Goal: Information Seeking & Learning: Learn about a topic

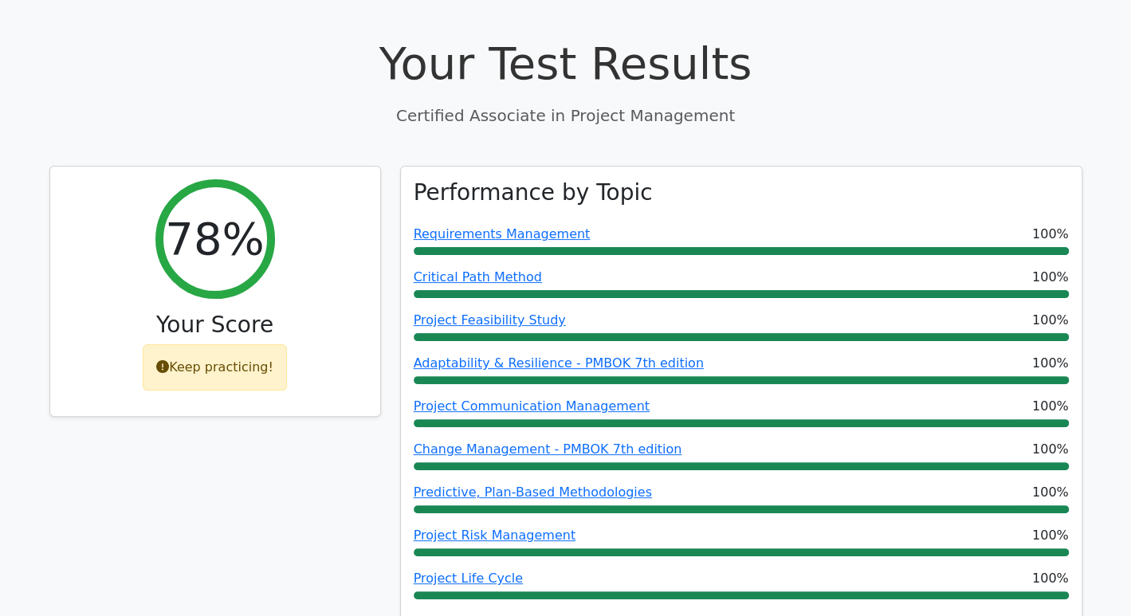
scroll to position [65, 0]
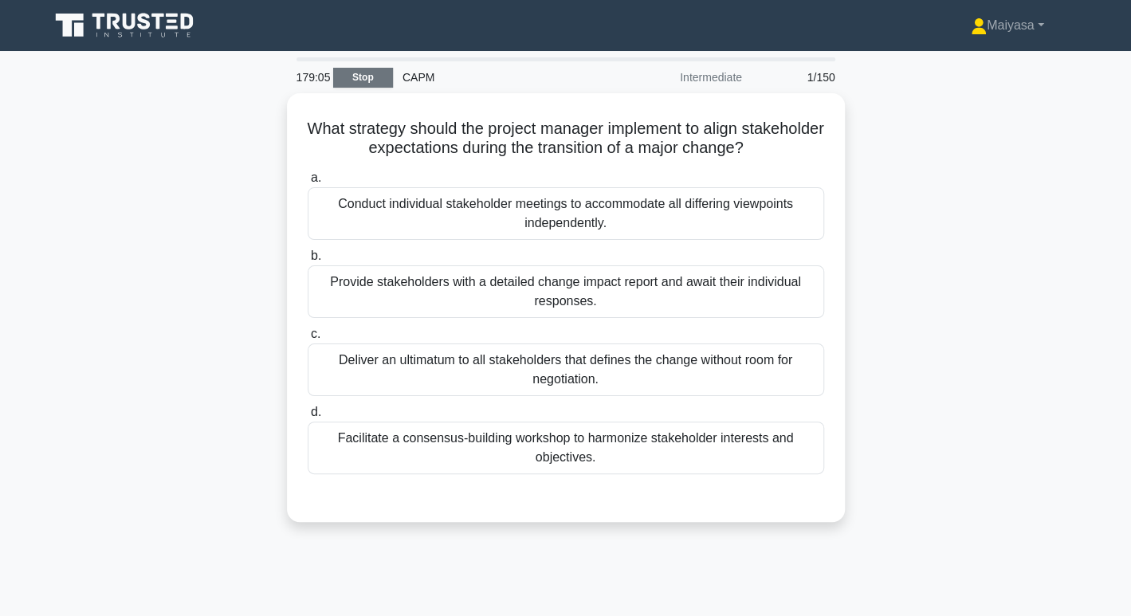
click at [377, 79] on link "Stop" at bounding box center [363, 78] width 60 height 20
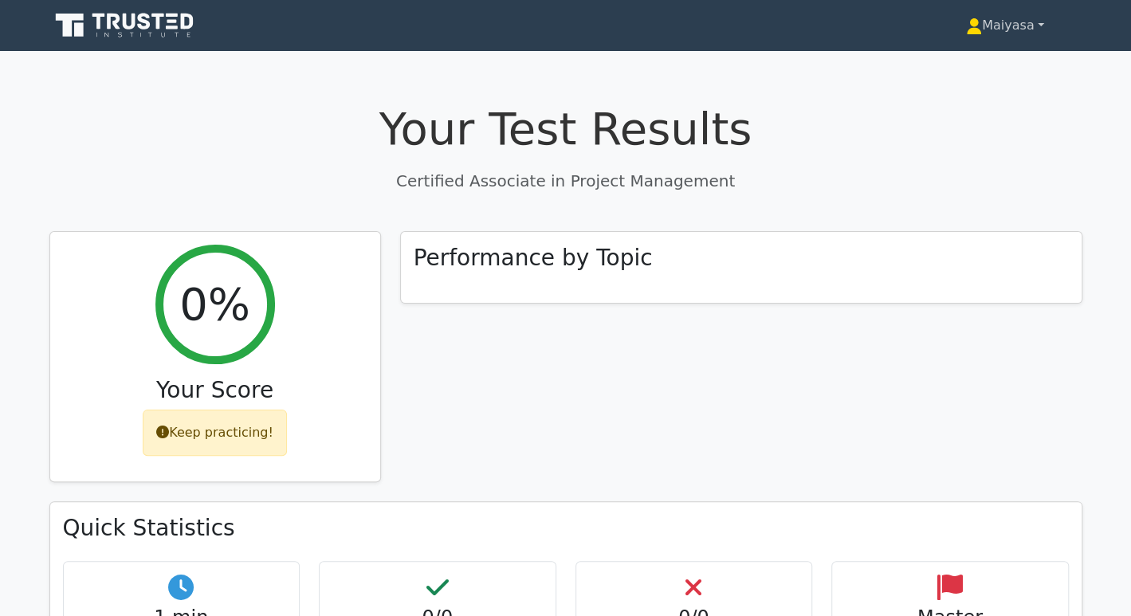
click at [1038, 29] on link "Maiyasa" at bounding box center [1005, 26] width 155 height 32
click at [1013, 226] on div "Your Test Results Certified Associate in Project Management 0% Your Score Keep …" at bounding box center [566, 517] width 1052 height 907
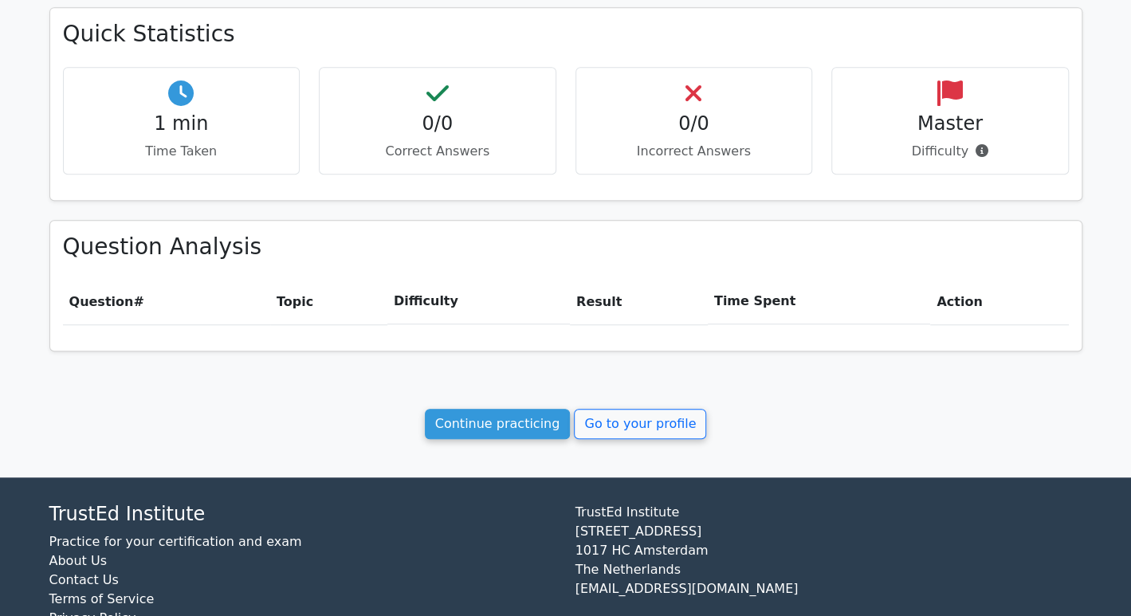
scroll to position [494, 0]
click at [476, 403] on div "Your Test Results Certified Associate in Project Management 0% Your Score Keep …" at bounding box center [566, 22] width 1052 height 907
click at [482, 411] on link "Continue practicing" at bounding box center [498, 424] width 146 height 30
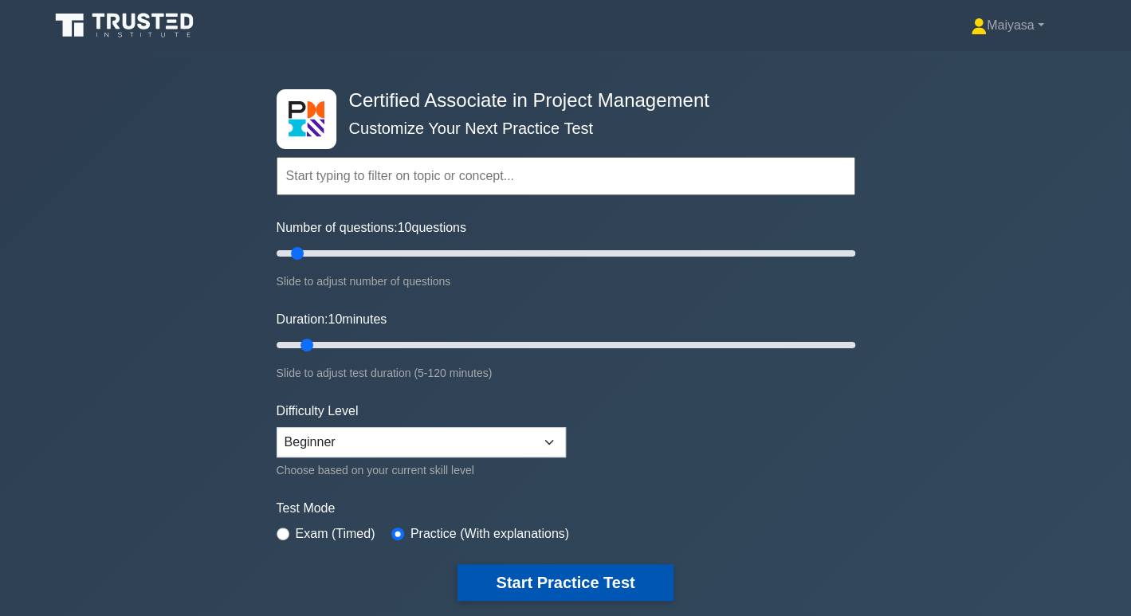
click at [524, 579] on button "Start Practice Test" at bounding box center [565, 583] width 215 height 37
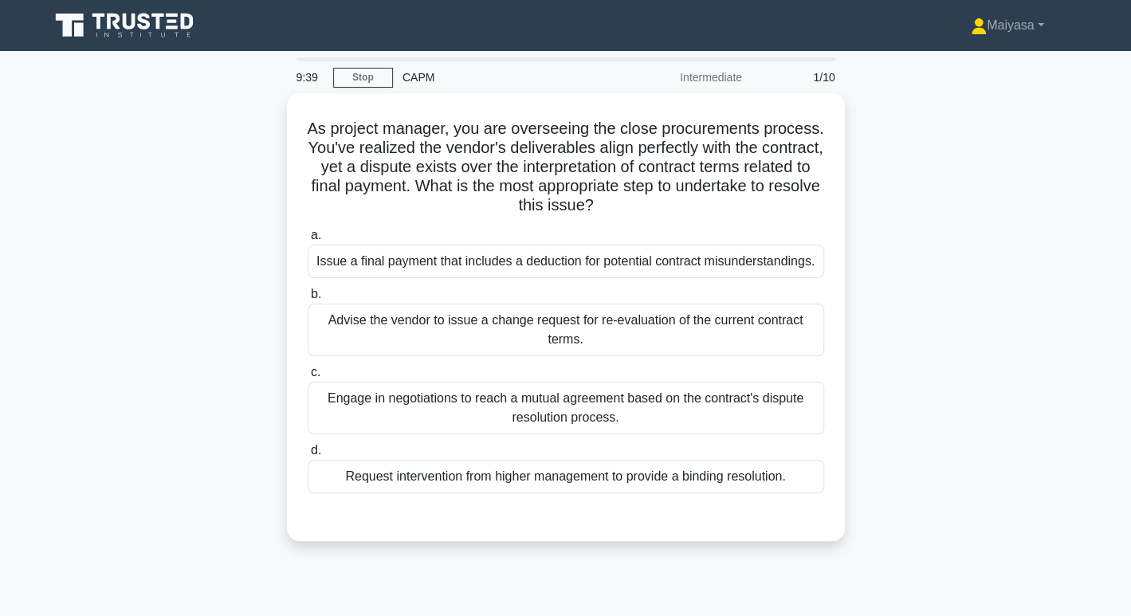
click at [135, 26] on icon at bounding box center [129, 22] width 13 height 16
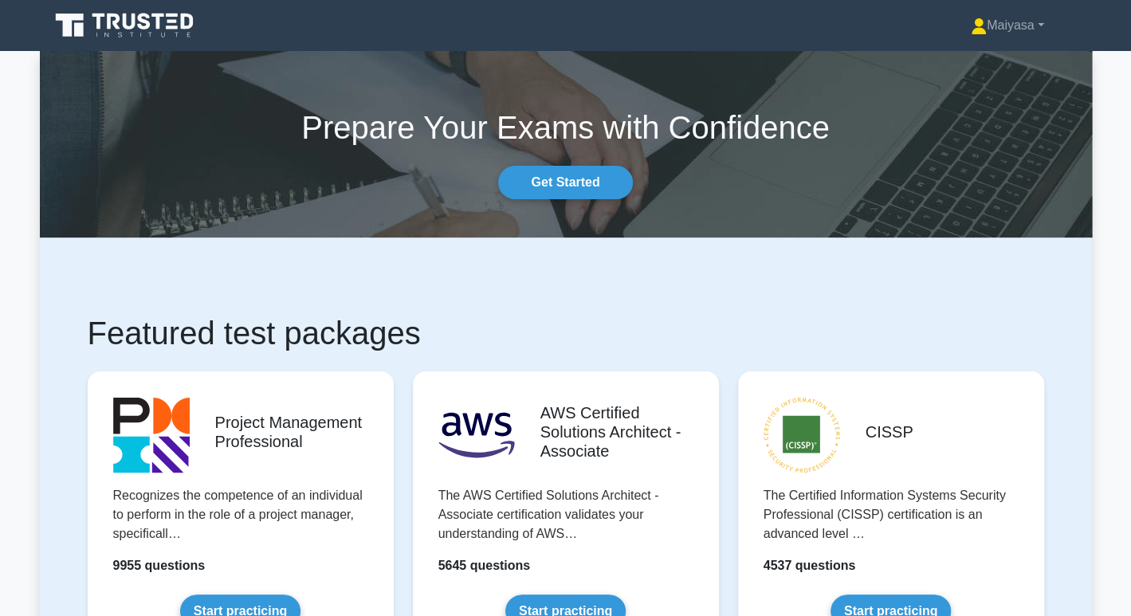
scroll to position [539, 0]
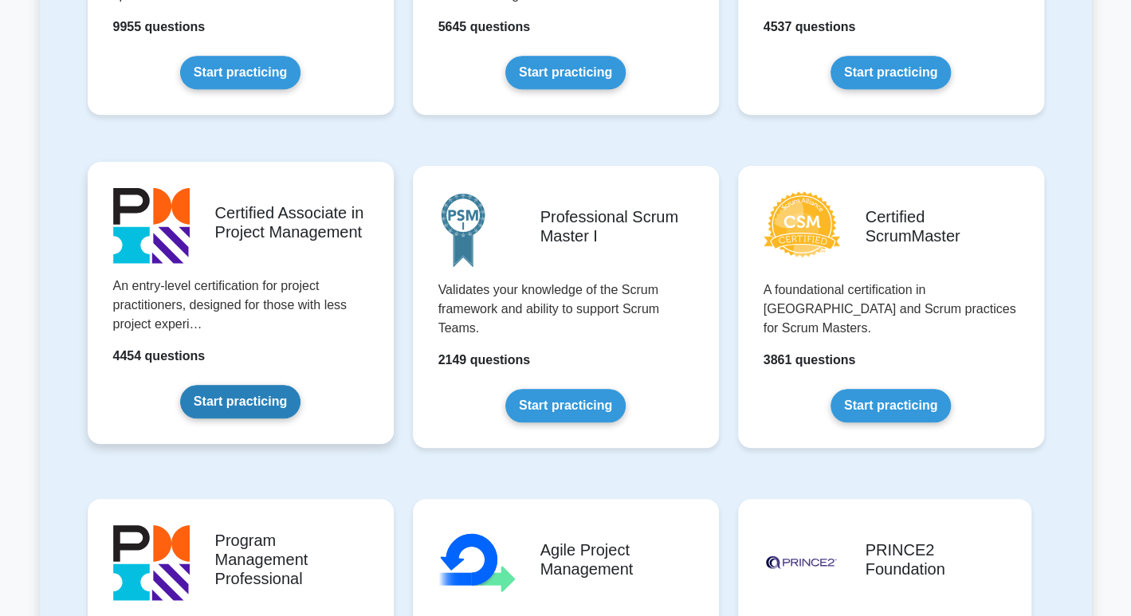
click at [265, 407] on link "Start practicing" at bounding box center [240, 401] width 120 height 33
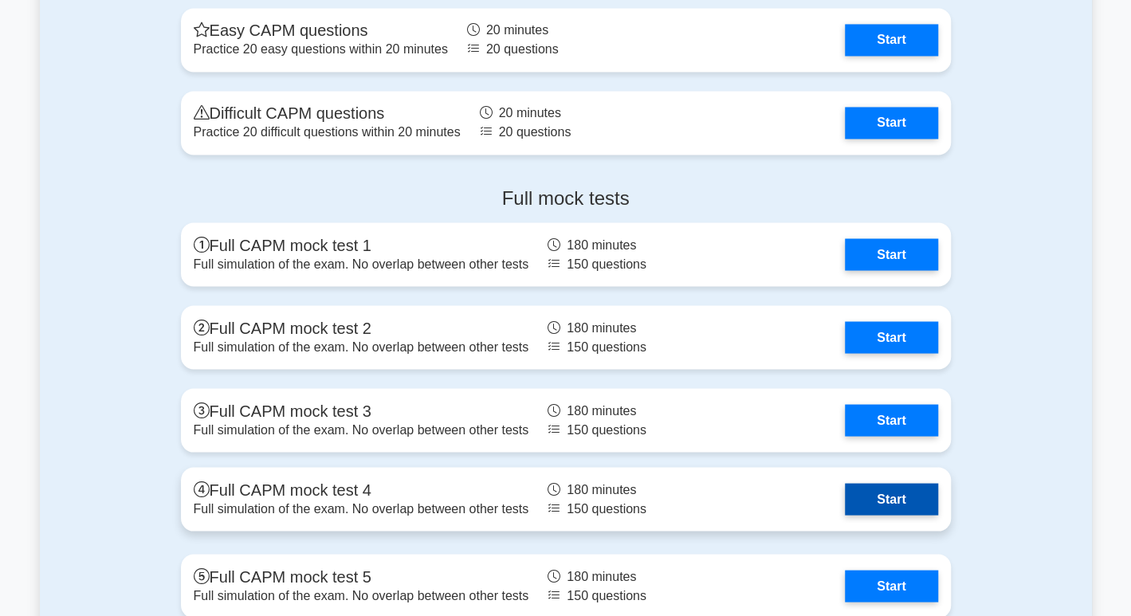
scroll to position [4755, 0]
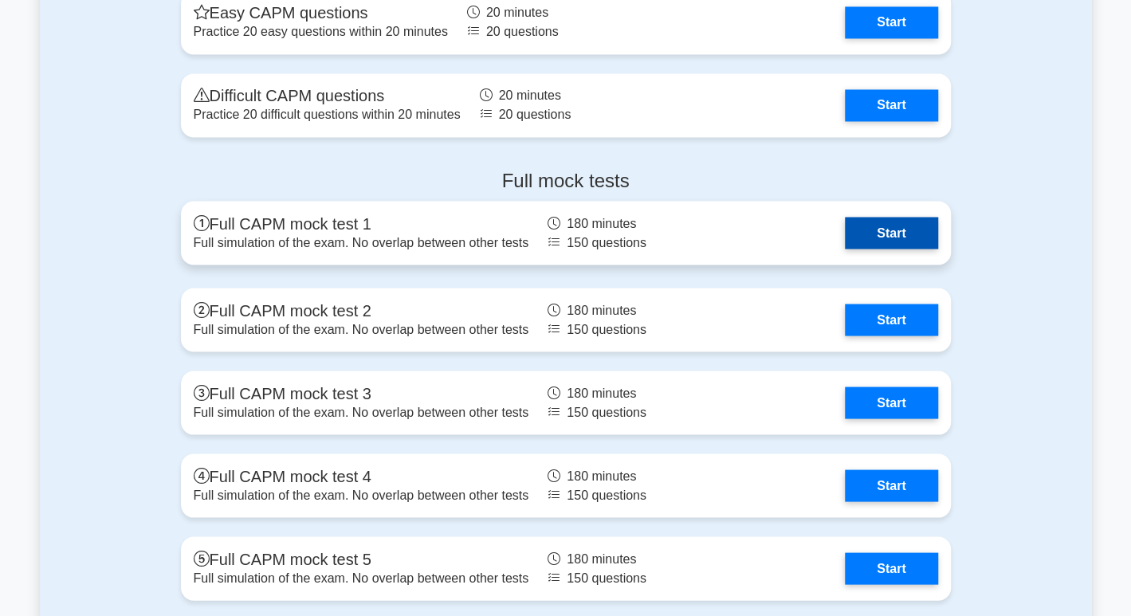
click at [901, 233] on link "Start" at bounding box center [891, 233] width 92 height 32
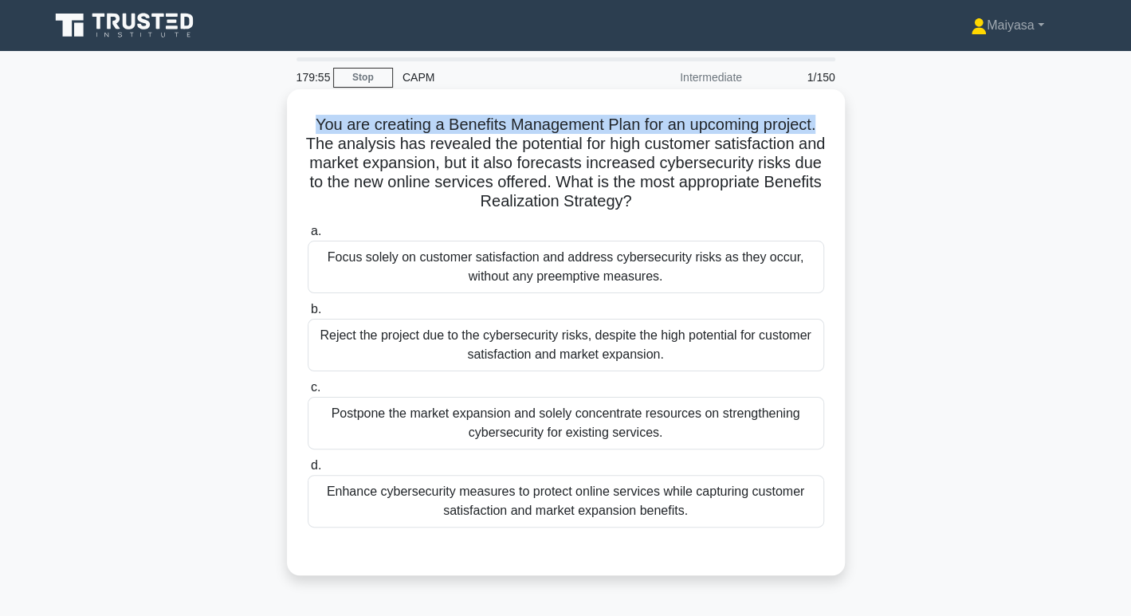
drag, startPoint x: 312, startPoint y: 120, endPoint x: 828, endPoint y: 120, distance: 516.7
click at [828, 120] on div "You are creating a Benefits Management Plan for an upcoming project. The analys…" at bounding box center [565, 333] width 545 height 474
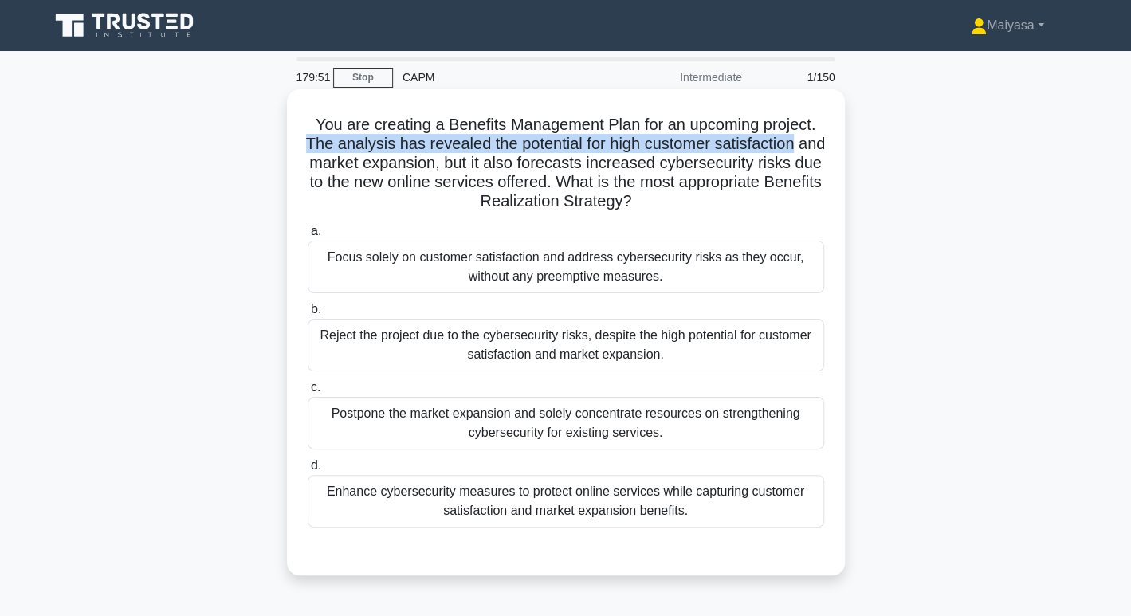
drag, startPoint x: 310, startPoint y: 145, endPoint x: 839, endPoint y: 146, distance: 528.6
click at [839, 146] on div "You are creating a Benefits Management Plan for an upcoming project. The analys…" at bounding box center [566, 332] width 558 height 486
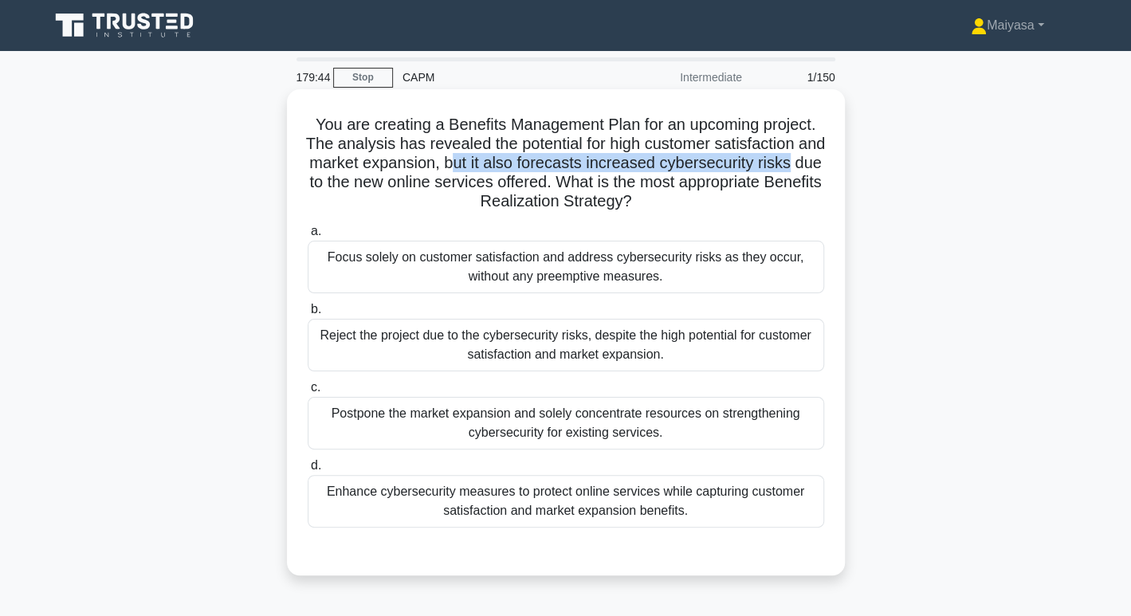
drag, startPoint x: 479, startPoint y: 171, endPoint x: 822, endPoint y: 160, distance: 343.0
click at [822, 160] on h5 "You are creating a Benefits Management Plan for an upcoming project. The analys…" at bounding box center [566, 163] width 520 height 97
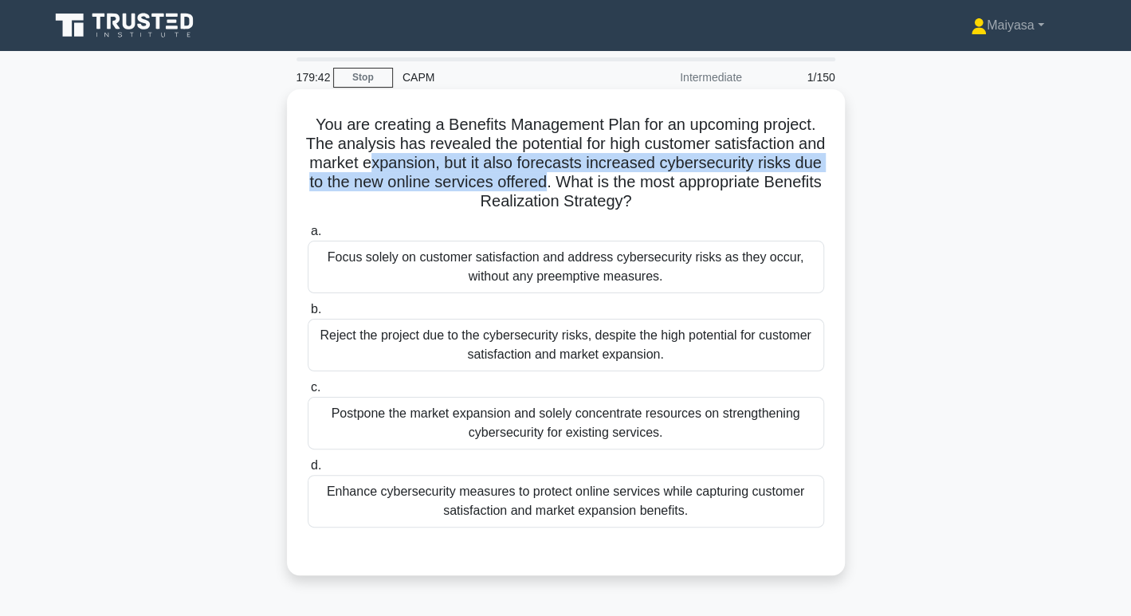
drag, startPoint x: 400, startPoint y: 173, endPoint x: 596, endPoint y: 185, distance: 195.7
click at [596, 185] on h5 "You are creating a Benefits Management Plan for an upcoming project. The analys…" at bounding box center [566, 163] width 520 height 97
drag, startPoint x: 639, startPoint y: 179, endPoint x: 808, endPoint y: 201, distance: 170.4
click at [808, 201] on h5 "You are creating a Benefits Management Plan for an upcoming project. The analys…" at bounding box center [566, 163] width 520 height 97
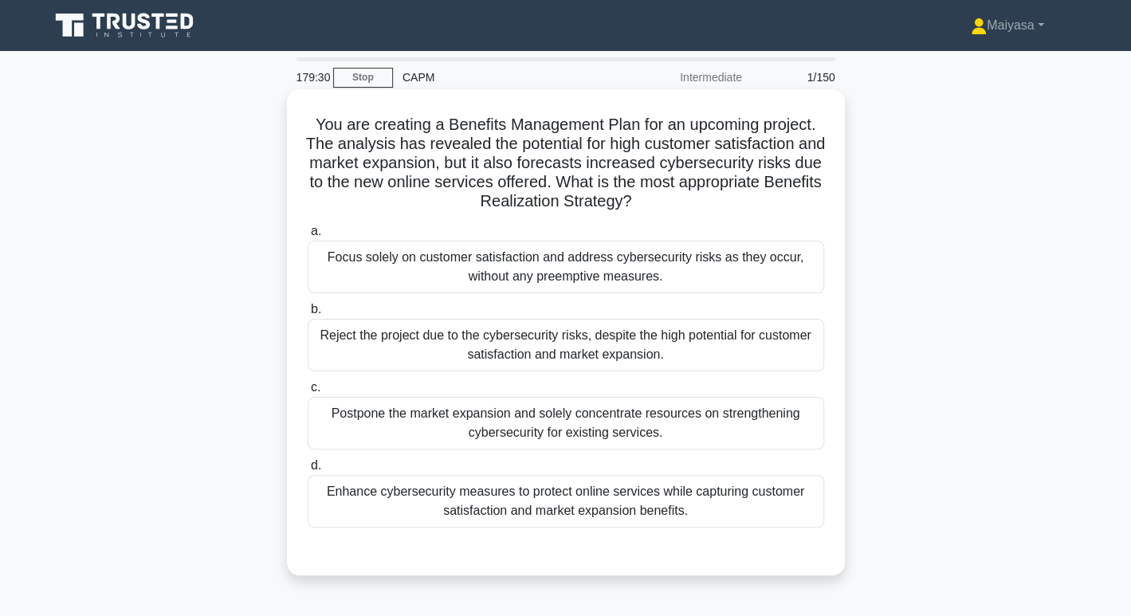
click at [628, 491] on div "Enhance cybersecurity measures to protect online services while capturing custo…" at bounding box center [566, 501] width 517 height 53
click at [308, 471] on input "d. Enhance cybersecurity measures to protect online services while capturing cu…" at bounding box center [308, 466] width 0 height 10
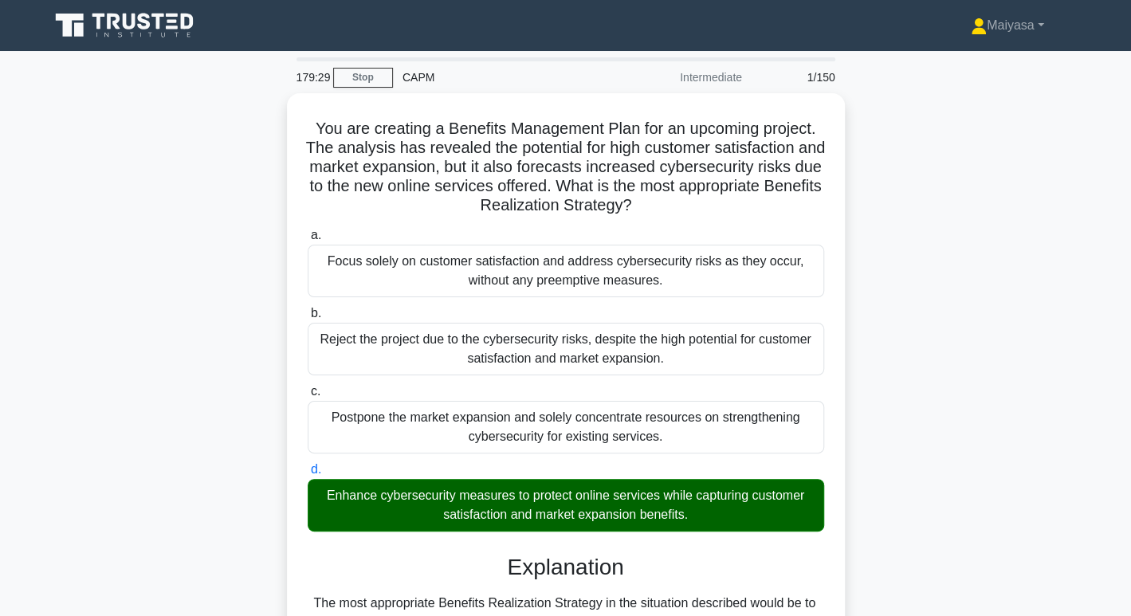
scroll to position [401, 0]
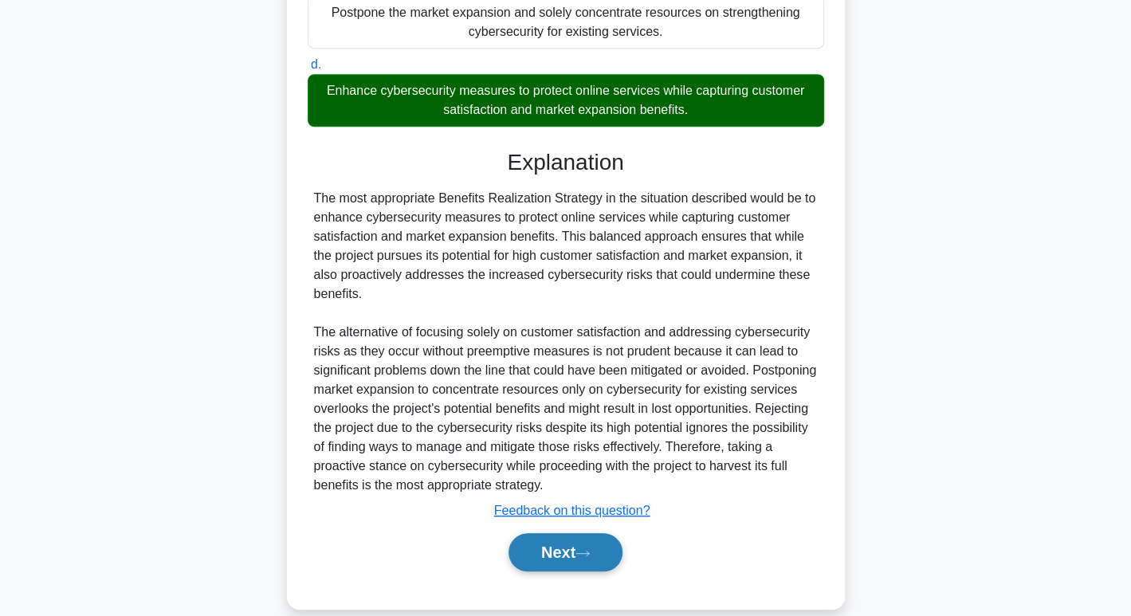
click at [560, 549] on button "Next" at bounding box center [566, 552] width 114 height 38
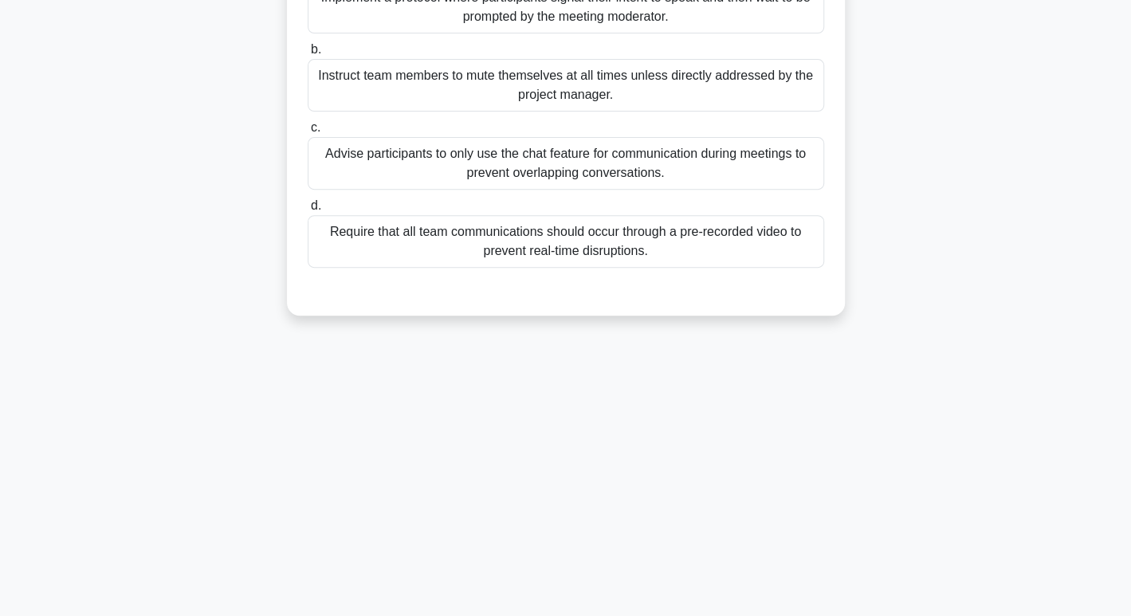
scroll to position [0, 0]
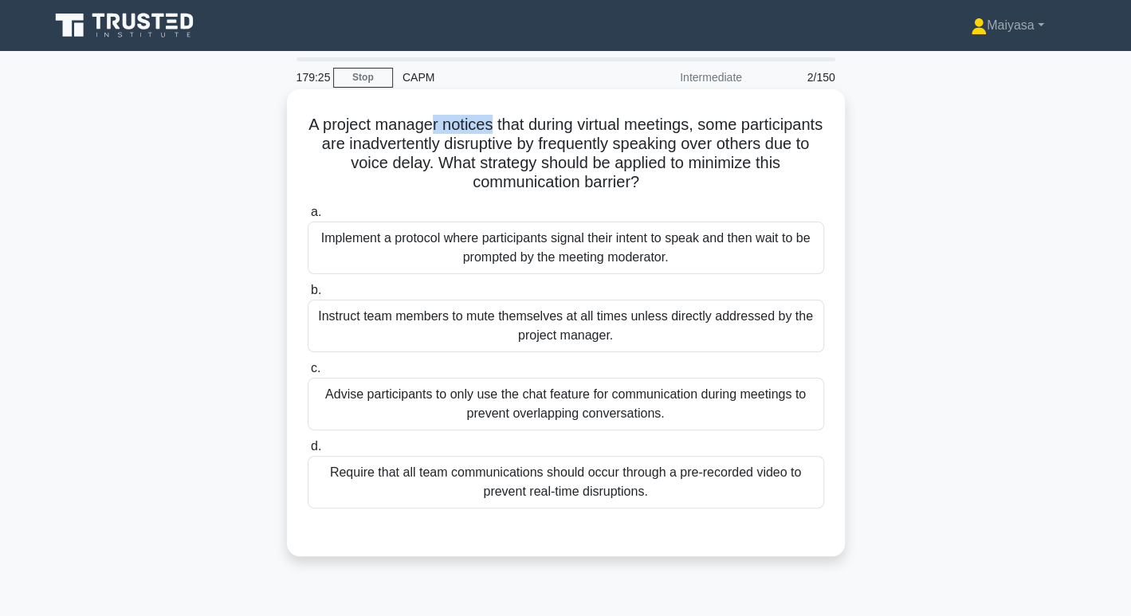
drag, startPoint x: 471, startPoint y: 128, endPoint x: 534, endPoint y: 121, distance: 63.3
click at [534, 121] on h5 "A project manager notices that during virtual meetings, some participants are i…" at bounding box center [566, 154] width 520 height 78
drag, startPoint x: 547, startPoint y: 124, endPoint x: 624, endPoint y: 120, distance: 76.7
click at [624, 120] on h5 "A project manager notices that during virtual meetings, some participants are i…" at bounding box center [566, 154] width 520 height 78
click at [757, 124] on h5 "A project manager notices that during virtual meetings, some participants are i…" at bounding box center [566, 154] width 520 height 78
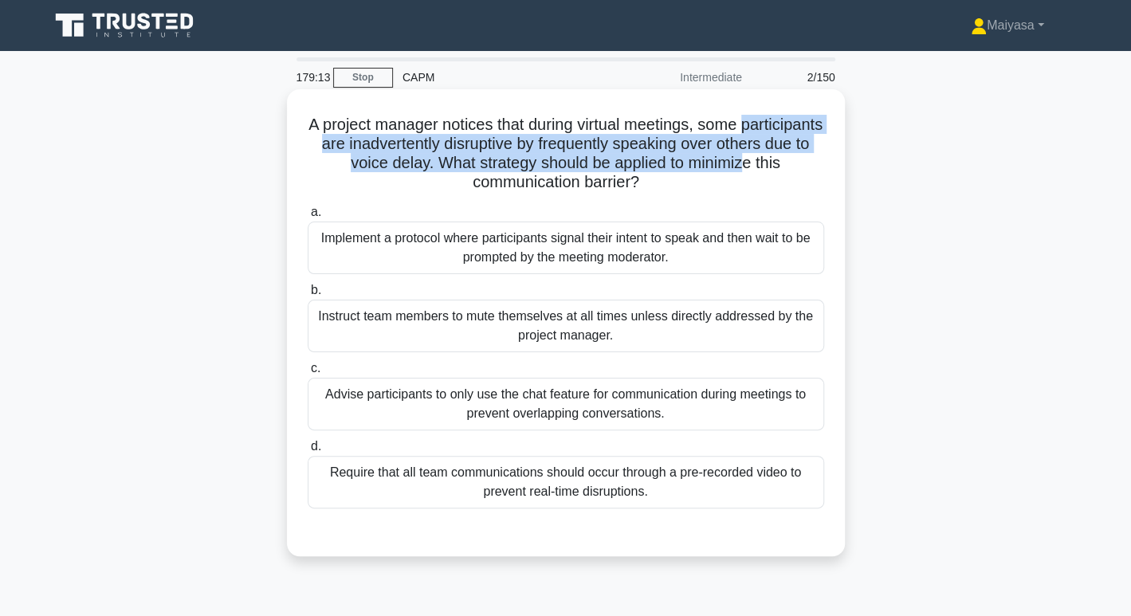
drag, startPoint x: 318, startPoint y: 143, endPoint x: 814, endPoint y: 161, distance: 496.3
click at [814, 161] on h5 "A project manager notices that during virtual meetings, some participants are i…" at bounding box center [566, 154] width 520 height 78
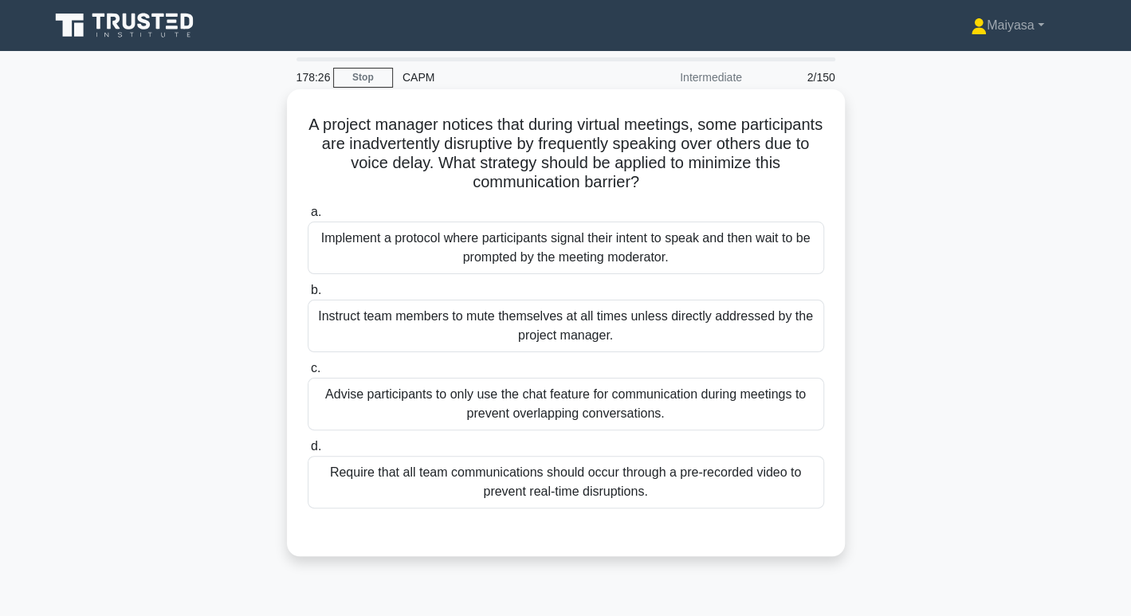
click at [457, 483] on div "Require that all team communications should occur through a pre-recorded video …" at bounding box center [566, 482] width 517 height 53
click at [308, 452] on input "d. Require that all team communications should occur through a pre-recorded vid…" at bounding box center [308, 447] width 0 height 10
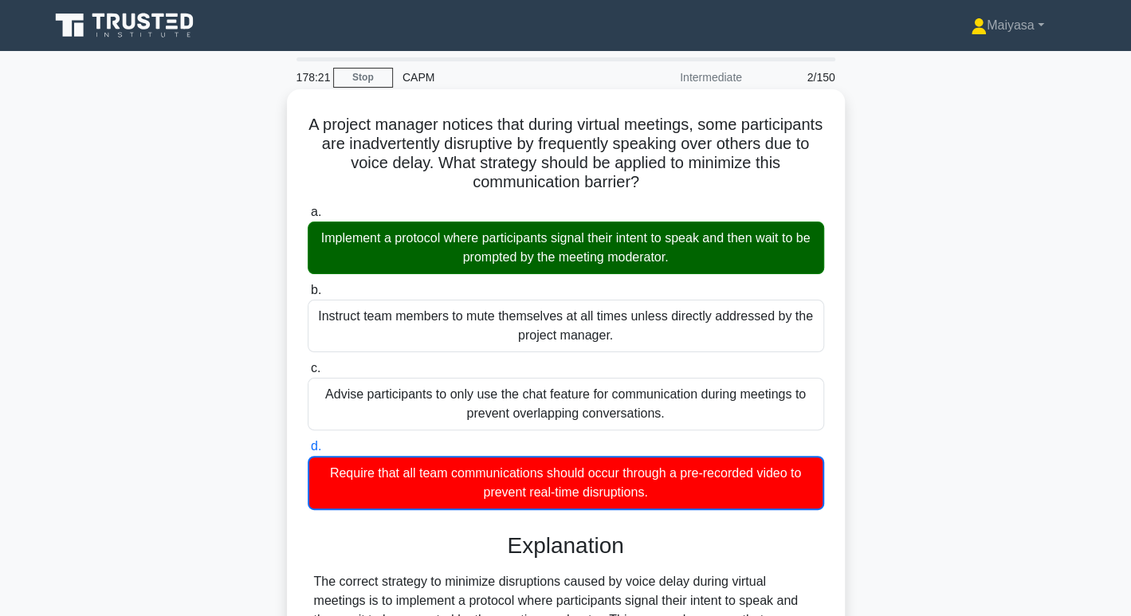
drag, startPoint x: 379, startPoint y: 247, endPoint x: 822, endPoint y: 238, distance: 443.4
click at [822, 238] on div "Implement a protocol where participants signal their intent to speak and then w…" at bounding box center [566, 248] width 517 height 53
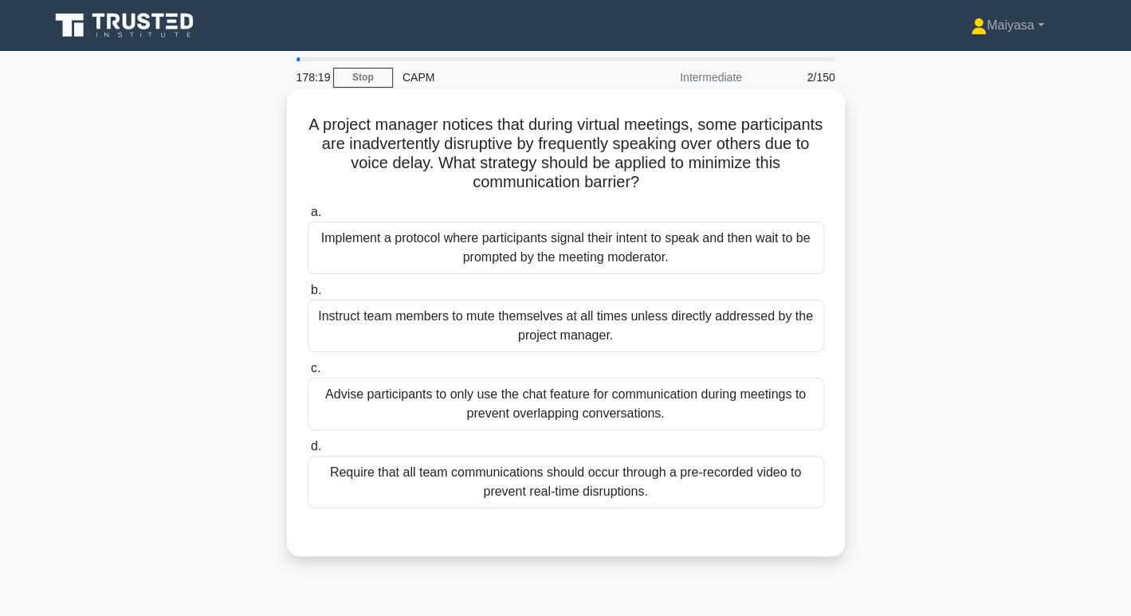
click at [531, 240] on div "Implement a protocol where participants signal their intent to speak and then w…" at bounding box center [566, 248] width 517 height 53
click at [308, 218] on input "a. Implement a protocol where participants signal their intent to speak and the…" at bounding box center [308, 212] width 0 height 10
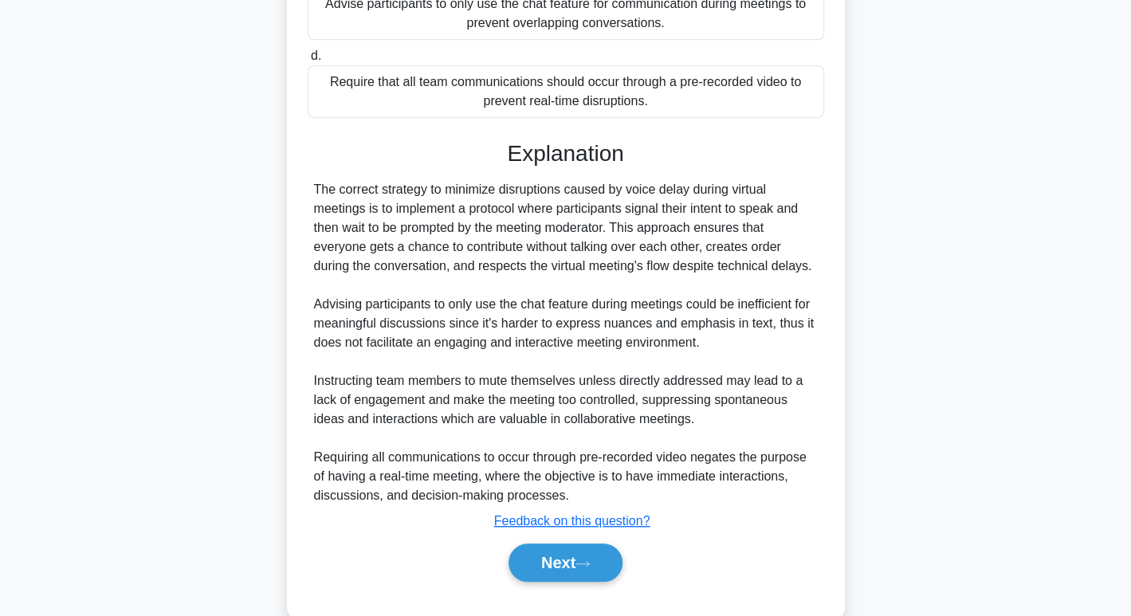
scroll to position [397, 0]
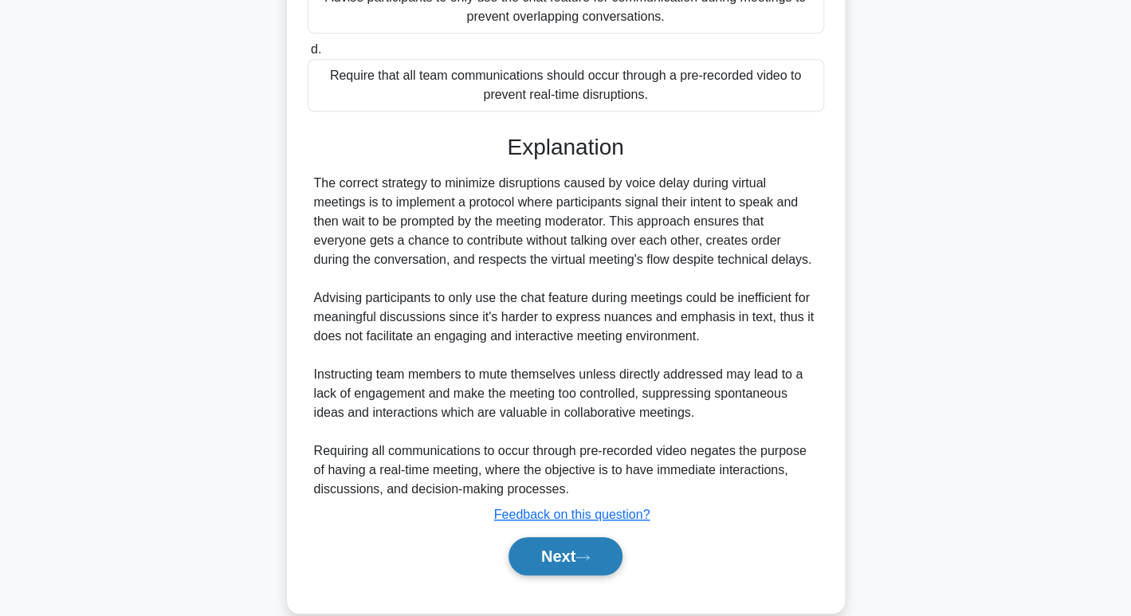
click at [614, 572] on button "Next" at bounding box center [566, 556] width 114 height 38
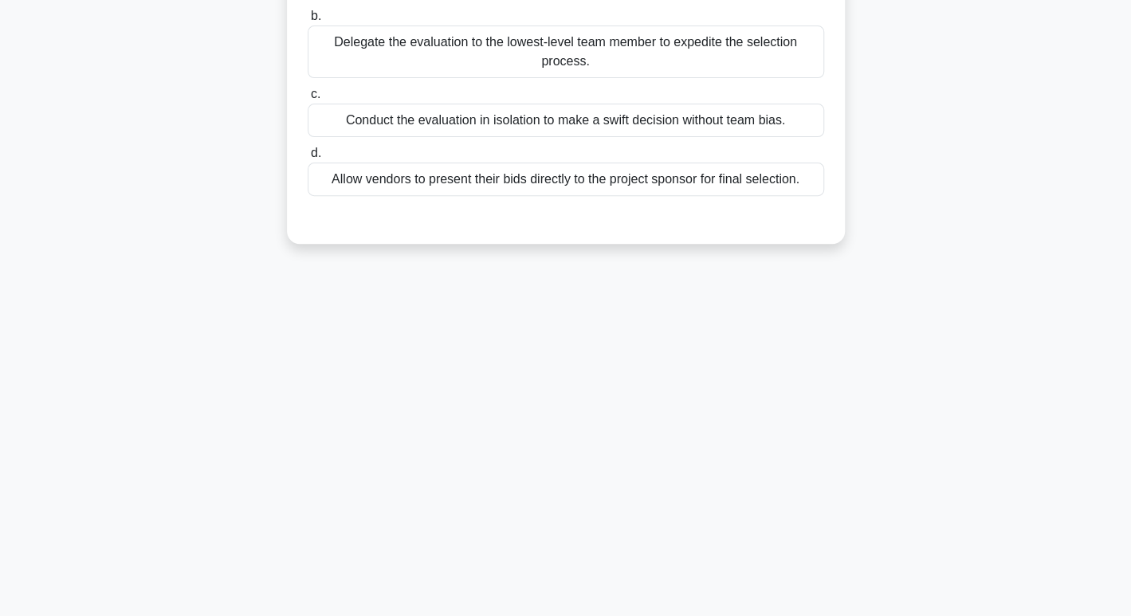
scroll to position [0, 0]
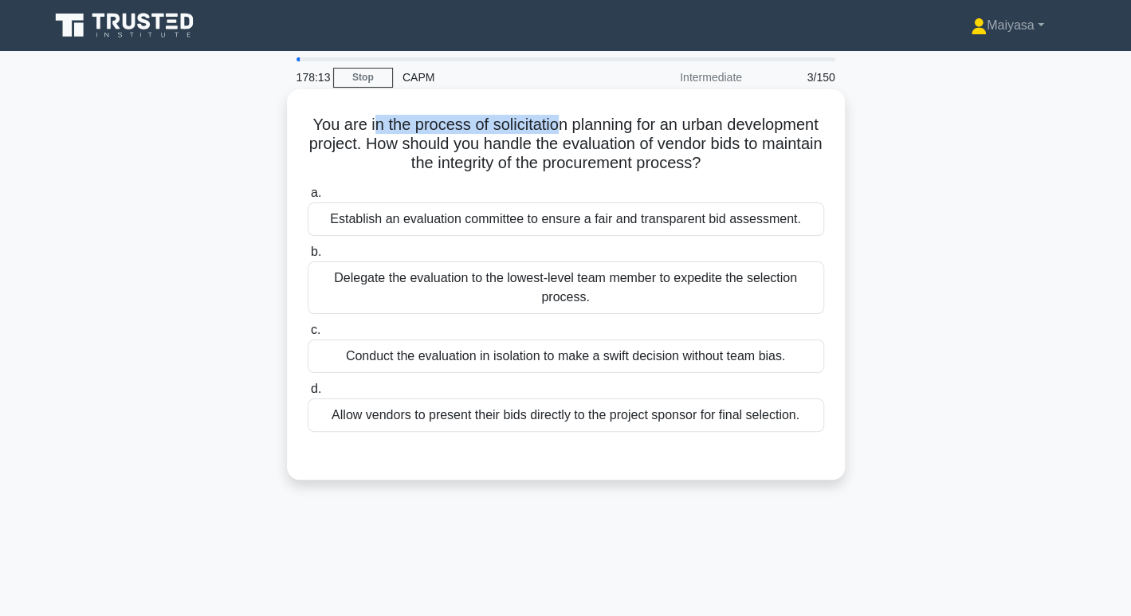
drag, startPoint x: 416, startPoint y: 122, endPoint x: 604, endPoint y: 108, distance: 187.9
click at [604, 108] on div "You are in the process of solicitation planning for an urban development projec…" at bounding box center [565, 285] width 545 height 378
click at [605, 135] on h5 "You are in the process of solicitation planning for an urban development projec…" at bounding box center [566, 144] width 520 height 59
drag, startPoint x: 537, startPoint y: 129, endPoint x: 790, endPoint y: 123, distance: 253.6
click at [790, 123] on h5 "You are in the process of solicitation planning for an urban development projec…" at bounding box center [566, 144] width 520 height 59
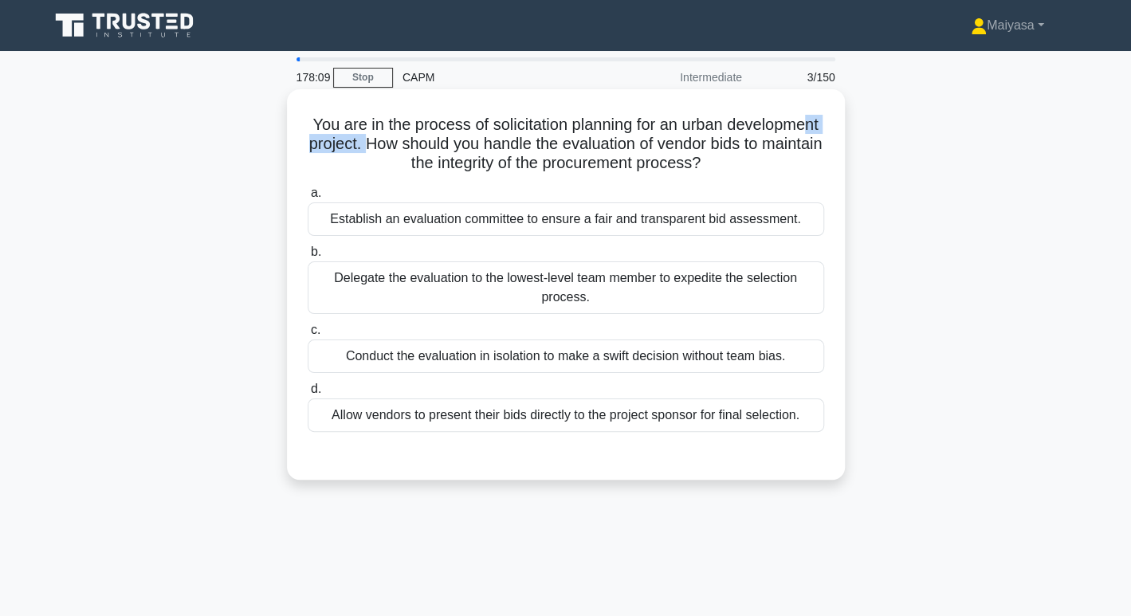
drag, startPoint x: 394, startPoint y: 148, endPoint x: 469, endPoint y: 148, distance: 75.0
click at [469, 148] on h5 "You are in the process of solicitation planning for an urban development projec…" at bounding box center [566, 144] width 520 height 59
drag, startPoint x: 517, startPoint y: 144, endPoint x: 821, endPoint y: 136, distance: 304.7
click at [821, 136] on h5 "You are in the process of solicitation planning for an urban development projec…" at bounding box center [566, 144] width 520 height 59
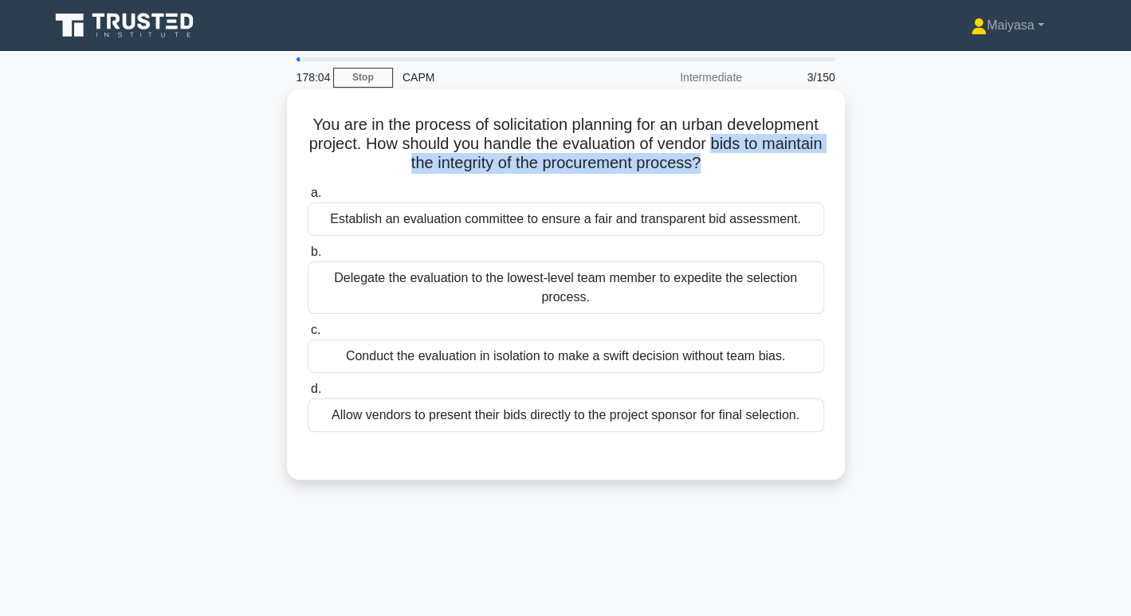
drag, startPoint x: 344, startPoint y: 162, endPoint x: 765, endPoint y: 160, distance: 421.0
click at [765, 160] on h5 "You are in the process of solicitation planning for an urban development projec…" at bounding box center [566, 144] width 520 height 59
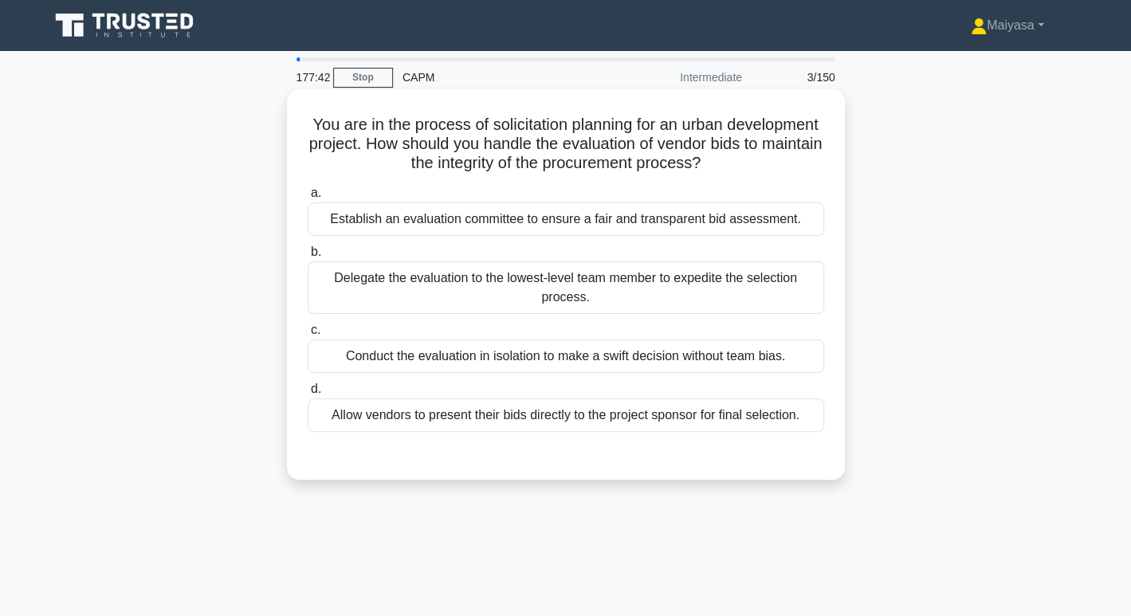
click at [462, 222] on div "Establish an evaluation committee to ensure a fair and transparent bid assessme…" at bounding box center [566, 219] width 517 height 33
click at [308, 199] on input "a. Establish an evaluation committee to ensure a fair and transparent bid asses…" at bounding box center [308, 193] width 0 height 10
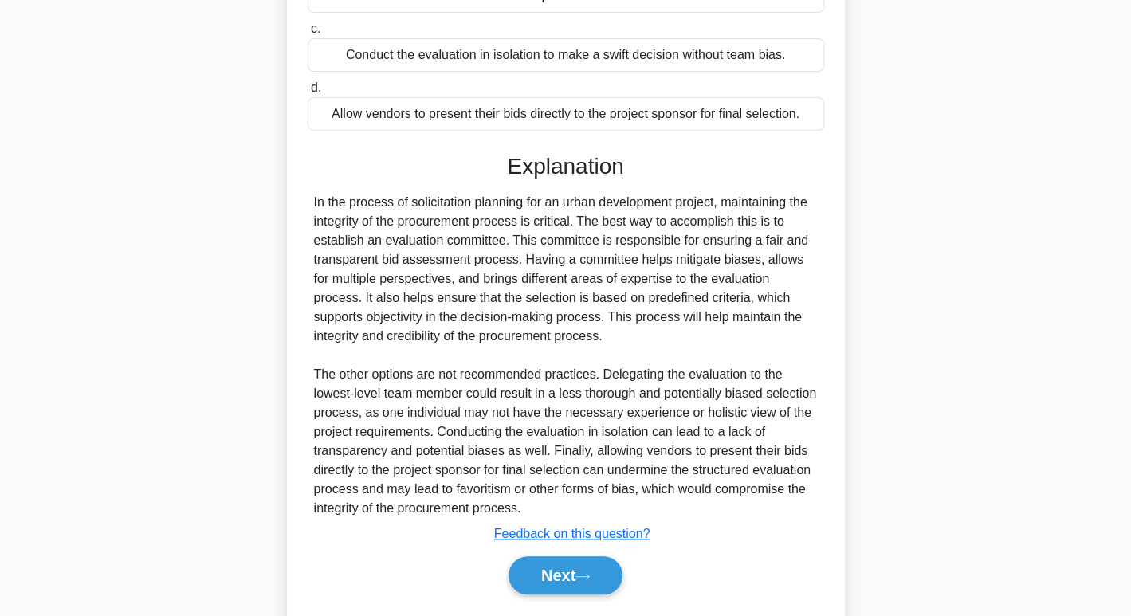
scroll to position [346, 0]
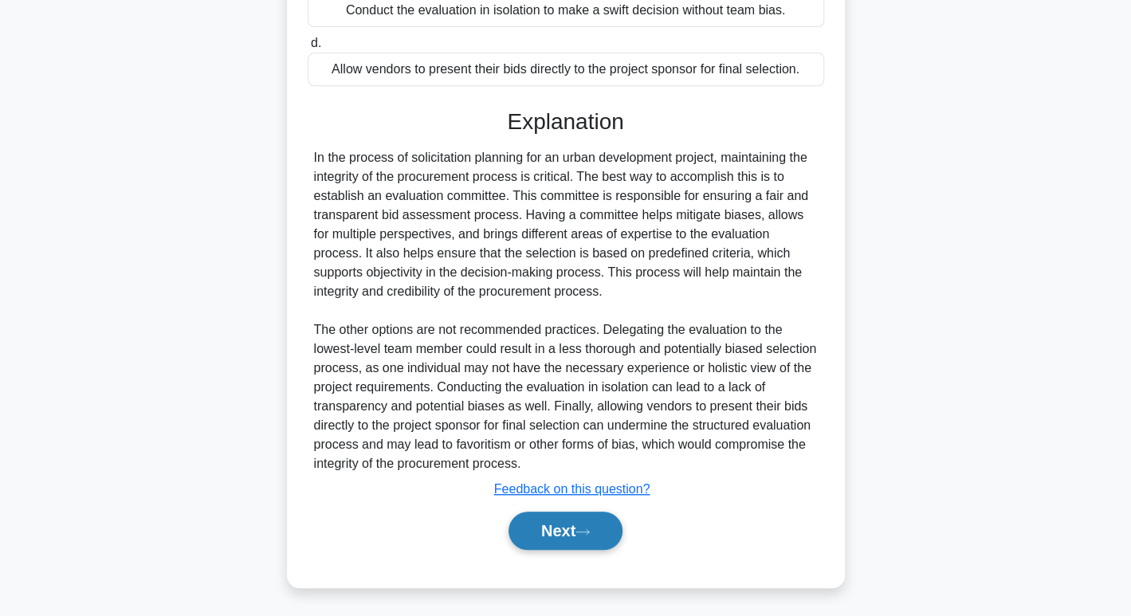
click at [582, 525] on button "Next" at bounding box center [566, 531] width 114 height 38
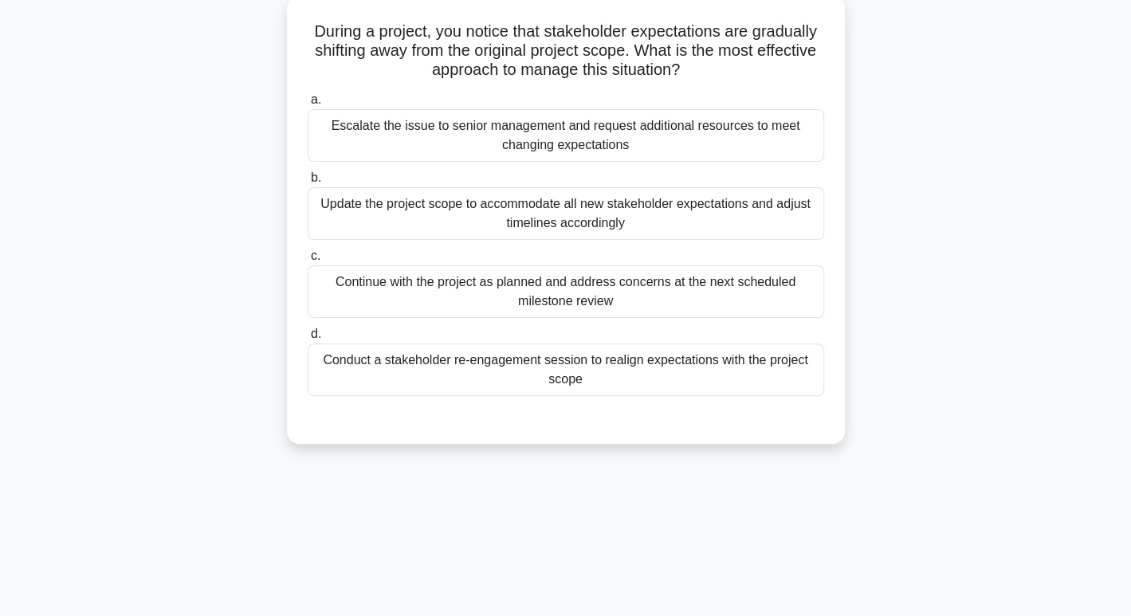
scroll to position [92, 0]
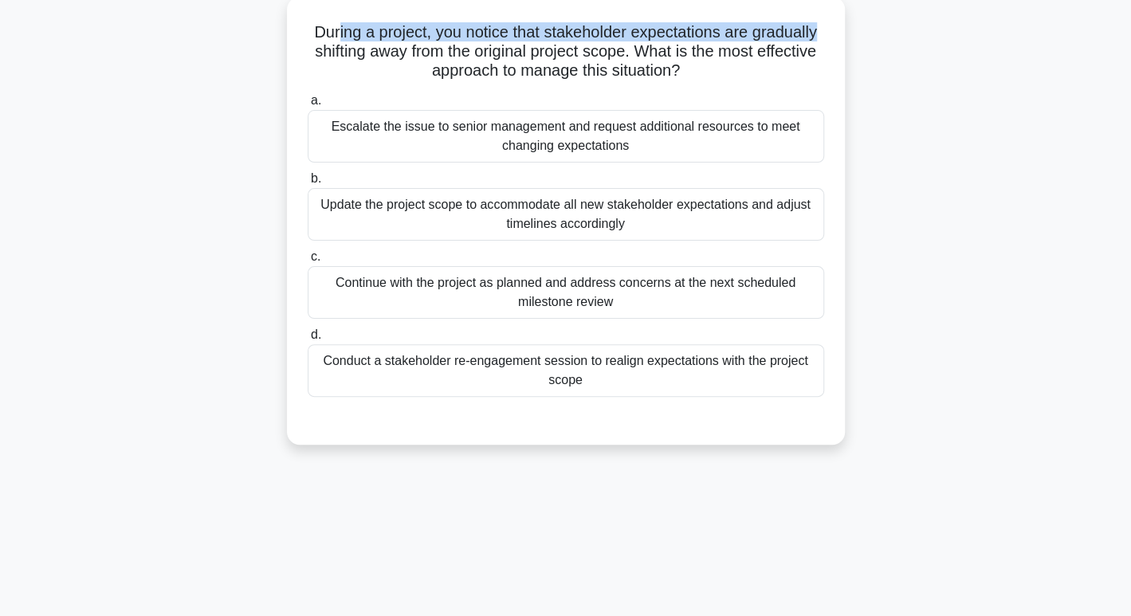
drag, startPoint x: 332, startPoint y: 33, endPoint x: 824, endPoint y: 31, distance: 491.2
click at [824, 31] on h5 "During a project, you notice that stakeholder expectations are gradually shifti…" at bounding box center [566, 51] width 520 height 59
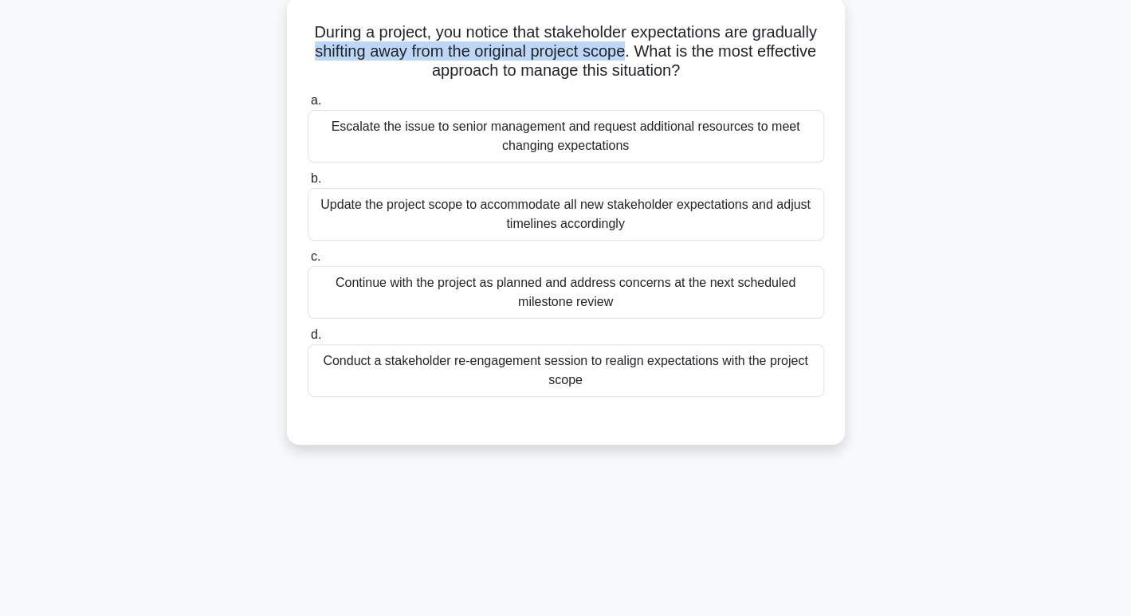
drag, startPoint x: 335, startPoint y: 57, endPoint x: 662, endPoint y: 53, distance: 326.9
click at [662, 53] on h5 "During a project, you notice that stakeholder expectations are gradually shifti…" at bounding box center [566, 51] width 520 height 59
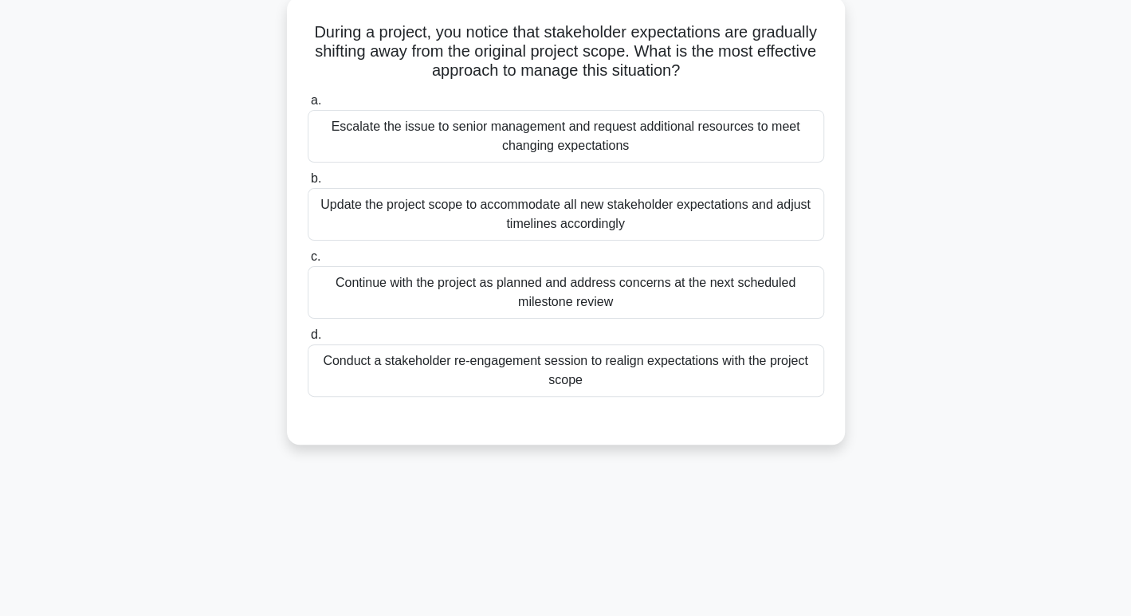
click at [710, 198] on div "Update the project scope to accommodate all new stakeholder expectations and ad…" at bounding box center [566, 214] width 517 height 53
click at [308, 184] on input "b. Update the project scope to accommodate all new stakeholder expectations and…" at bounding box center [308, 179] width 0 height 10
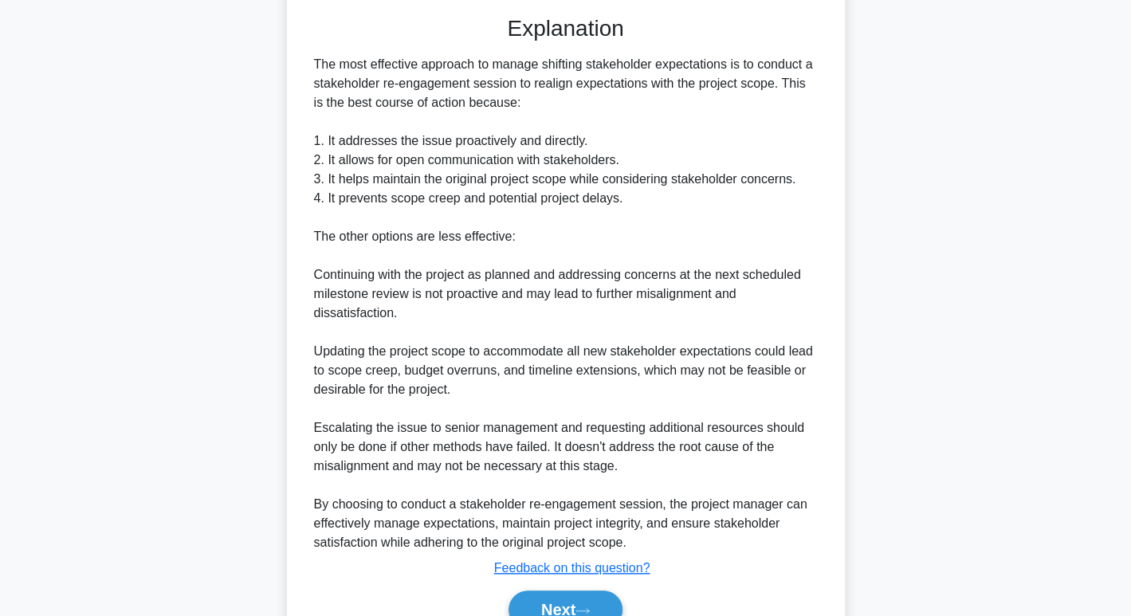
scroll to position [576, 0]
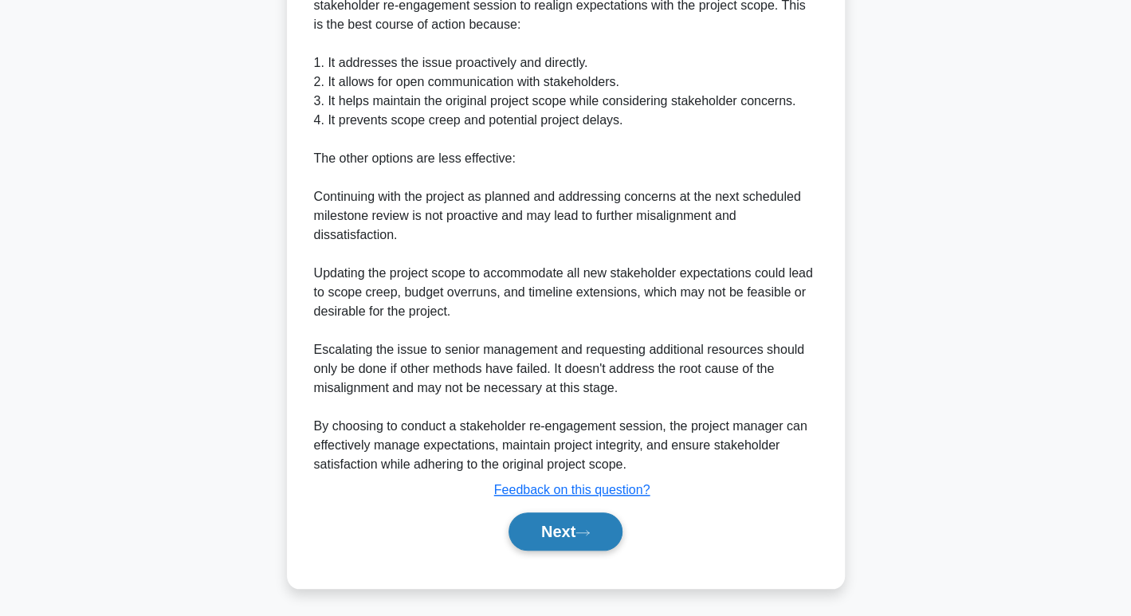
click at [565, 526] on button "Next" at bounding box center [566, 532] width 114 height 38
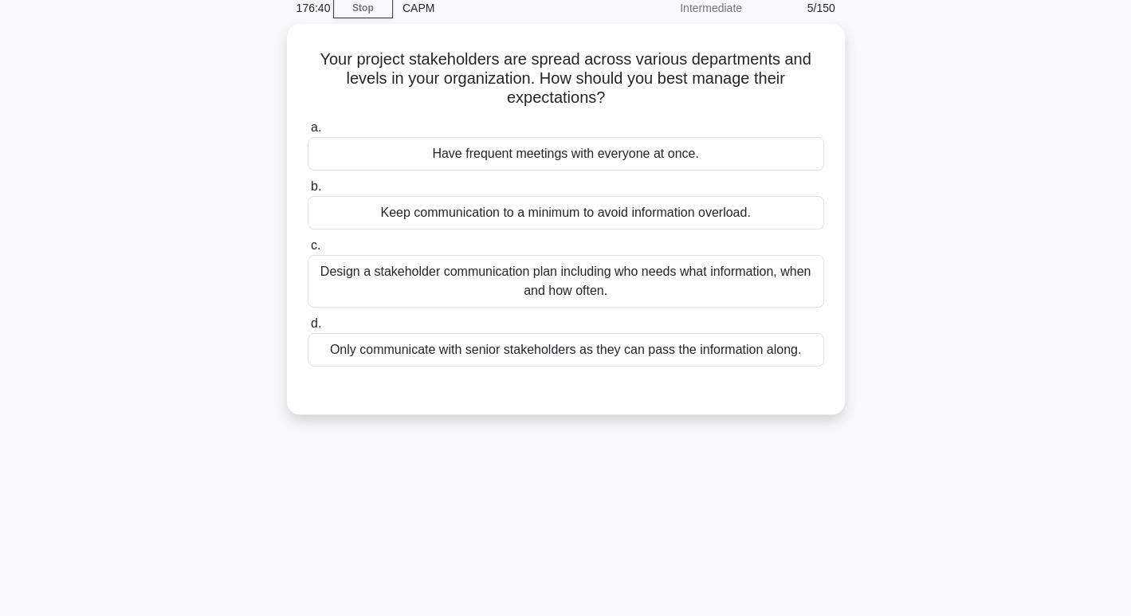
scroll to position [0, 0]
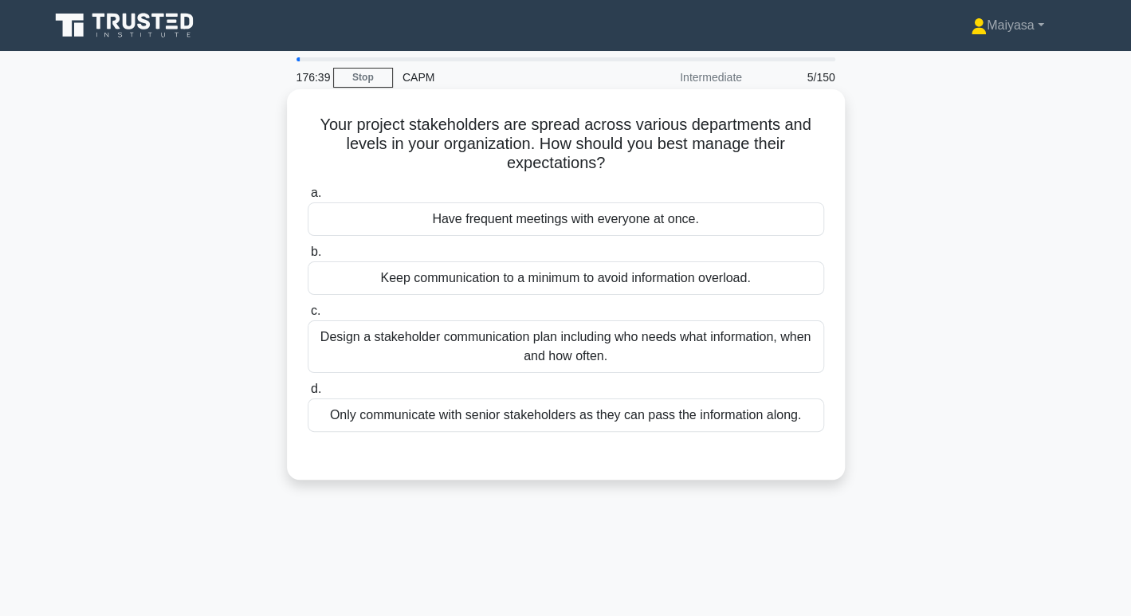
click at [387, 144] on h5 "Your project stakeholders are spread across various departments and levels in y…" at bounding box center [566, 144] width 520 height 59
drag, startPoint x: 387, startPoint y: 144, endPoint x: 722, endPoint y: 108, distance: 336.0
click at [722, 108] on div "Your project stakeholders are spread across various departments and levels in y…" at bounding box center [565, 285] width 545 height 378
drag, startPoint x: 522, startPoint y: 145, endPoint x: 801, endPoint y: 136, distance: 279.2
click at [801, 136] on h5 "Your project stakeholders are spread across various departments and levels in y…" at bounding box center [566, 144] width 520 height 59
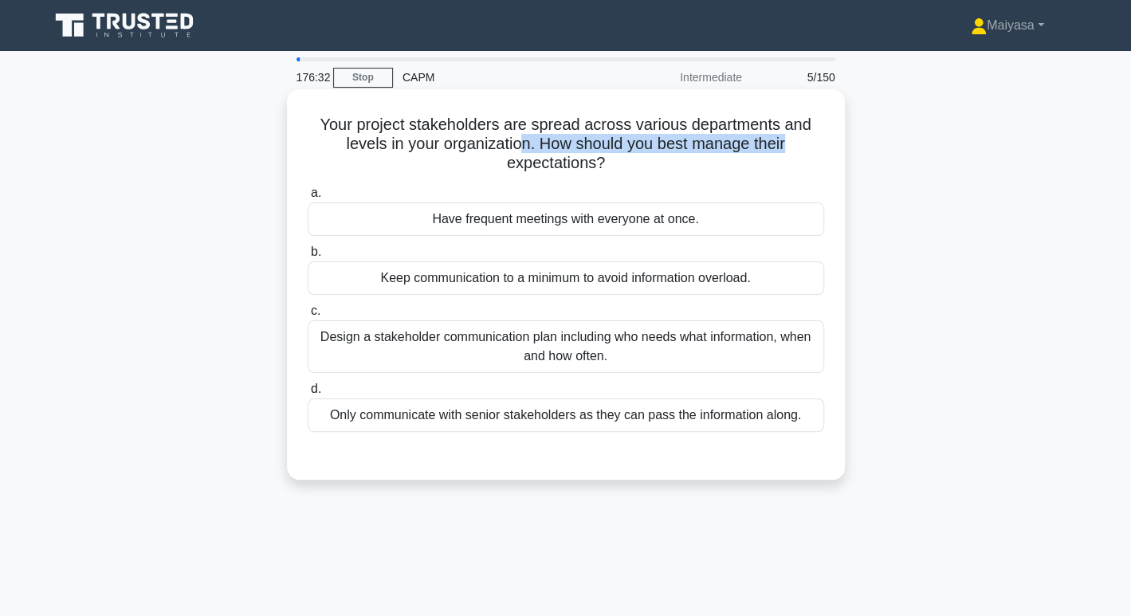
drag, startPoint x: 509, startPoint y: 171, endPoint x: 606, endPoint y: 165, distance: 96.7
click at [606, 165] on h5 "Your project stakeholders are spread across various departments and levels in y…" at bounding box center [566, 144] width 520 height 59
click at [624, 355] on div "Design a stakeholder communication plan including who needs what information, w…" at bounding box center [566, 347] width 517 height 53
click at [308, 317] on input "c. Design a stakeholder communication plan including who needs what information…" at bounding box center [308, 311] width 0 height 10
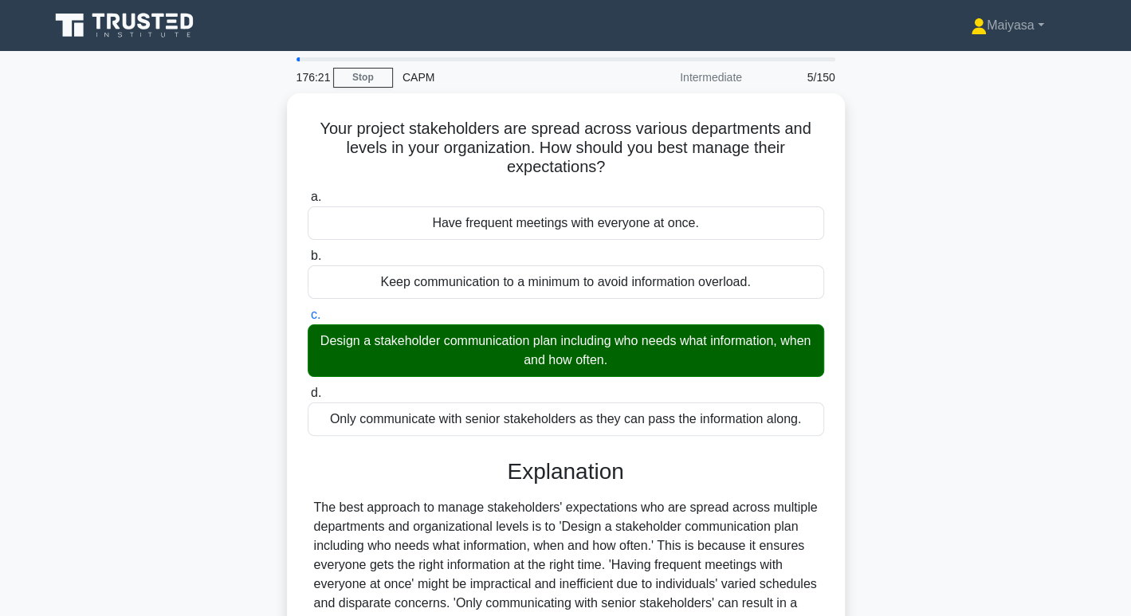
scroll to position [245, 0]
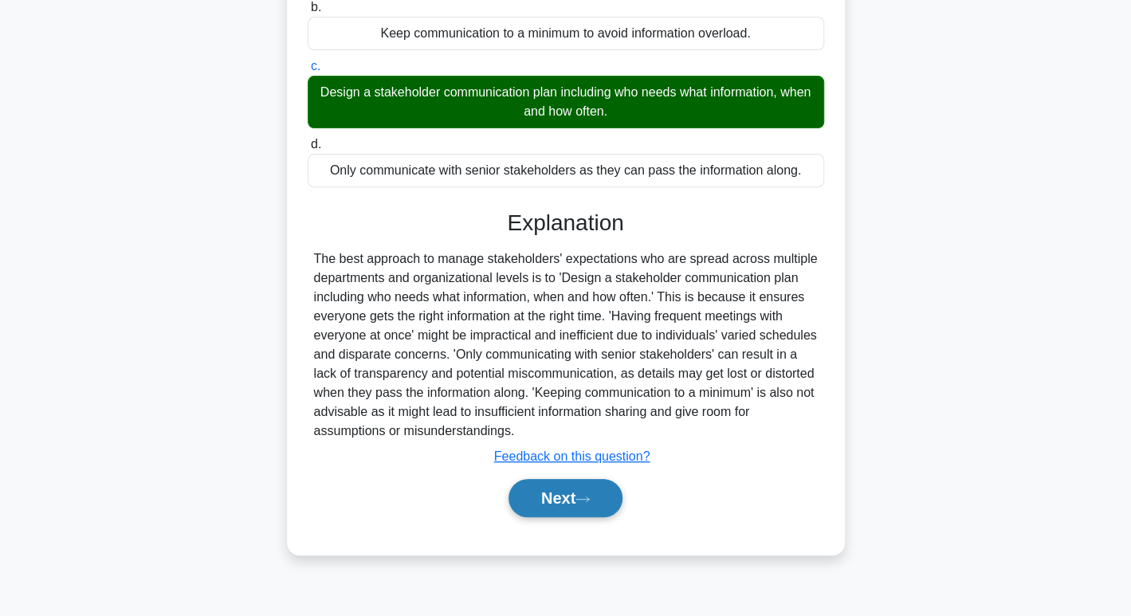
click at [612, 497] on button "Next" at bounding box center [566, 498] width 114 height 38
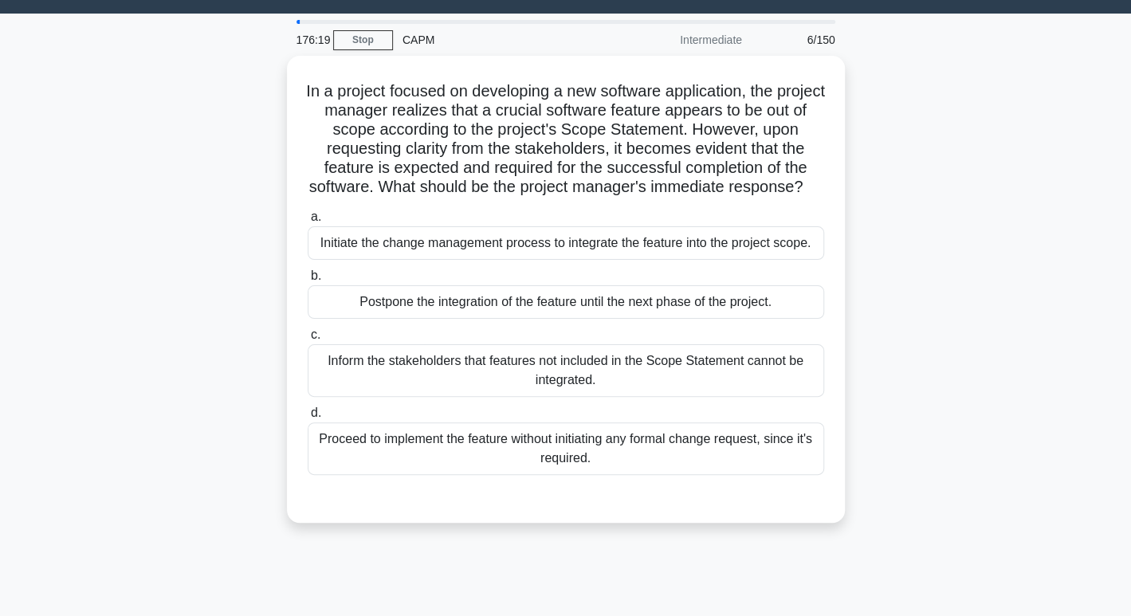
scroll to position [0, 0]
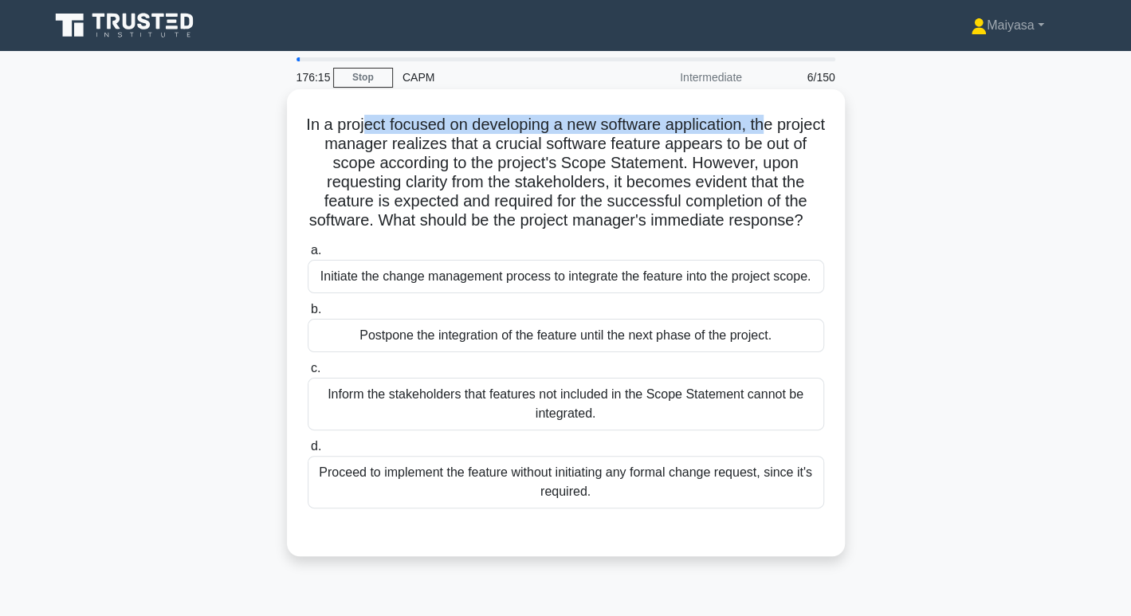
drag, startPoint x: 384, startPoint y: 129, endPoint x: 795, endPoint y: 128, distance: 410.6
click at [795, 128] on h5 "In a project focused on developing a new software application, the project mana…" at bounding box center [566, 173] width 520 height 116
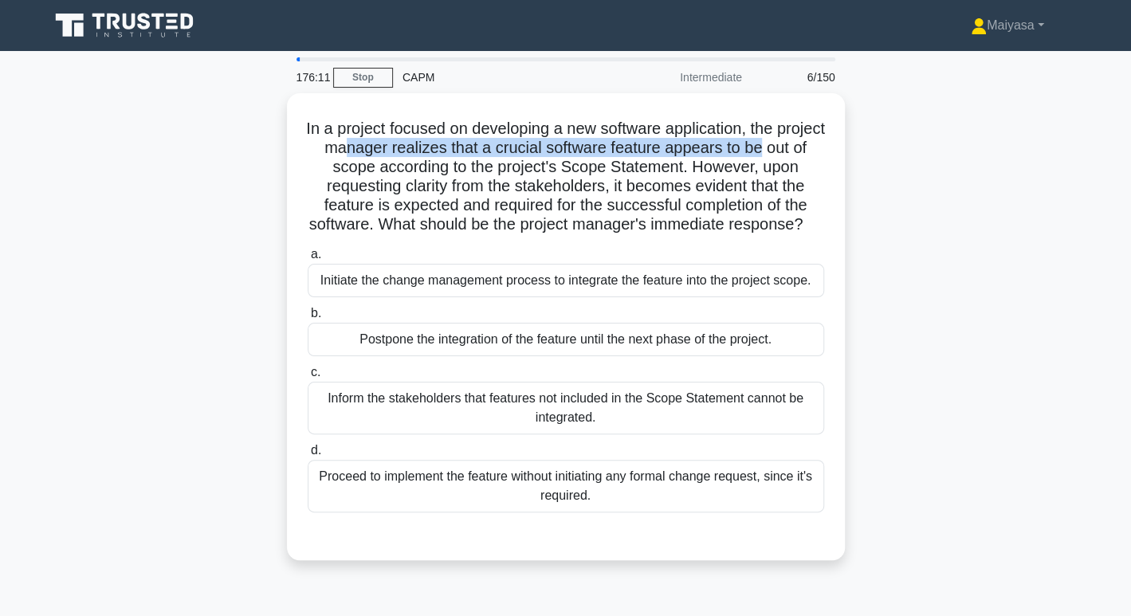
drag, startPoint x: 394, startPoint y: 146, endPoint x: 845, endPoint y: 146, distance: 451.3
click at [845, 146] on div "In a project focused on developing a new software application, the project mana…" at bounding box center [566, 336] width 1052 height 486
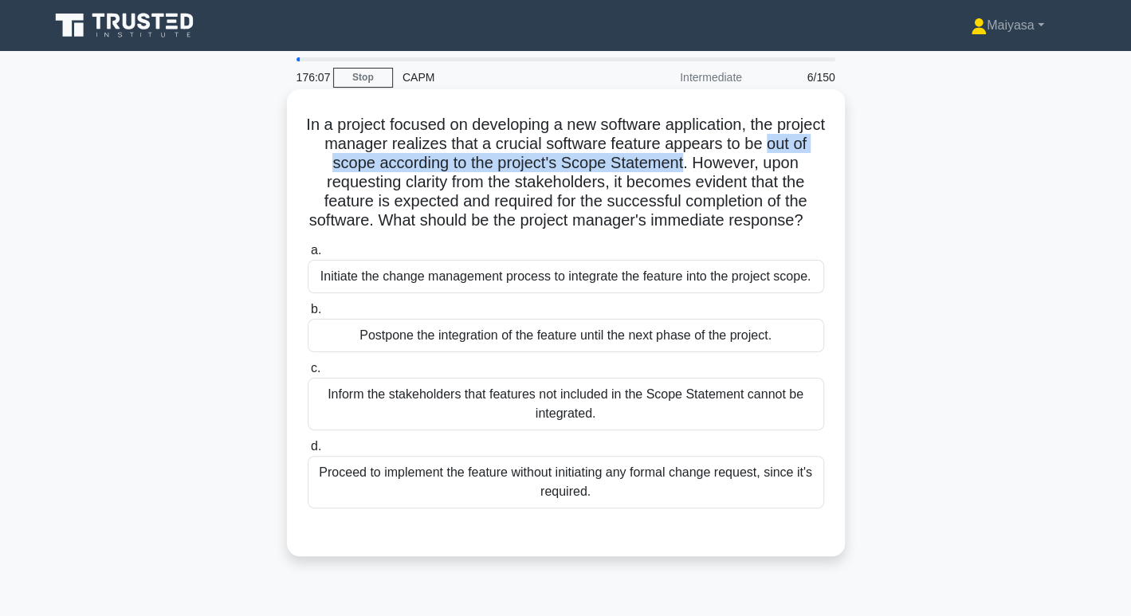
drag, startPoint x: 325, startPoint y: 167, endPoint x: 731, endPoint y: 162, distance: 405.9
click at [731, 162] on h5 "In a project focused on developing a new software application, the project mana…" at bounding box center [566, 173] width 520 height 116
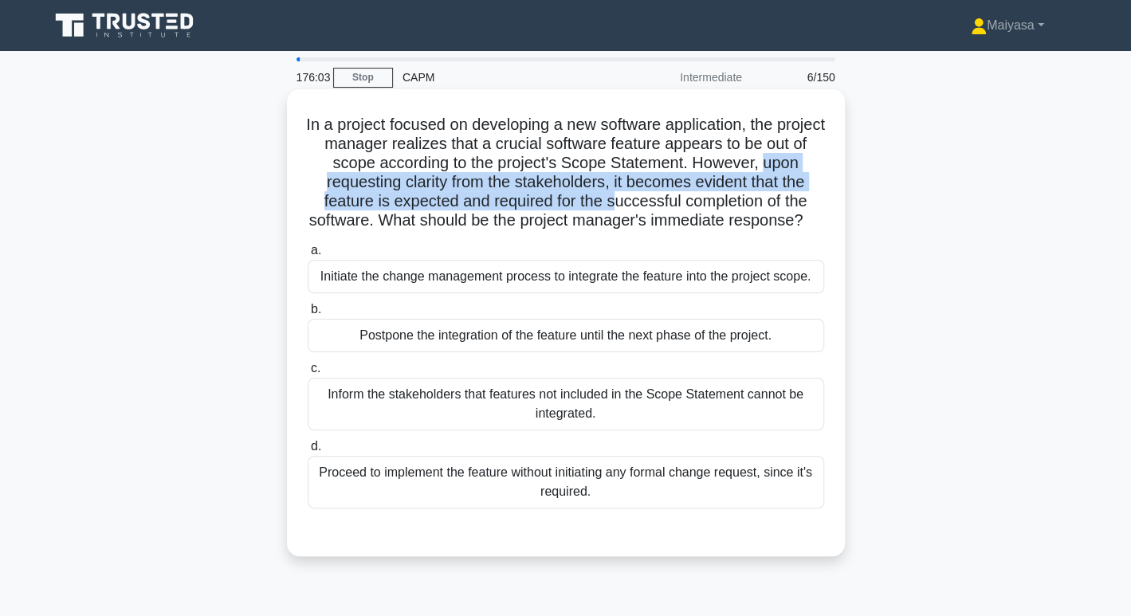
drag, startPoint x: 313, startPoint y: 176, endPoint x: 645, endPoint y: 196, distance: 333.1
click at [645, 196] on h5 "In a project focused on developing a new software application, the project mana…" at bounding box center [566, 173] width 520 height 116
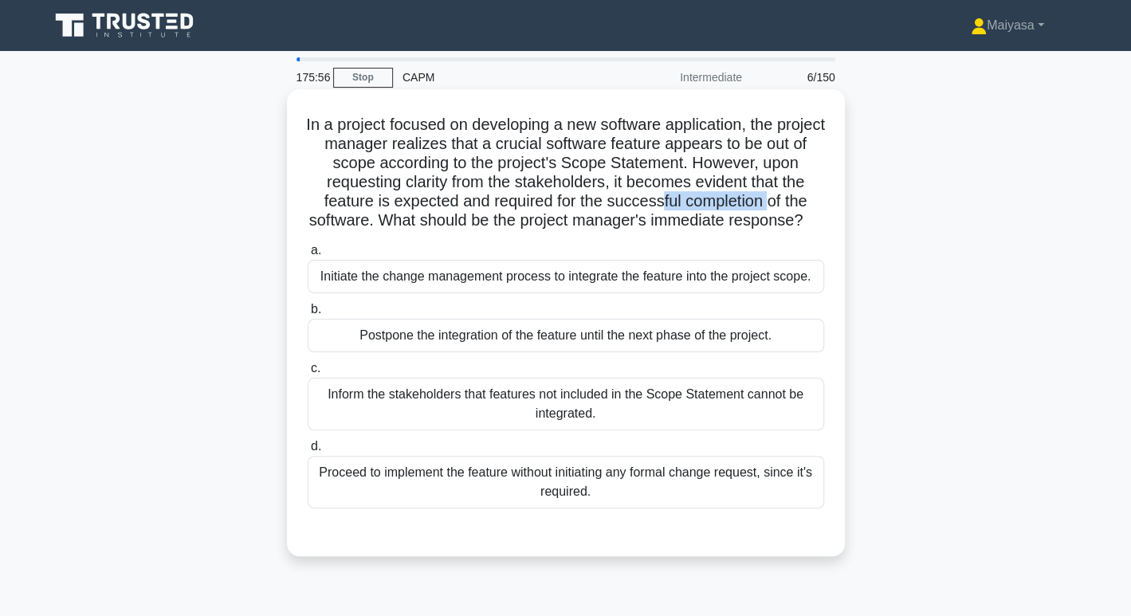
drag, startPoint x: 692, startPoint y: 202, endPoint x: 801, endPoint y: 196, distance: 109.4
click at [801, 196] on h5 "In a project focused on developing a new software application, the project mana…" at bounding box center [566, 173] width 520 height 116
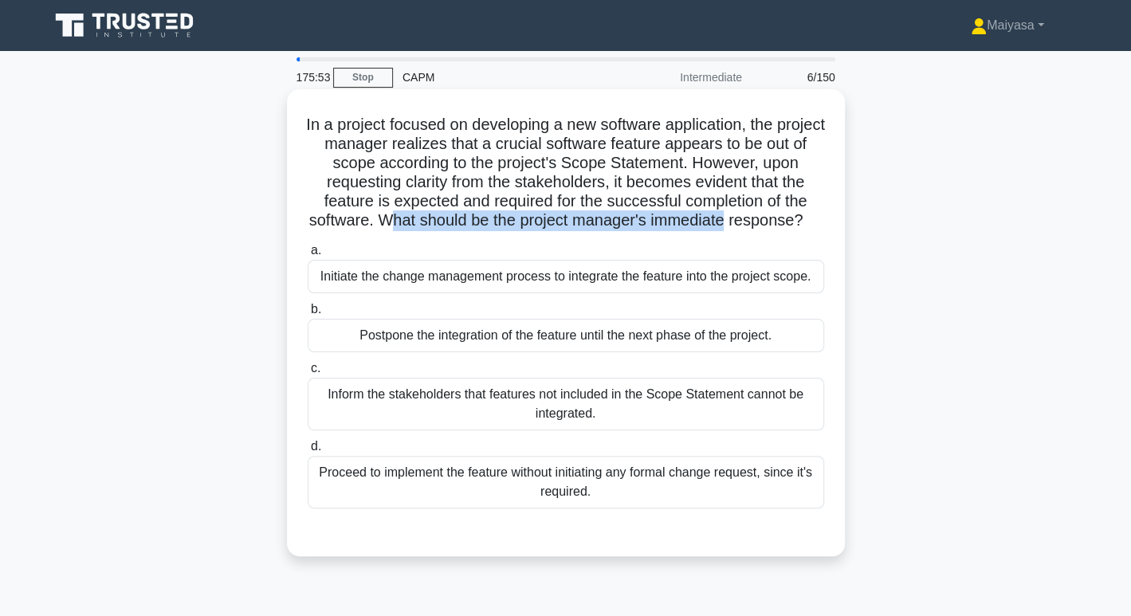
drag, startPoint x: 452, startPoint y: 228, endPoint x: 798, endPoint y: 224, distance: 346.1
click at [798, 224] on h5 "In a project focused on developing a new software application, the project mana…" at bounding box center [566, 173] width 520 height 116
drag, startPoint x: 514, startPoint y: 238, endPoint x: 620, endPoint y: 250, distance: 105.9
click at [620, 231] on h5 "In a project focused on developing a new software application, the project mana…" at bounding box center [566, 173] width 520 height 116
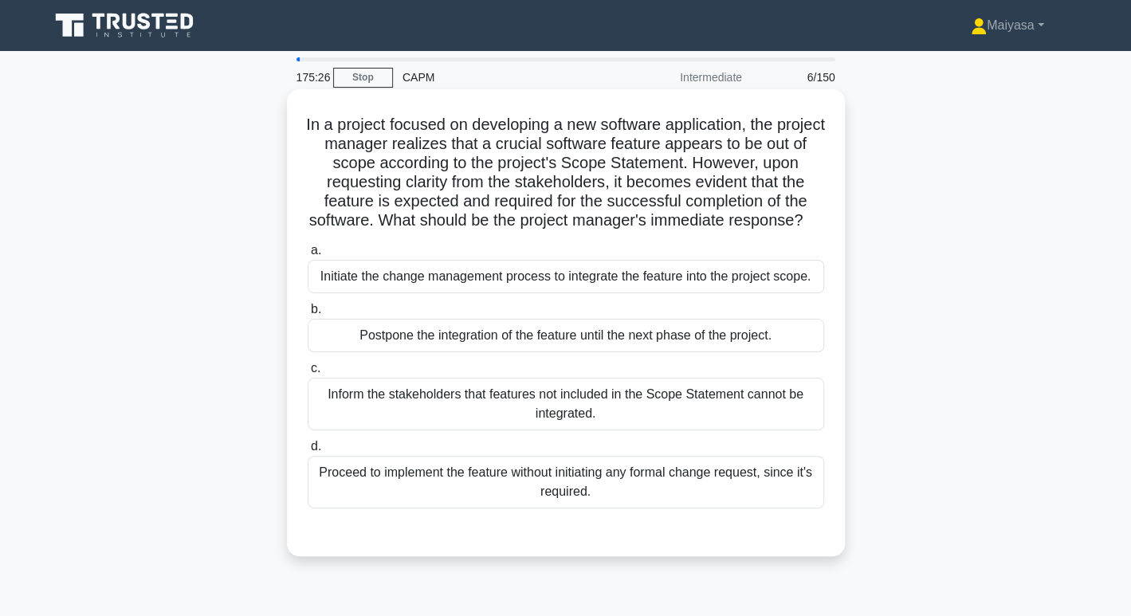
click at [545, 293] on div "Initiate the change management process to integrate the feature into the projec…" at bounding box center [566, 276] width 517 height 33
click at [308, 256] on input "a. Initiate the change management process to integrate the feature into the pro…" at bounding box center [308, 251] width 0 height 10
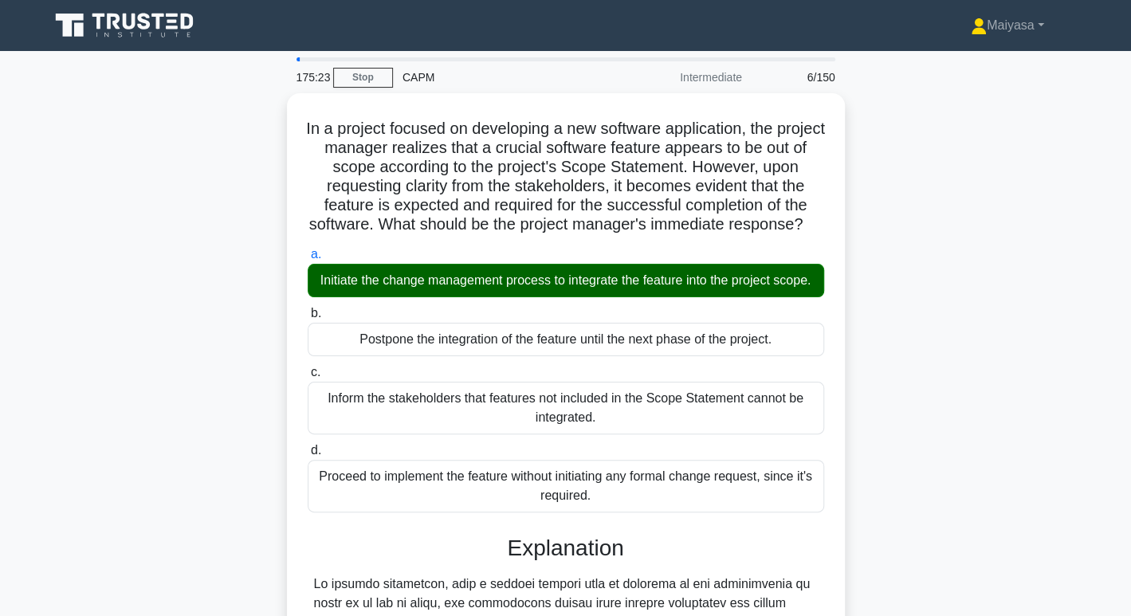
scroll to position [442, 0]
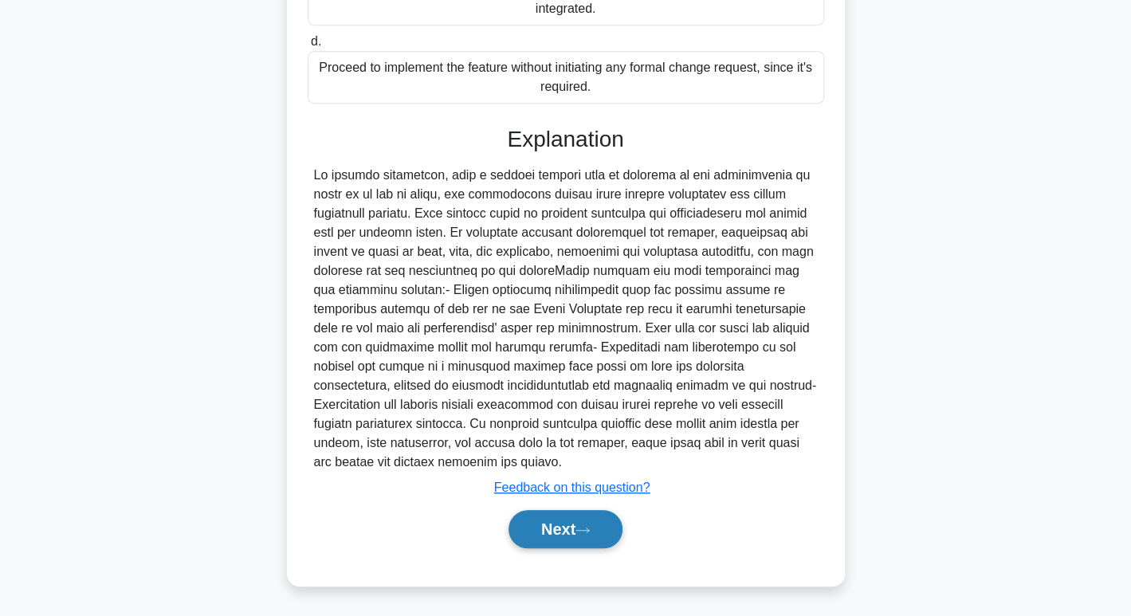
click at [588, 517] on button "Next" at bounding box center [566, 529] width 114 height 38
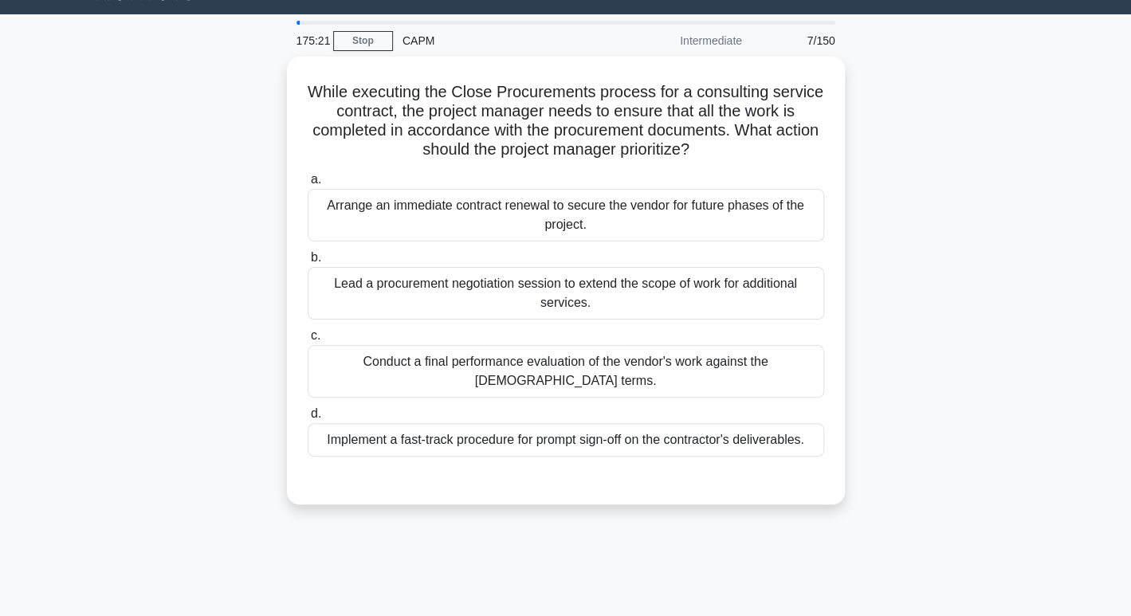
scroll to position [0, 0]
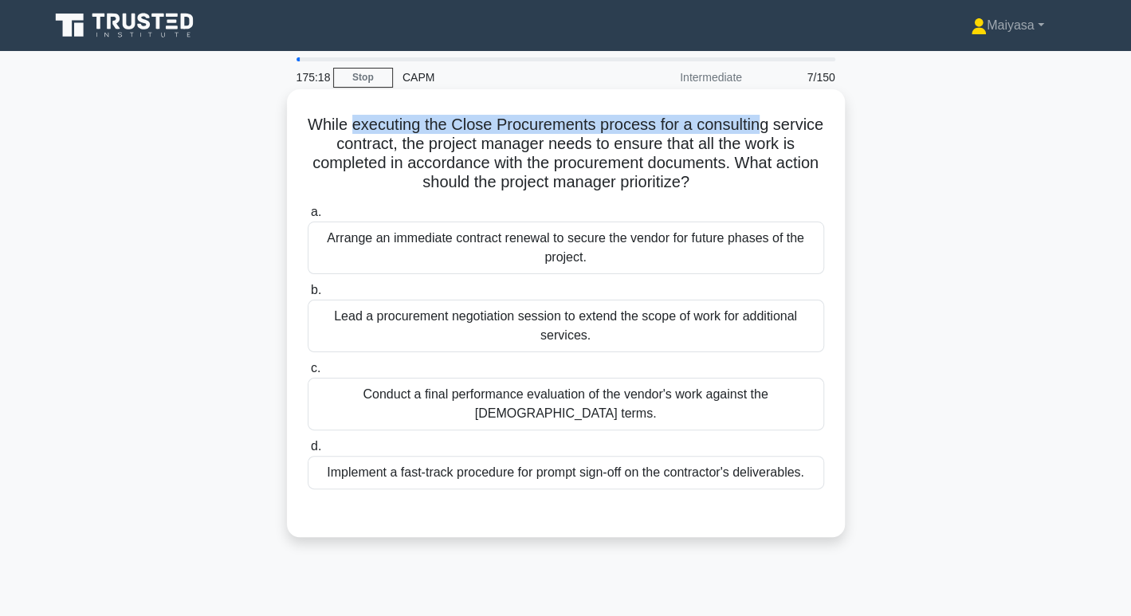
drag, startPoint x: 379, startPoint y: 134, endPoint x: 786, endPoint y: 124, distance: 407.6
click at [786, 124] on h5 "While executing the Close Procurements process for a consulting service contrac…" at bounding box center [566, 154] width 520 height 78
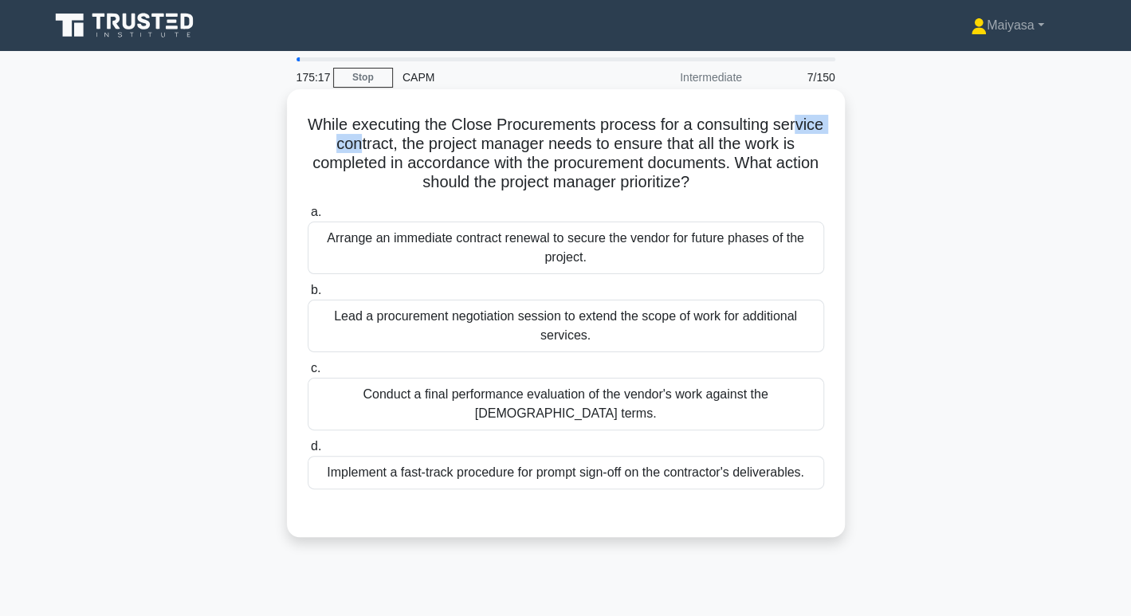
drag, startPoint x: 335, startPoint y: 145, endPoint x: 392, endPoint y: 148, distance: 57.5
click at [392, 148] on h5 "While executing the Close Procurements process for a consulting service contrac…" at bounding box center [566, 154] width 520 height 78
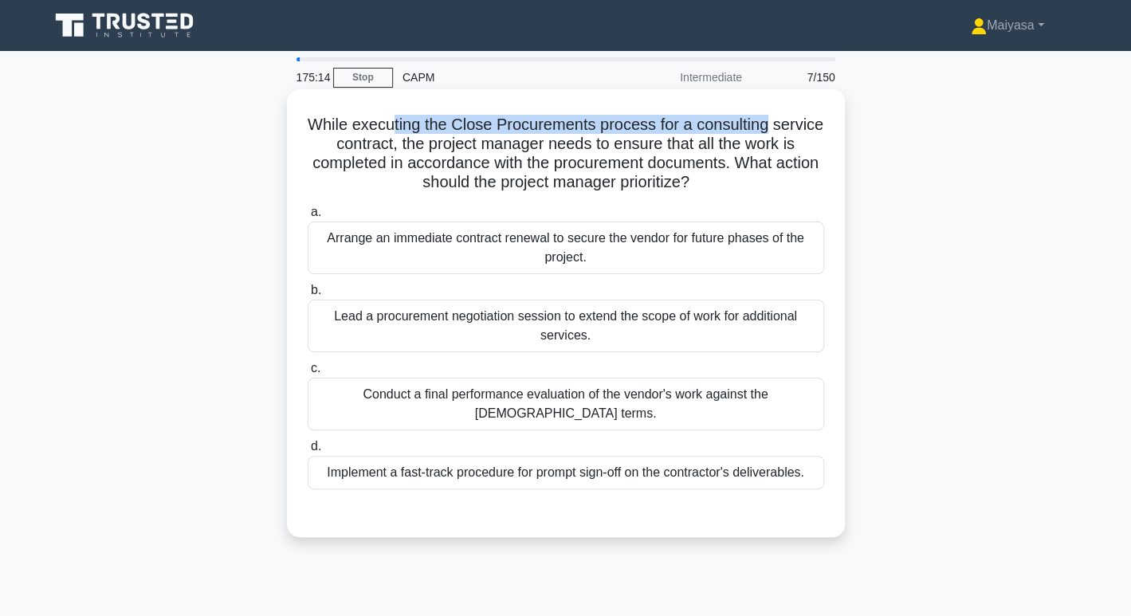
drag, startPoint x: 417, startPoint y: 120, endPoint x: 806, endPoint y: 128, distance: 389.2
click at [806, 128] on h5 "While executing the Close Procurements process for a consulting service contrac…" at bounding box center [566, 154] width 520 height 78
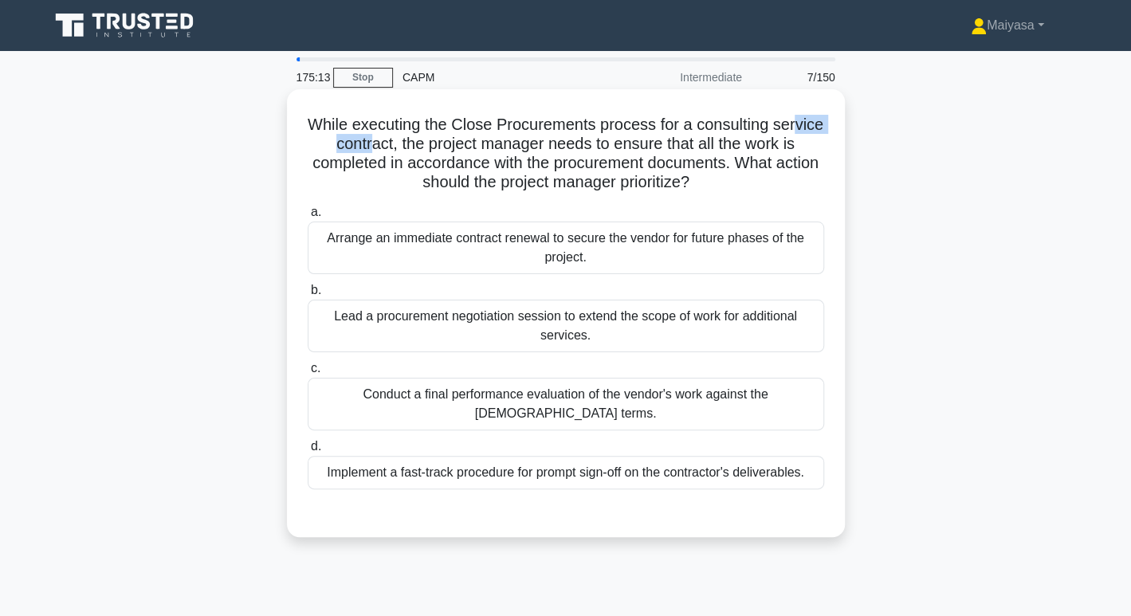
drag, startPoint x: 329, startPoint y: 153, endPoint x: 403, endPoint y: 146, distance: 74.5
click at [403, 146] on h5 "While executing the Close Procurements process for a consulting service contrac…" at bounding box center [566, 154] width 520 height 78
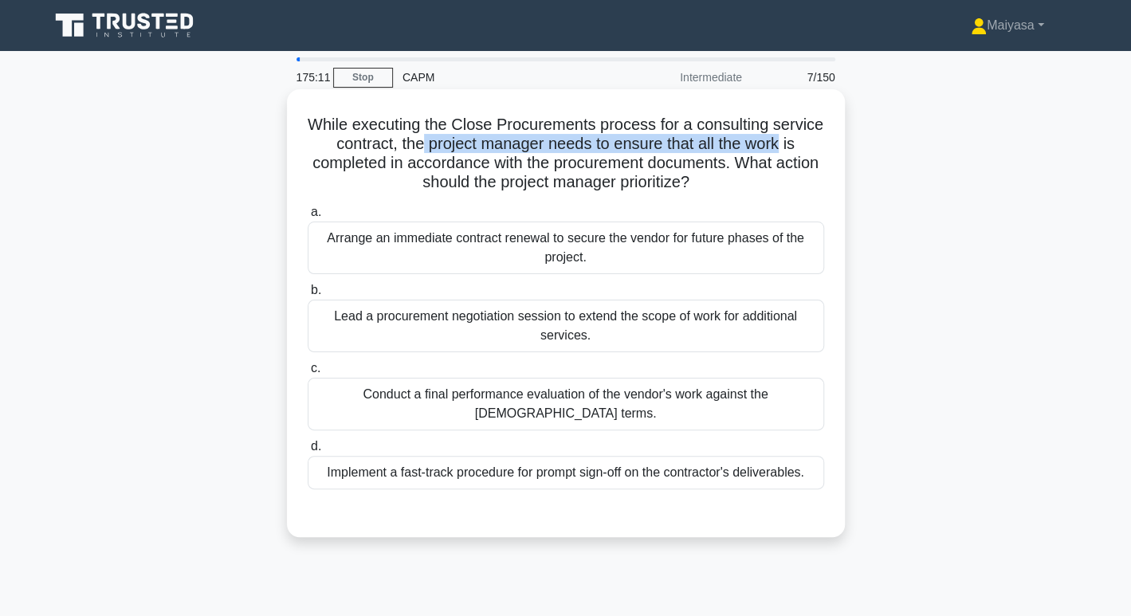
drag, startPoint x: 454, startPoint y: 144, endPoint x: 827, endPoint y: 152, distance: 372.4
click at [827, 152] on div "While executing the Close Procurements process for a consulting service contrac…" at bounding box center [565, 313] width 545 height 435
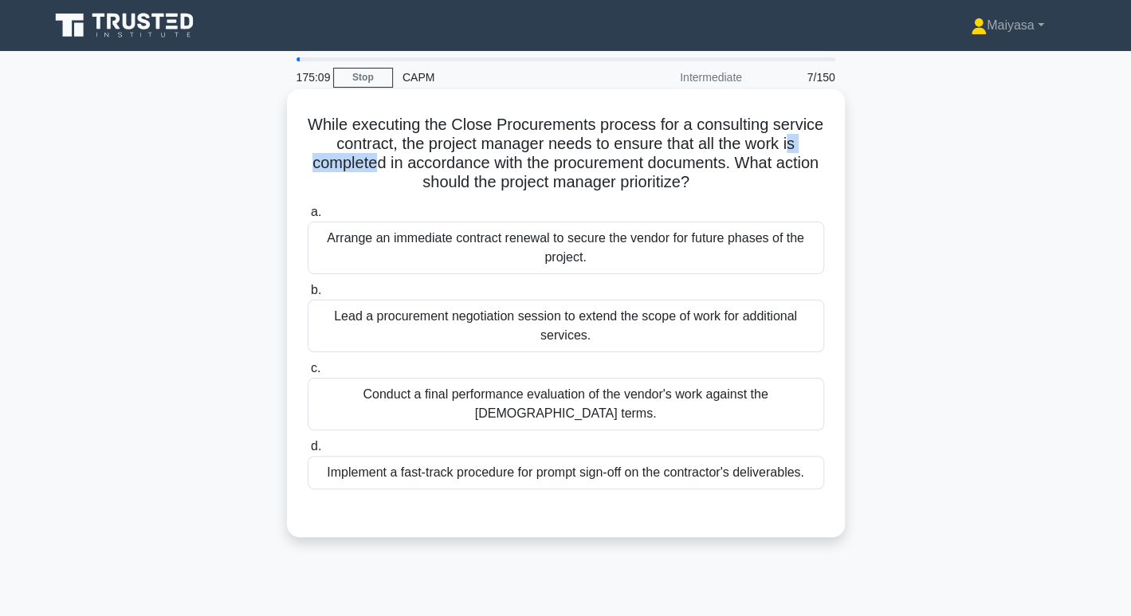
drag, startPoint x: 325, startPoint y: 163, endPoint x: 403, endPoint y: 161, distance: 78.2
click at [403, 161] on h5 "While executing the Close Procurements process for a consulting service contrac…" at bounding box center [566, 154] width 520 height 78
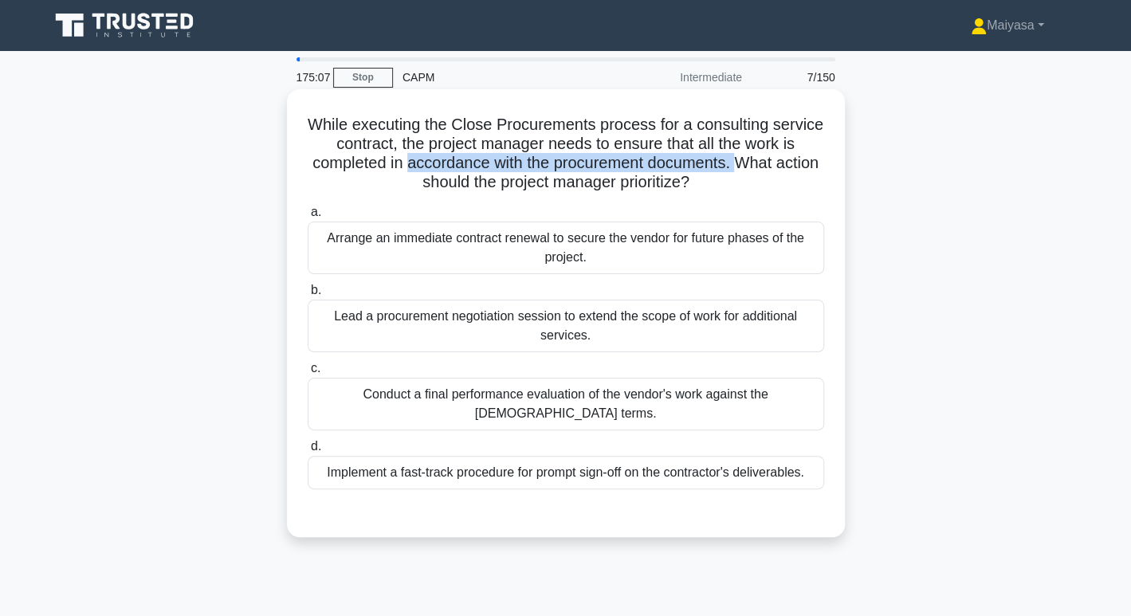
drag, startPoint x: 436, startPoint y: 162, endPoint x: 778, endPoint y: 167, distance: 342.1
click at [778, 167] on h5 "While executing the Close Procurements process for a consulting service contrac…" at bounding box center [566, 154] width 520 height 78
drag, startPoint x: 445, startPoint y: 193, endPoint x: 734, endPoint y: 183, distance: 288.8
click at [734, 183] on h5 "While executing the Close Procurements process for a consulting service contrac…" at bounding box center [566, 154] width 520 height 78
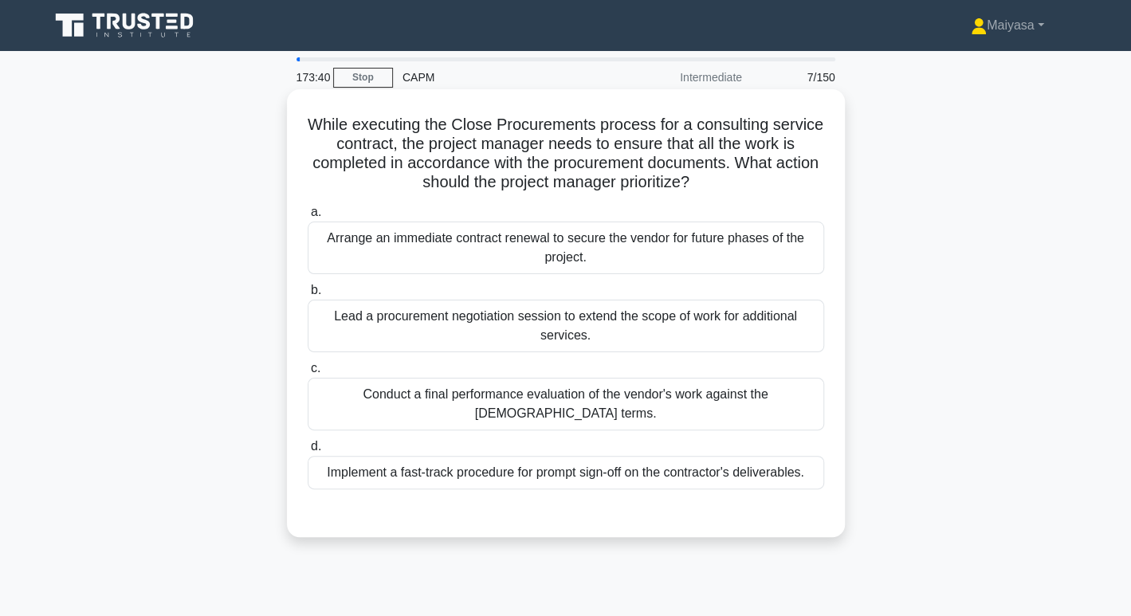
click at [639, 329] on div "Lead a procurement negotiation session to extend the scope of work for addition…" at bounding box center [566, 326] width 517 height 53
click at [308, 296] on input "b. Lead a procurement negotiation session to extend the scope of work for addit…" at bounding box center [308, 290] width 0 height 10
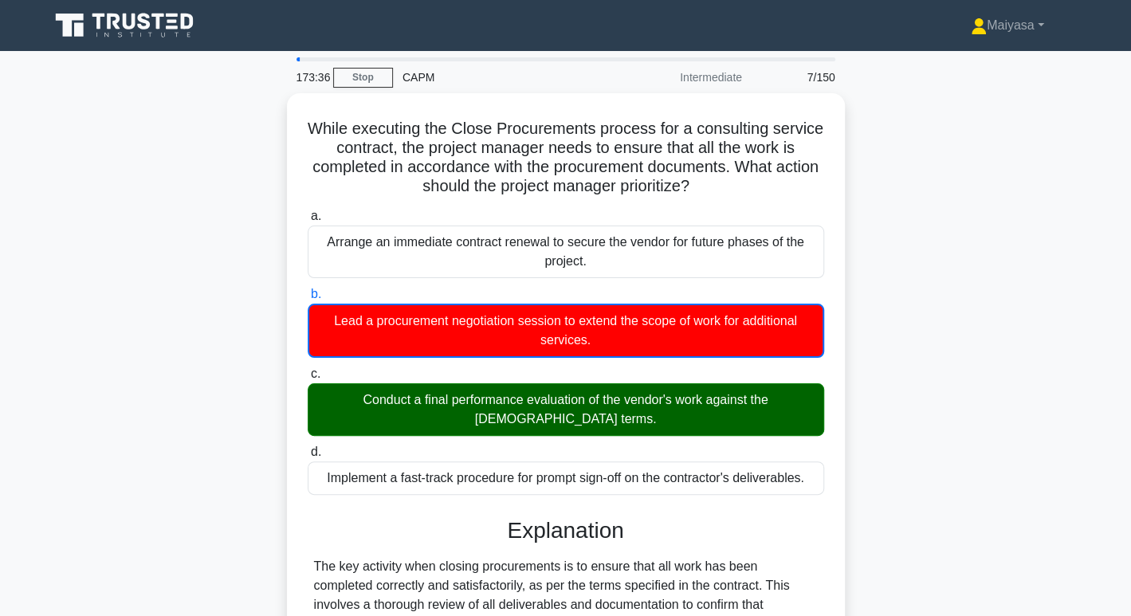
scroll to position [385, 0]
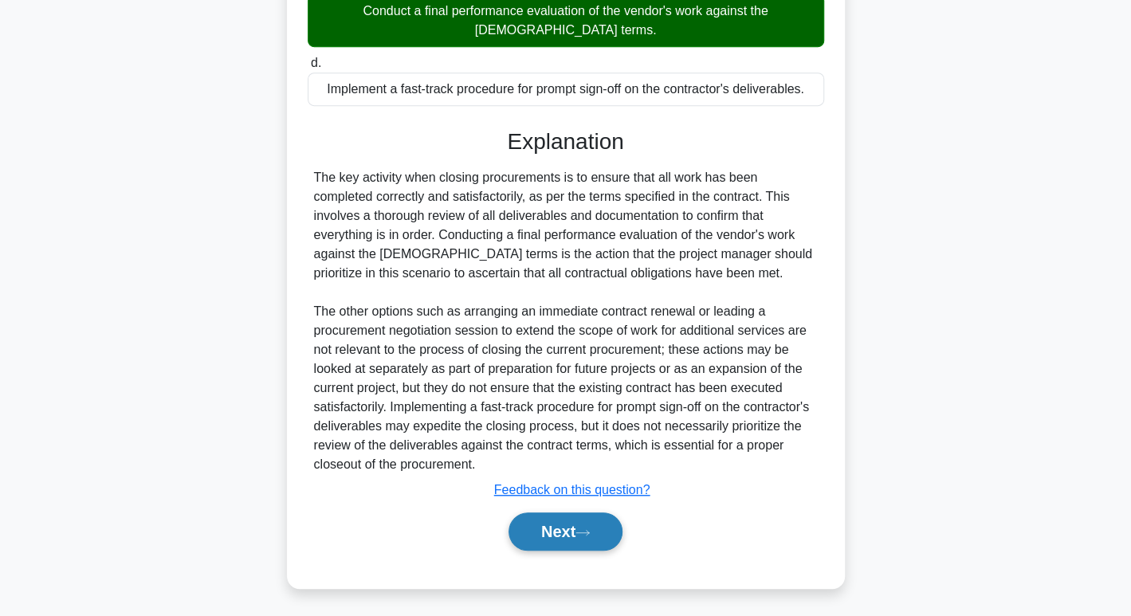
click at [539, 533] on button "Next" at bounding box center [566, 532] width 114 height 38
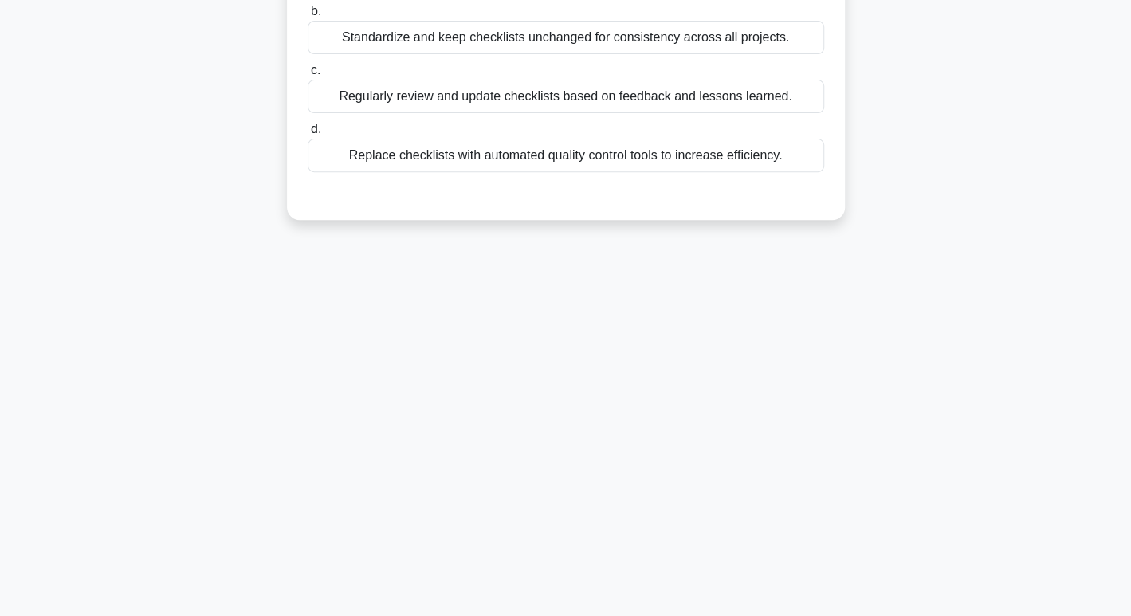
scroll to position [0, 0]
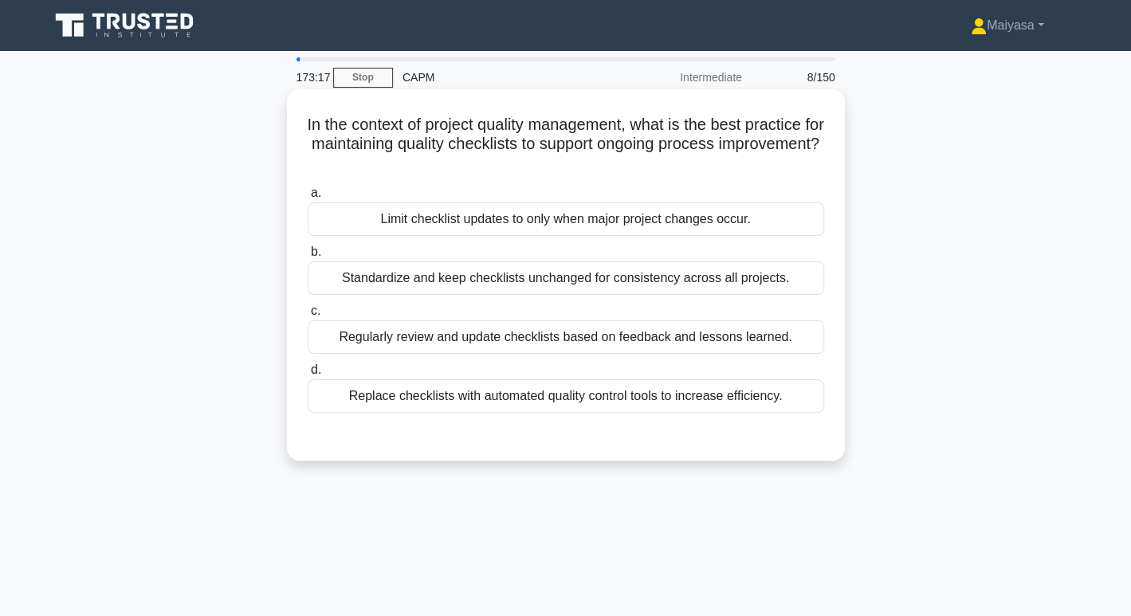
click at [692, 324] on div "Regularly review and update checklists based on feedback and lessons learned." at bounding box center [566, 337] width 517 height 33
click at [308, 317] on input "c. Regularly review and update checklists based on feedback and lessons learned." at bounding box center [308, 311] width 0 height 10
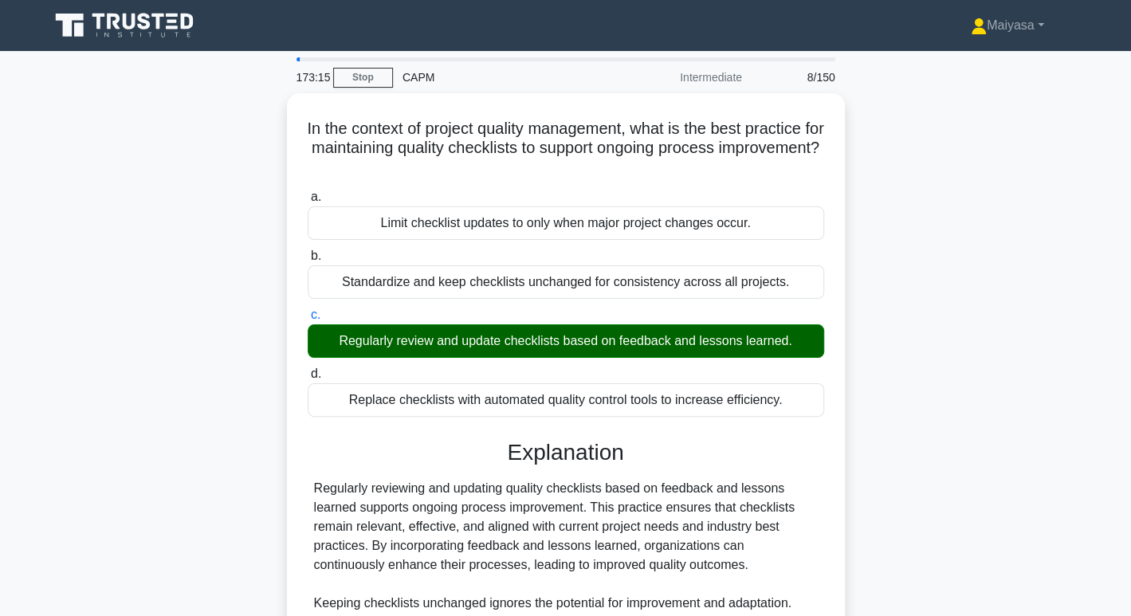
scroll to position [245, 0]
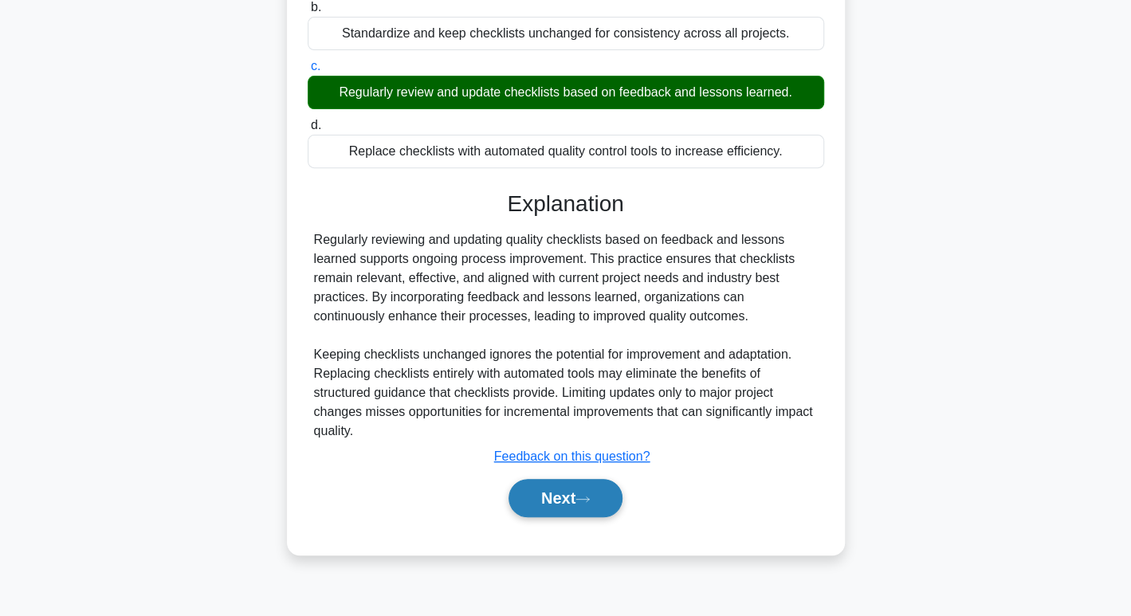
click at [599, 493] on button "Next" at bounding box center [566, 498] width 114 height 38
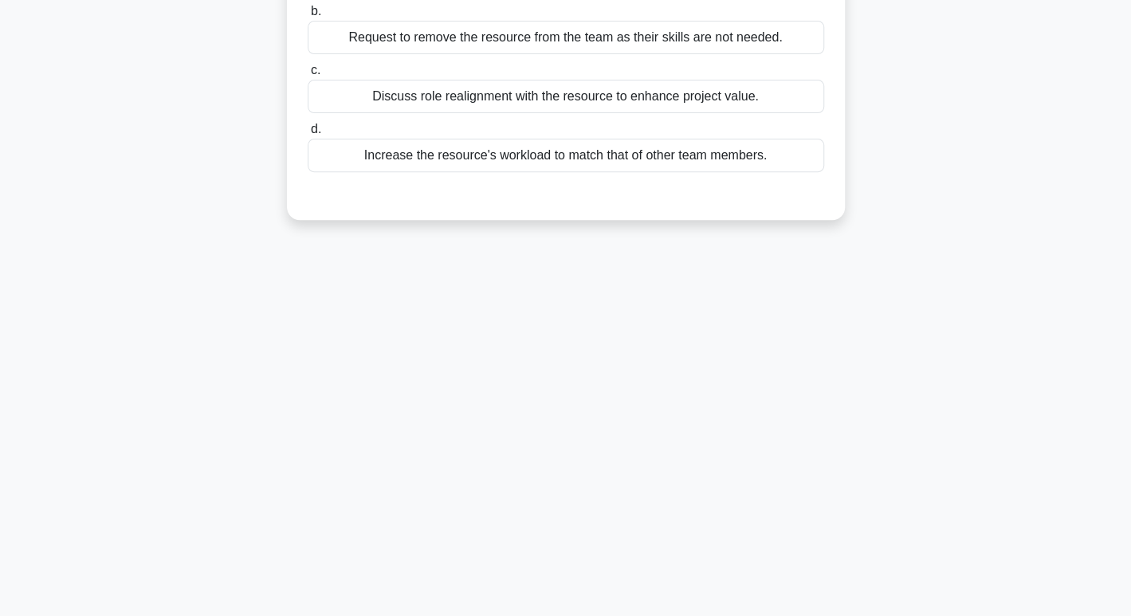
scroll to position [0, 0]
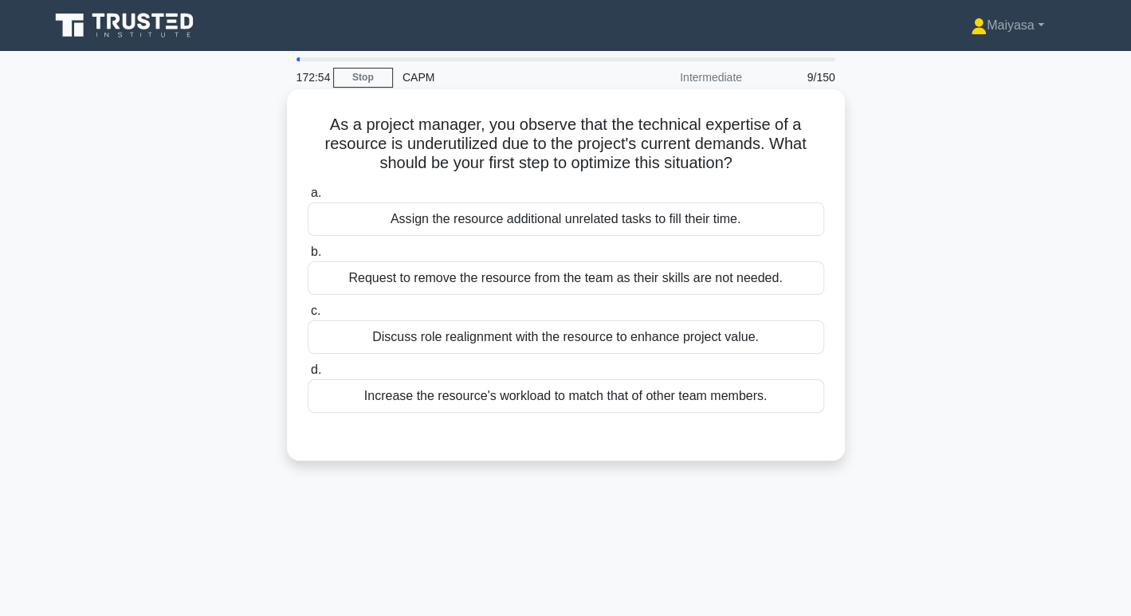
click at [673, 348] on div "Discuss role realignment with the resource to enhance project value." at bounding box center [566, 337] width 517 height 33
click at [308, 317] on input "c. Discuss role realignment with the resource to enhance project value." at bounding box center [308, 311] width 0 height 10
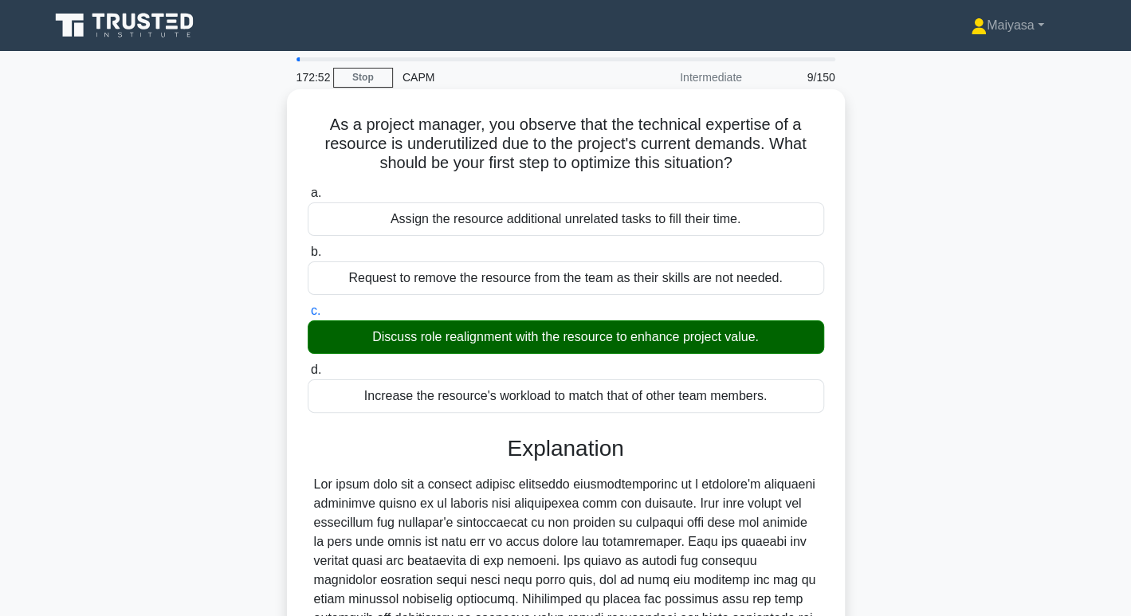
scroll to position [245, 0]
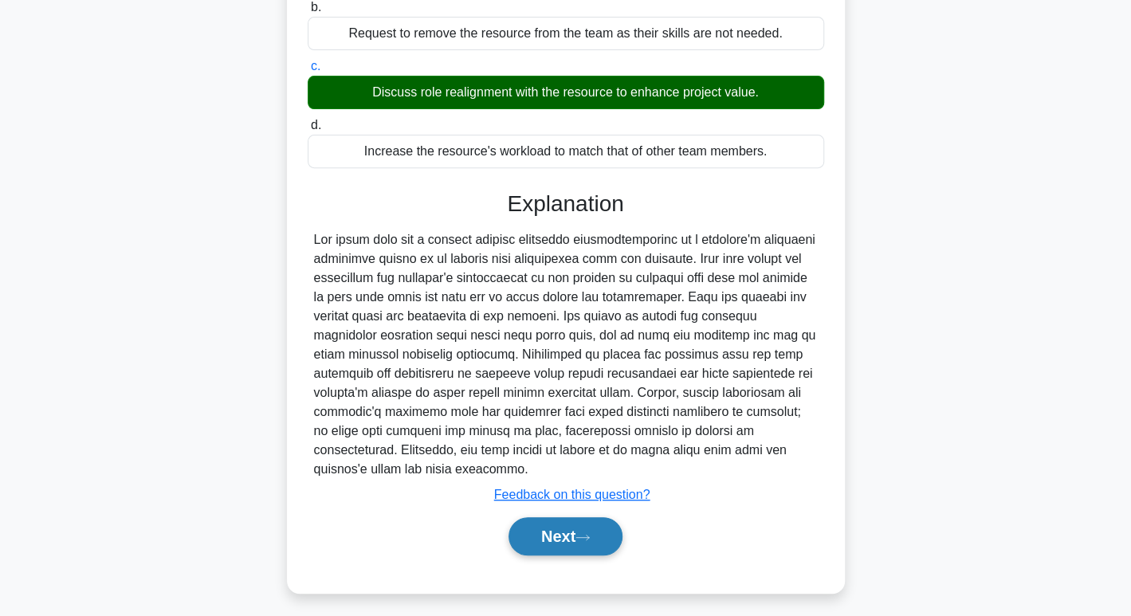
click at [560, 520] on button "Next" at bounding box center [566, 536] width 114 height 38
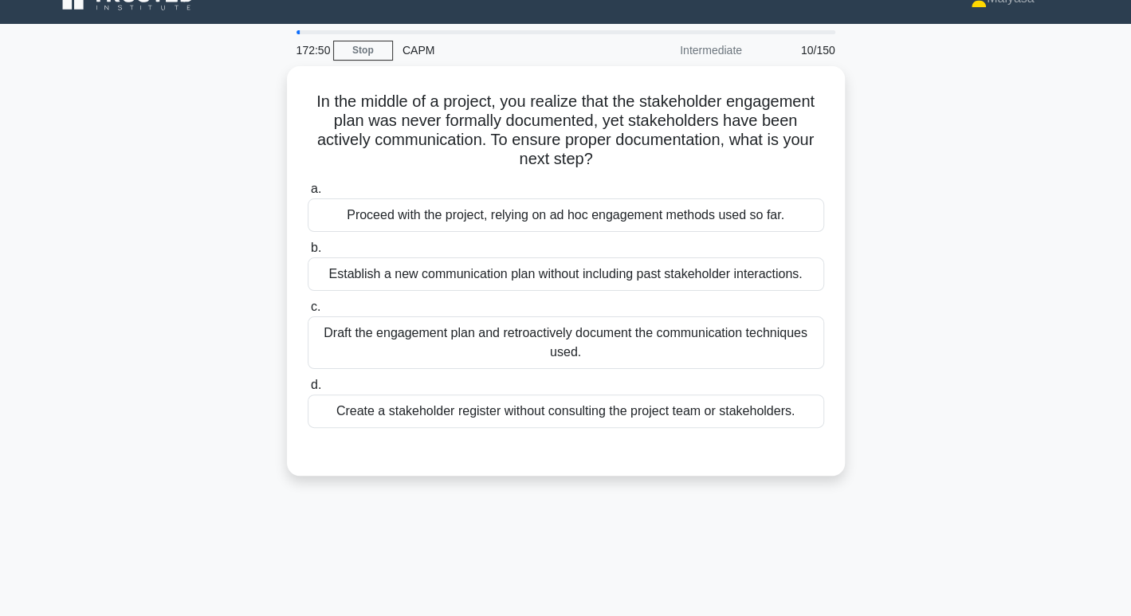
scroll to position [0, 0]
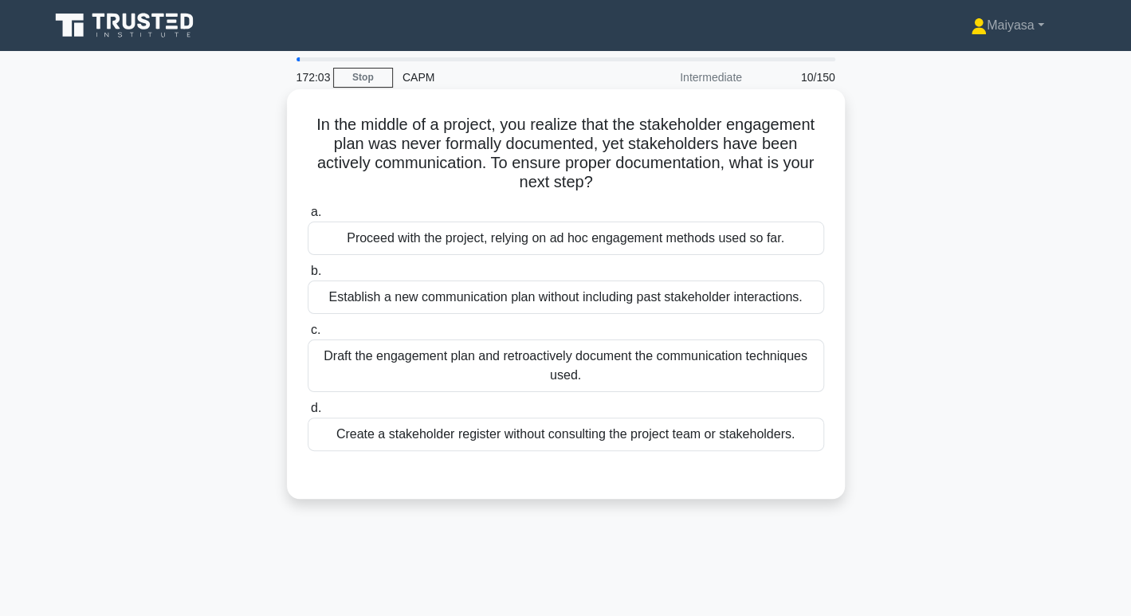
click at [538, 374] on div "Draft the engagement plan and retroactively document the communication techniqu…" at bounding box center [566, 366] width 517 height 53
click at [308, 336] on input "c. Draft the engagement plan and retroactively document the communication techn…" at bounding box center [308, 330] width 0 height 10
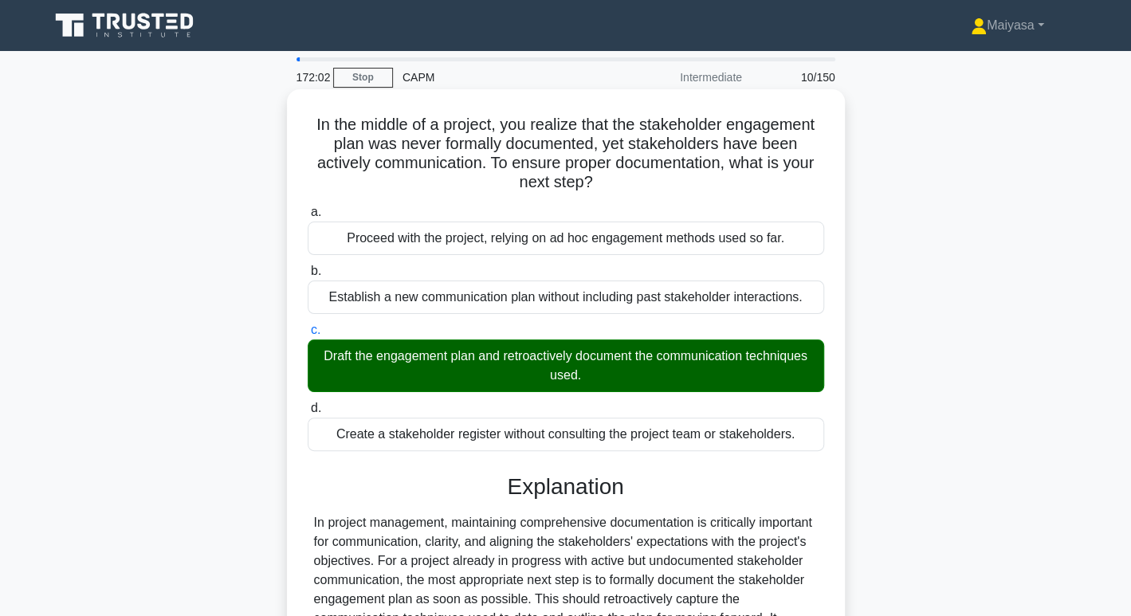
scroll to position [365, 0]
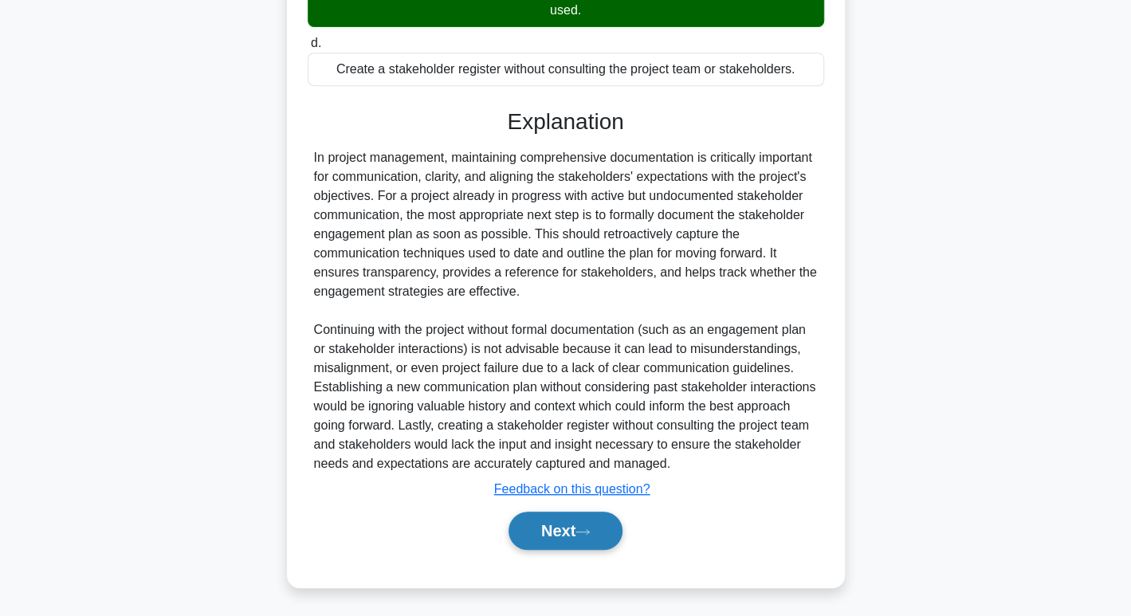
click at [549, 519] on button "Next" at bounding box center [566, 531] width 114 height 38
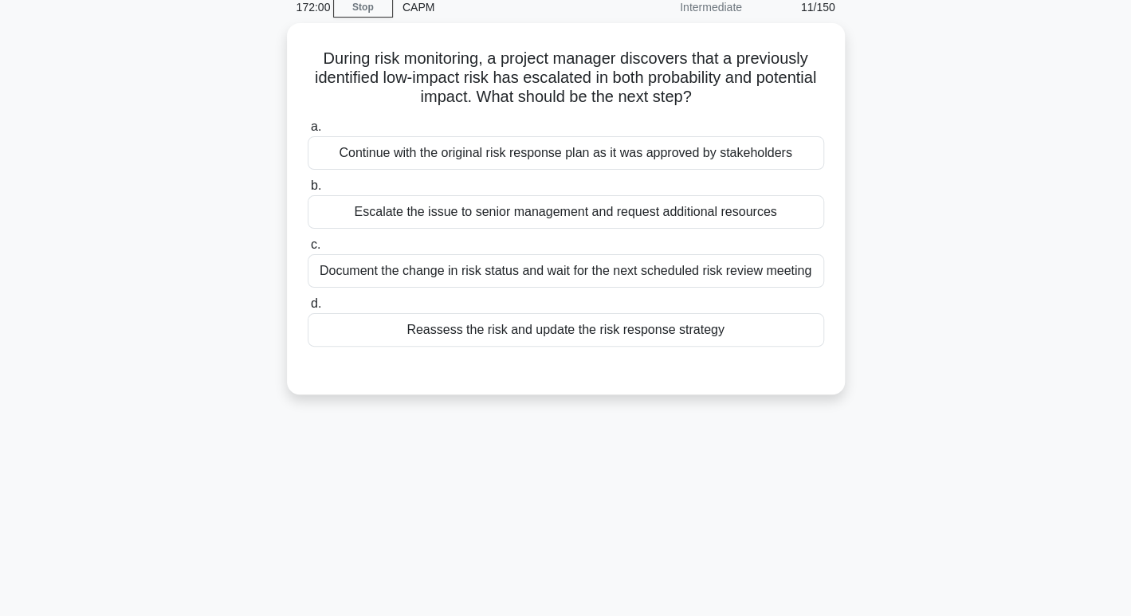
scroll to position [0, 0]
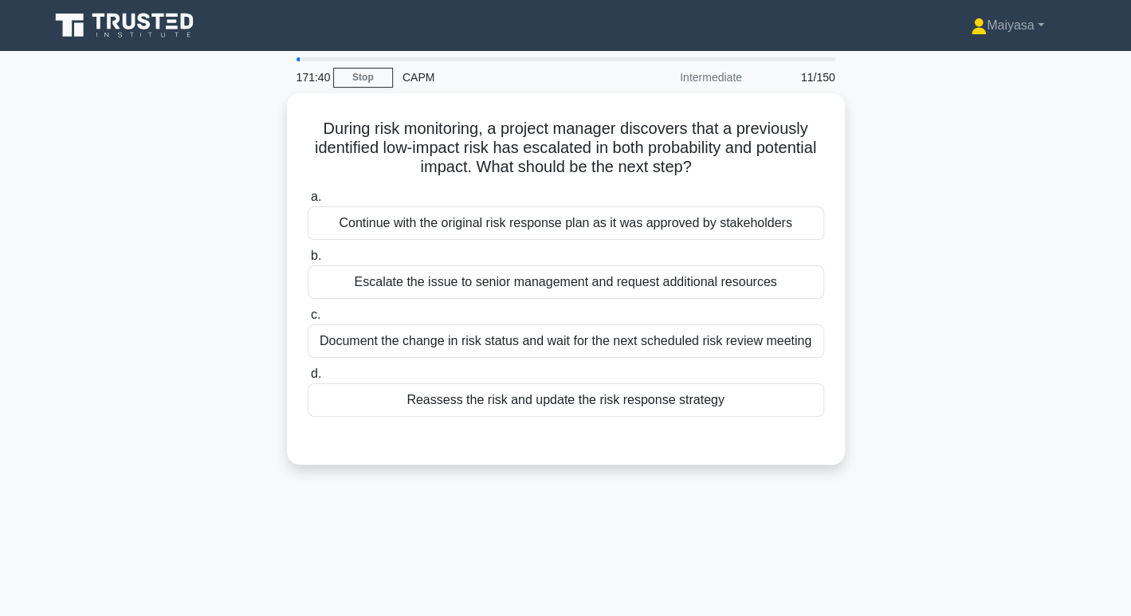
click at [588, 401] on div "Reassess the risk and update the risk response strategy" at bounding box center [566, 400] width 517 height 33
click at [308, 380] on input "d. Reassess the risk and update the risk response strategy" at bounding box center [308, 374] width 0 height 10
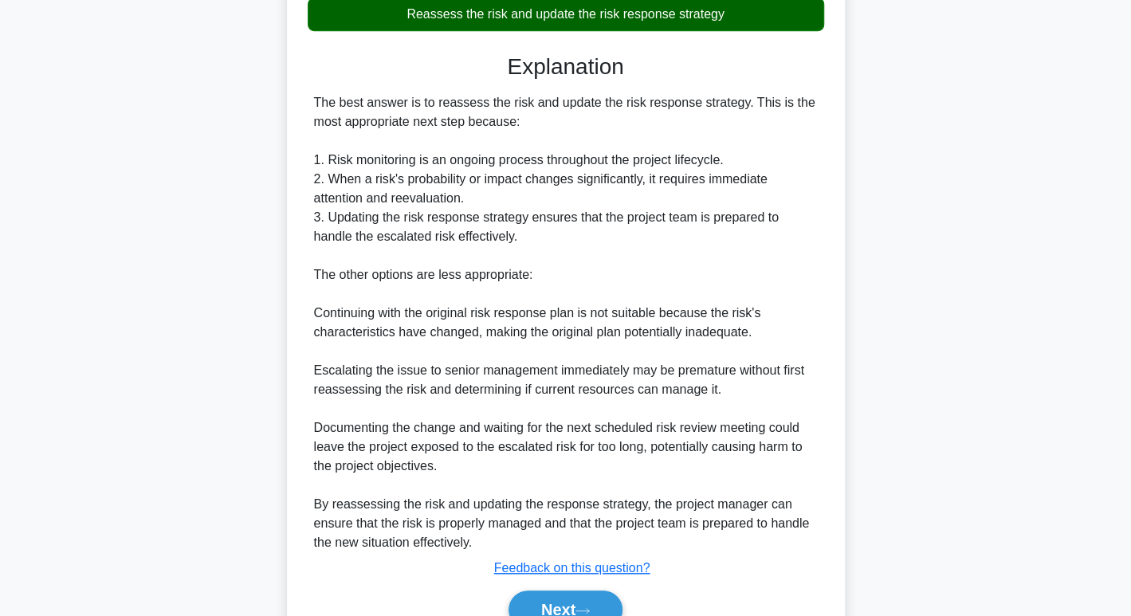
scroll to position [386, 0]
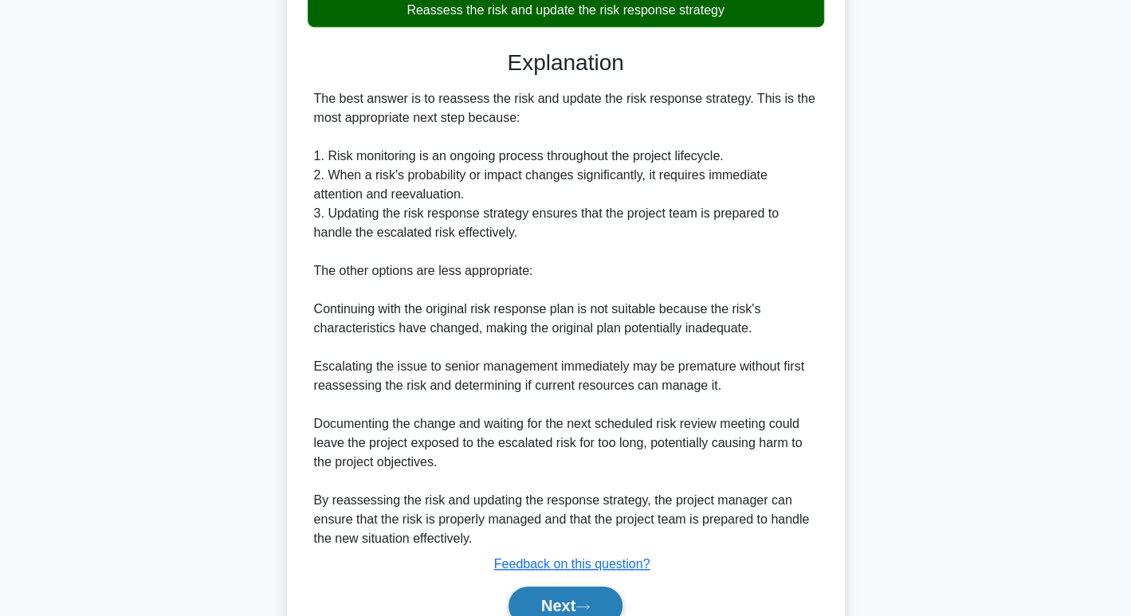
click at [583, 613] on button "Next" at bounding box center [566, 606] width 114 height 38
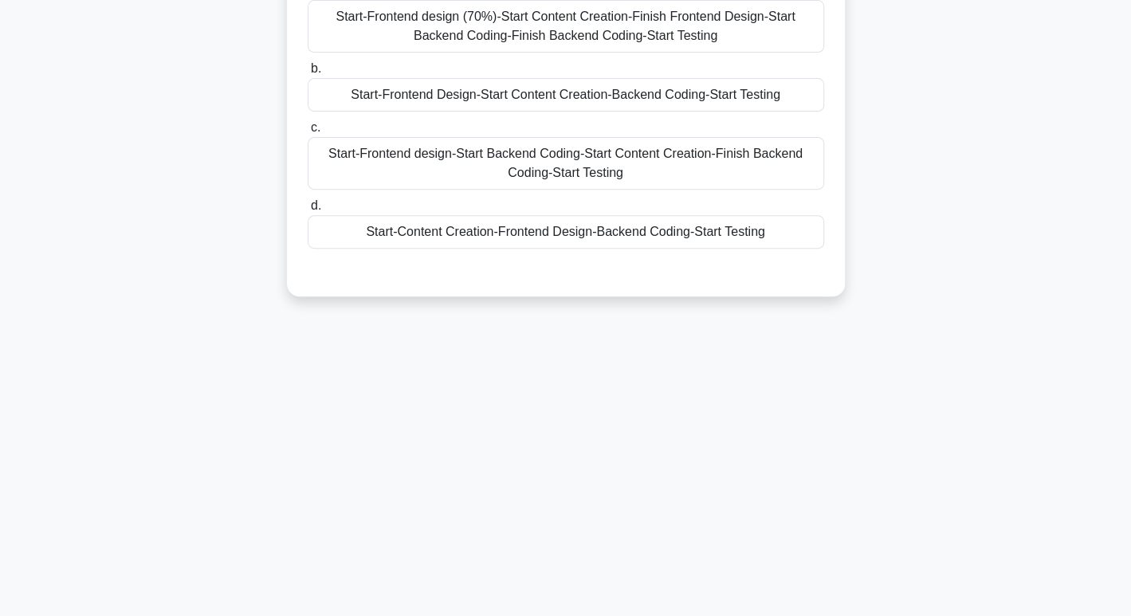
scroll to position [0, 0]
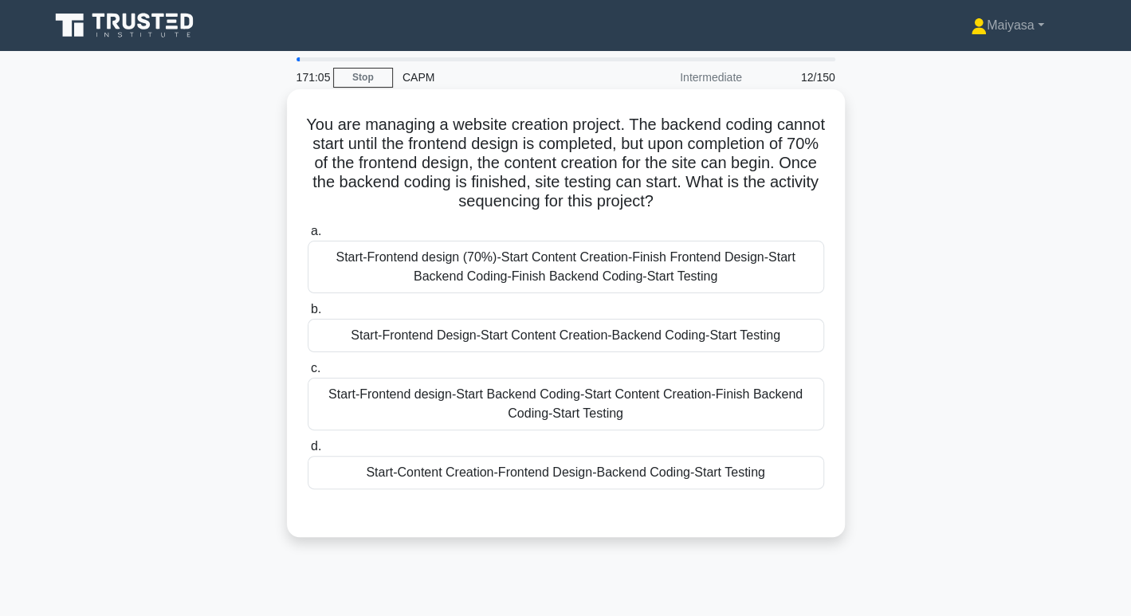
click at [616, 275] on div "Start-Frontend design (70%)-Start Content Creation-Finish Frontend Design-Start…" at bounding box center [566, 267] width 517 height 53
click at [308, 237] on input "a. Start-Frontend design (70%)-Start Content Creation-Finish Frontend Design-St…" at bounding box center [308, 231] width 0 height 10
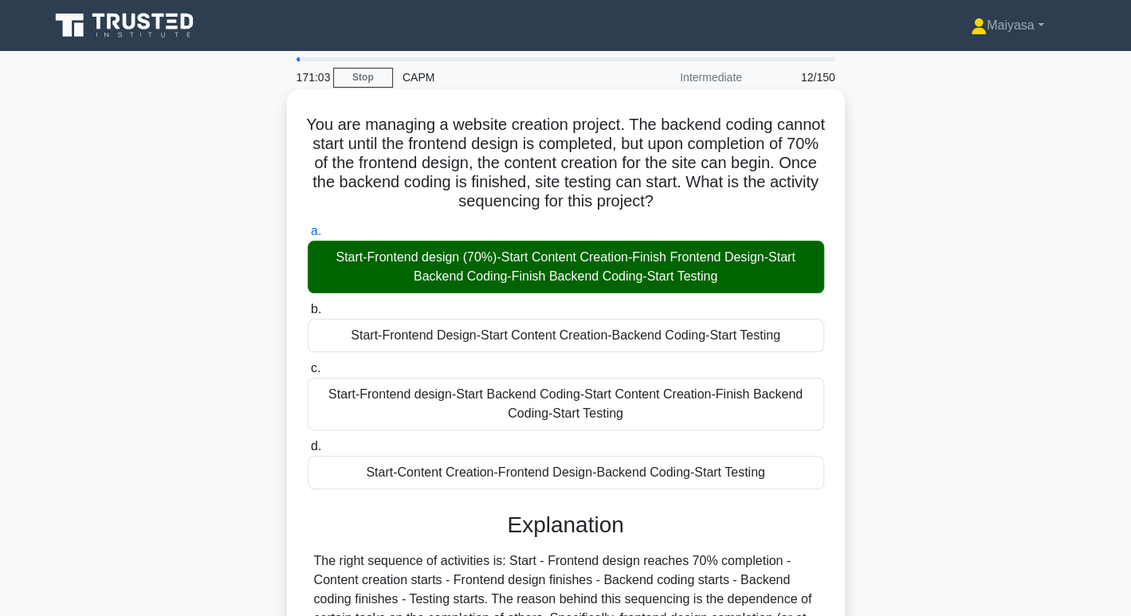
scroll to position [245, 0]
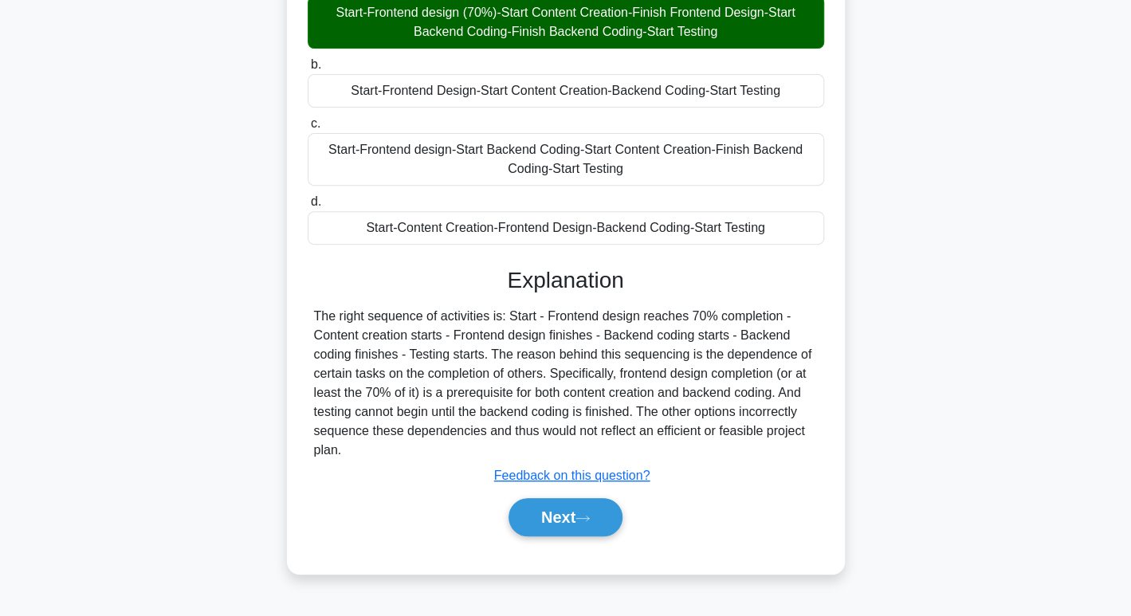
click at [555, 535] on div "Next" at bounding box center [566, 517] width 517 height 51
click at [555, 524] on button "Next" at bounding box center [566, 517] width 114 height 38
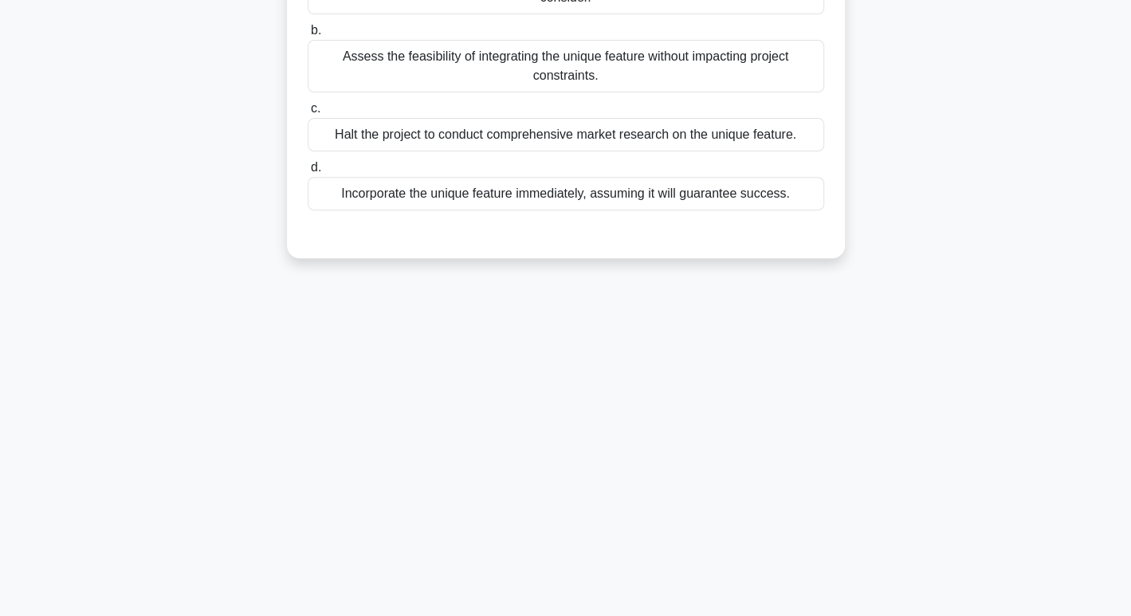
scroll to position [0, 0]
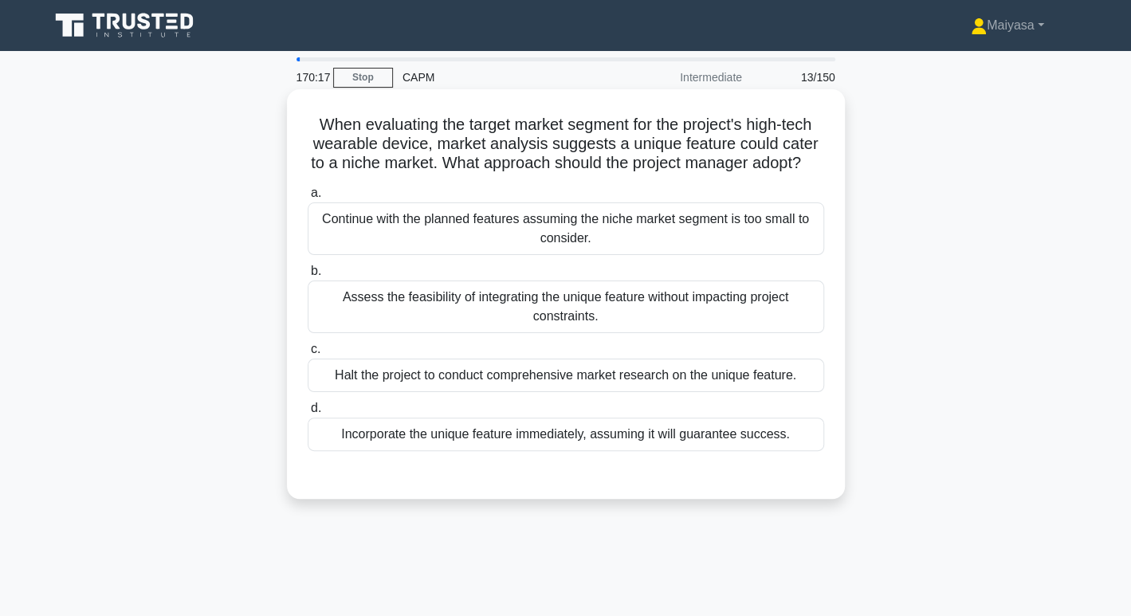
click at [577, 313] on div "Assess the feasibility of integrating the unique feature without impacting proj…" at bounding box center [566, 307] width 517 height 53
click at [308, 277] on input "b. Assess the feasibility of integrating the unique feature without impacting p…" at bounding box center [308, 271] width 0 height 10
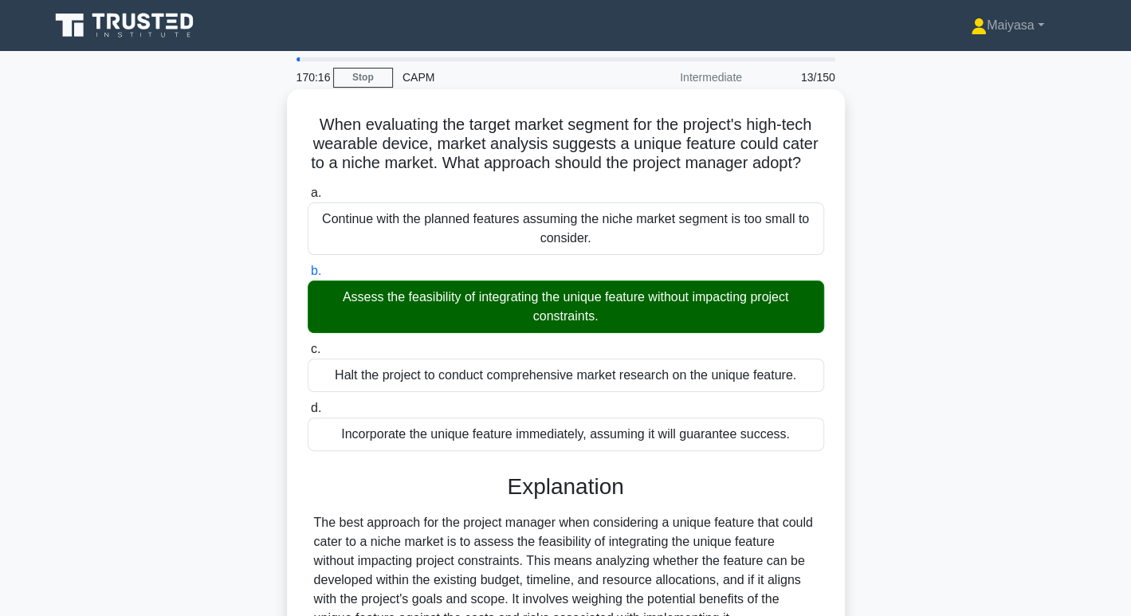
scroll to position [365, 0]
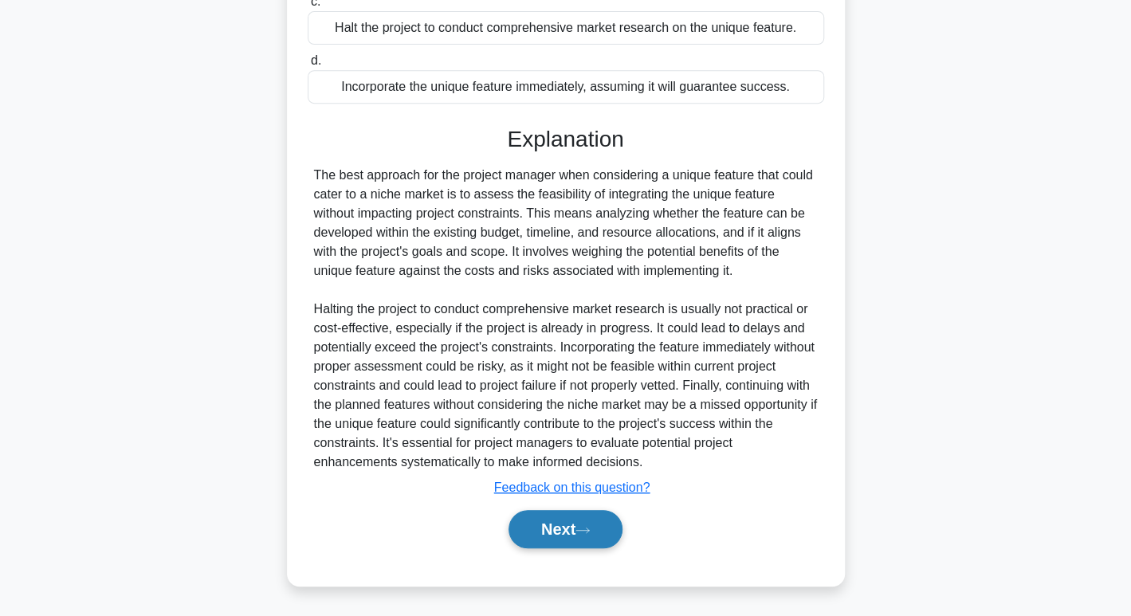
click at [576, 537] on button "Next" at bounding box center [566, 529] width 114 height 38
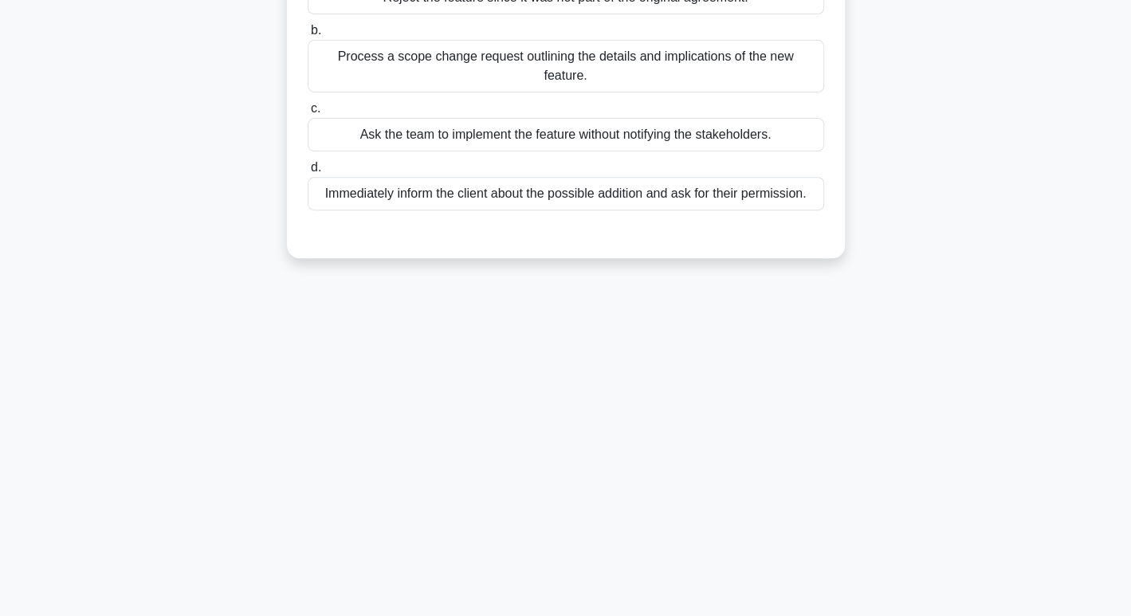
scroll to position [0, 0]
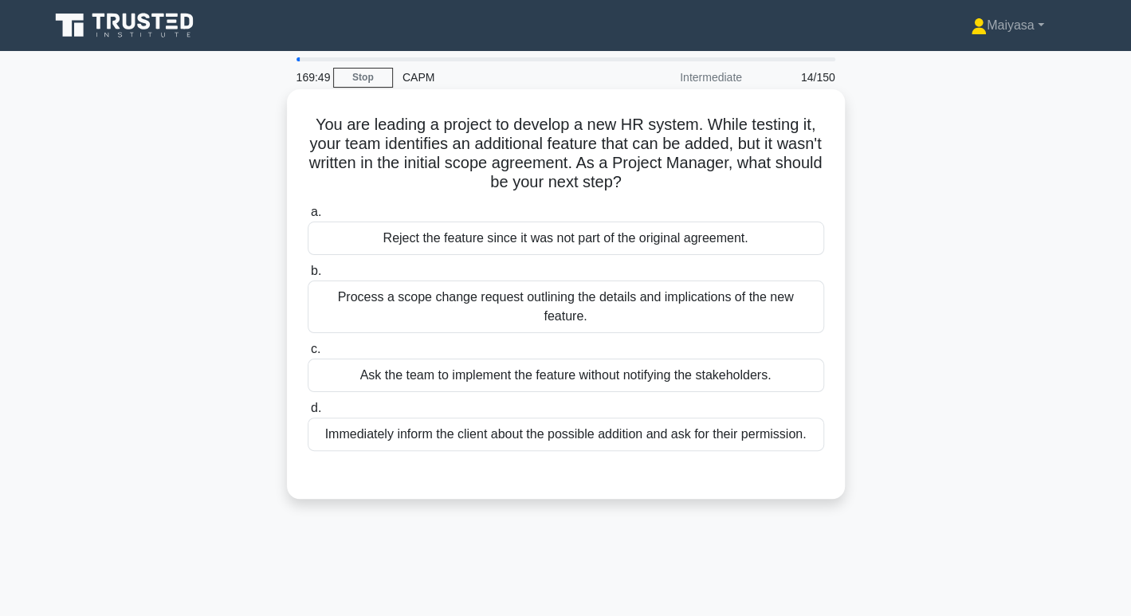
click at [620, 302] on div "Process a scope change request outlining the details and implications of the ne…" at bounding box center [566, 307] width 517 height 53
click at [308, 277] on input "b. Process a scope change request outlining the details and implications of the…" at bounding box center [308, 271] width 0 height 10
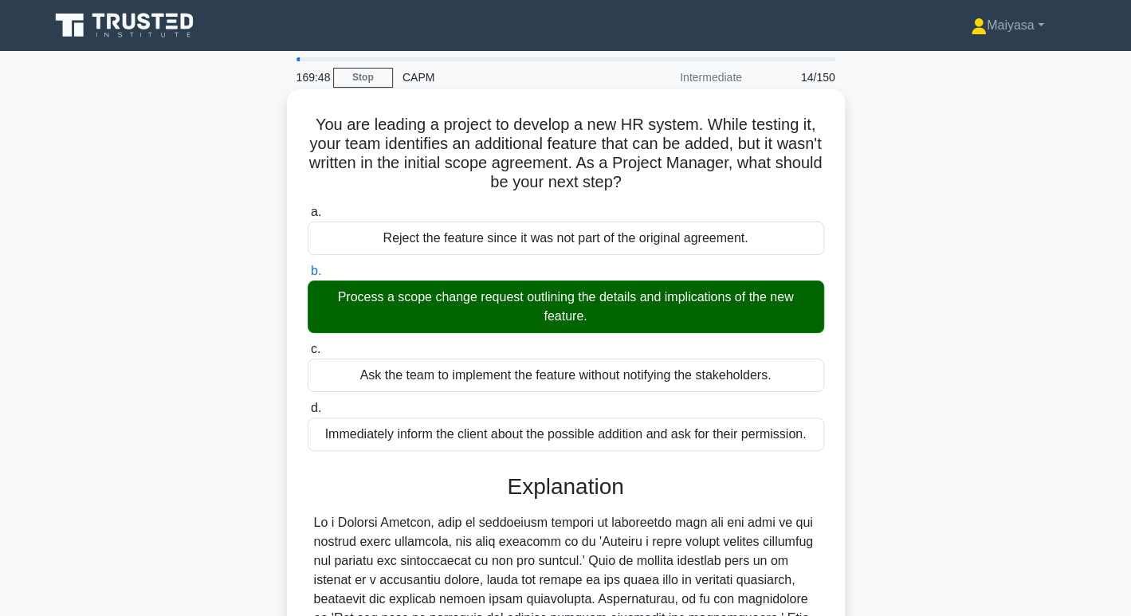
scroll to position [308, 0]
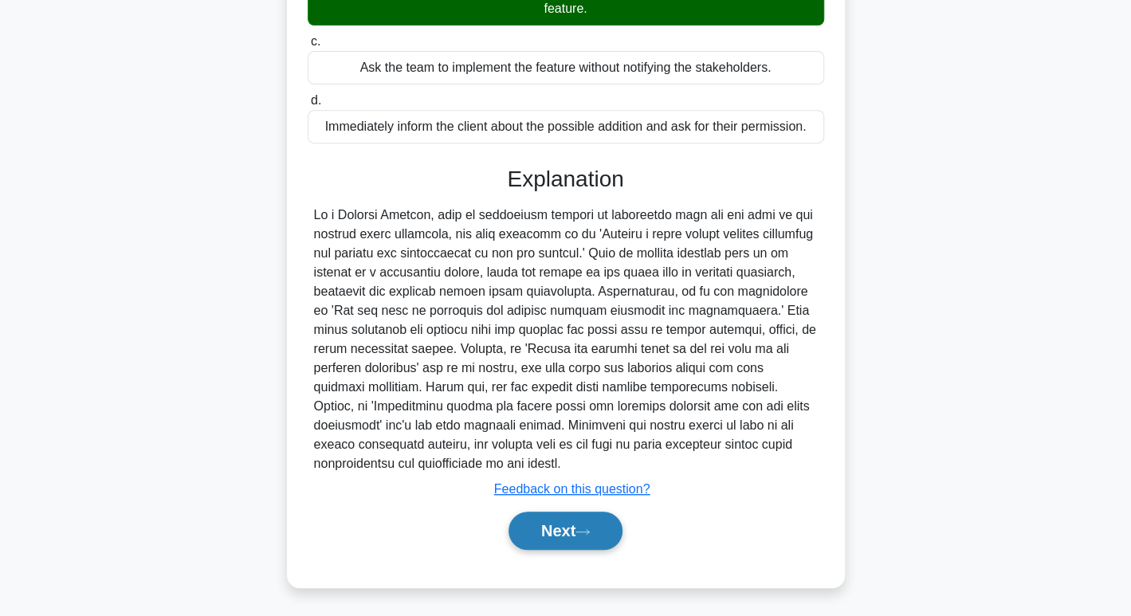
click at [560, 533] on button "Next" at bounding box center [566, 531] width 114 height 38
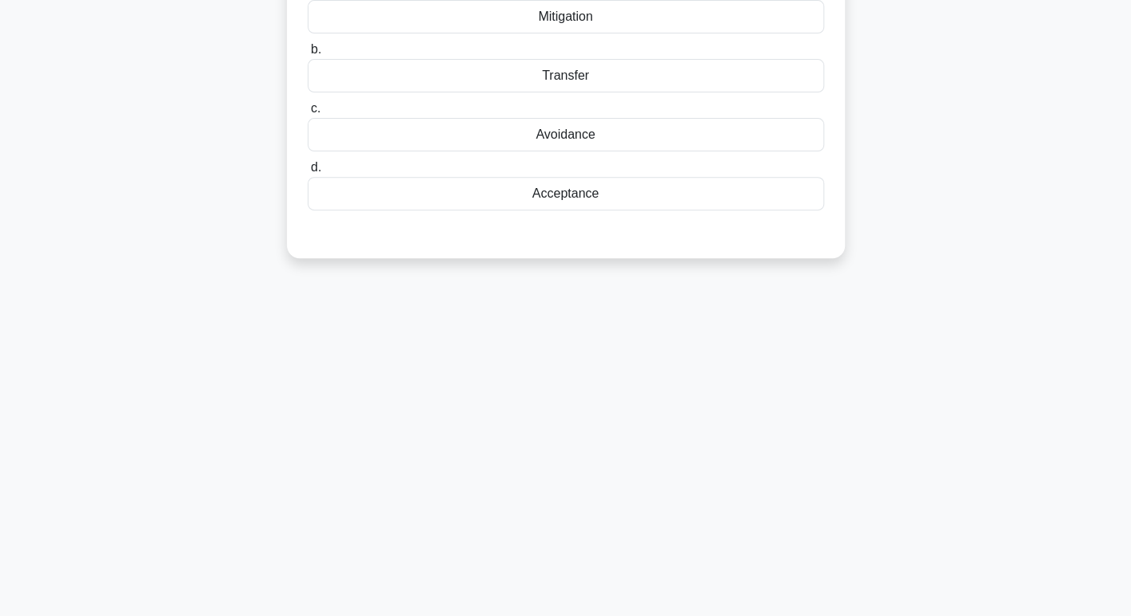
scroll to position [0, 0]
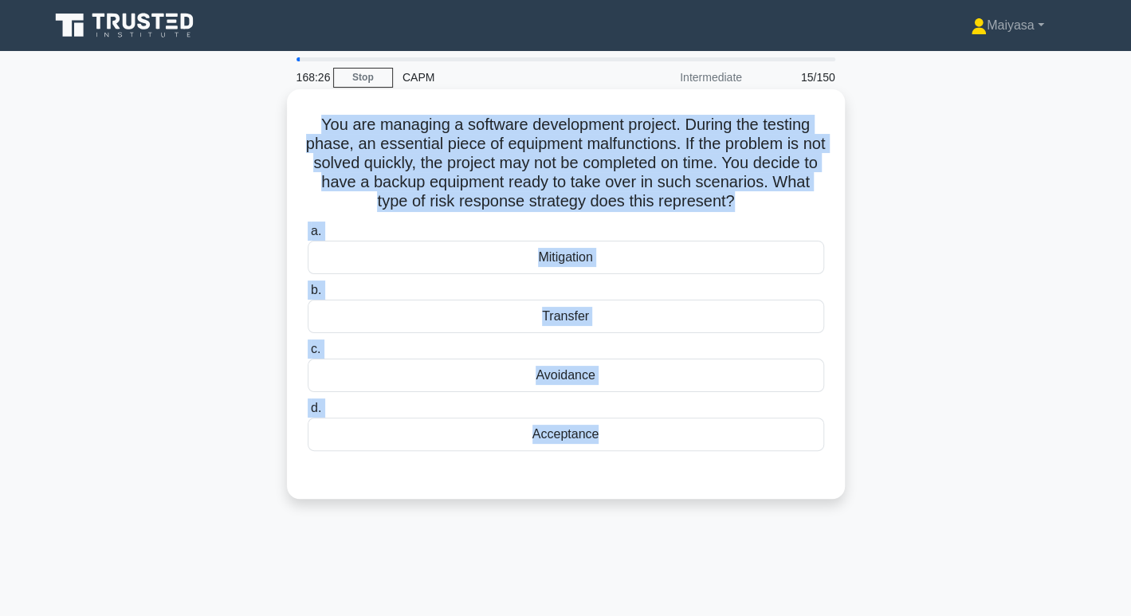
drag, startPoint x: 307, startPoint y: 121, endPoint x: 835, endPoint y: 468, distance: 631.6
click at [835, 468] on div "You are managing a software development project. During the testing phase, an e…" at bounding box center [565, 294] width 545 height 397
copy div "You are managing a software development project. During the testing phase, an e…"
click at [458, 244] on div "Mitigation" at bounding box center [566, 257] width 517 height 33
click at [308, 237] on input "a. Mitigation" at bounding box center [308, 231] width 0 height 10
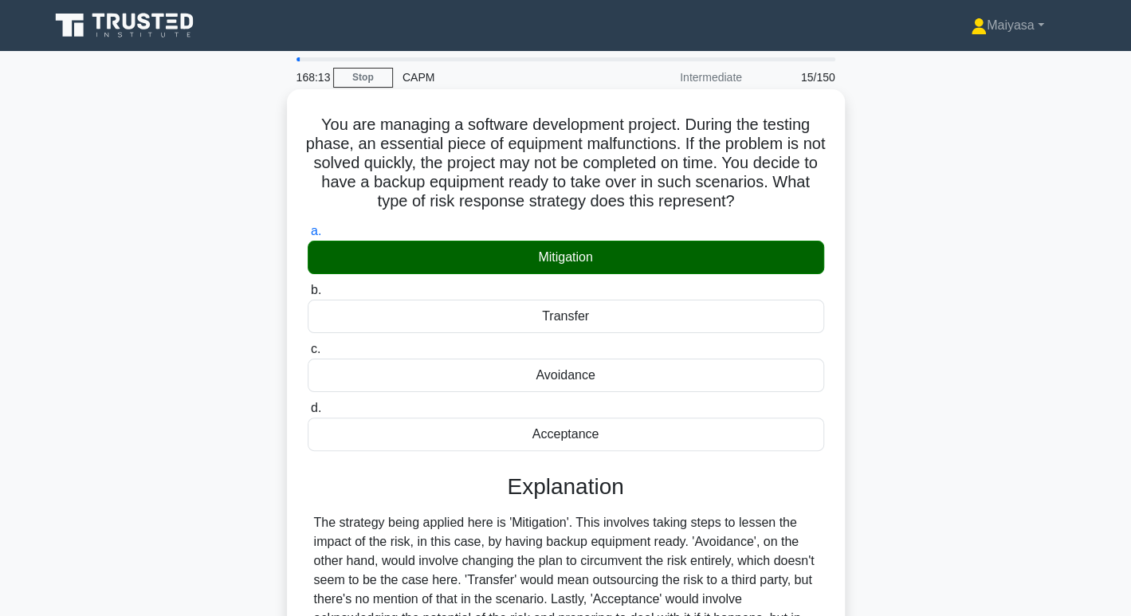
scroll to position [245, 0]
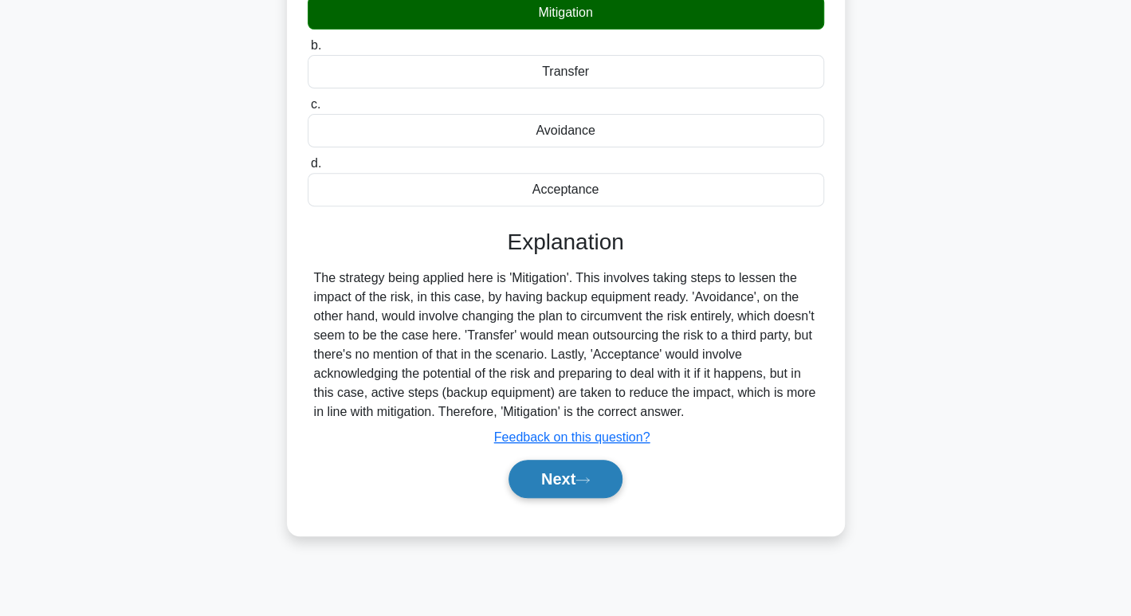
click at [606, 471] on button "Next" at bounding box center [566, 479] width 114 height 38
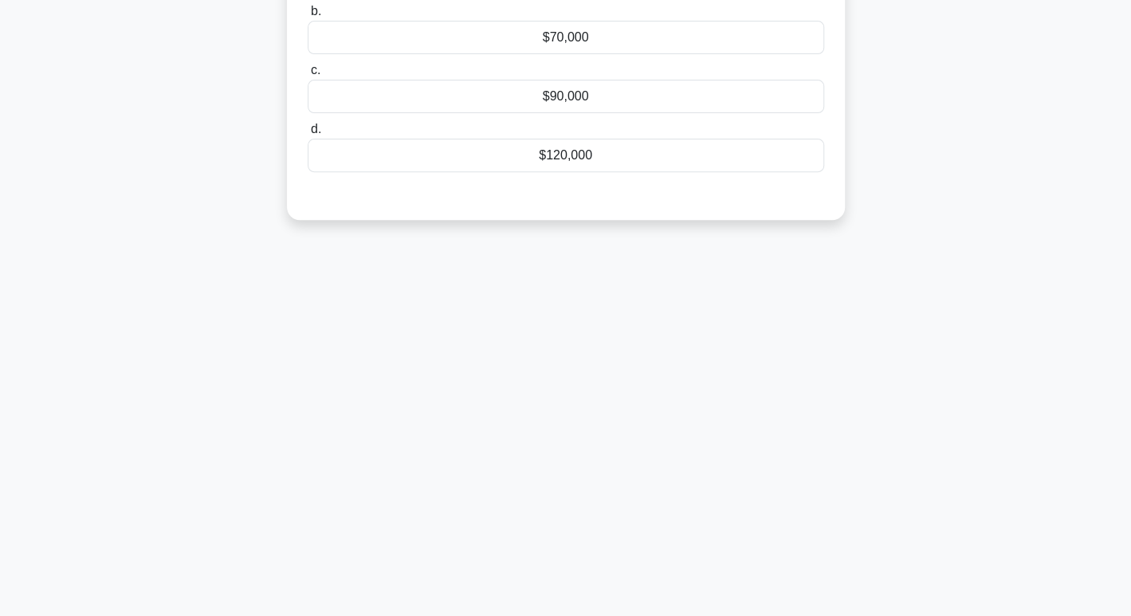
scroll to position [0, 0]
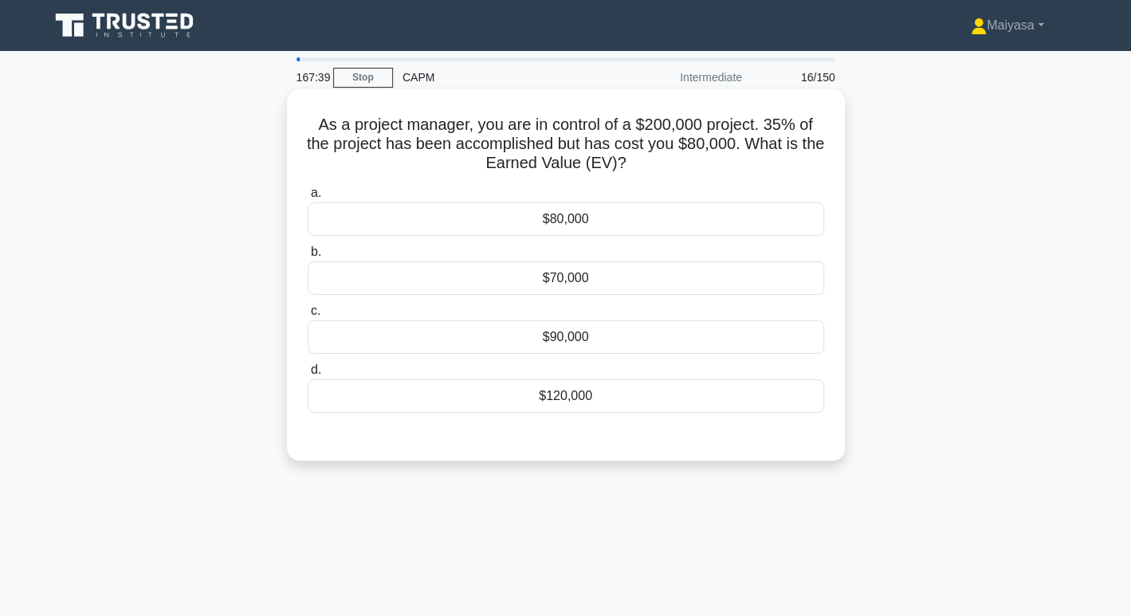
click at [570, 280] on div "$70,000" at bounding box center [566, 278] width 517 height 33
click at [308, 258] on input "b. $70,000" at bounding box center [308, 252] width 0 height 10
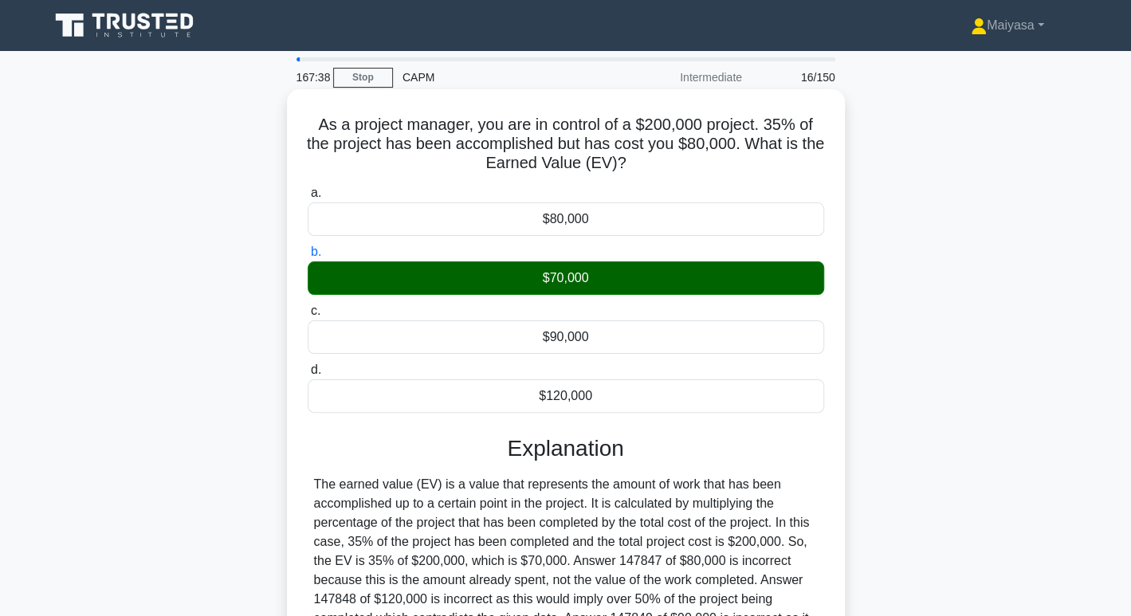
scroll to position [245, 0]
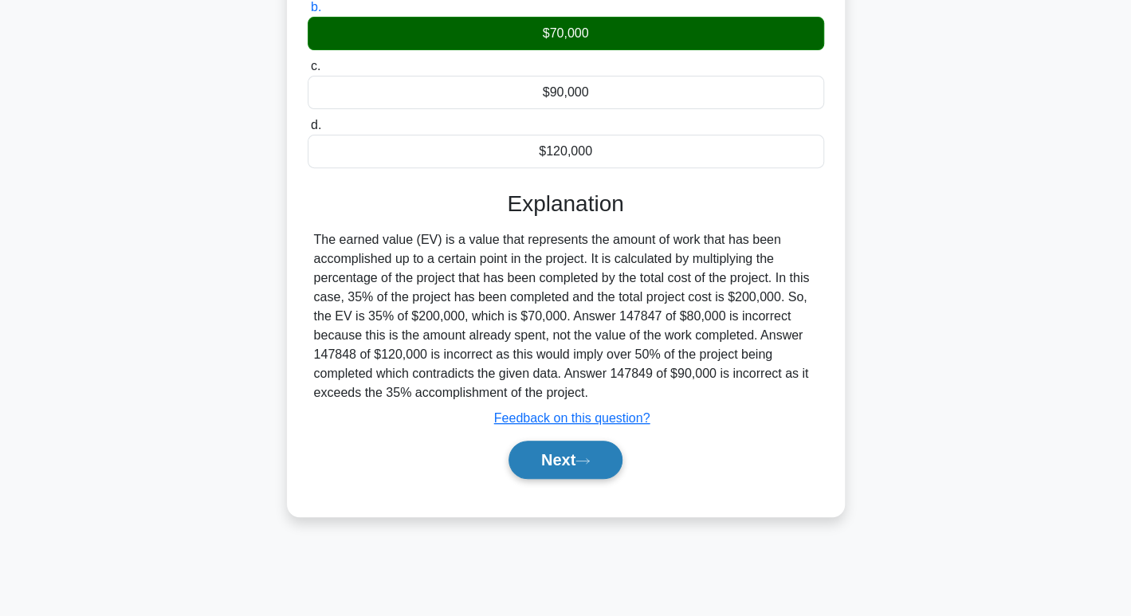
click at [555, 453] on button "Next" at bounding box center [566, 460] width 114 height 38
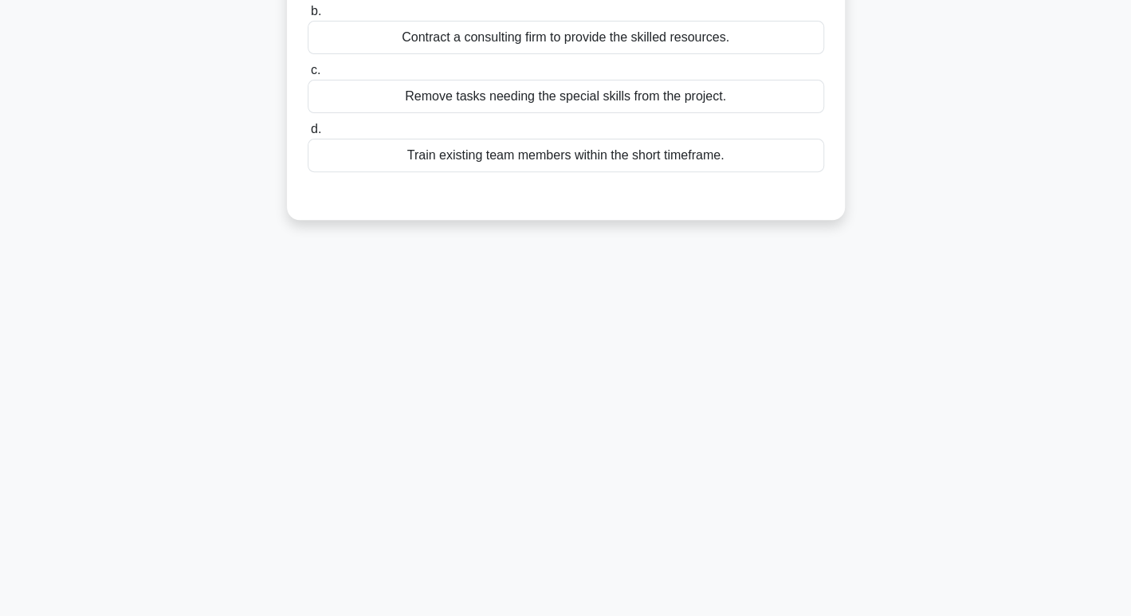
scroll to position [0, 0]
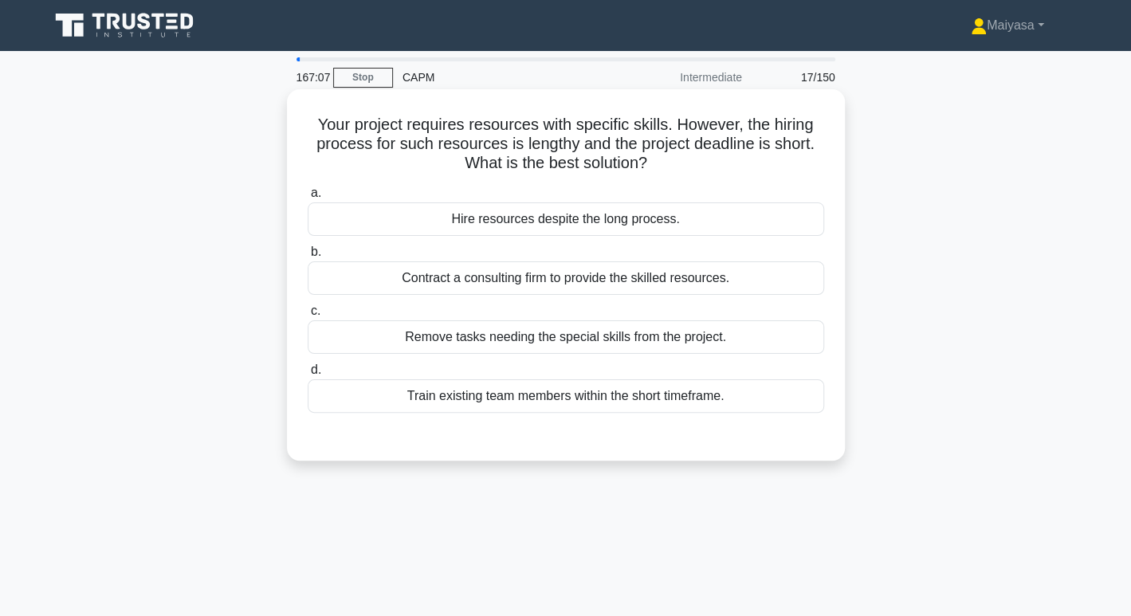
click at [571, 399] on div "Train existing team members within the short timeframe." at bounding box center [566, 396] width 517 height 33
click at [308, 376] on input "d. Train existing team members within the short timeframe." at bounding box center [308, 370] width 0 height 10
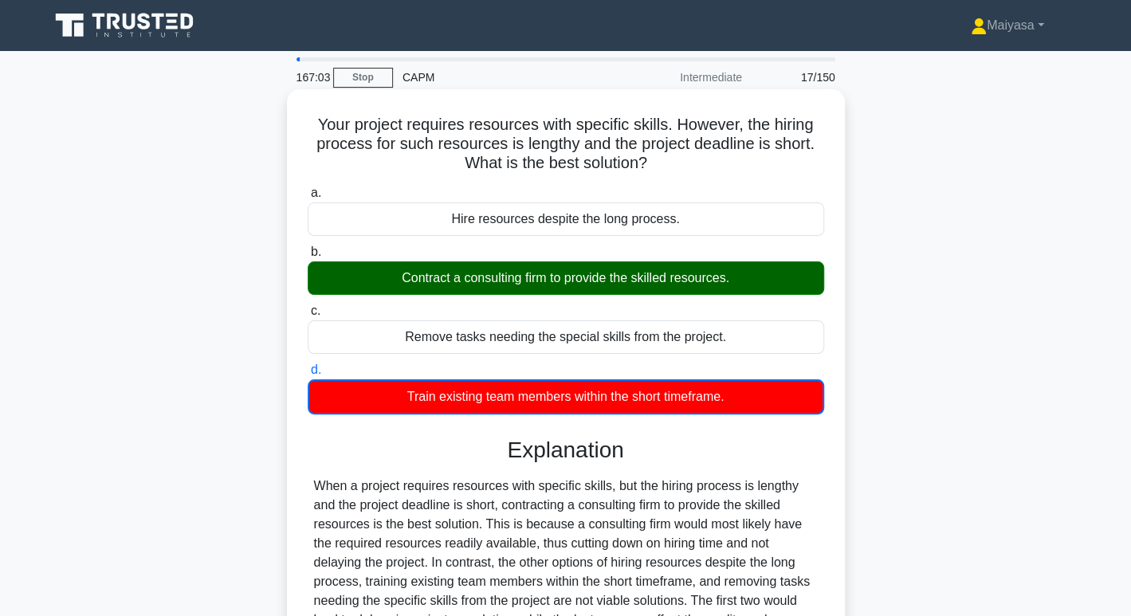
scroll to position [245, 0]
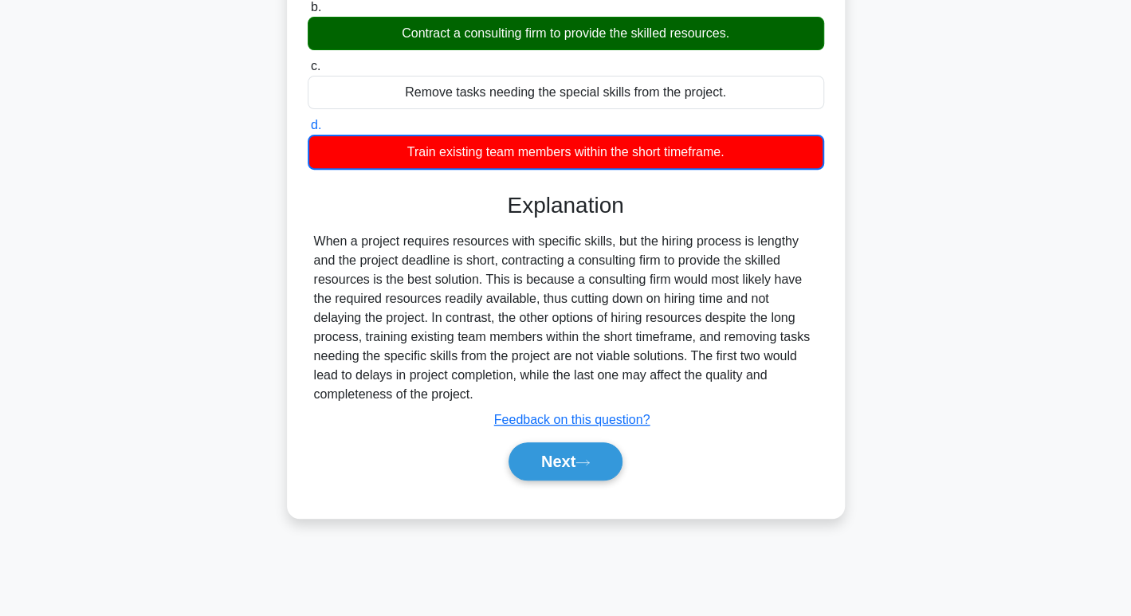
click at [560, 482] on div "Next" at bounding box center [566, 461] width 517 height 51
click at [560, 466] on button "Next" at bounding box center [566, 462] width 114 height 38
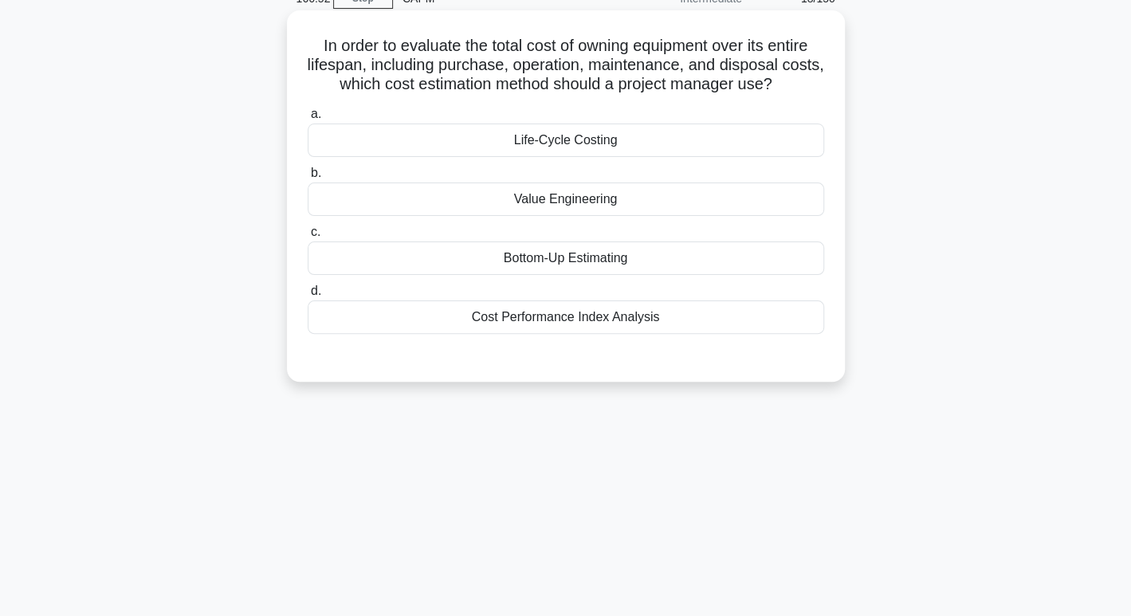
scroll to position [0, 0]
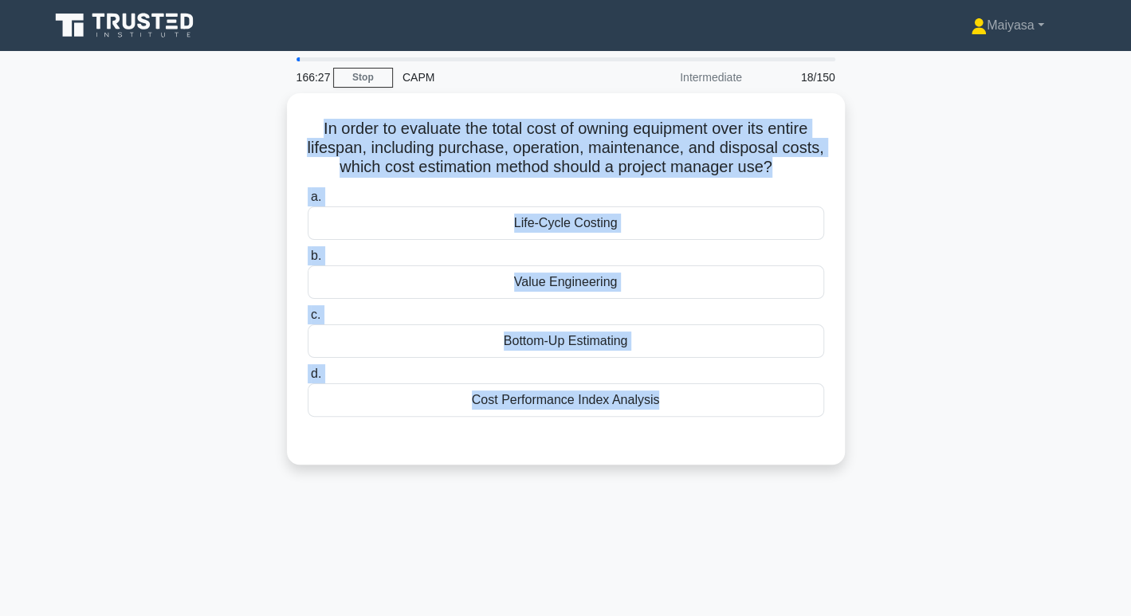
drag, startPoint x: 304, startPoint y: 123, endPoint x: 832, endPoint y: 465, distance: 629.6
click at [832, 465] on div "In order to evaluate the total cost of owning equipment over its entire lifespa…" at bounding box center [566, 288] width 1052 height 391
copy div "In order to evaluate the total cost of owning equipment over its entire lifespa…"
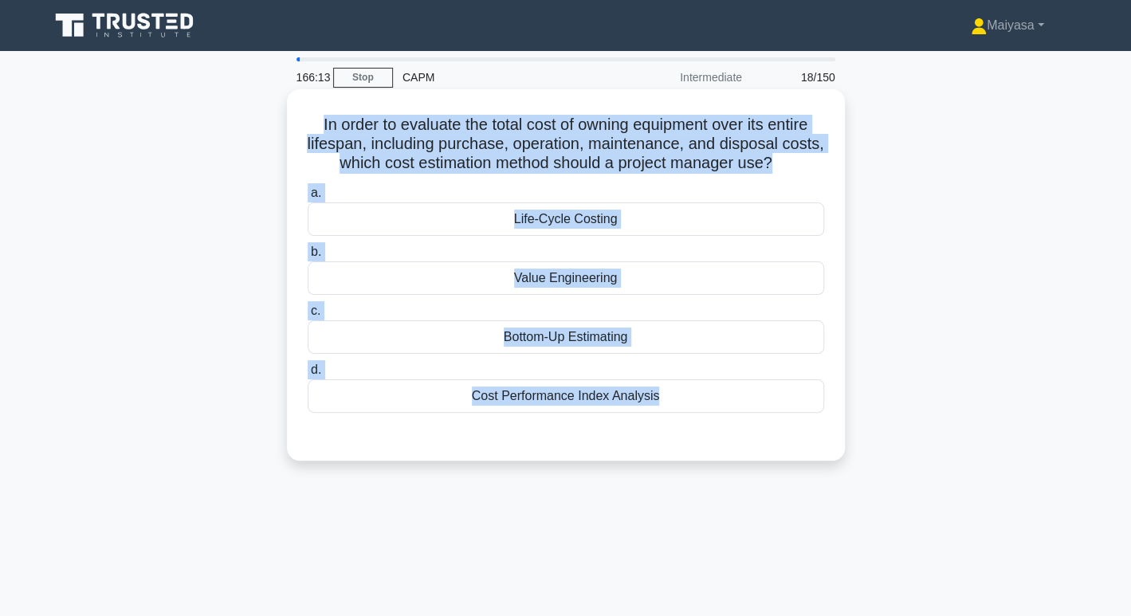
click at [557, 215] on div "Life-Cycle Costing" at bounding box center [566, 219] width 517 height 33
click at [308, 199] on input "a. Life-Cycle Costing" at bounding box center [308, 193] width 0 height 10
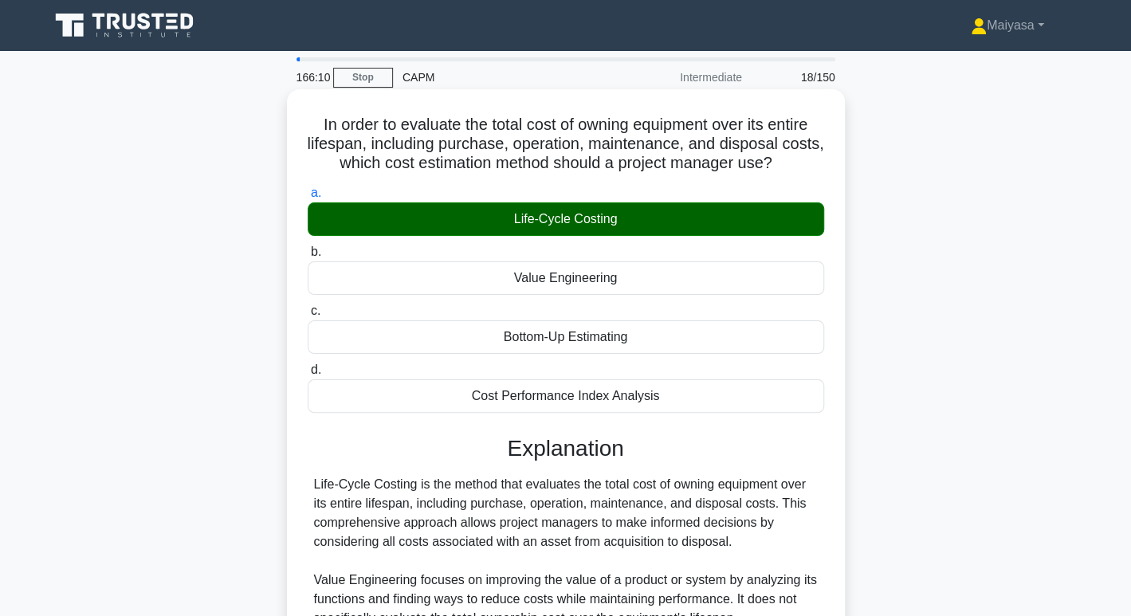
drag, startPoint x: 394, startPoint y: 148, endPoint x: 812, endPoint y: 166, distance: 418.2
click at [812, 166] on h5 "In order to evaluate the total cost of owning equipment over its entire lifespa…" at bounding box center [566, 144] width 520 height 59
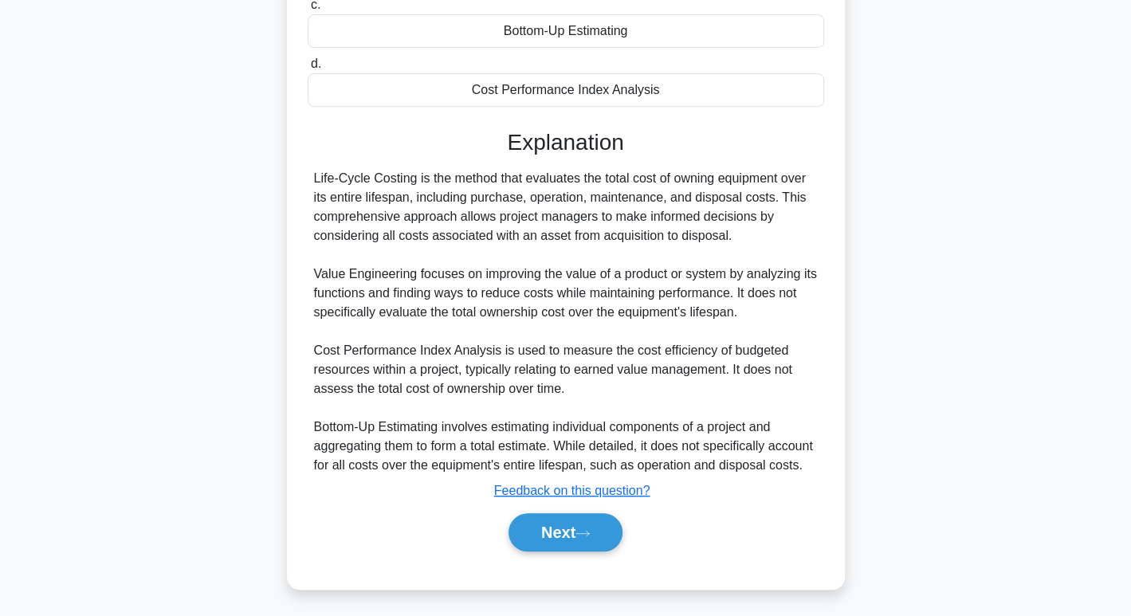
scroll to position [307, 0]
click at [590, 529] on icon at bounding box center [583, 533] width 14 height 9
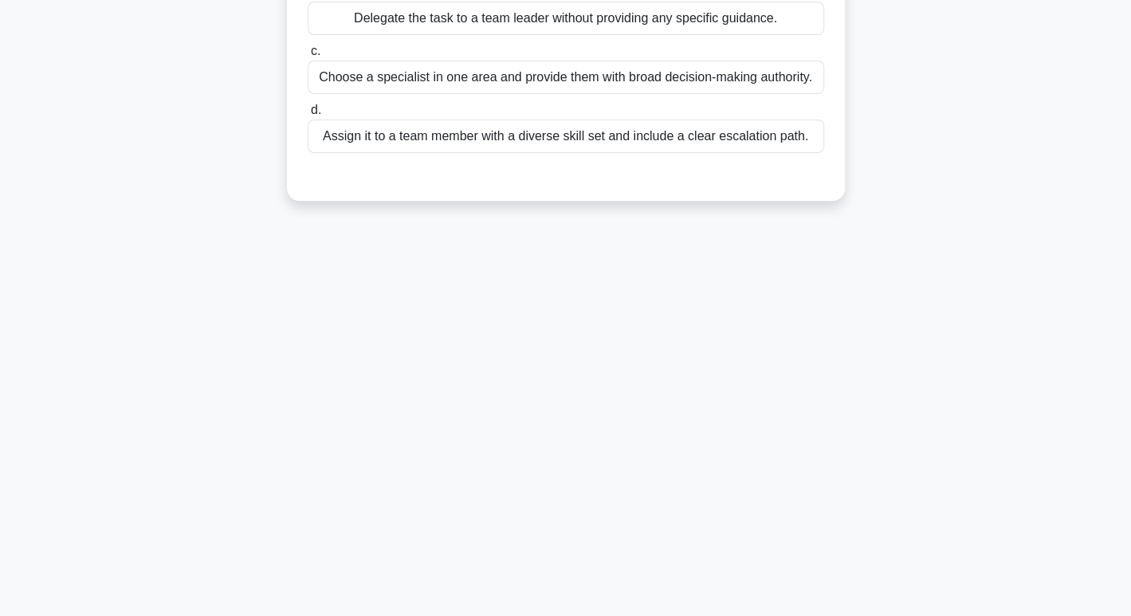
scroll to position [0, 0]
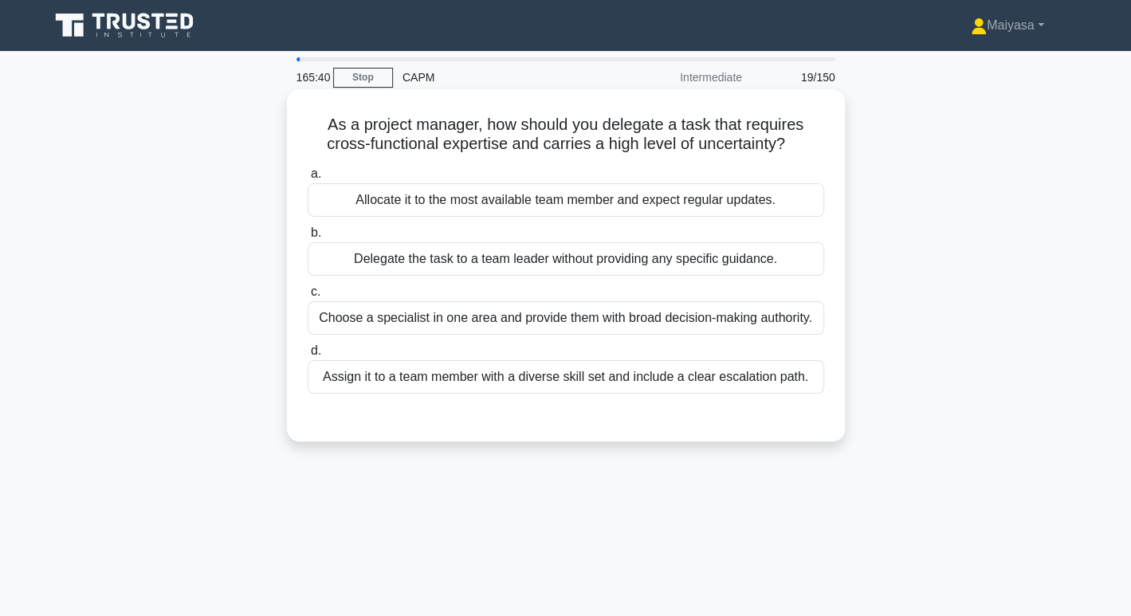
click at [569, 205] on div "Allocate it to the most available team member and expect regular updates." at bounding box center [566, 199] width 517 height 33
click at [308, 179] on input "a. Allocate it to the most available team member and expect regular updates." at bounding box center [308, 174] width 0 height 10
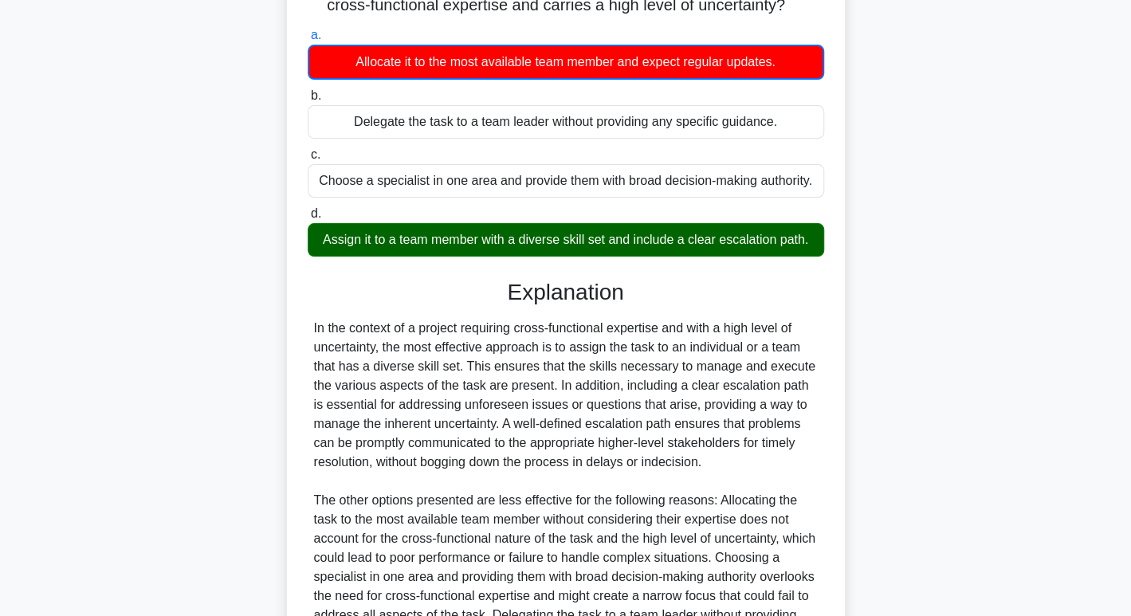
scroll to position [347, 0]
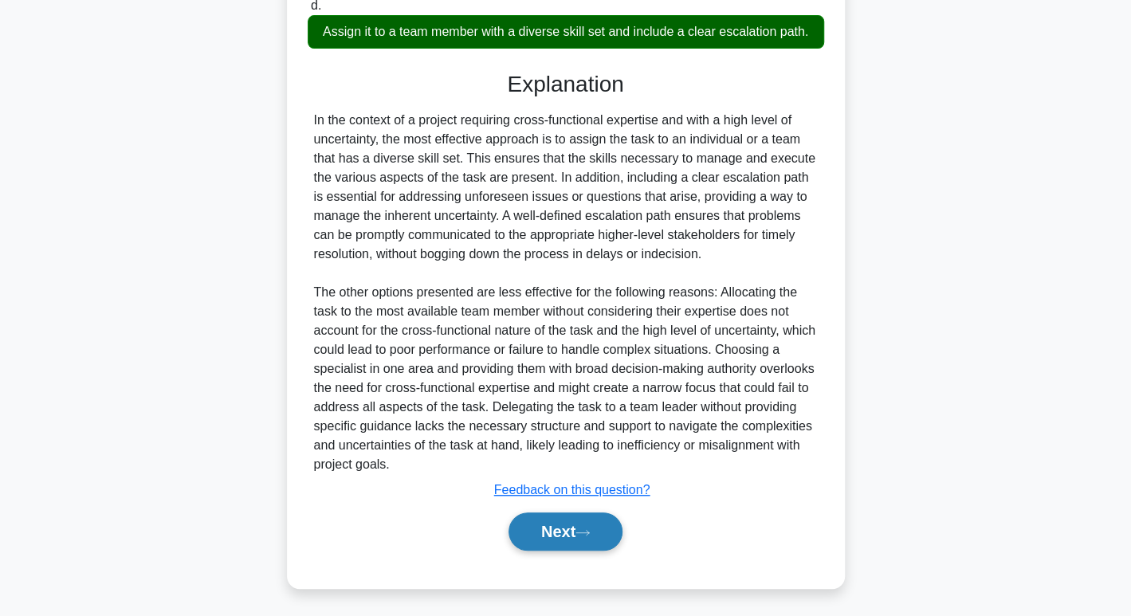
click at [568, 545] on button "Next" at bounding box center [566, 532] width 114 height 38
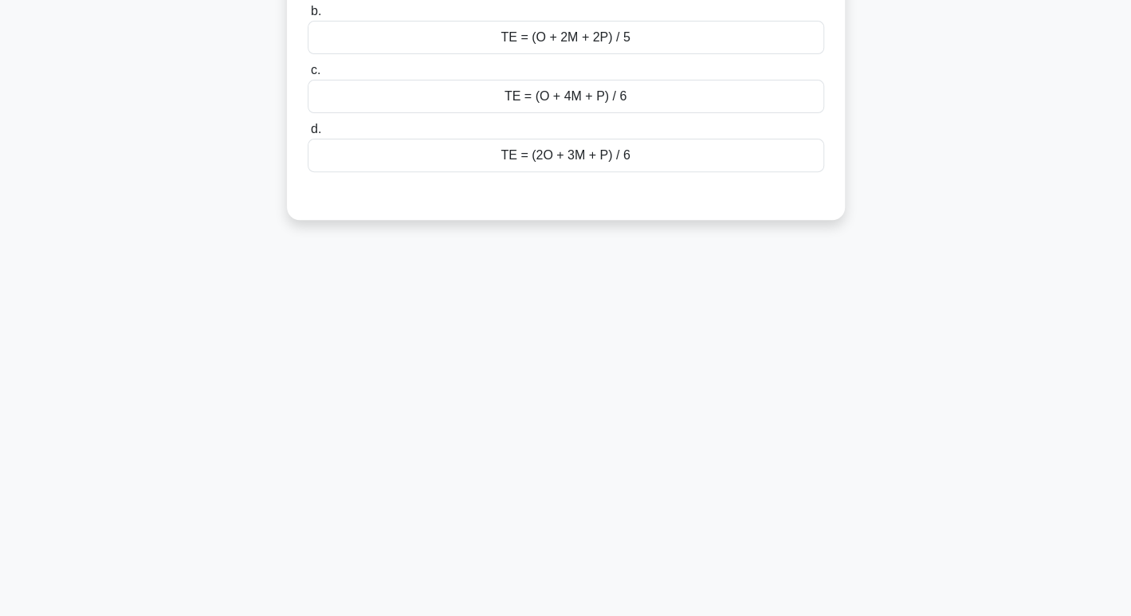
scroll to position [0, 0]
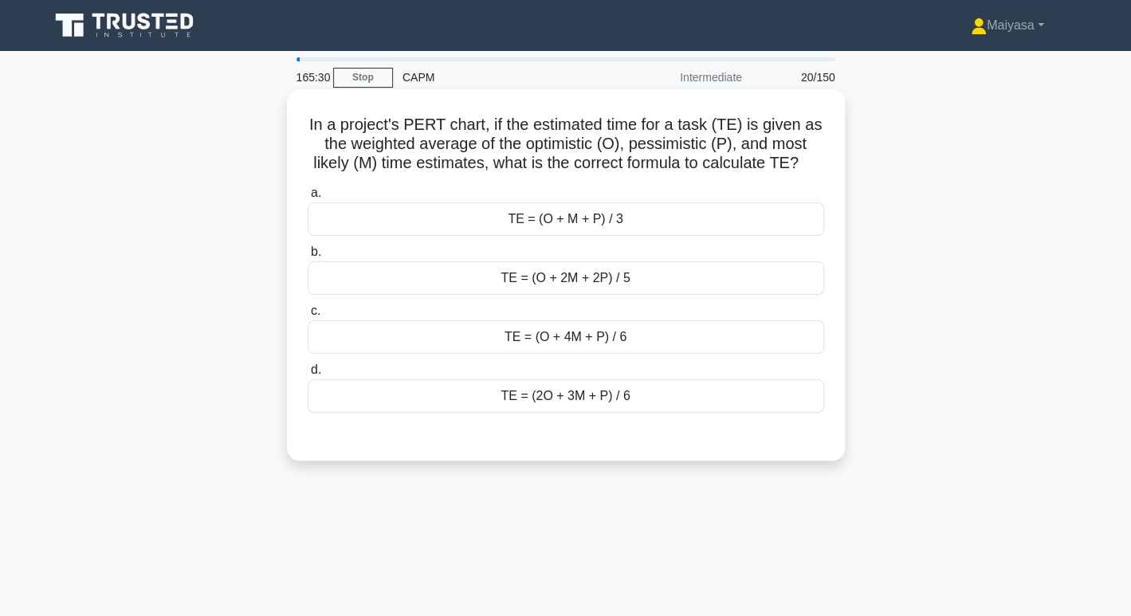
click at [608, 344] on div "TE = (O + 4M + P) / 6" at bounding box center [566, 337] width 517 height 33
click at [308, 317] on input "c. TE = (O + 4M + P) / 6" at bounding box center [308, 311] width 0 height 10
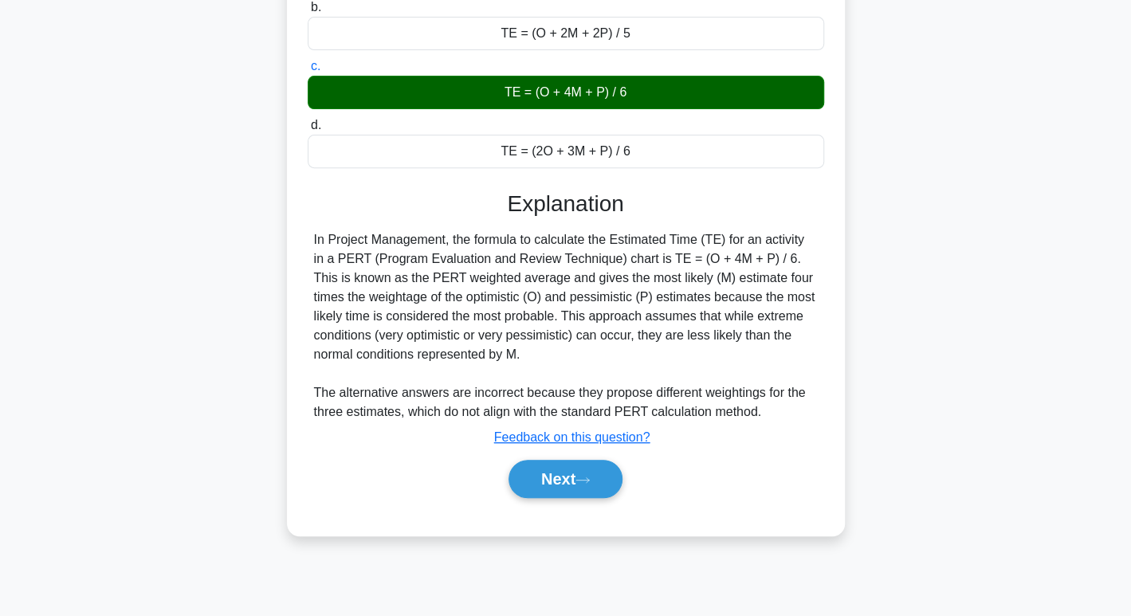
scroll to position [244, 0]
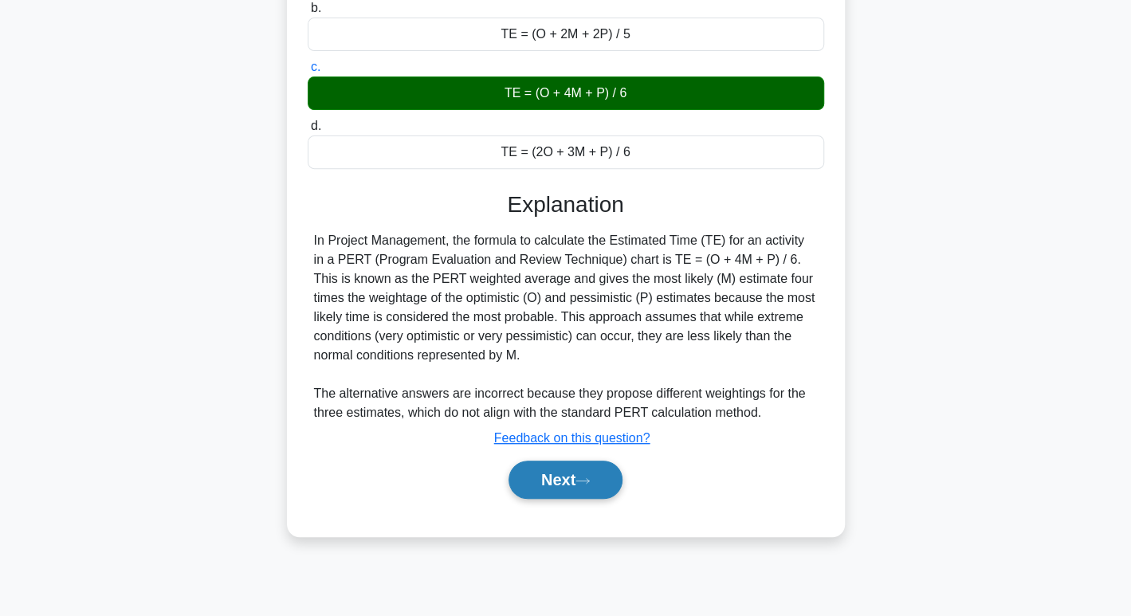
click at [586, 485] on button "Next" at bounding box center [566, 480] width 114 height 38
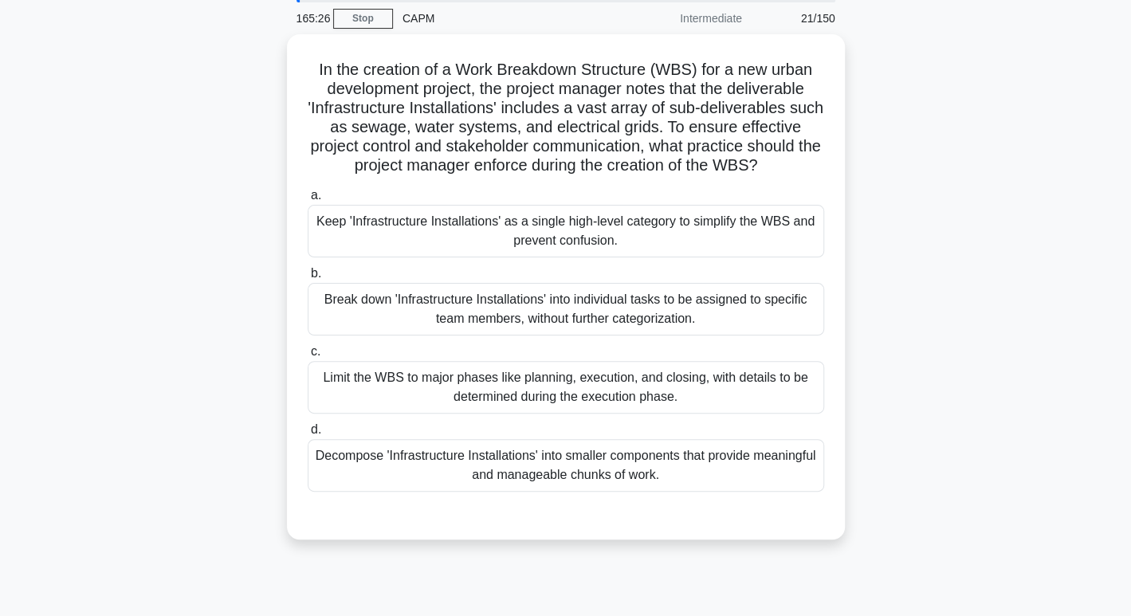
scroll to position [58, 0]
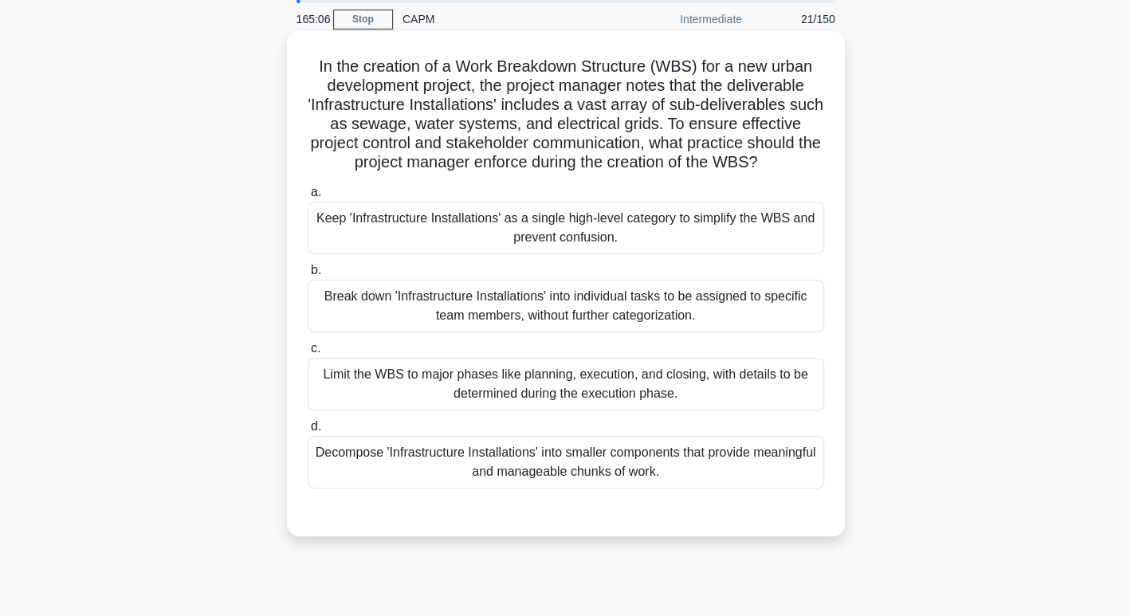
click at [586, 474] on div "Decompose 'Infrastructure Installations' into smaller components that provide m…" at bounding box center [566, 462] width 517 height 53
click at [308, 432] on input "d. Decompose 'Infrastructure Installations' into smaller components that provid…" at bounding box center [308, 427] width 0 height 10
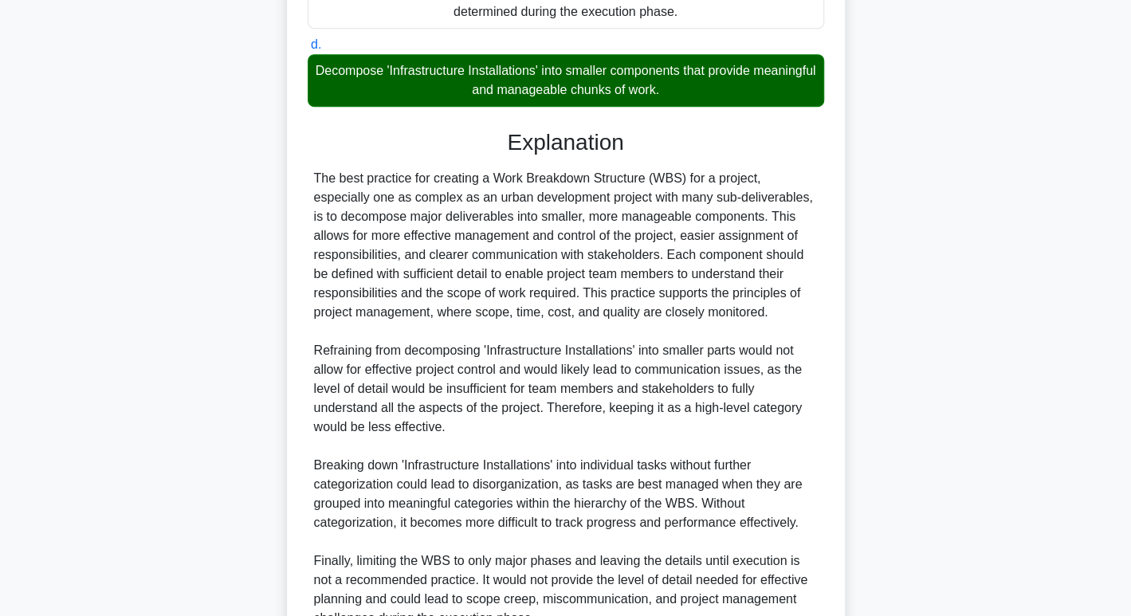
scroll to position [595, 0]
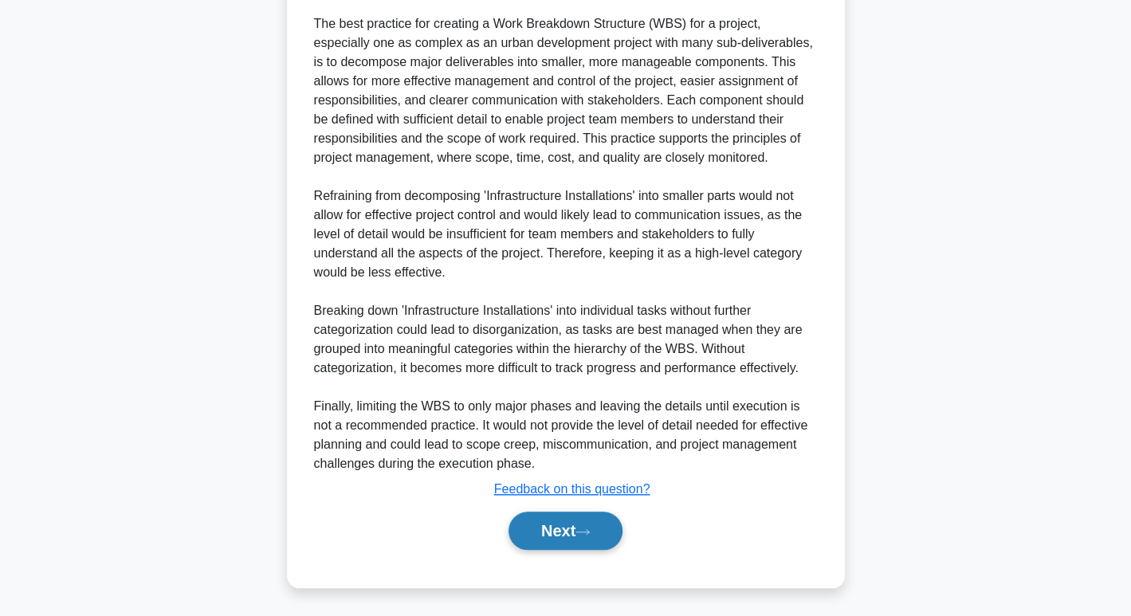
click at [575, 529] on button "Next" at bounding box center [566, 531] width 114 height 38
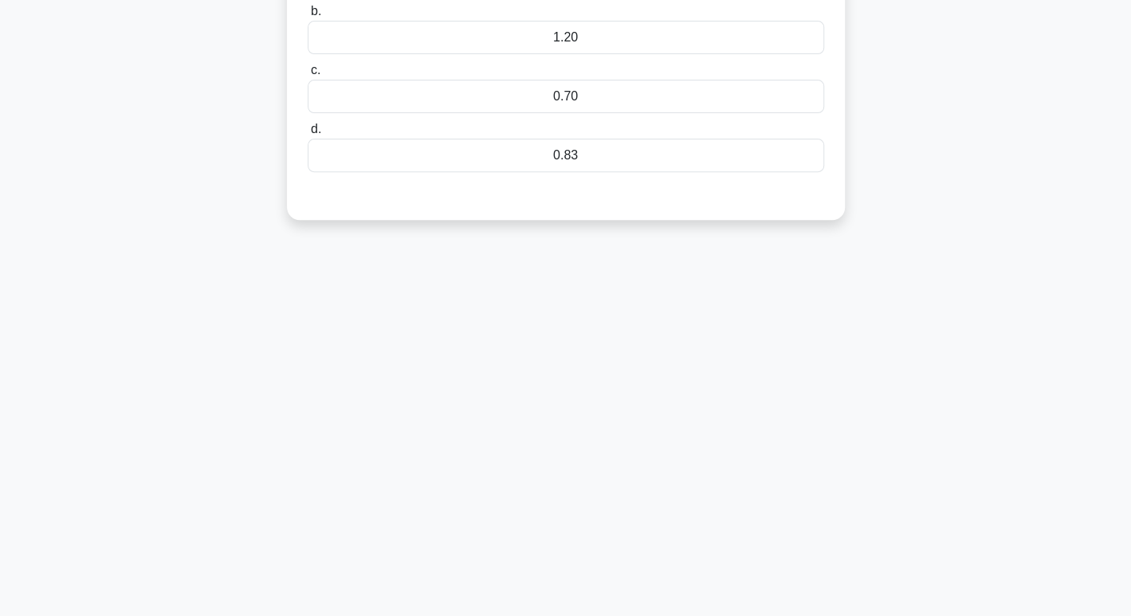
scroll to position [0, 0]
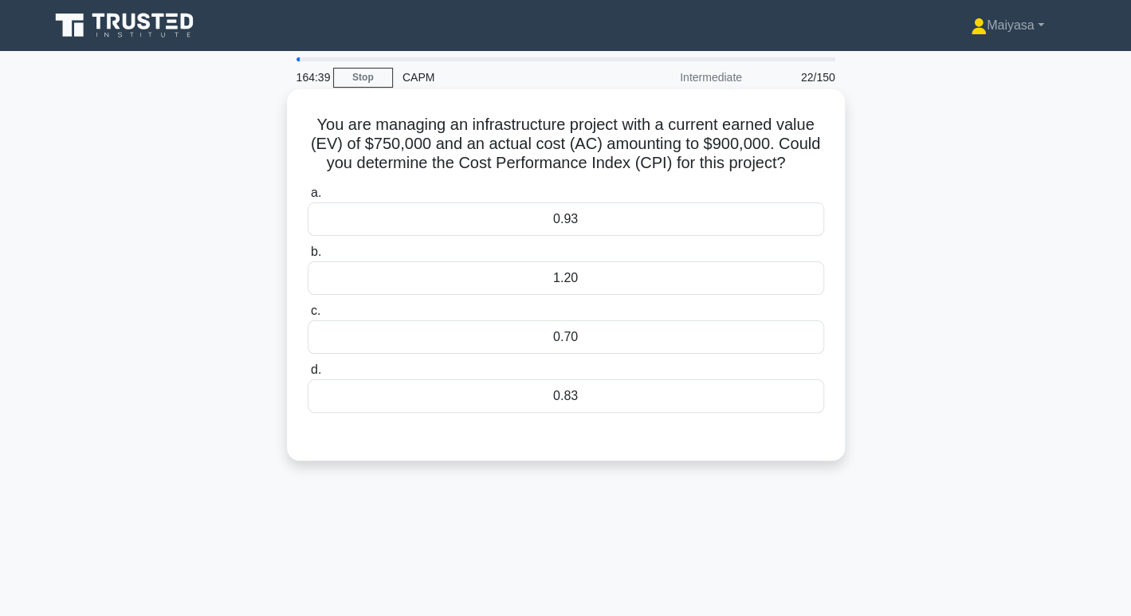
click at [586, 412] on div "0.83" at bounding box center [566, 396] width 517 height 33
click at [308, 376] on input "d. 0.83" at bounding box center [308, 370] width 0 height 10
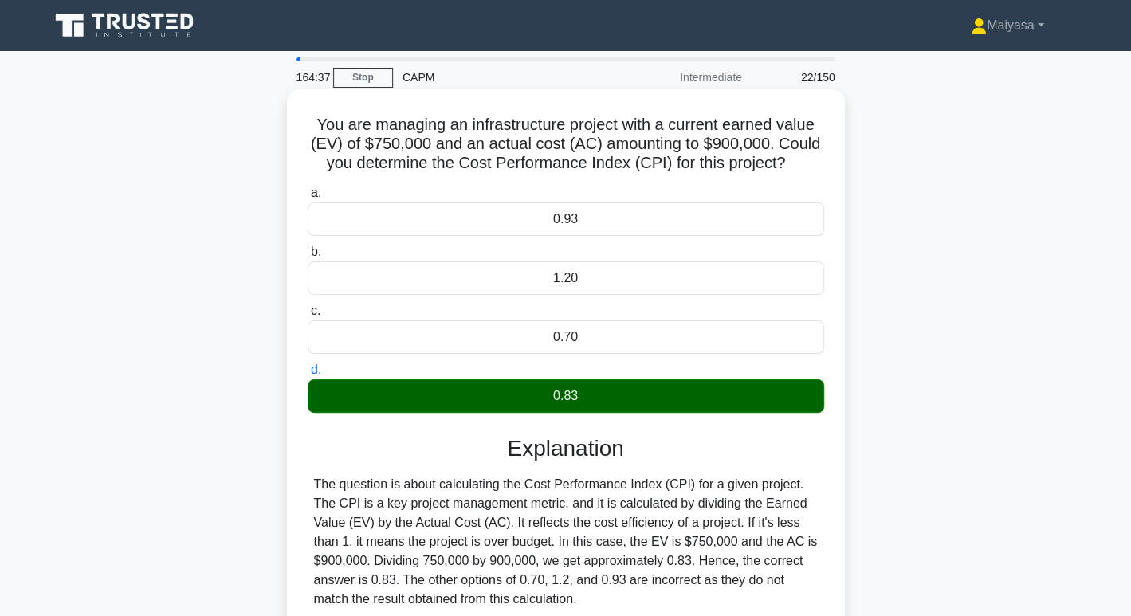
scroll to position [245, 0]
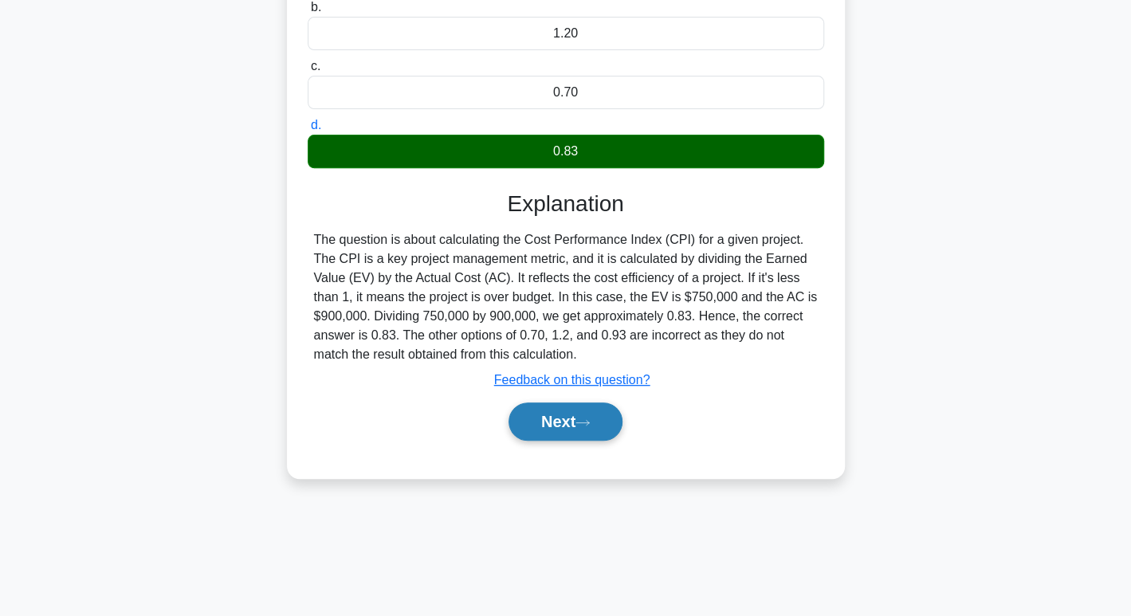
click at [584, 432] on button "Next" at bounding box center [566, 422] width 114 height 38
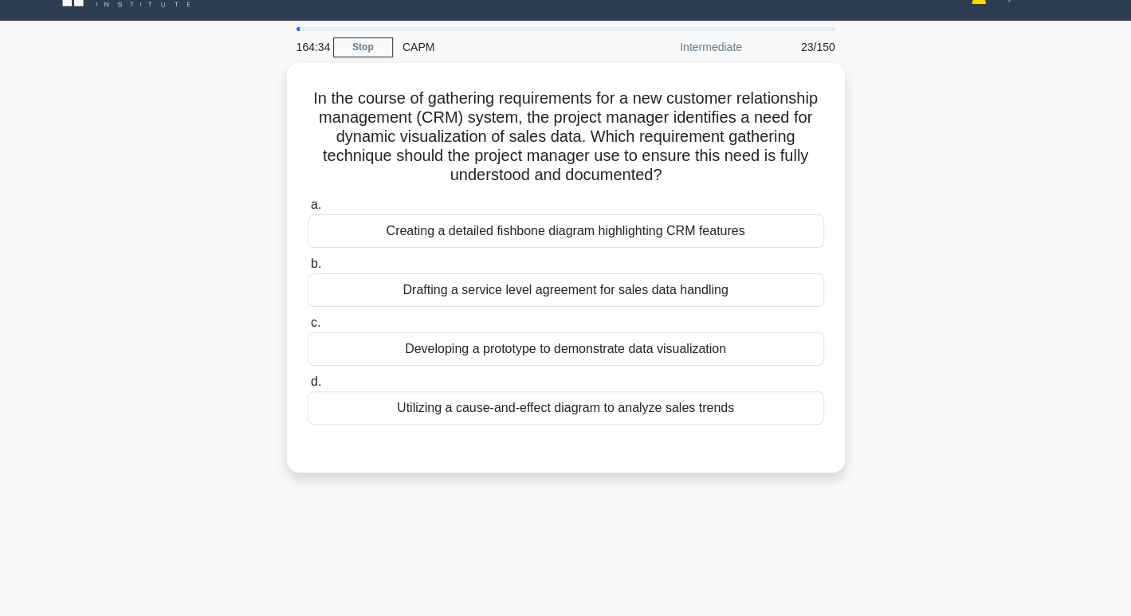
scroll to position [29, 0]
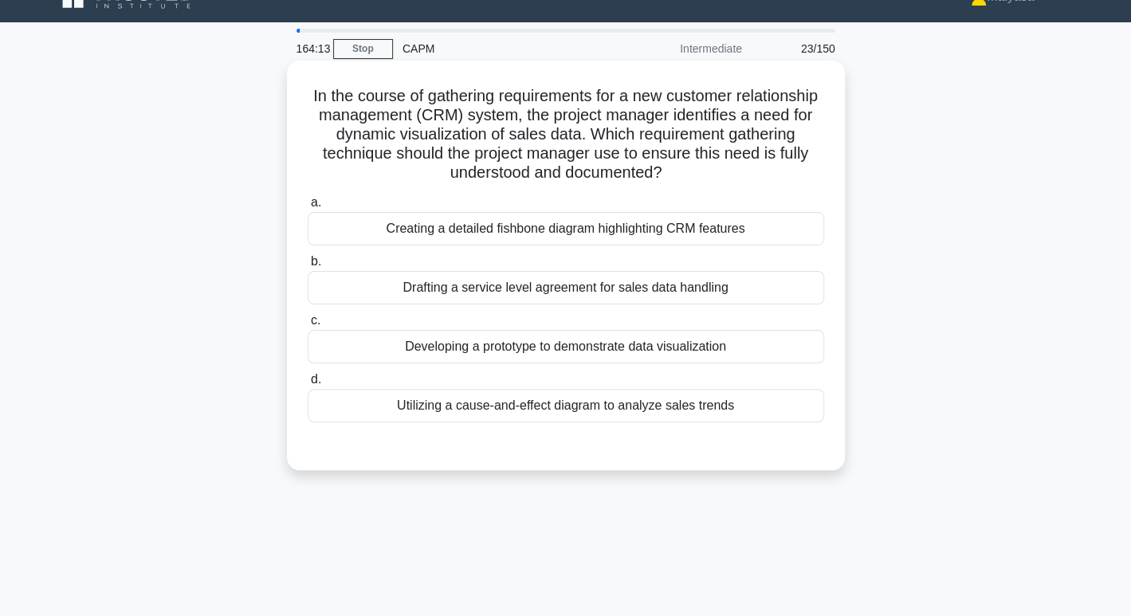
click at [591, 348] on div "Developing a prototype to demonstrate data visualization" at bounding box center [566, 346] width 517 height 33
click at [308, 326] on input "c. Developing a prototype to demonstrate data visualization" at bounding box center [308, 321] width 0 height 10
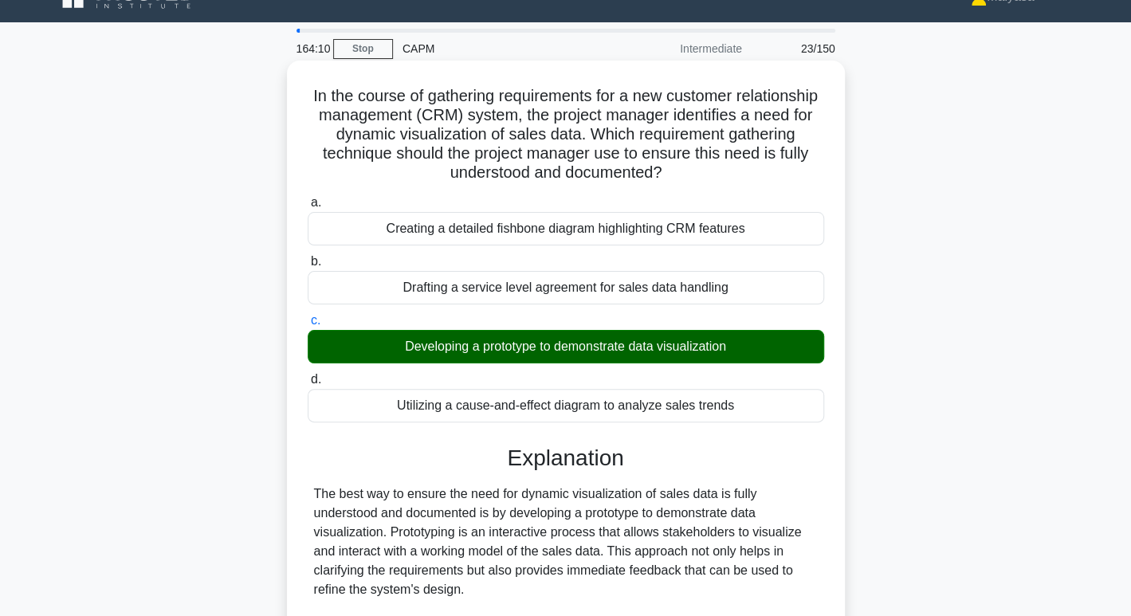
scroll to position [346, 0]
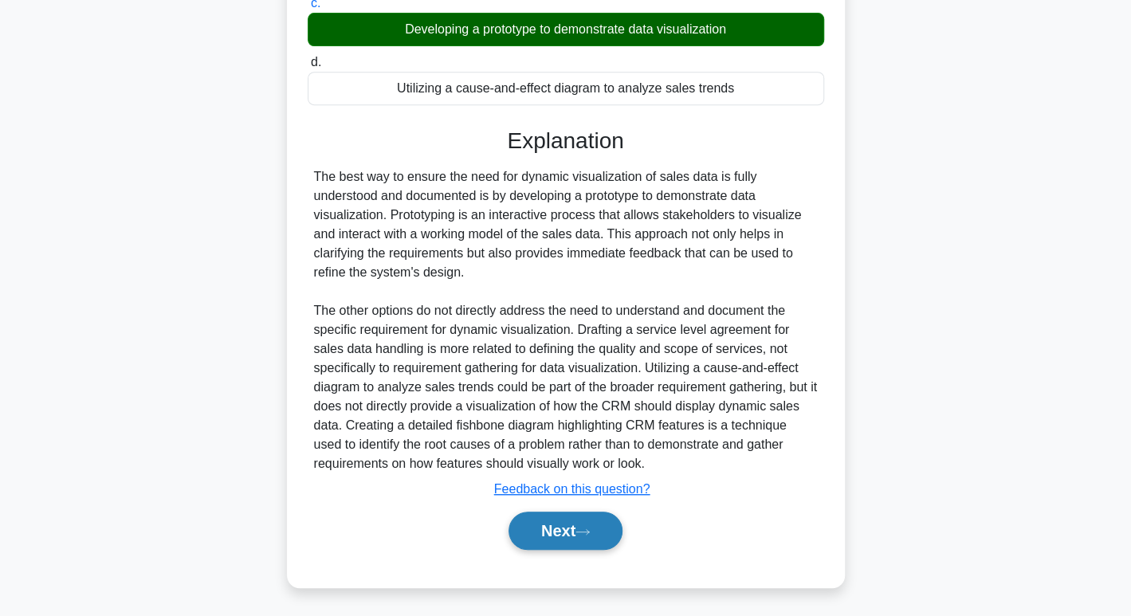
click at [581, 517] on button "Next" at bounding box center [566, 531] width 114 height 38
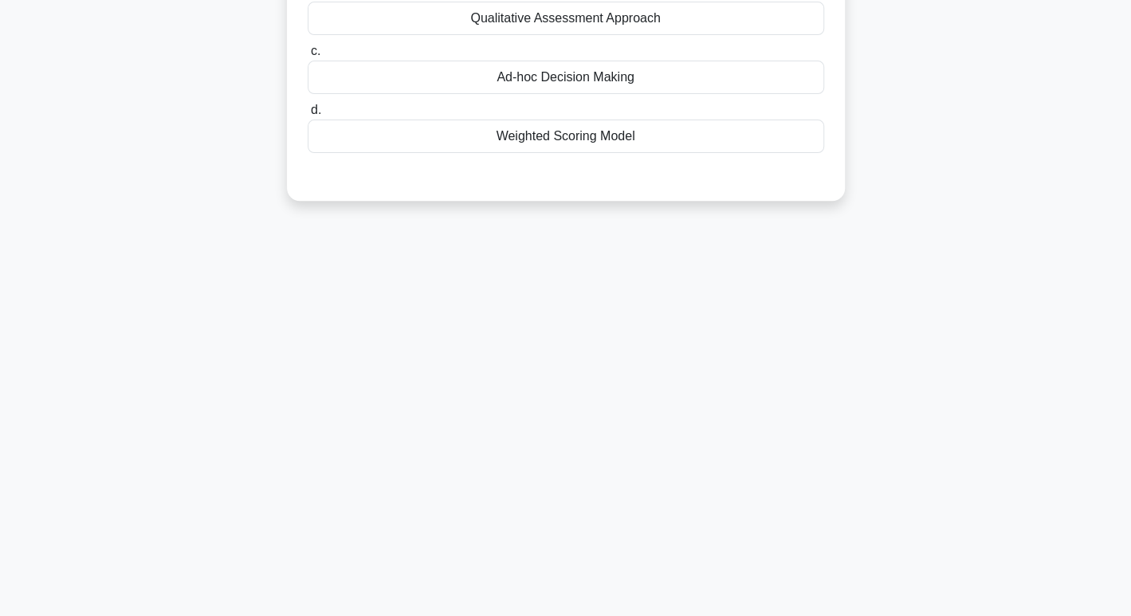
scroll to position [0, 0]
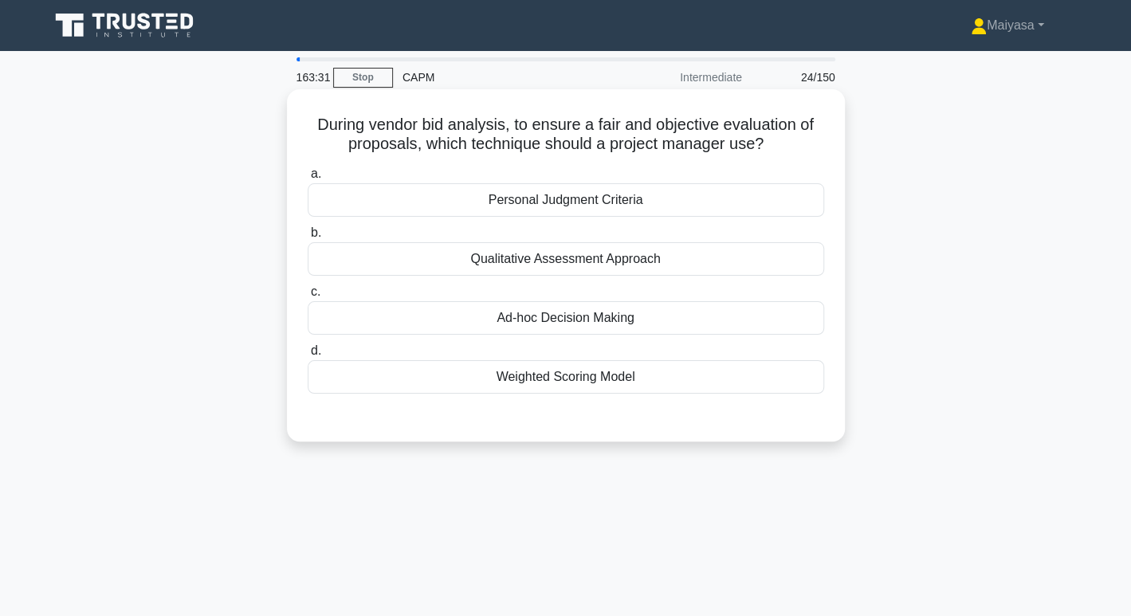
click at [646, 151] on h5 "During vendor bid analysis, to ensure a fair and objective evaluation of propos…" at bounding box center [566, 135] width 520 height 40
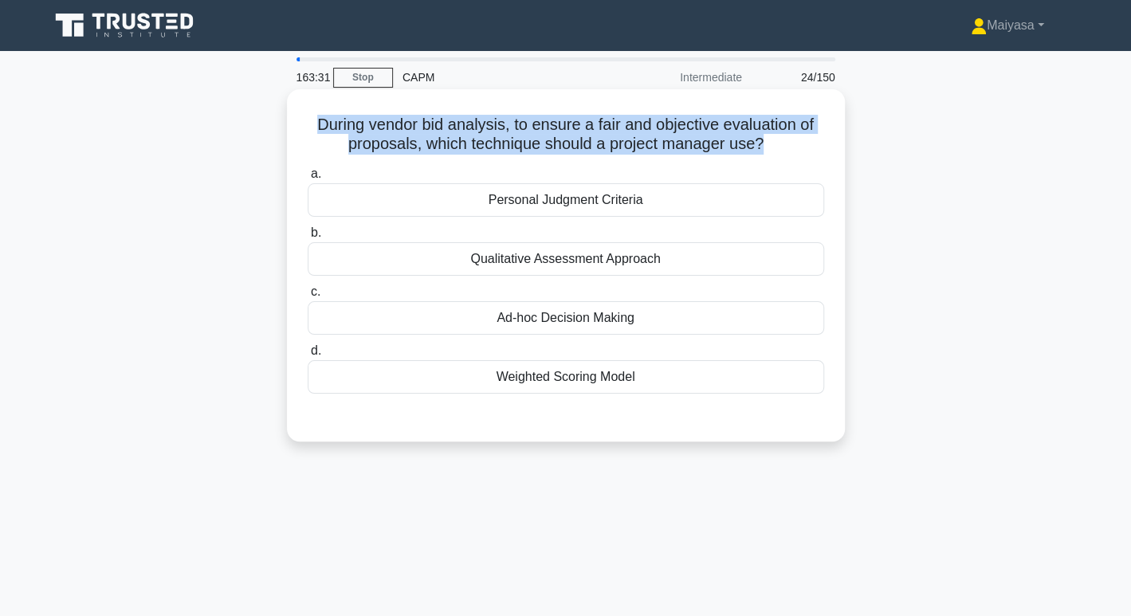
click at [646, 151] on h5 "During vendor bid analysis, to ensure a fair and objective evaluation of propos…" at bounding box center [566, 135] width 520 height 40
copy div "During vendor bid analysis, to ensure a fair and objective evaluation of propos…"
click at [306, 116] on h5 "During vendor bid analysis, to ensure a fair and objective evaluation of propos…" at bounding box center [566, 135] width 520 height 40
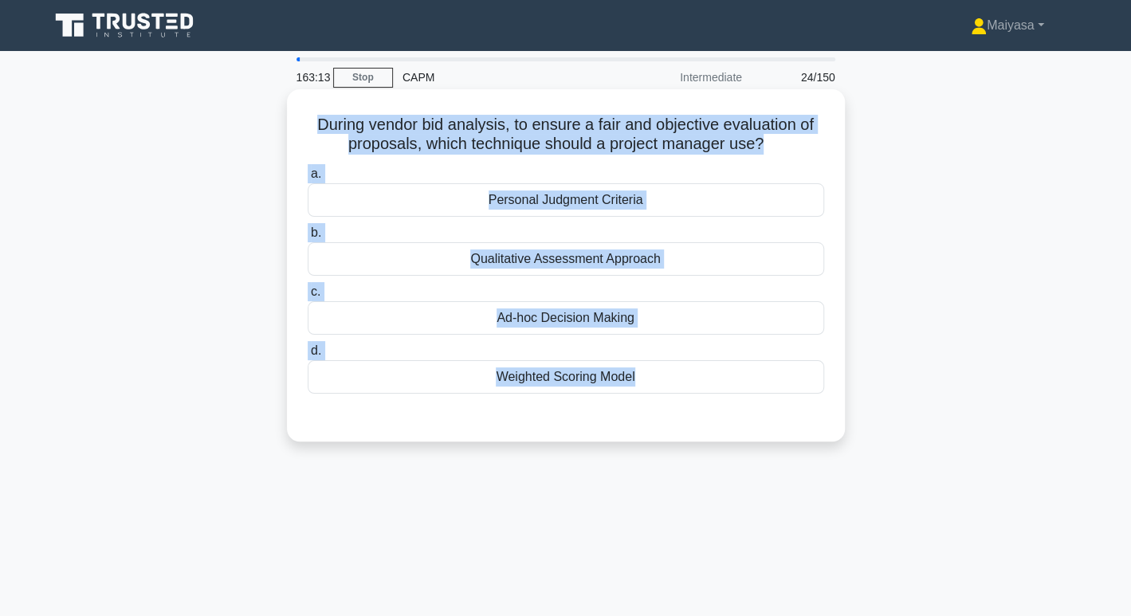
drag, startPoint x: 306, startPoint y: 116, endPoint x: 690, endPoint y: 371, distance: 460.9
click at [690, 371] on div "During vendor bid analysis, to ensure a fair and objective evaluation of propos…" at bounding box center [565, 266] width 545 height 340
click at [544, 385] on div "Weighted Scoring Model" at bounding box center [566, 376] width 517 height 33
click at [308, 356] on input "d. Weighted Scoring Model" at bounding box center [308, 351] width 0 height 10
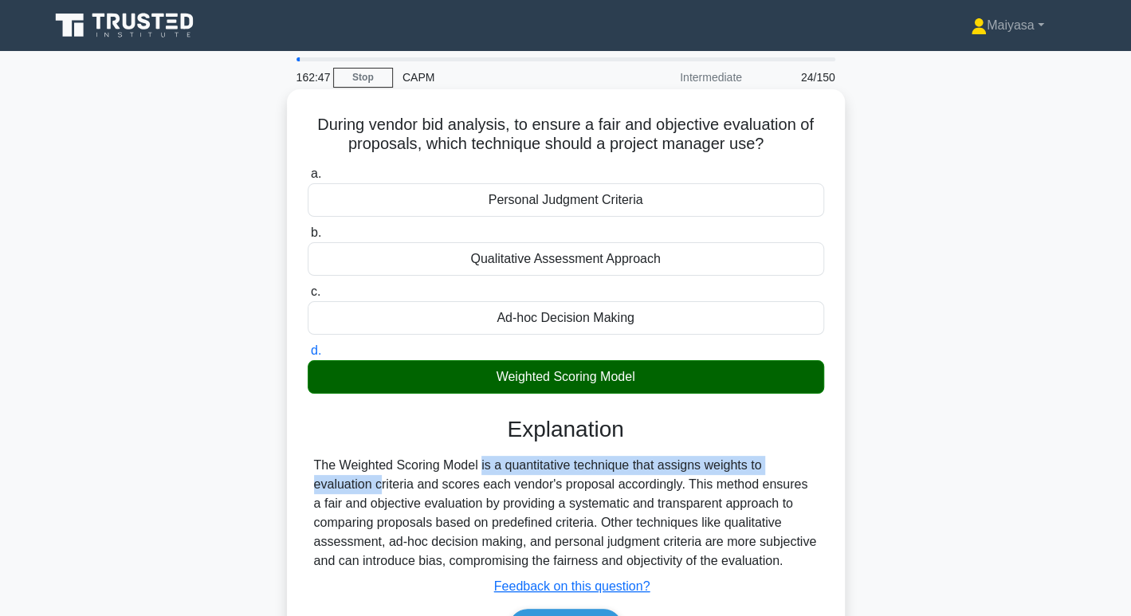
drag, startPoint x: 377, startPoint y: 460, endPoint x: 741, endPoint y: 468, distance: 363.7
click at [741, 468] on div "The Weighted Scoring Model is a quantitative technique that assigns weights to …" at bounding box center [566, 513] width 504 height 115
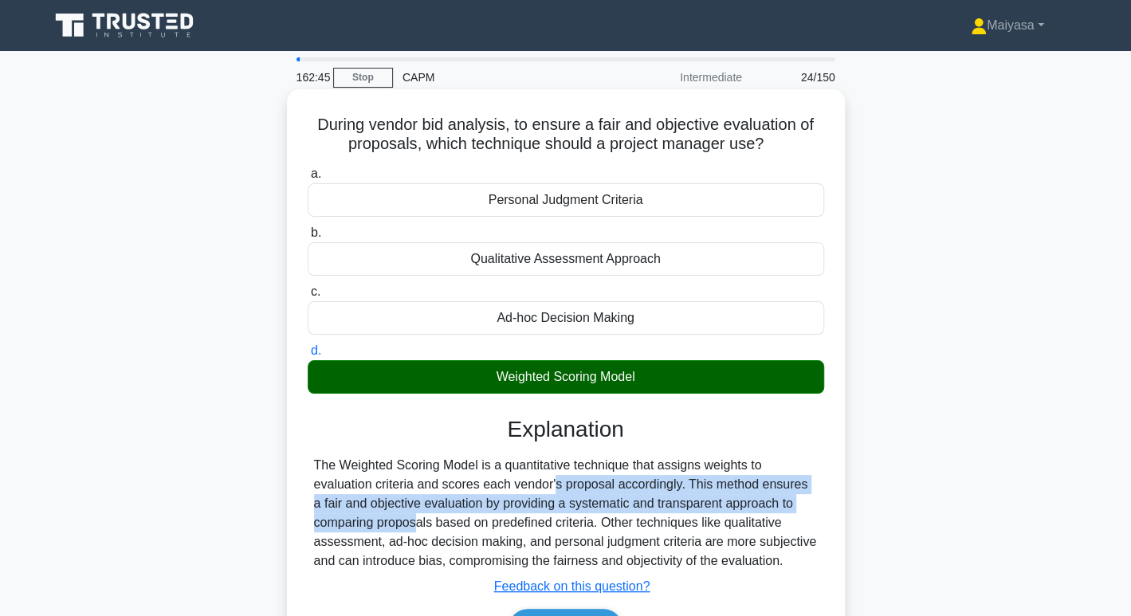
drag, startPoint x: 451, startPoint y: 474, endPoint x: 783, endPoint y: 495, distance: 332.3
click at [783, 495] on div "The Weighted Scoring Model is a quantitative technique that assigns weights to …" at bounding box center [566, 513] width 504 height 115
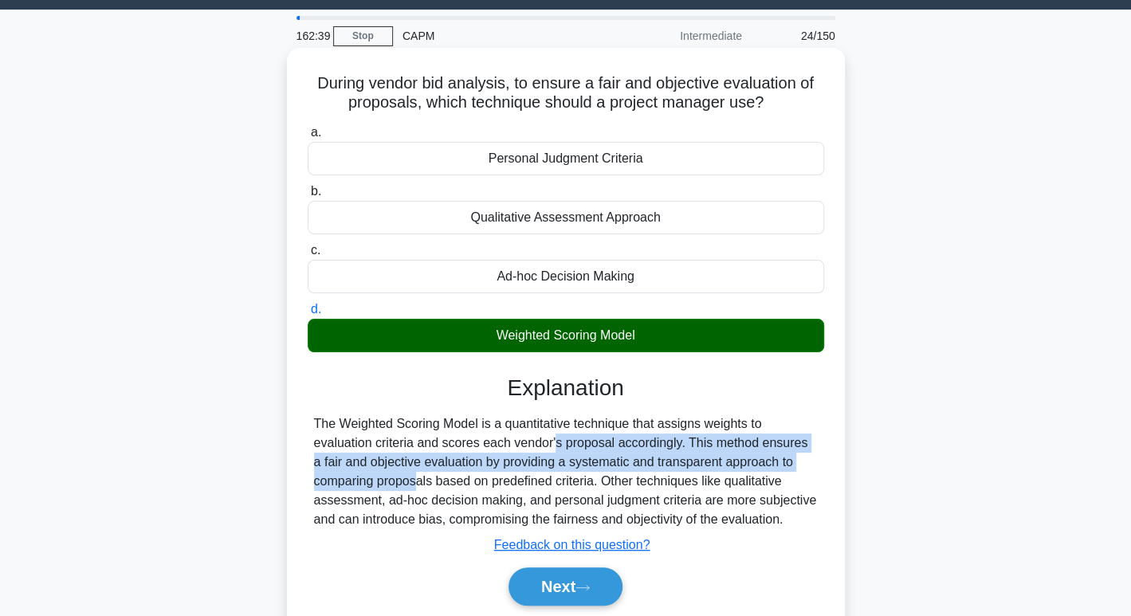
scroll to position [44, 0]
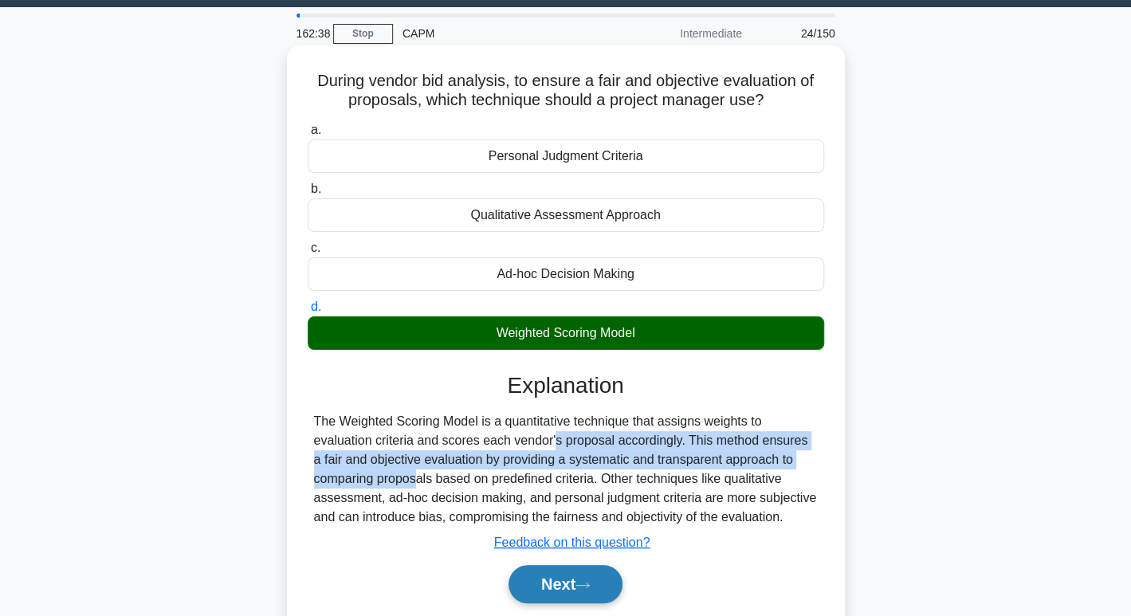
click at [564, 586] on button "Next" at bounding box center [566, 584] width 114 height 38
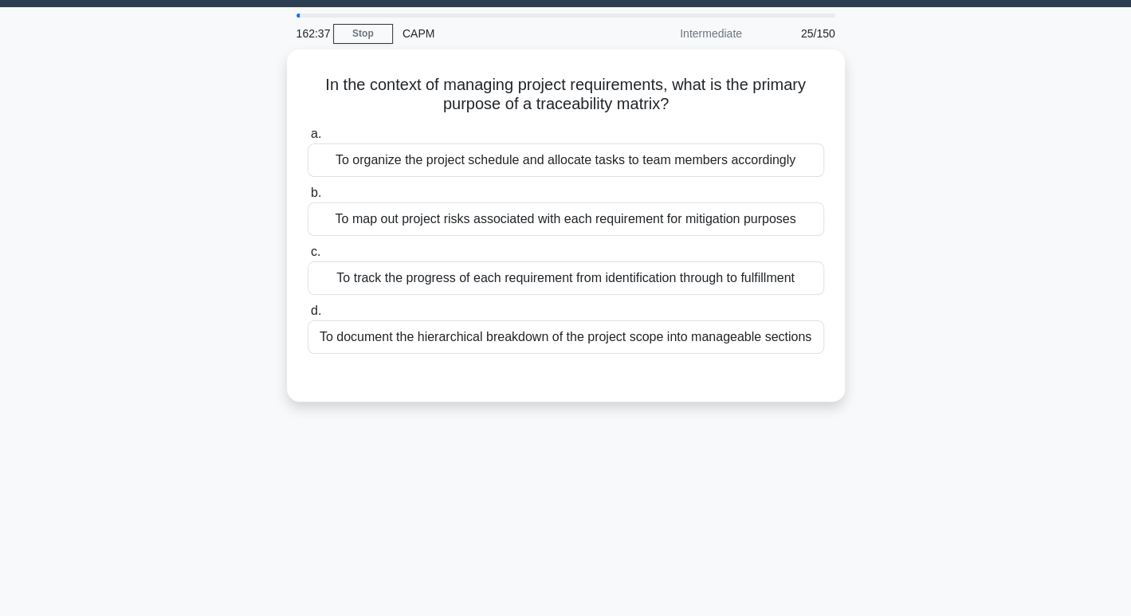
scroll to position [0, 0]
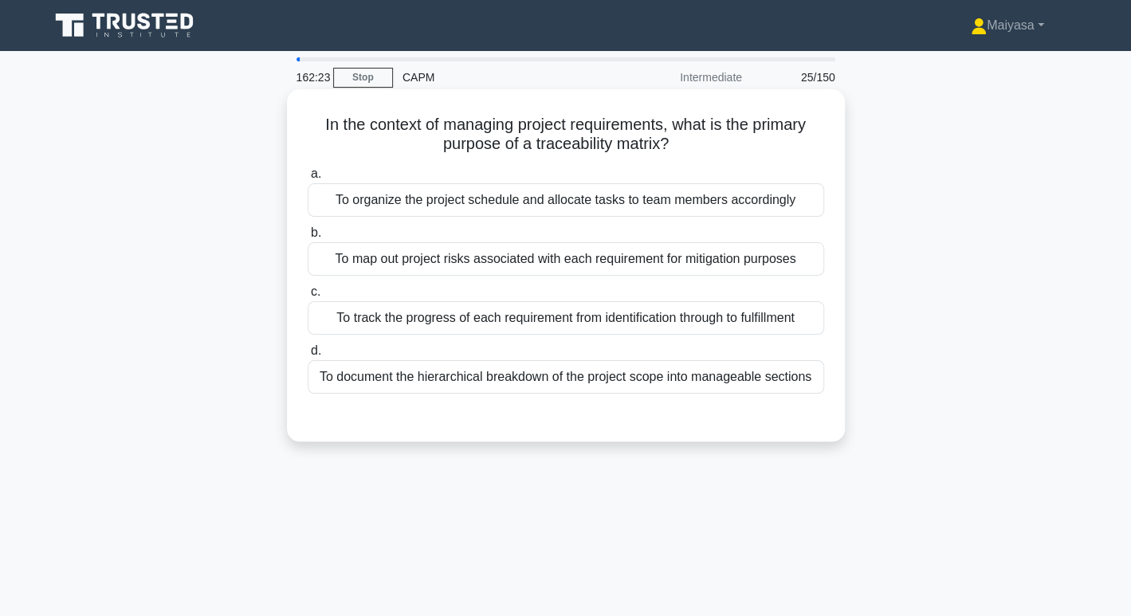
drag, startPoint x: 525, startPoint y: 143, endPoint x: 689, endPoint y: 140, distance: 163.5
click at [689, 140] on h5 "In the context of managing project requirements, what is the primary purpose of…" at bounding box center [566, 135] width 520 height 40
copy h5 "traceability matrix?"
click at [471, 327] on div "To track the progress of each requirement from identification through to fulfil…" at bounding box center [566, 317] width 517 height 33
click at [308, 297] on input "c. To track the progress of each requirement from identification through to ful…" at bounding box center [308, 292] width 0 height 10
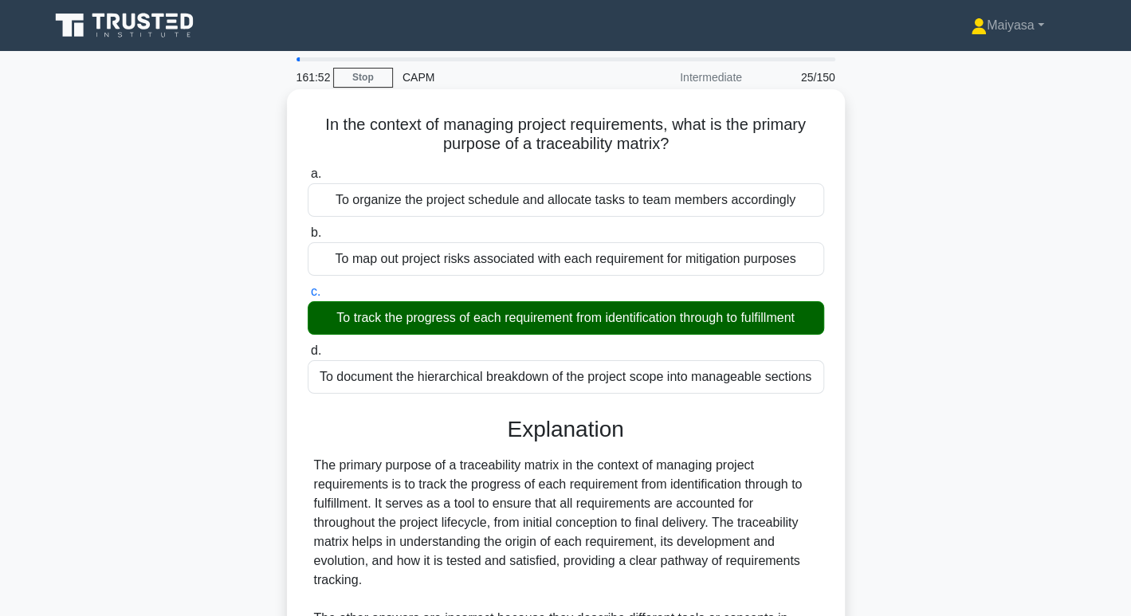
scroll to position [308, 0]
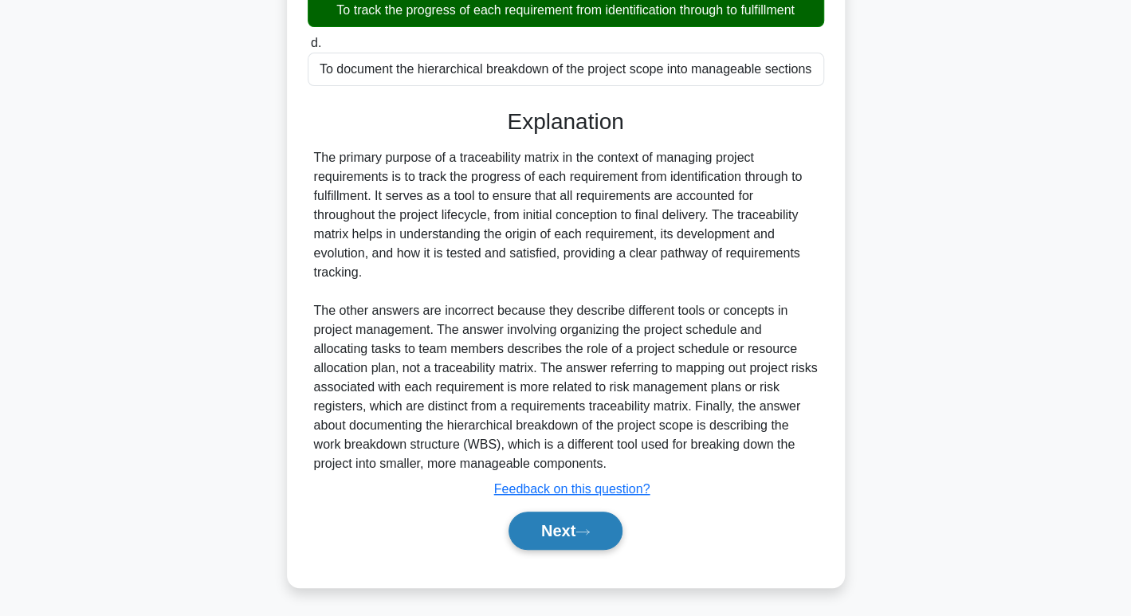
click at [578, 521] on button "Next" at bounding box center [566, 531] width 114 height 38
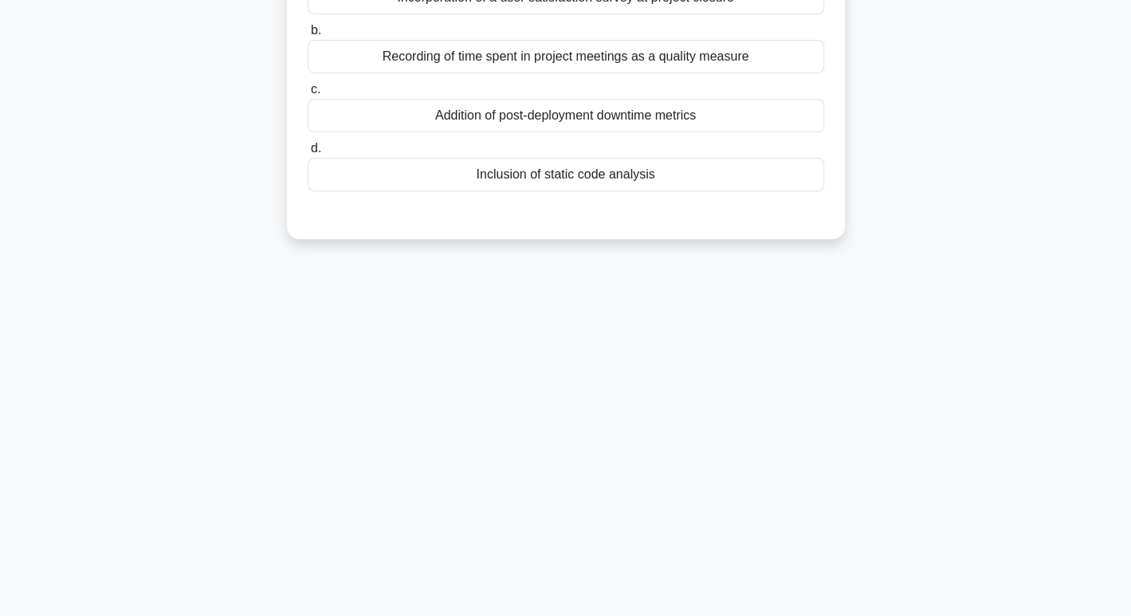
scroll to position [0, 0]
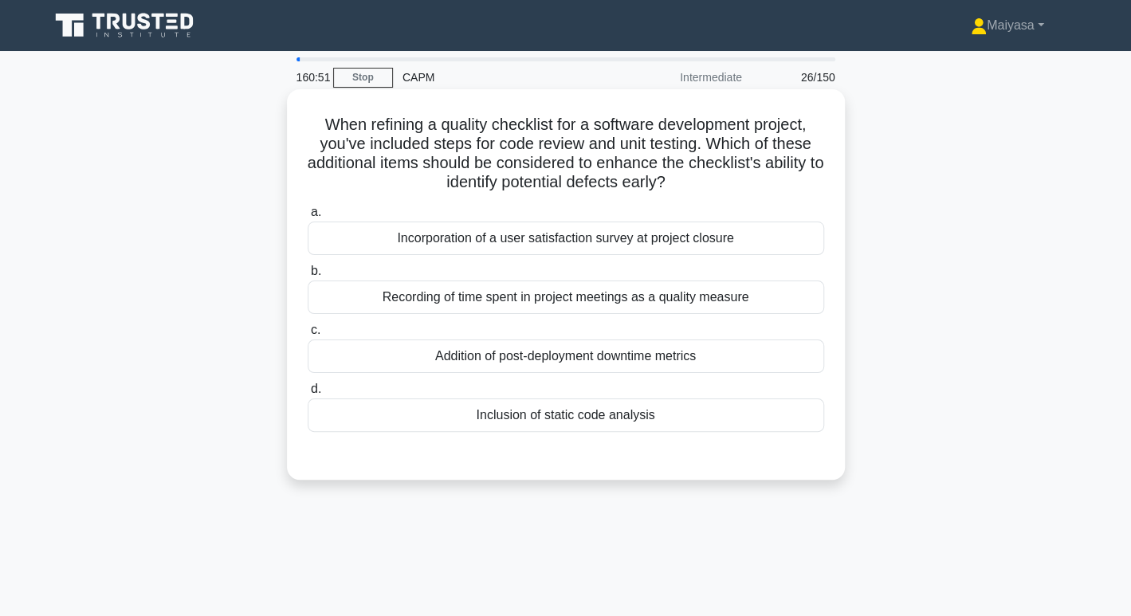
click at [635, 246] on div "Incorporation of a user satisfaction survey at project closure" at bounding box center [566, 238] width 517 height 33
click at [308, 218] on input "a. Incorporation of a user satisfaction survey at project closure" at bounding box center [308, 212] width 0 height 10
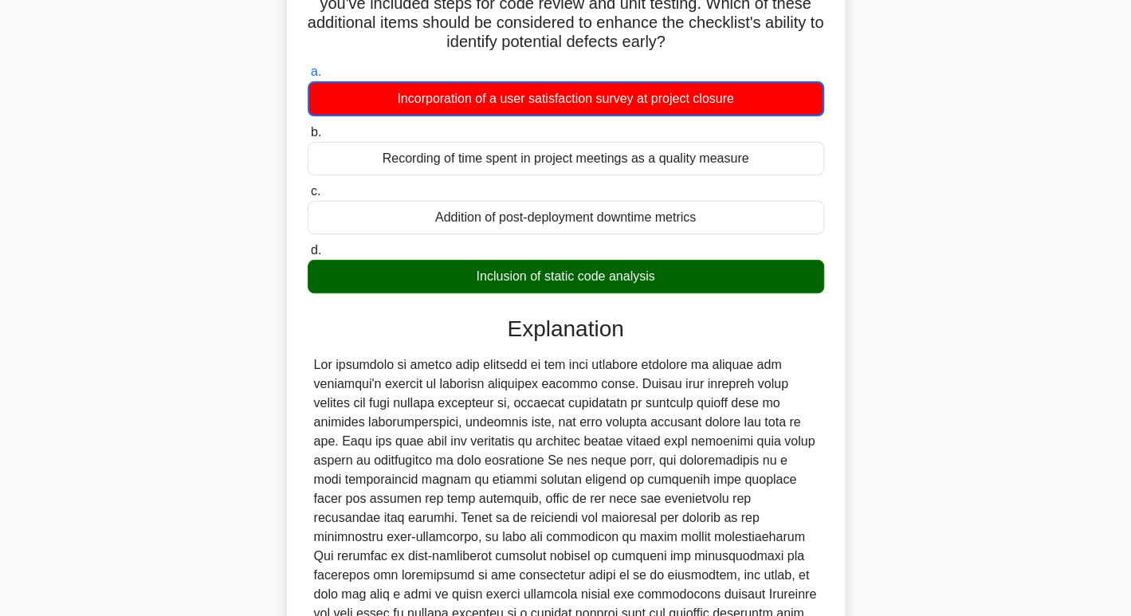
scroll to position [328, 0]
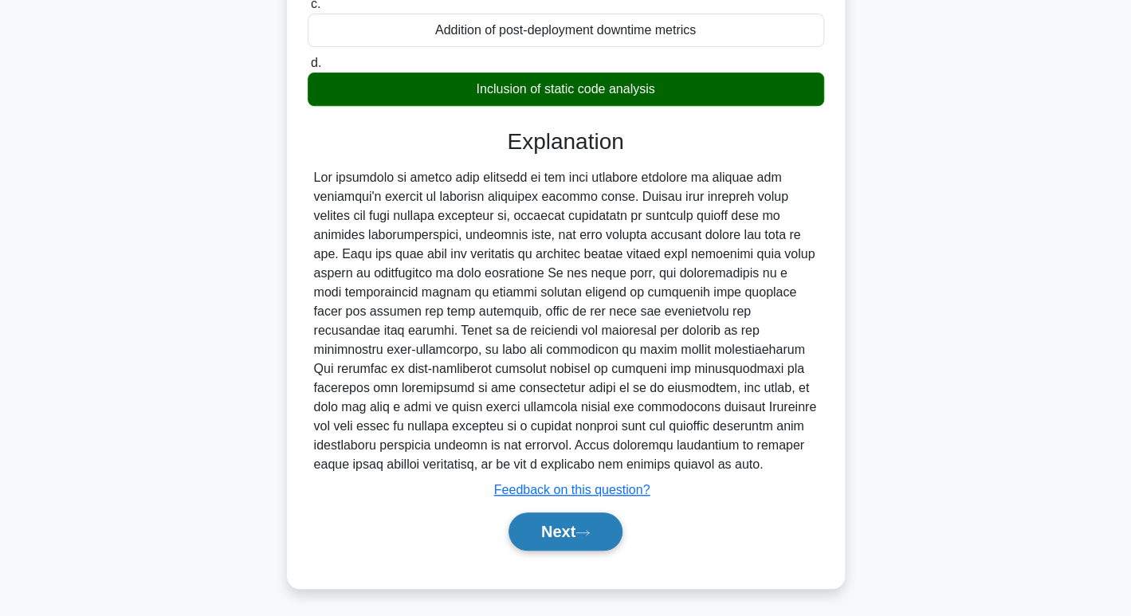
click at [558, 536] on button "Next" at bounding box center [566, 532] width 114 height 38
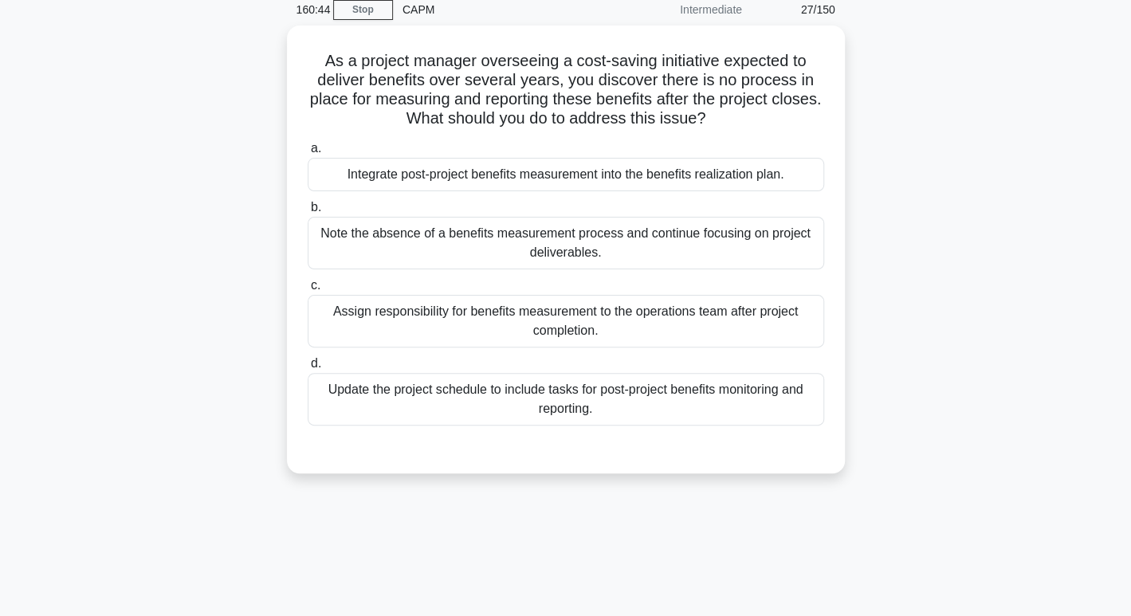
scroll to position [0, 0]
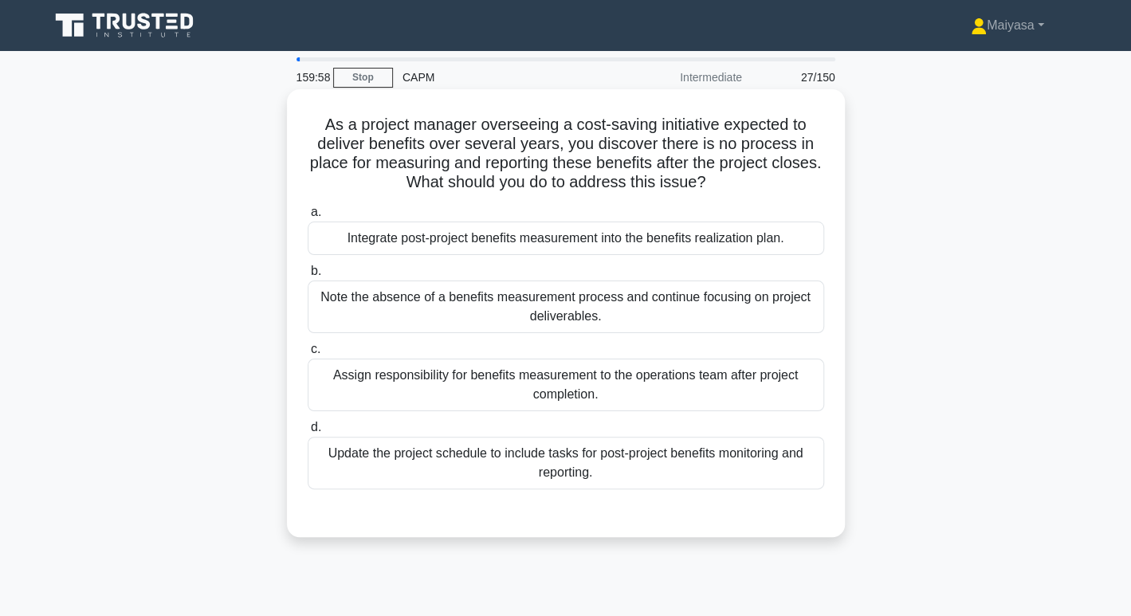
click at [536, 465] on div "Update the project schedule to include tasks for post-project benefits monitori…" at bounding box center [566, 463] width 517 height 53
click at [308, 433] on input "d. Update the project schedule to include tasks for post-project benefits monit…" at bounding box center [308, 428] width 0 height 10
click at [377, 233] on div "Integrate post-project benefits measurement into the benefits realization plan." at bounding box center [566, 238] width 517 height 33
click at [308, 218] on input "a. Integrate post-project benefits measurement into the benefits realization pl…" at bounding box center [308, 212] width 0 height 10
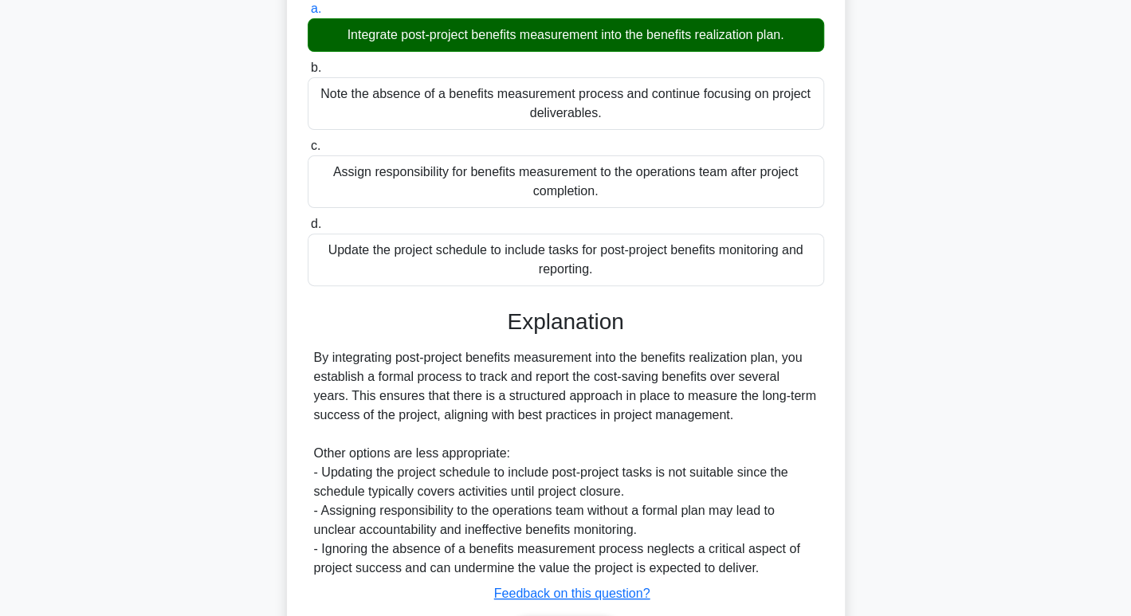
scroll to position [308, 0]
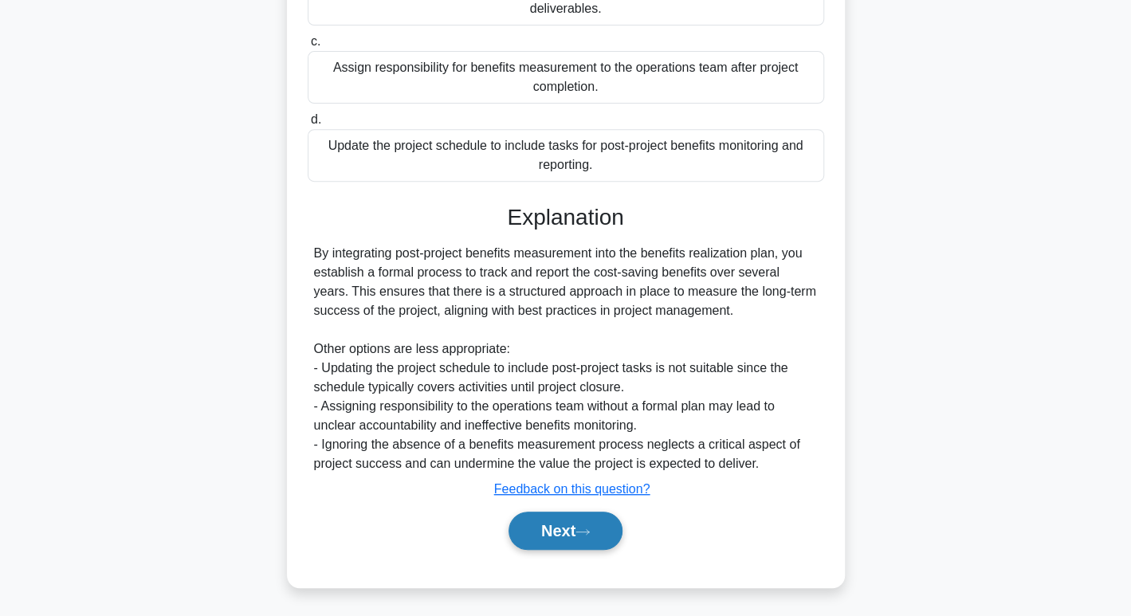
click at [523, 528] on button "Next" at bounding box center [566, 531] width 114 height 38
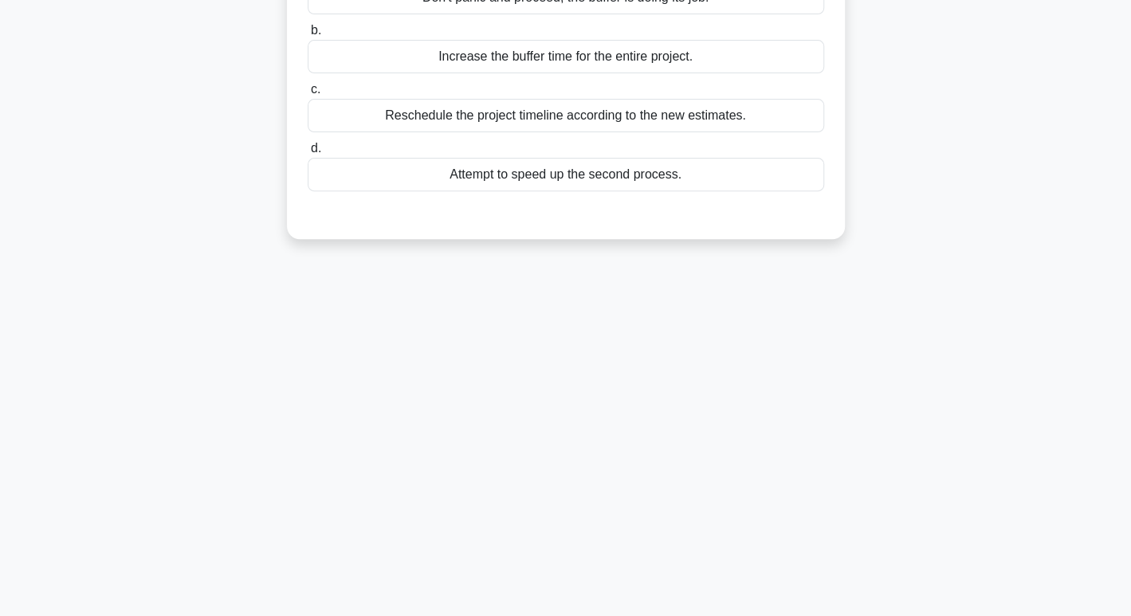
scroll to position [0, 0]
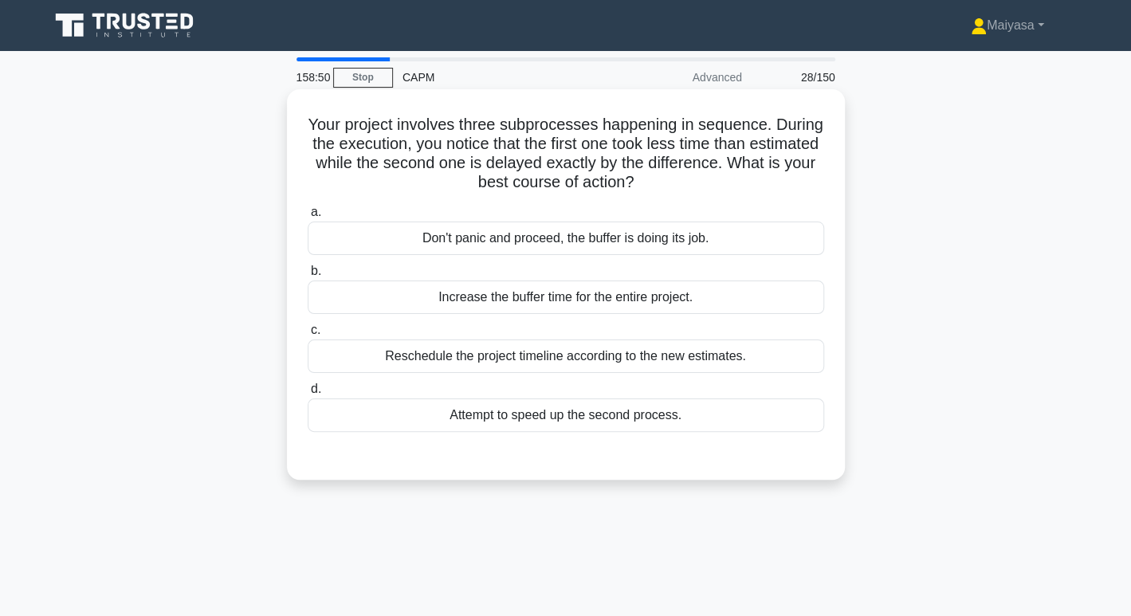
click at [584, 244] on div "Don't panic and proceed, the buffer is doing its job." at bounding box center [566, 238] width 517 height 33
click at [308, 218] on input "a. Don't panic and proceed, the buffer is doing its job." at bounding box center [308, 212] width 0 height 10
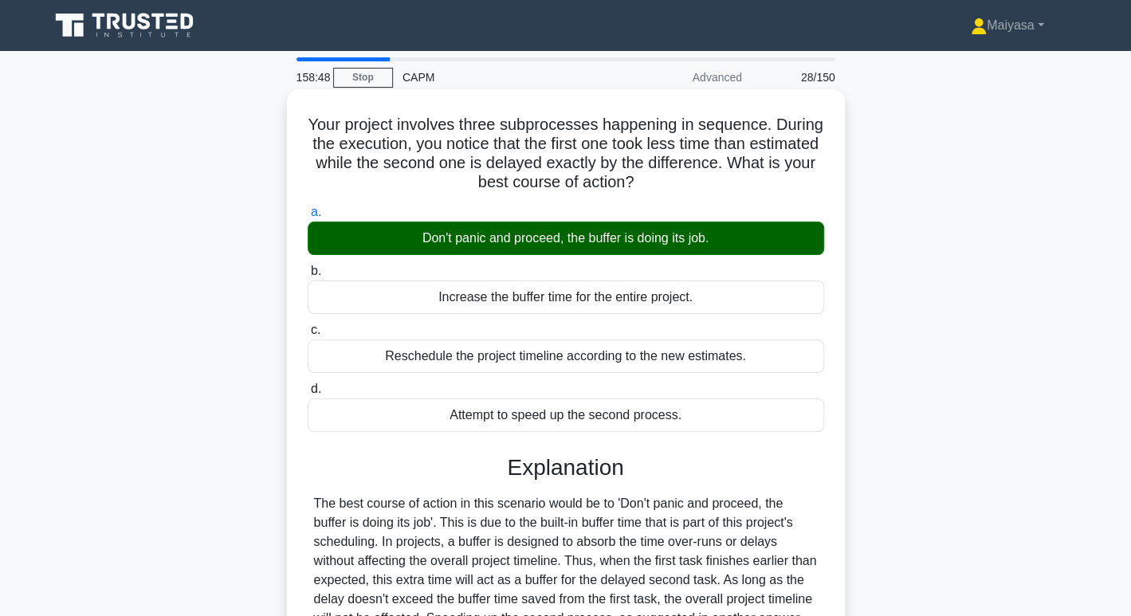
scroll to position [245, 0]
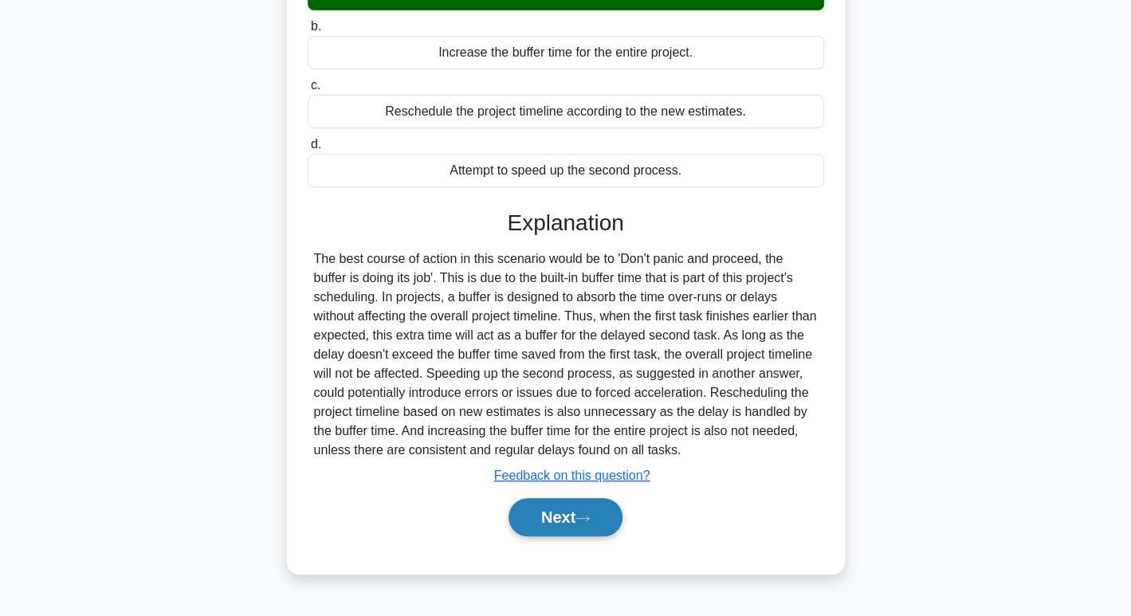
click at [579, 533] on button "Next" at bounding box center [566, 517] width 114 height 38
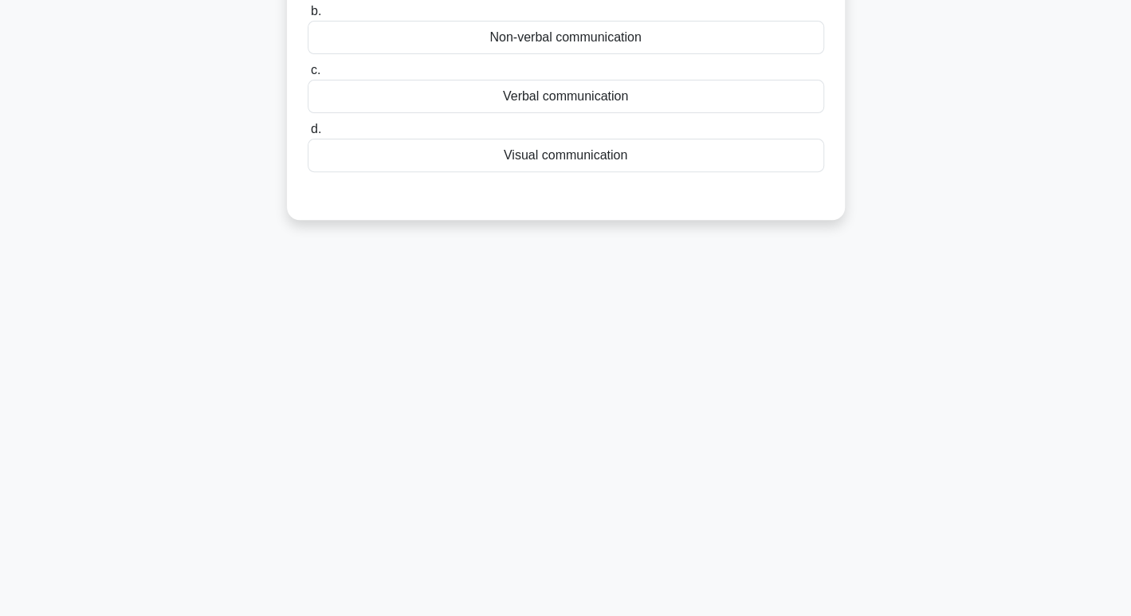
scroll to position [0, 0]
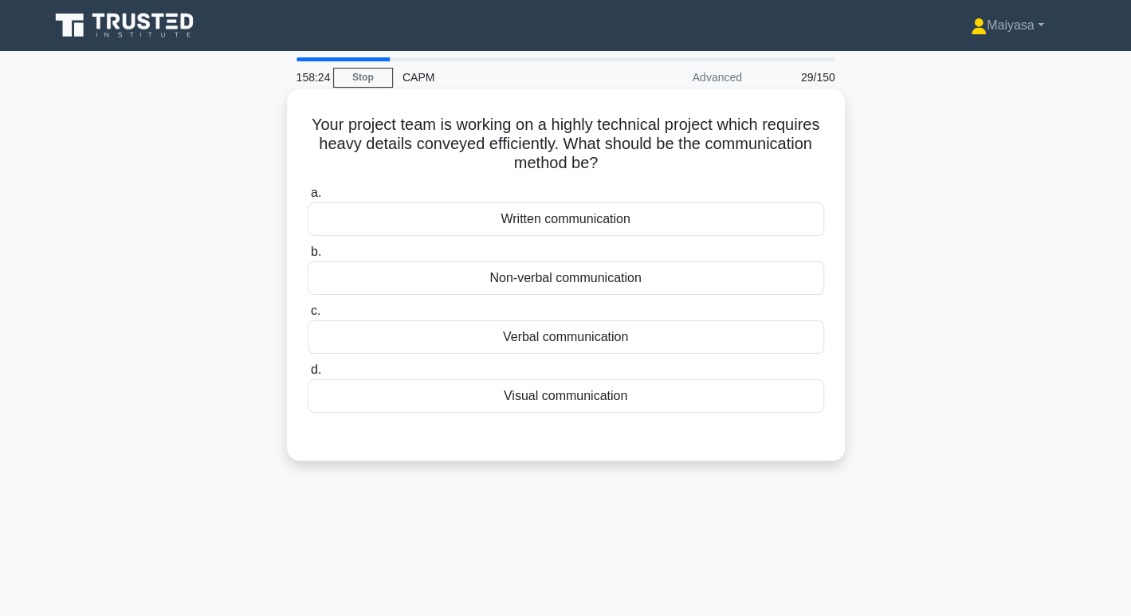
click at [585, 280] on div "Non-verbal communication" at bounding box center [566, 278] width 517 height 33
click at [308, 258] on input "b. Non-verbal communication" at bounding box center [308, 252] width 0 height 10
drag, startPoint x: 0, startPoint y: 0, endPoint x: 498, endPoint y: 215, distance: 542.8
click at [498, 215] on div "Written communication" at bounding box center [566, 219] width 517 height 33
click at [308, 199] on input "a. Written communication" at bounding box center [308, 193] width 0 height 10
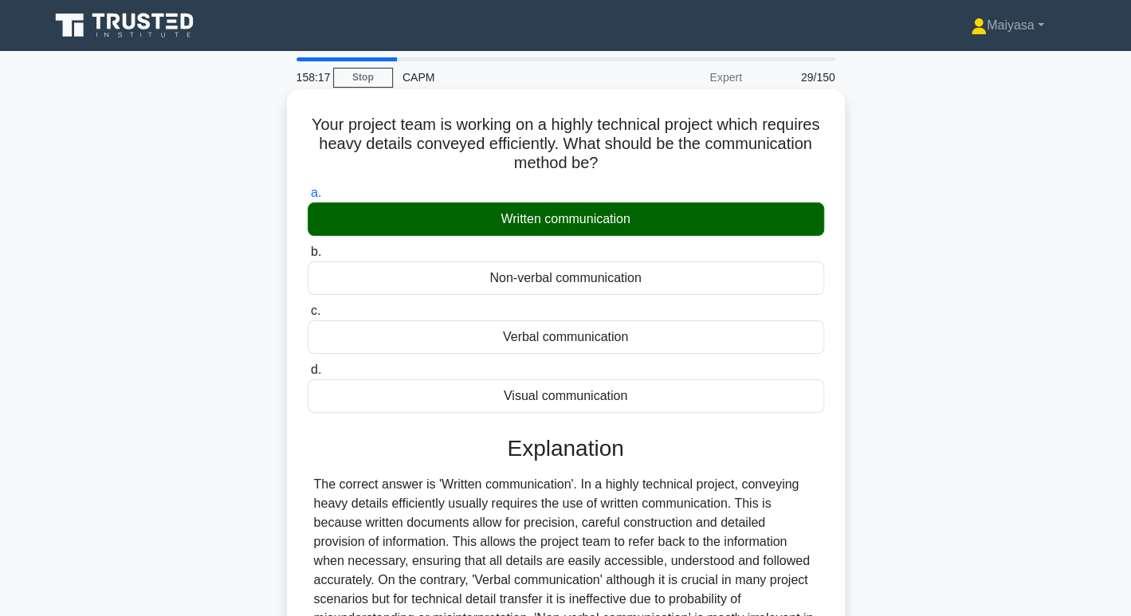
scroll to position [245, 0]
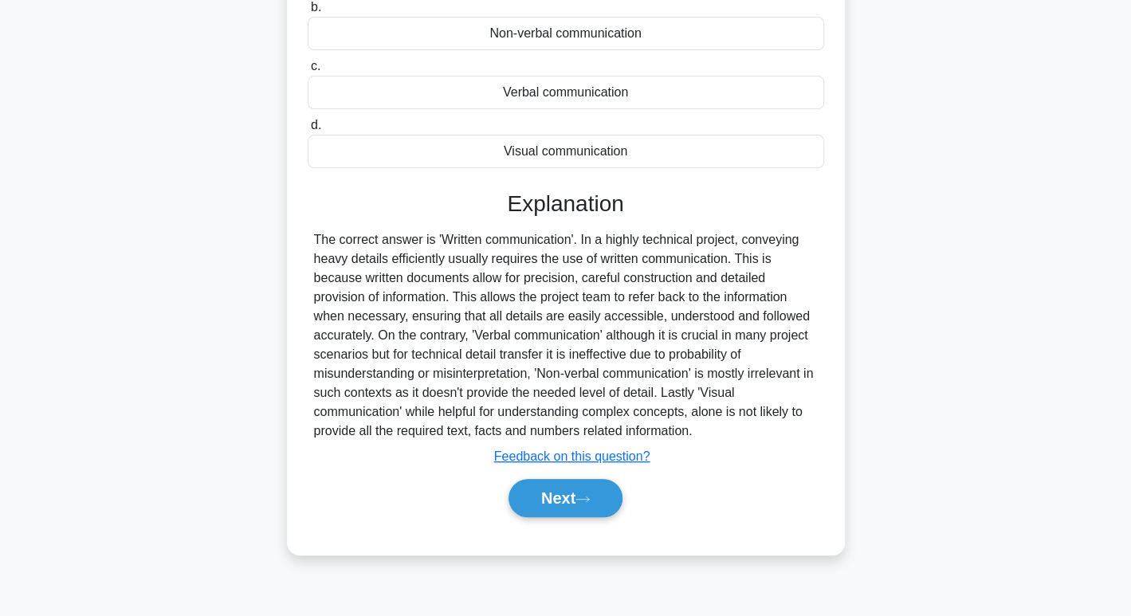
click at [580, 517] on div "Next" at bounding box center [566, 498] width 517 height 51
click at [569, 500] on button "Next" at bounding box center [566, 498] width 114 height 38
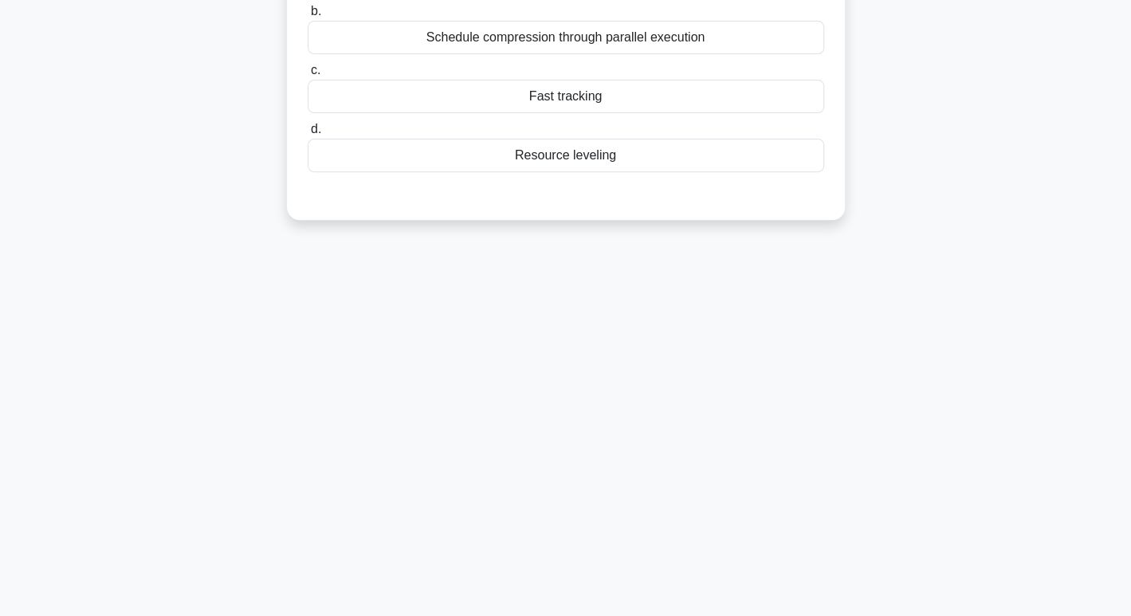
scroll to position [0, 0]
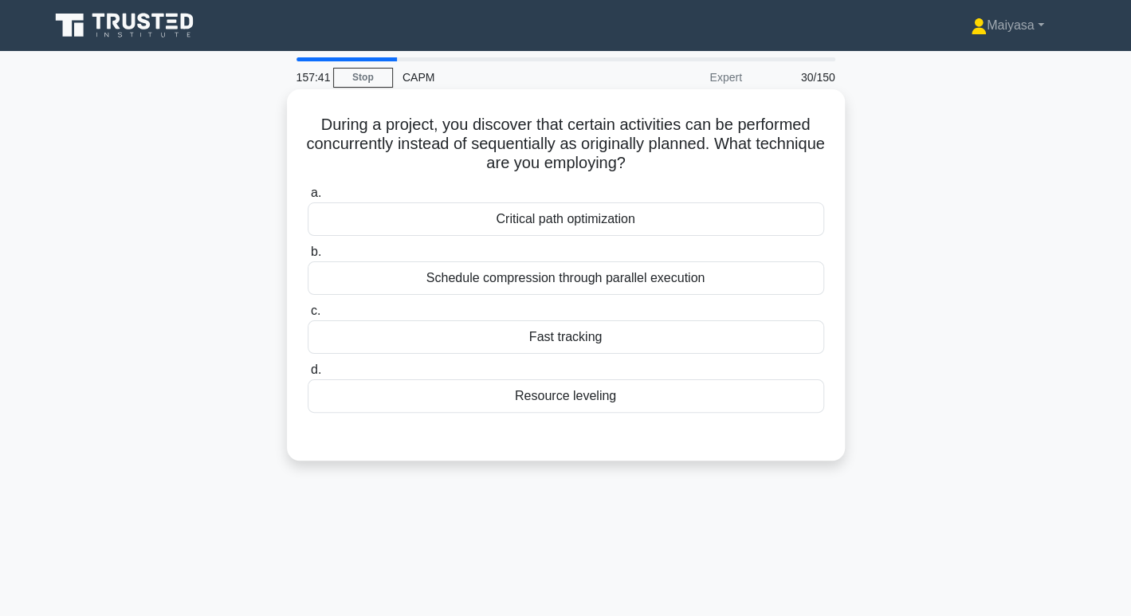
click at [647, 287] on div "Schedule compression through parallel execution" at bounding box center [566, 278] width 517 height 33
click at [308, 258] on input "b. Schedule compression through parallel execution" at bounding box center [308, 252] width 0 height 10
click at [568, 331] on div "Fast tracking" at bounding box center [566, 337] width 517 height 33
click at [308, 317] on input "c. Fast tracking" at bounding box center [308, 311] width 0 height 10
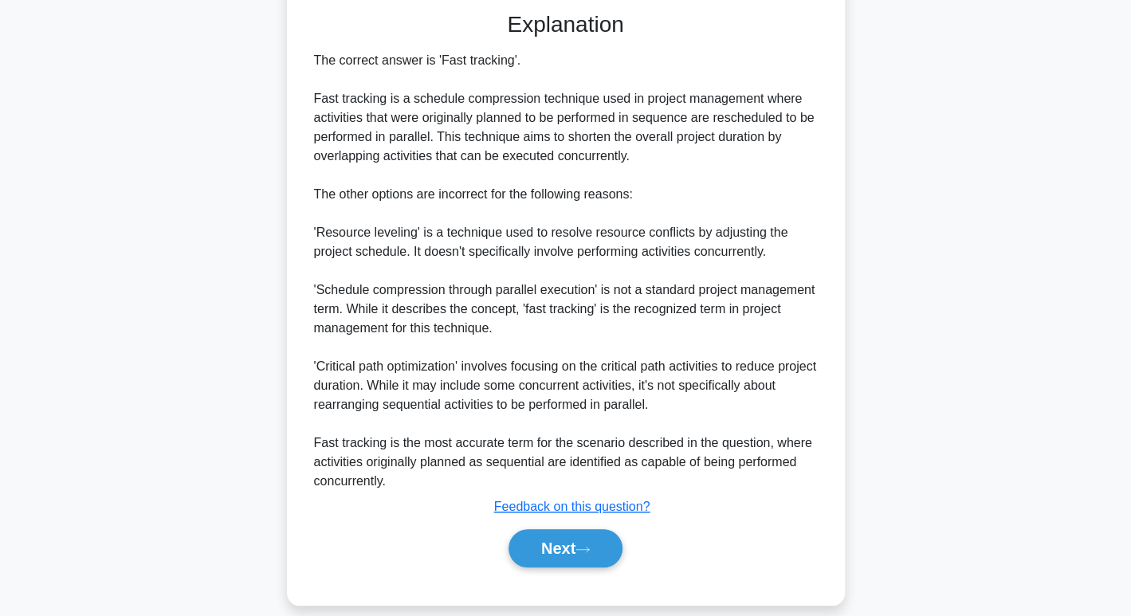
scroll to position [436, 0]
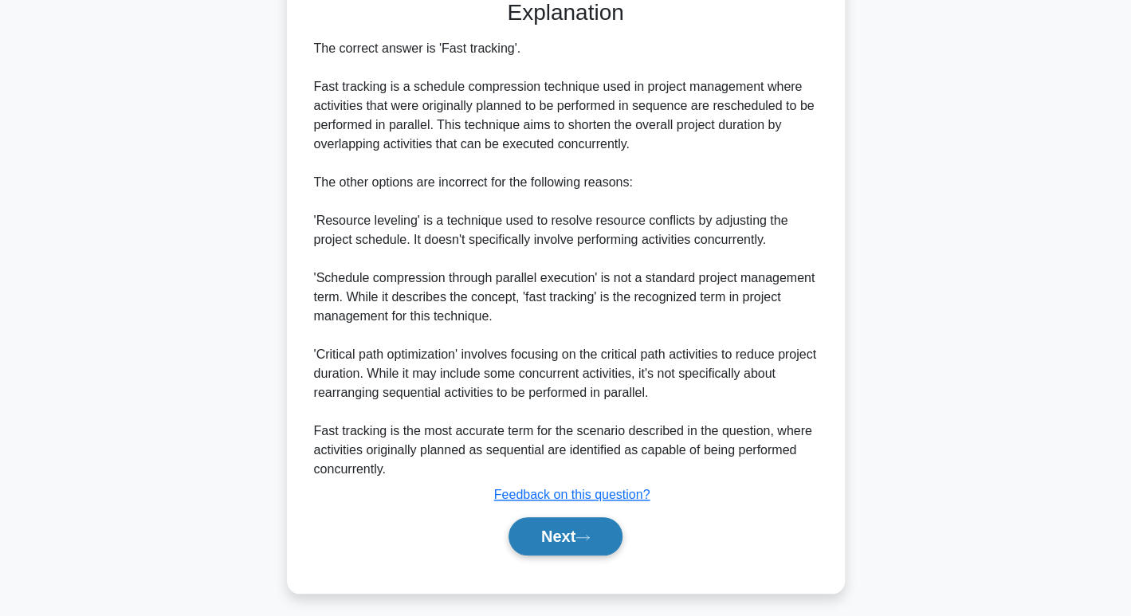
click at [581, 519] on button "Next" at bounding box center [566, 536] width 114 height 38
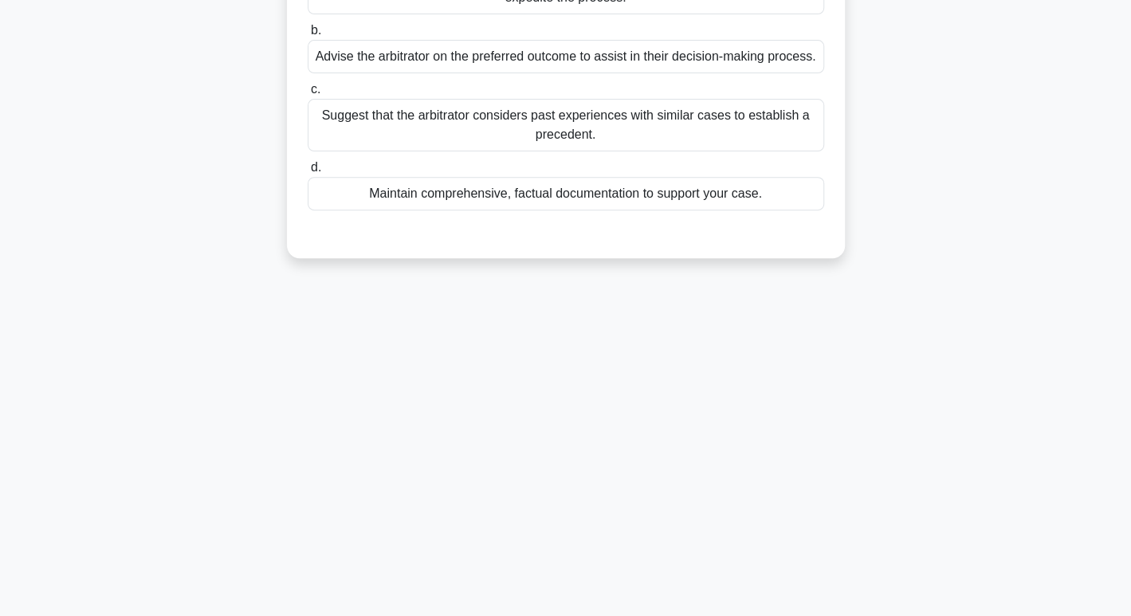
scroll to position [0, 0]
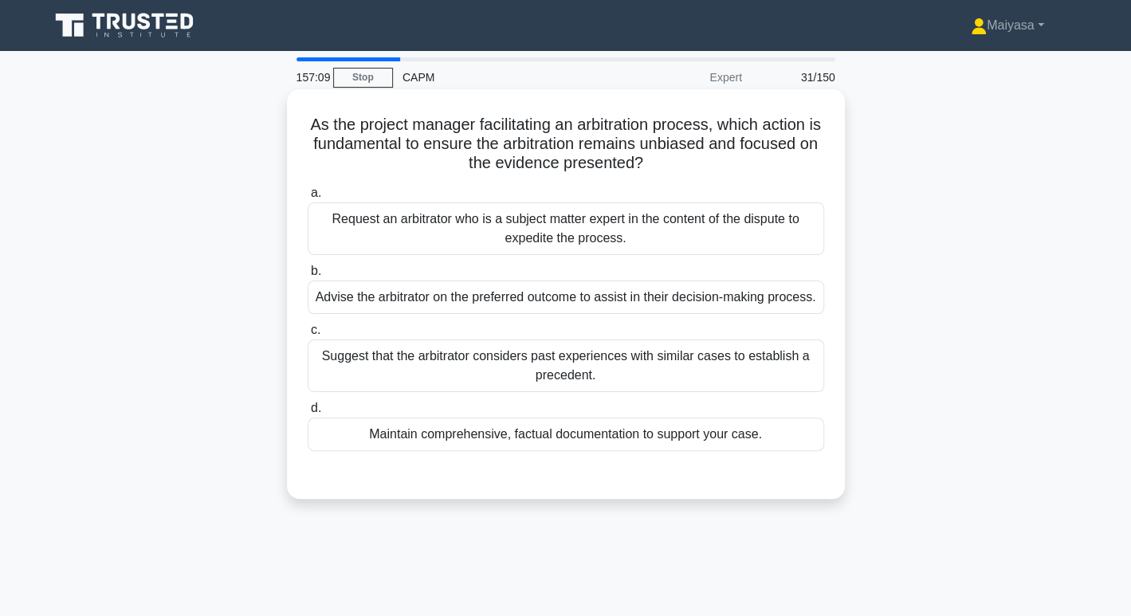
click at [530, 439] on div "Maintain comprehensive, factual documentation to support your case." at bounding box center [566, 434] width 517 height 33
click at [308, 414] on input "d. Maintain comprehensive, factual documentation to support your case." at bounding box center [308, 408] width 0 height 10
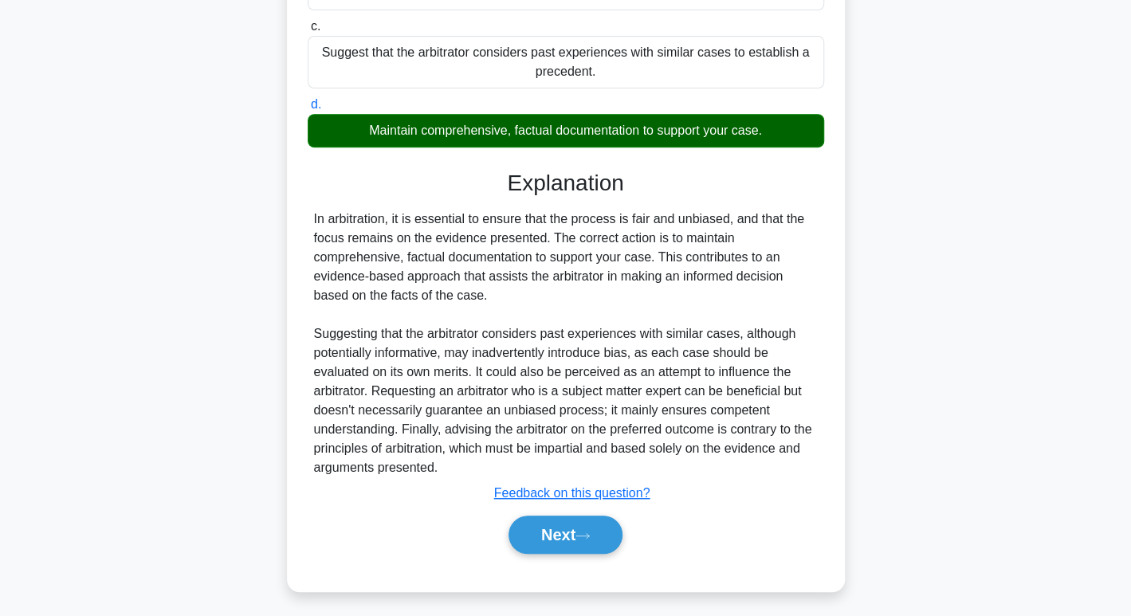
scroll to position [305, 0]
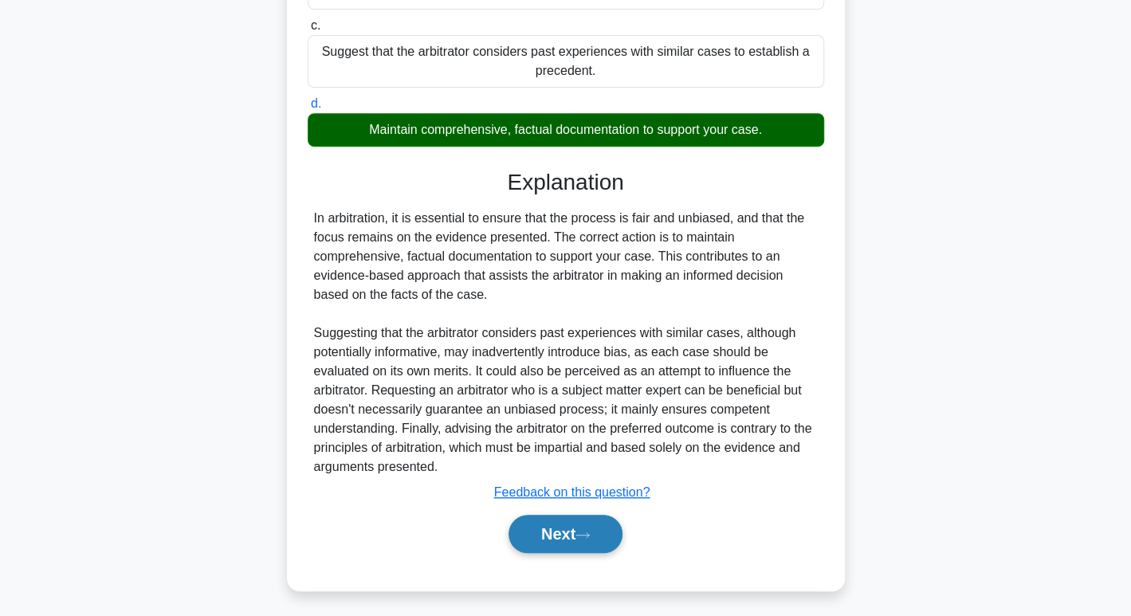
click at [560, 527] on button "Next" at bounding box center [566, 534] width 114 height 38
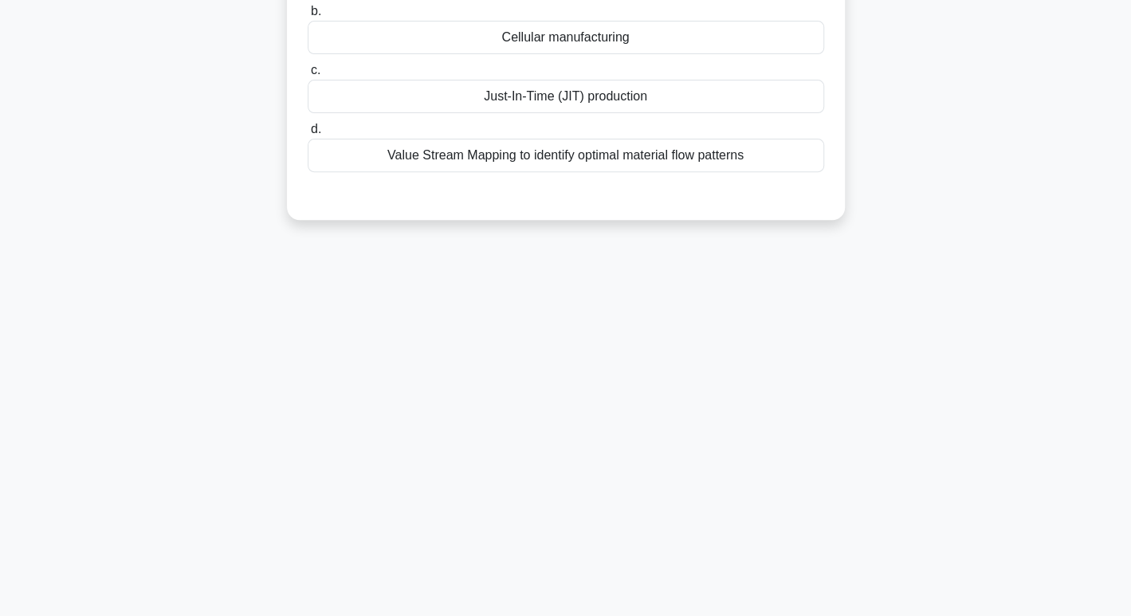
scroll to position [0, 0]
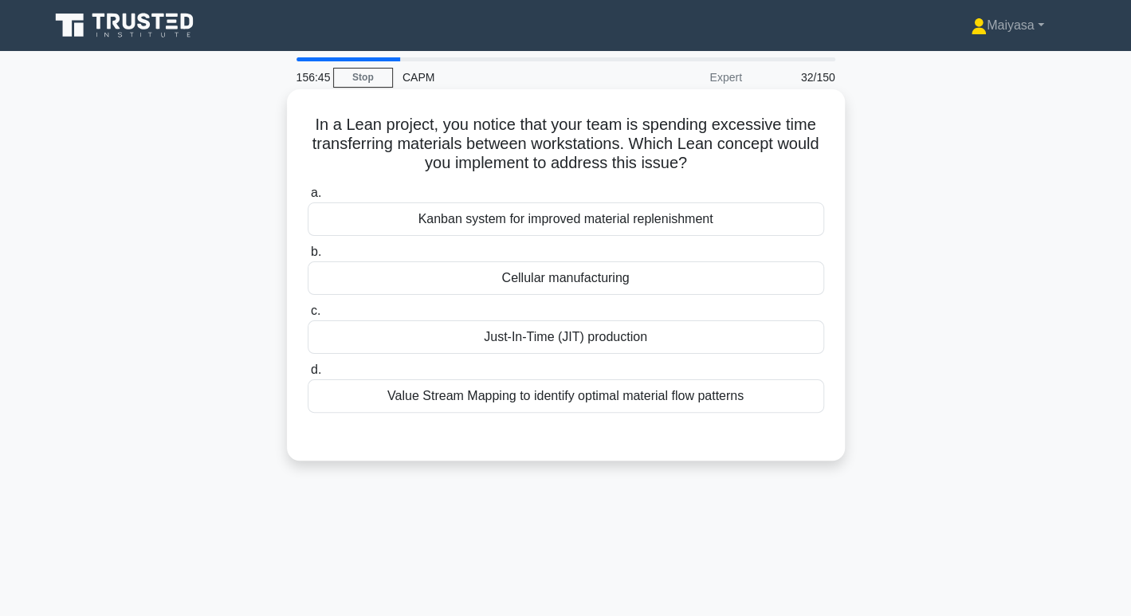
click at [636, 332] on div "Just-In-Time (JIT) production" at bounding box center [566, 337] width 517 height 33
click at [308, 317] on input "c. Just-In-Time (JIT) production" at bounding box center [308, 311] width 0 height 10
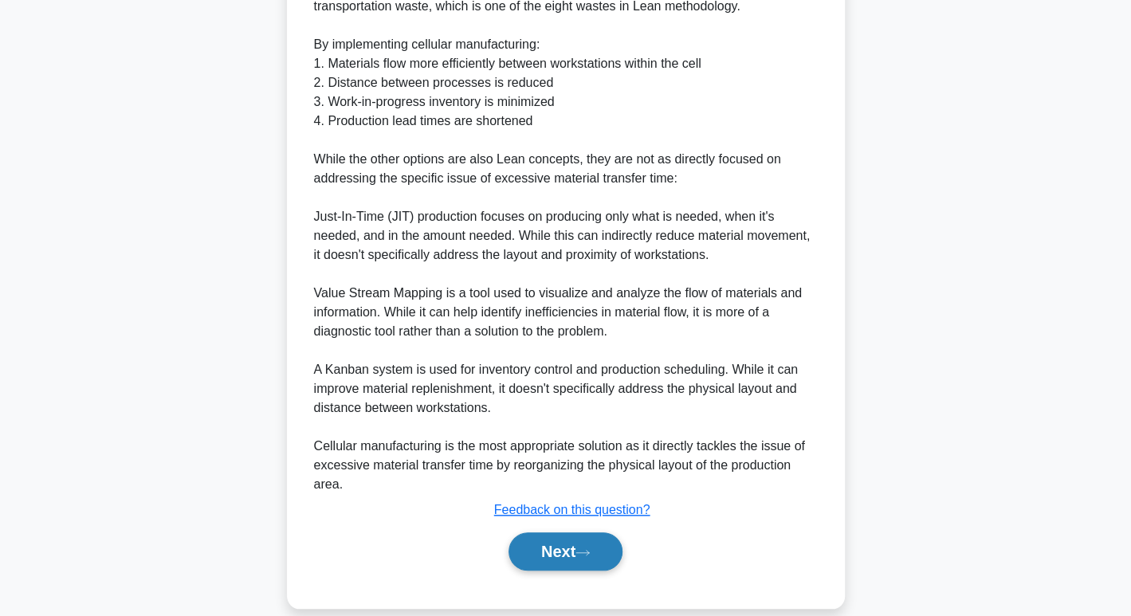
scroll to position [596, 0]
click at [584, 554] on icon at bounding box center [583, 552] width 14 height 9
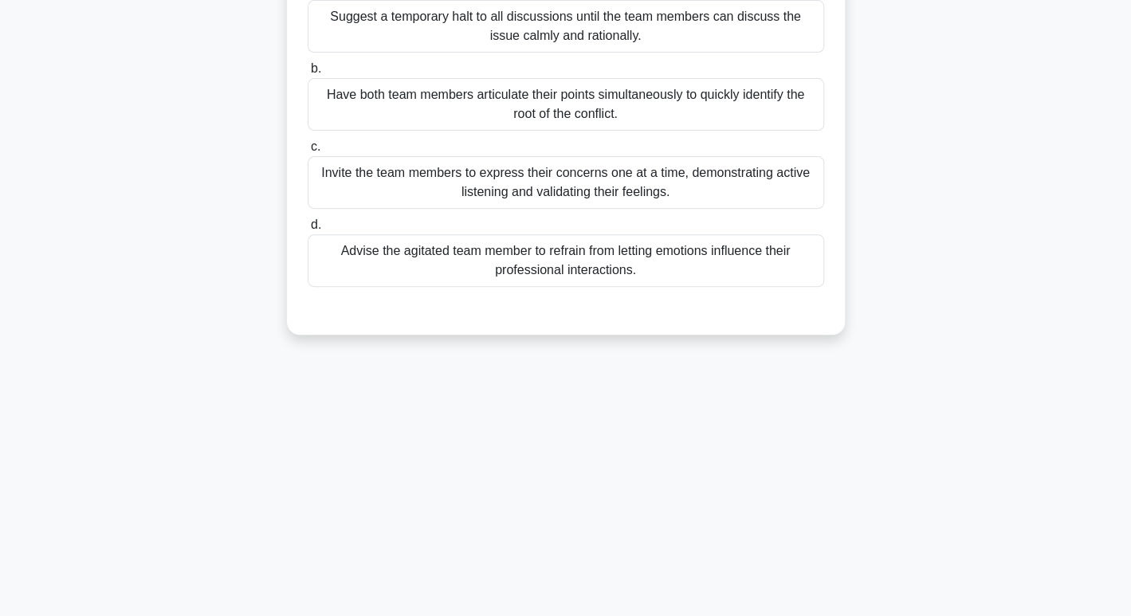
scroll to position [0, 0]
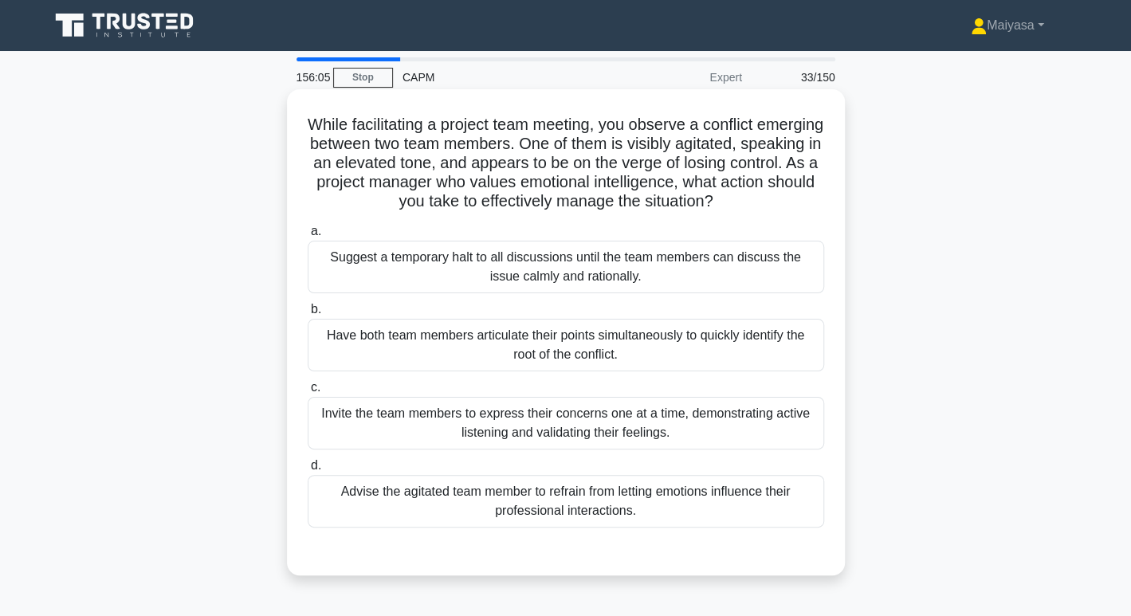
click at [596, 429] on div "Invite the team members to express their concerns one at a time, demonstrating …" at bounding box center [566, 423] width 517 height 53
click at [308, 393] on input "c. Invite the team members to express their concerns one at a time, demonstrati…" at bounding box center [308, 388] width 0 height 10
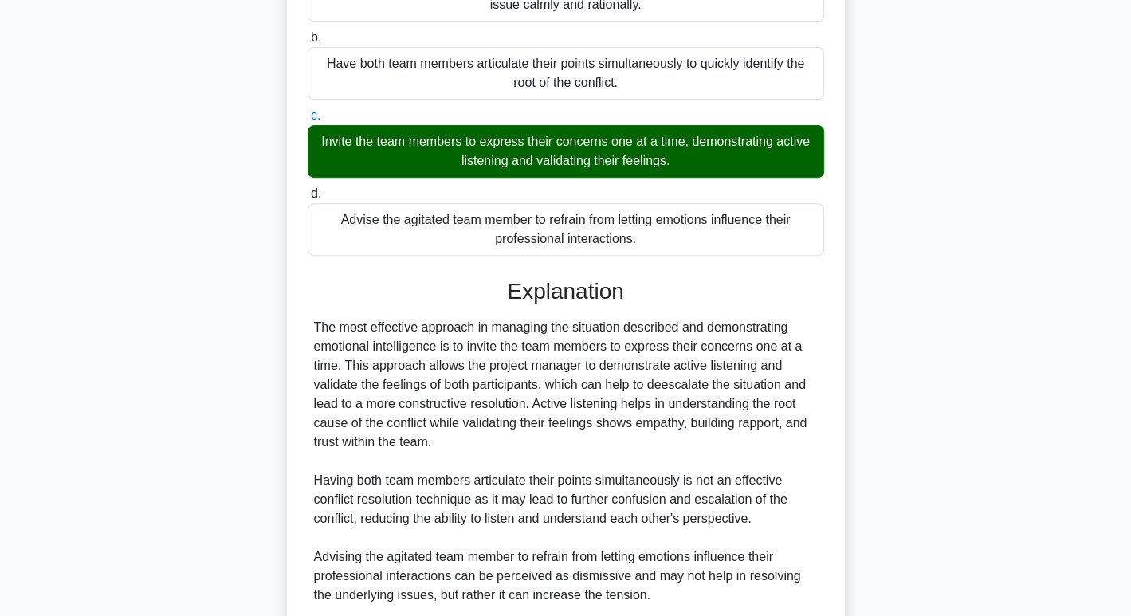
scroll to position [499, 0]
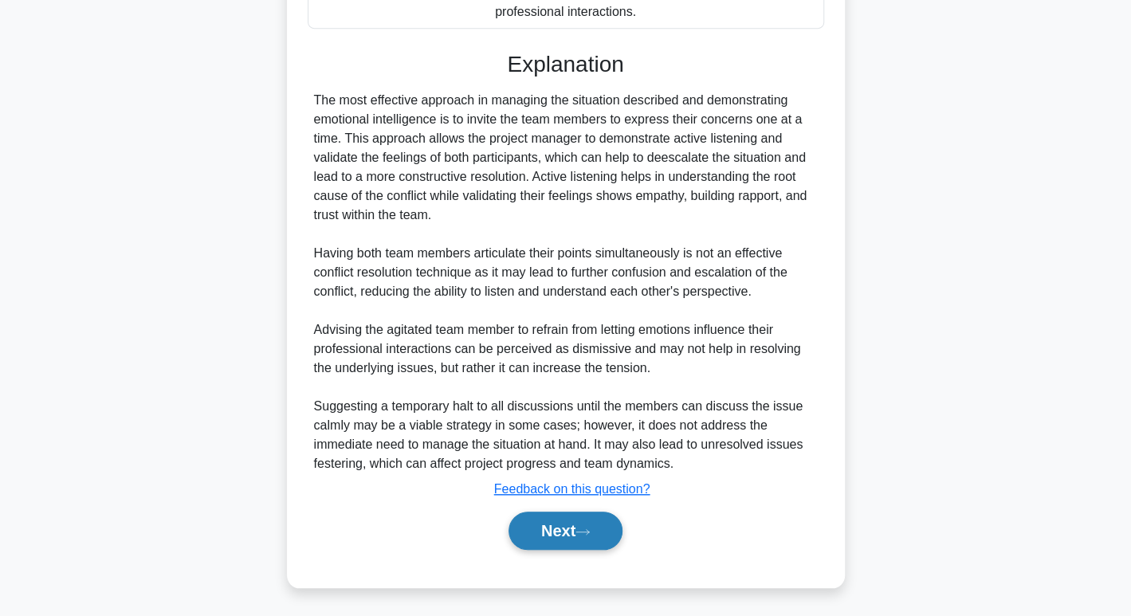
click at [553, 529] on button "Next" at bounding box center [566, 531] width 114 height 38
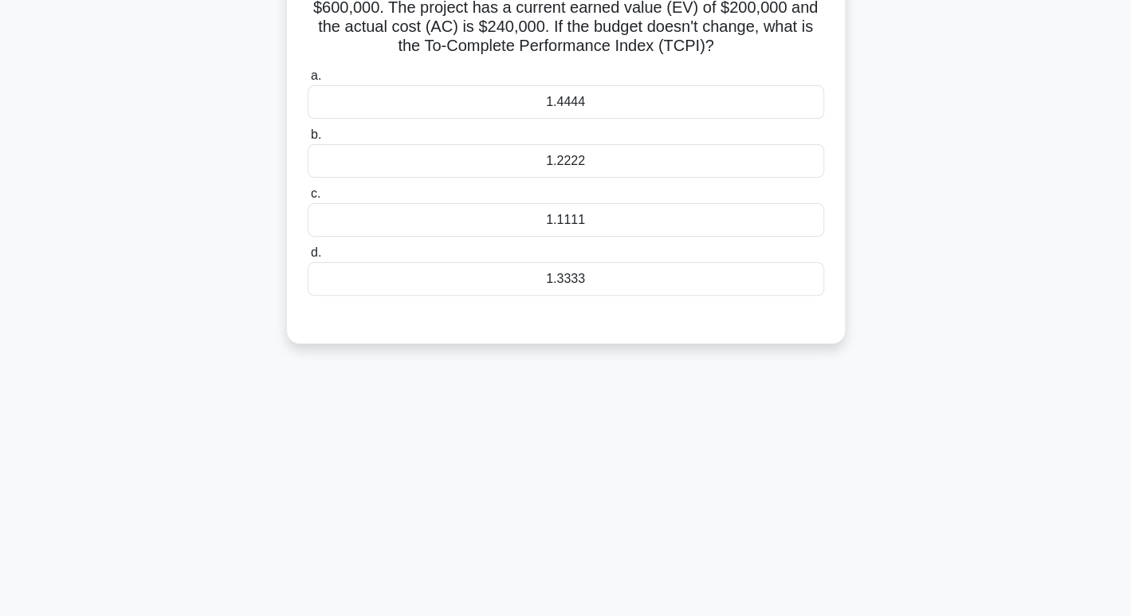
scroll to position [0, 0]
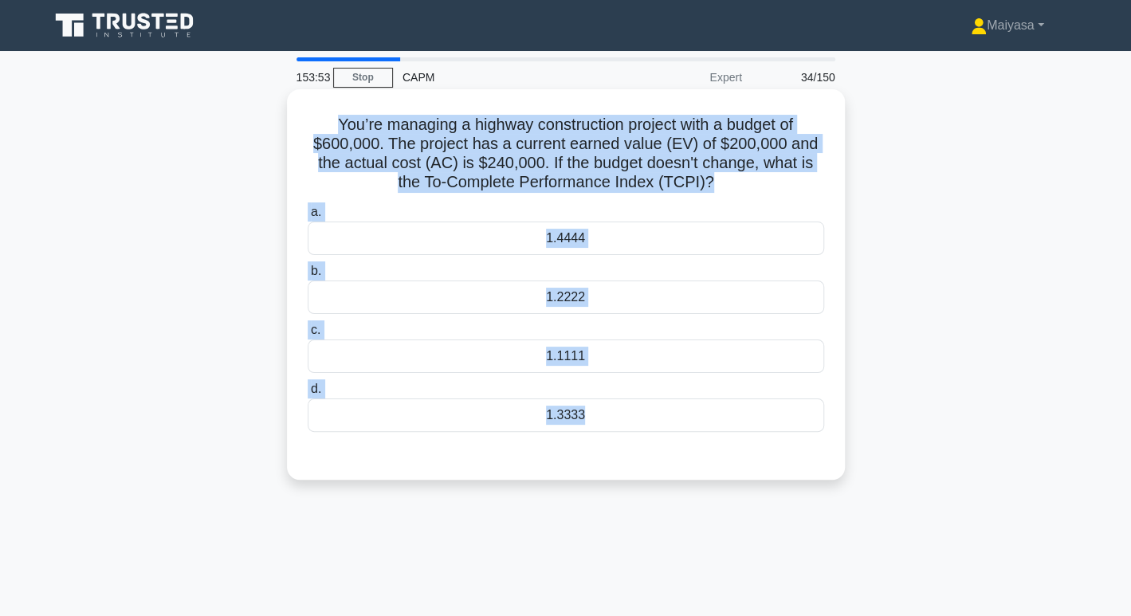
drag, startPoint x: 321, startPoint y: 132, endPoint x: 739, endPoint y: 436, distance: 517.7
click at [739, 436] on div "You’re managing a highway construction project with a budget of $600,000. The p…" at bounding box center [565, 285] width 545 height 378
copy div "You’re managing a highway construction project with a budget of $600,000. The p…"
click at [576, 348] on div "1.1111" at bounding box center [566, 356] width 517 height 33
click at [308, 336] on input "c. 1.1111" at bounding box center [308, 330] width 0 height 10
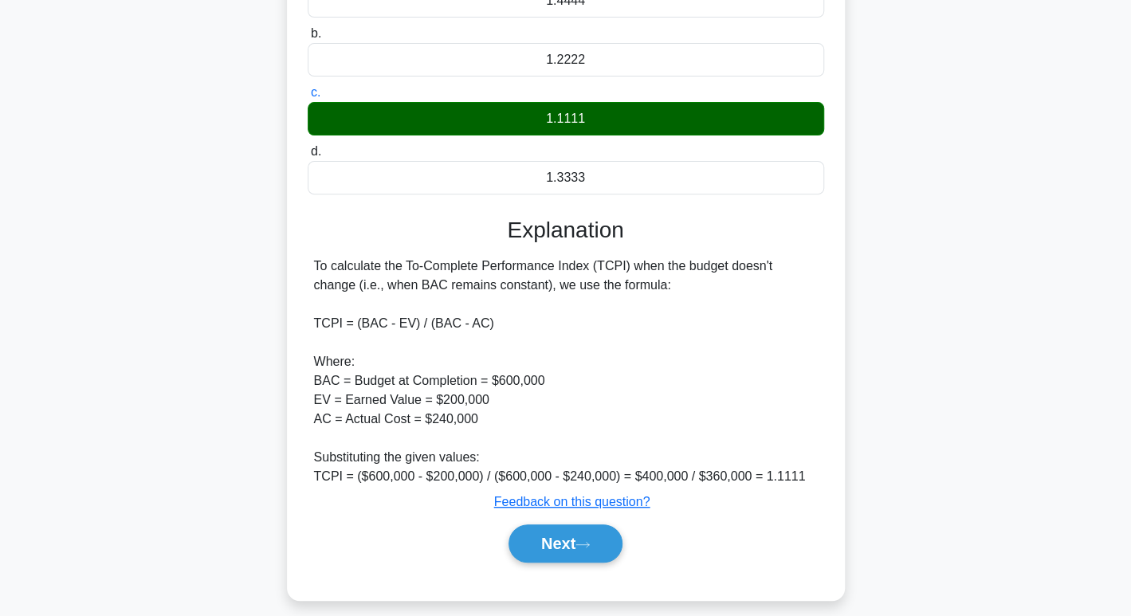
scroll to position [250, 0]
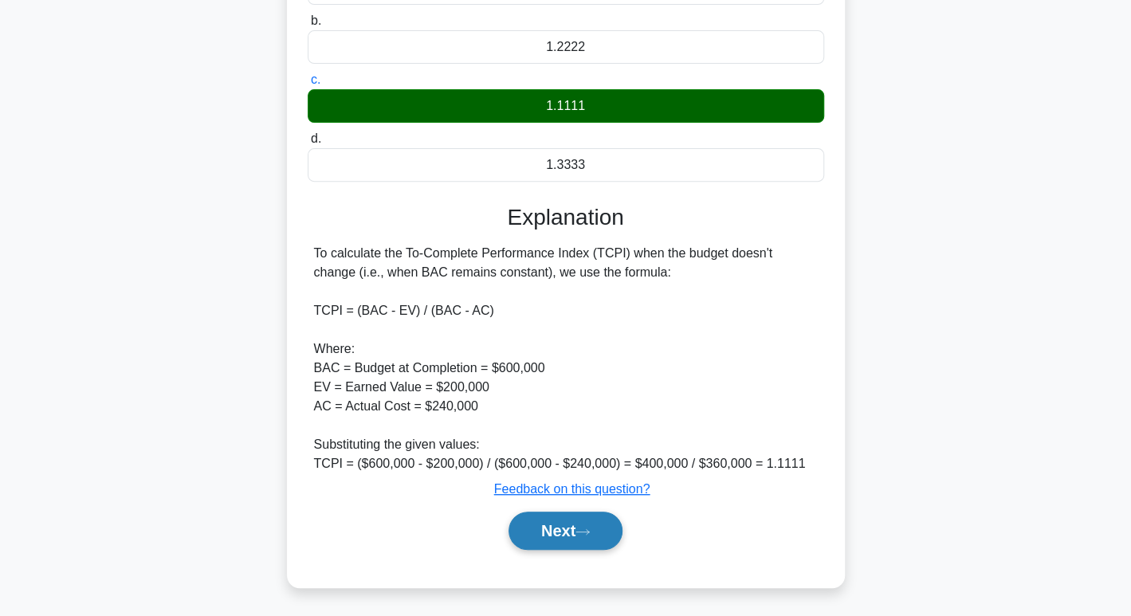
click at [609, 522] on button "Next" at bounding box center [566, 531] width 114 height 38
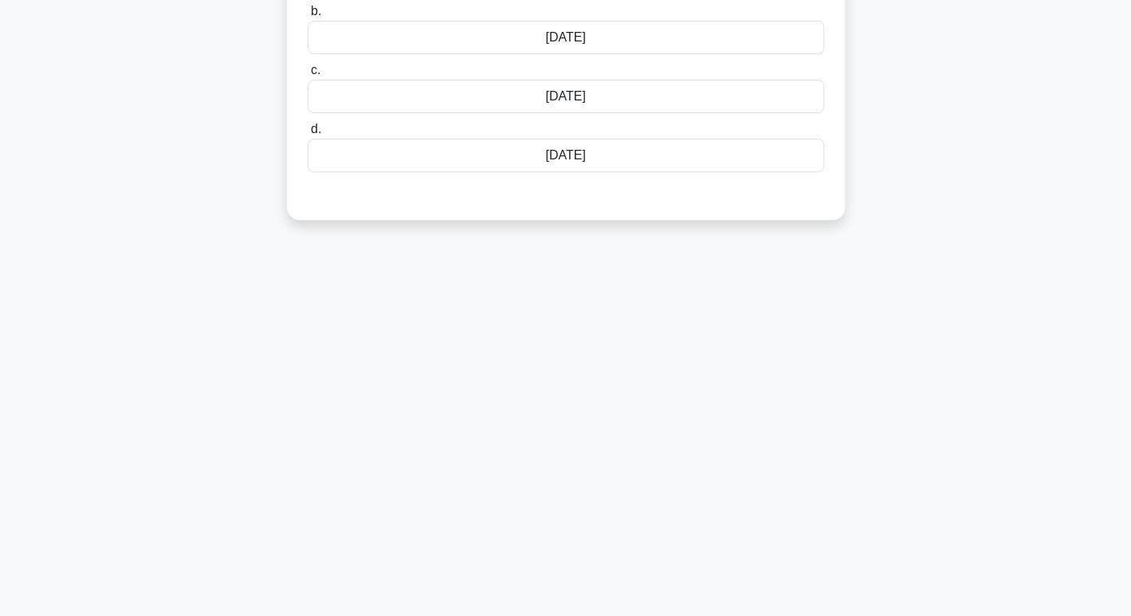
scroll to position [0, 0]
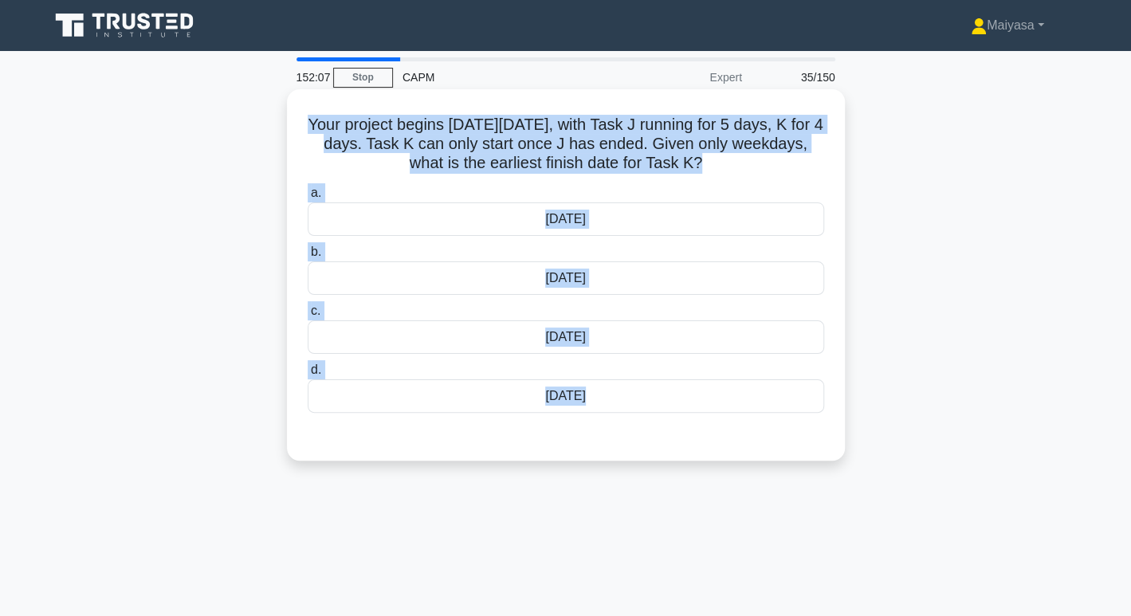
drag, startPoint x: 315, startPoint y: 134, endPoint x: 668, endPoint y: 420, distance: 454.6
click at [668, 420] on div "Your project begins on Friday 3rd of March, with Task J running for 5 days, K f…" at bounding box center [565, 275] width 545 height 359
copy div "Your project begins on Friday 3rd of March, with Task J running for 5 days, K f…"
click at [589, 405] on div "March 15" at bounding box center [566, 396] width 517 height 33
click at [308, 376] on input "d. March 15" at bounding box center [308, 370] width 0 height 10
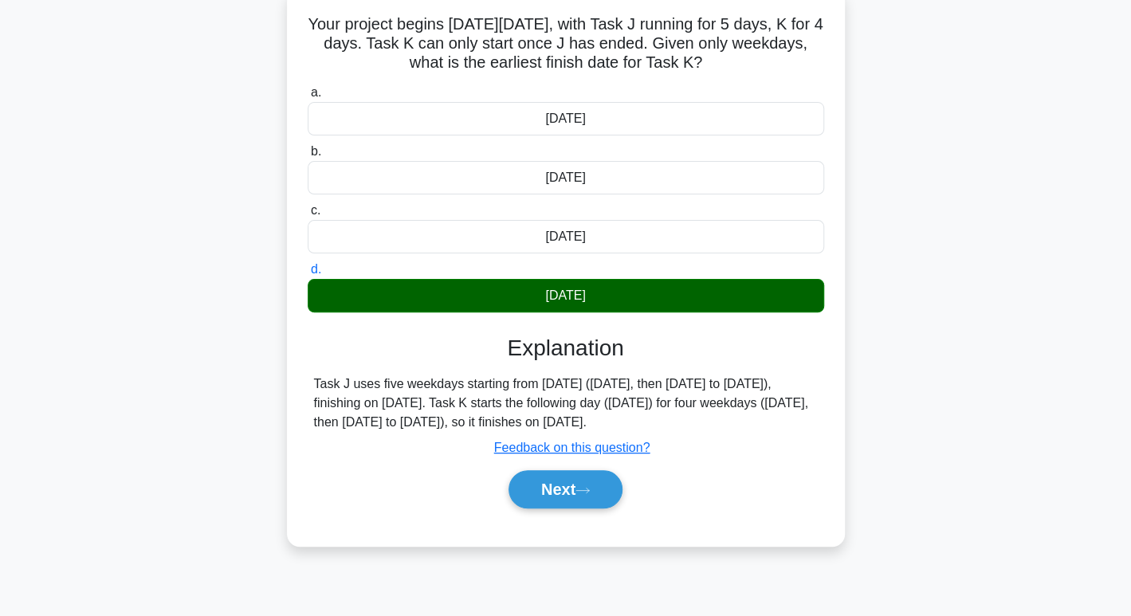
scroll to position [108, 0]
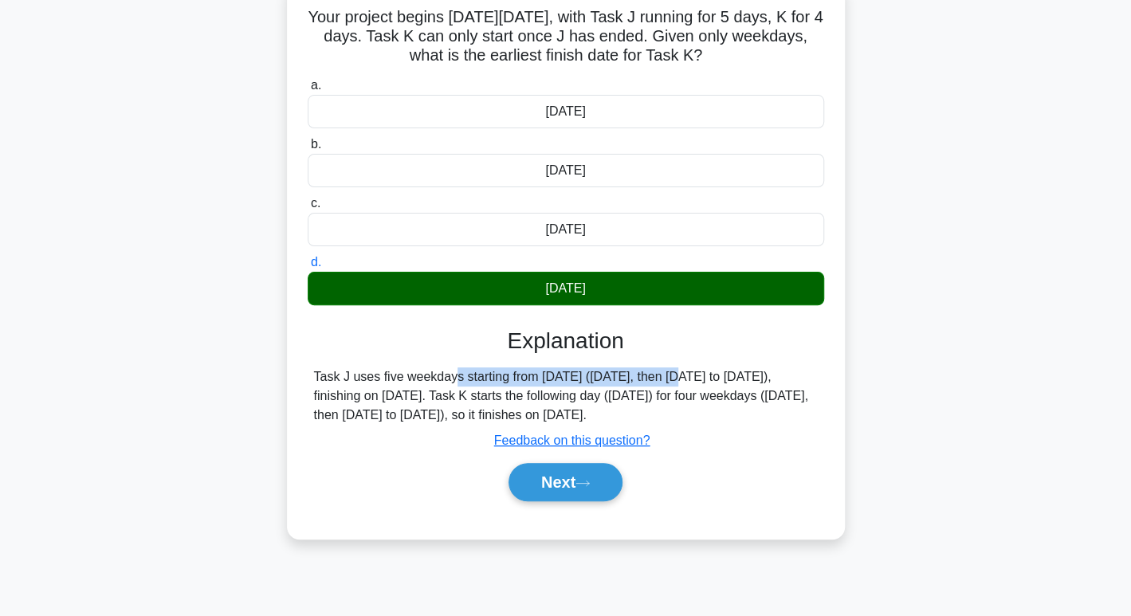
drag, startPoint x: 348, startPoint y: 371, endPoint x: 569, endPoint y: 378, distance: 221.8
click at [569, 378] on div "Task J uses five weekdays starting from Friday, 3 March (Friday, then Monday to…" at bounding box center [566, 396] width 504 height 57
drag, startPoint x: 577, startPoint y: 378, endPoint x: 807, endPoint y: 413, distance: 232.3
click at [807, 413] on div "Task J uses five weekdays starting from Friday, 3 March (Friday, then Monday to…" at bounding box center [566, 396] width 504 height 57
click at [568, 485] on button "Next" at bounding box center [566, 482] width 114 height 38
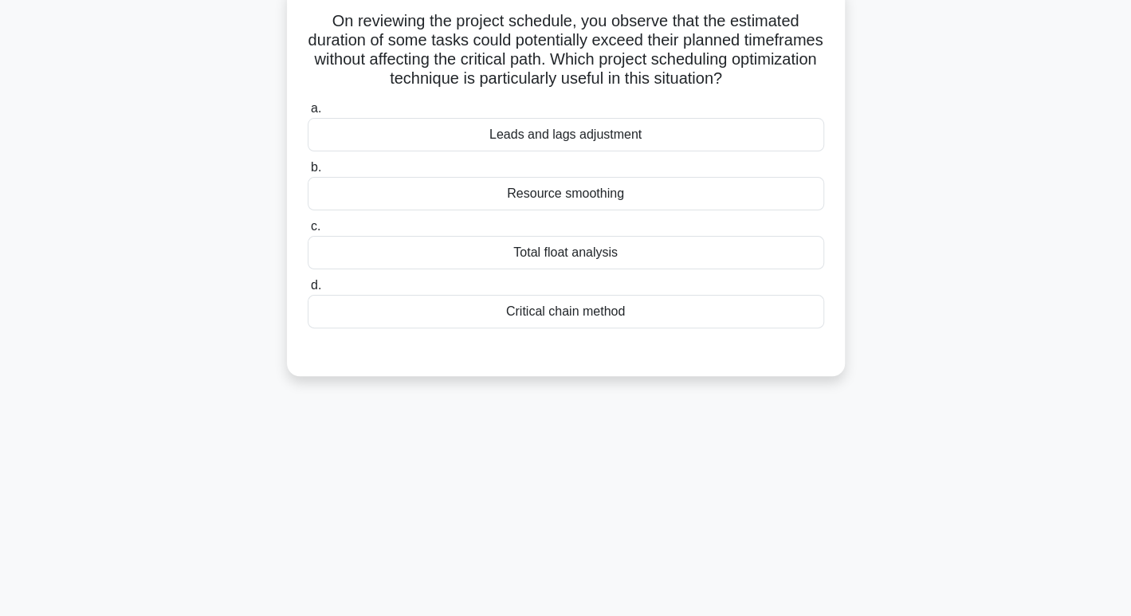
scroll to position [0, 0]
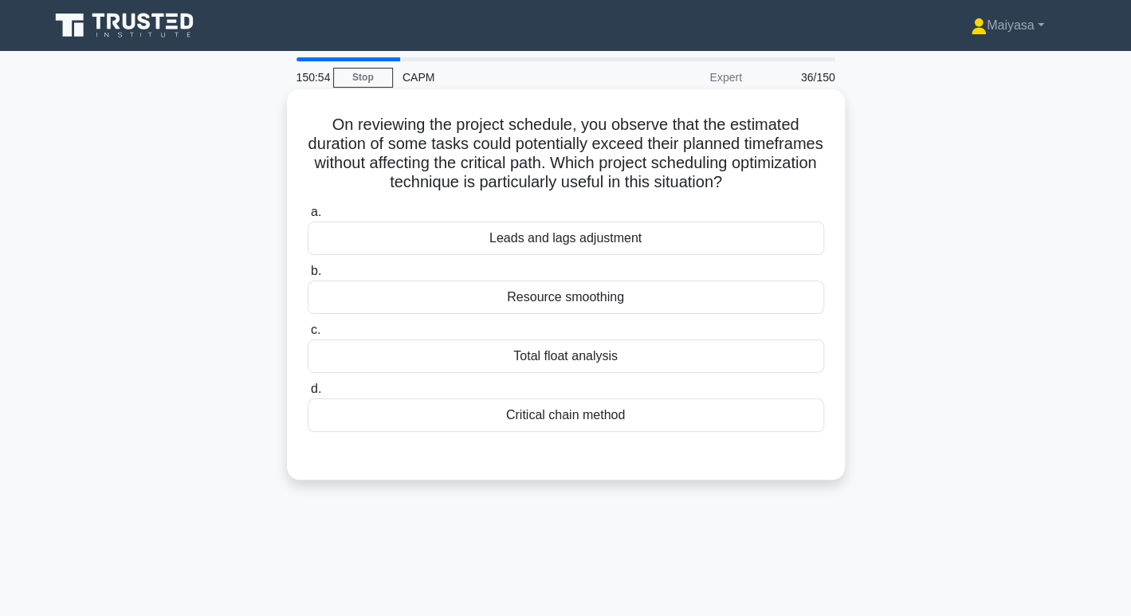
click at [642, 352] on div "Total float analysis" at bounding box center [566, 356] width 517 height 33
click at [308, 336] on input "c. Total float analysis" at bounding box center [308, 330] width 0 height 10
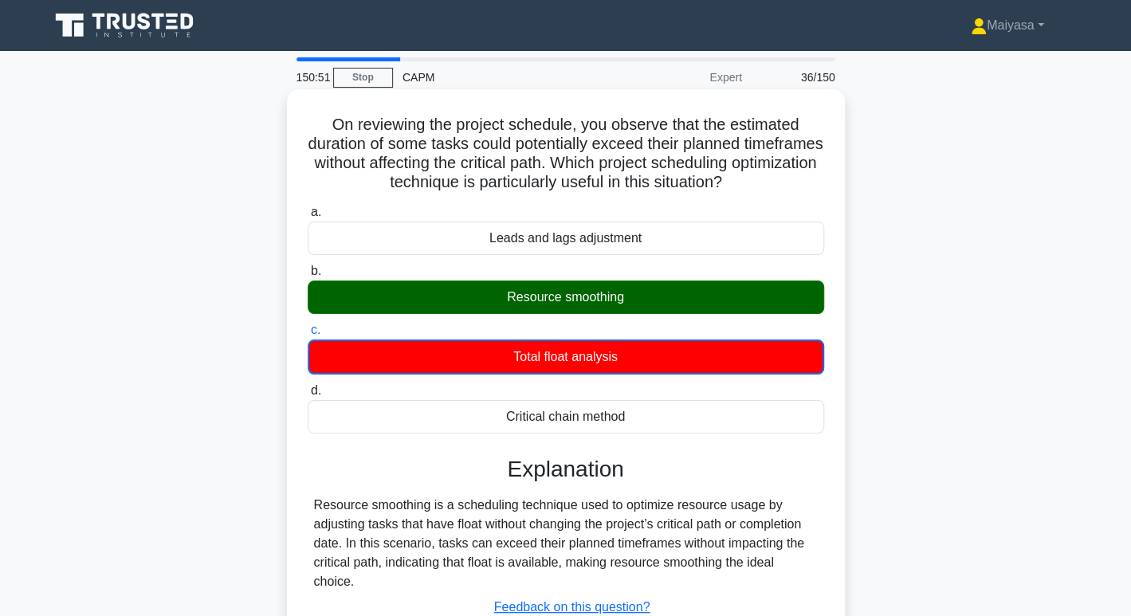
scroll to position [245, 0]
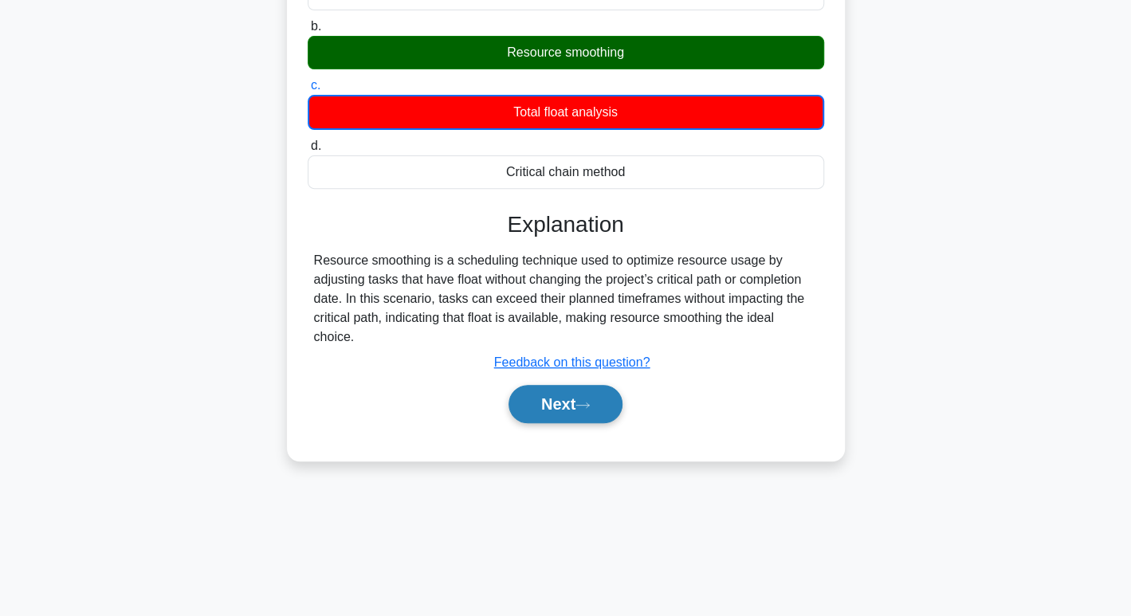
click at [572, 417] on button "Next" at bounding box center [566, 404] width 114 height 38
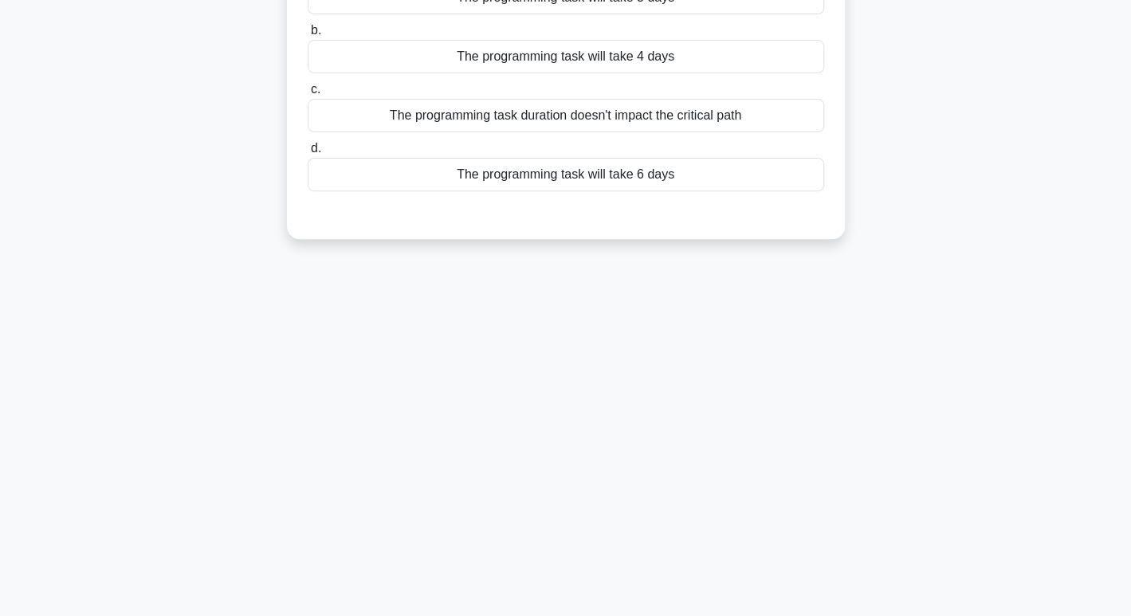
scroll to position [0, 0]
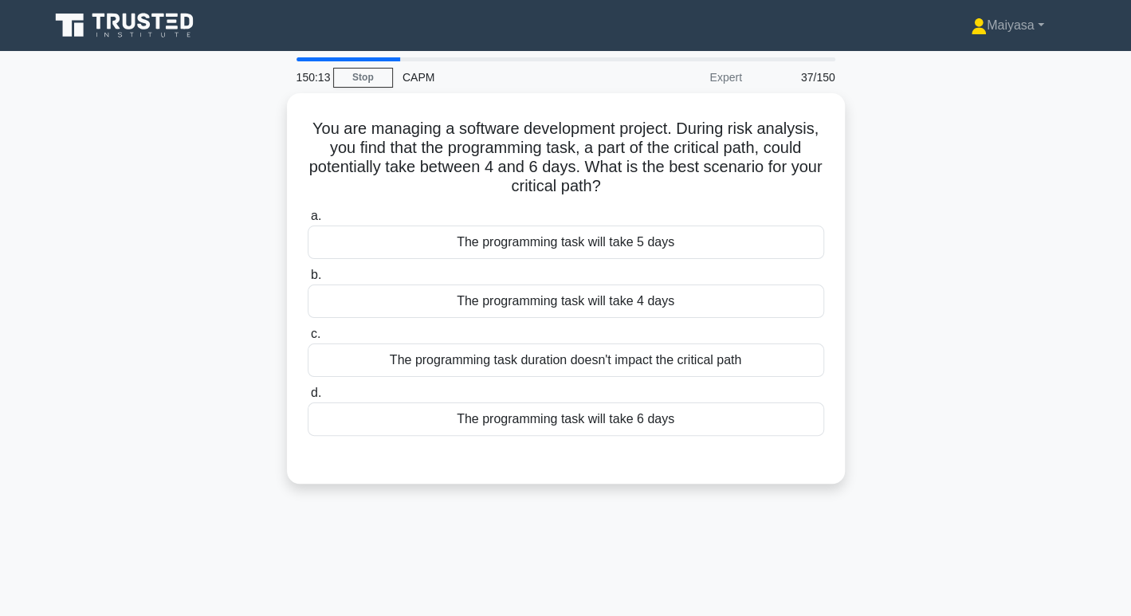
click at [572, 417] on div "The programming task will take 6 days" at bounding box center [566, 419] width 517 height 33
click at [308, 399] on input "d. The programming task will take 6 days" at bounding box center [308, 393] width 0 height 10
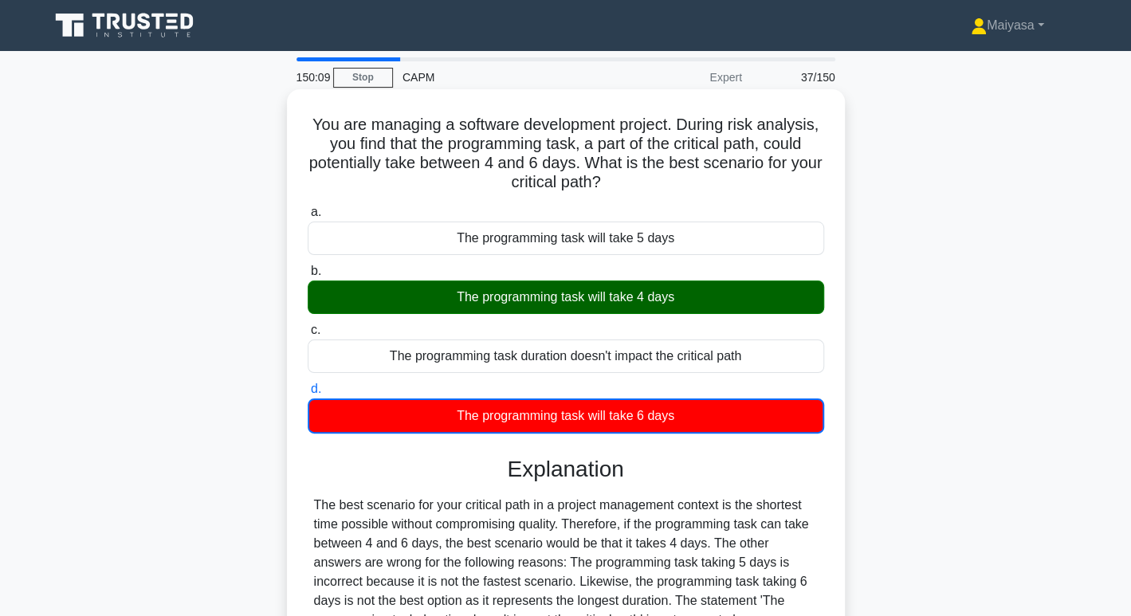
scroll to position [142, 0]
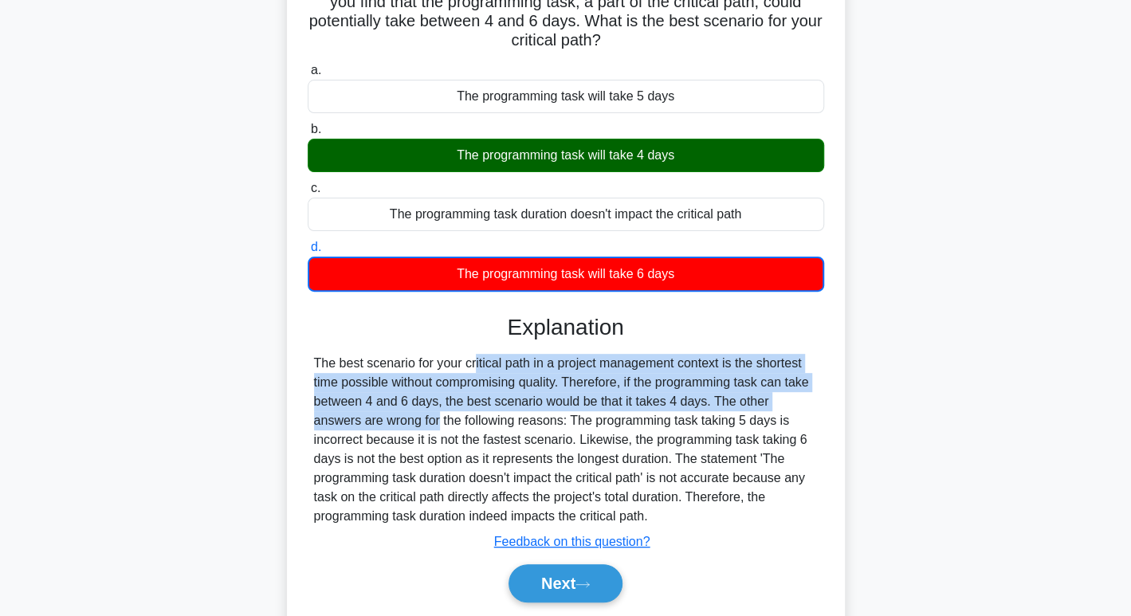
drag, startPoint x: 384, startPoint y: 358, endPoint x: 792, endPoint y: 404, distance: 410.0
click at [792, 404] on div "The best scenario for your critical path in a project management context is the…" at bounding box center [566, 440] width 504 height 172
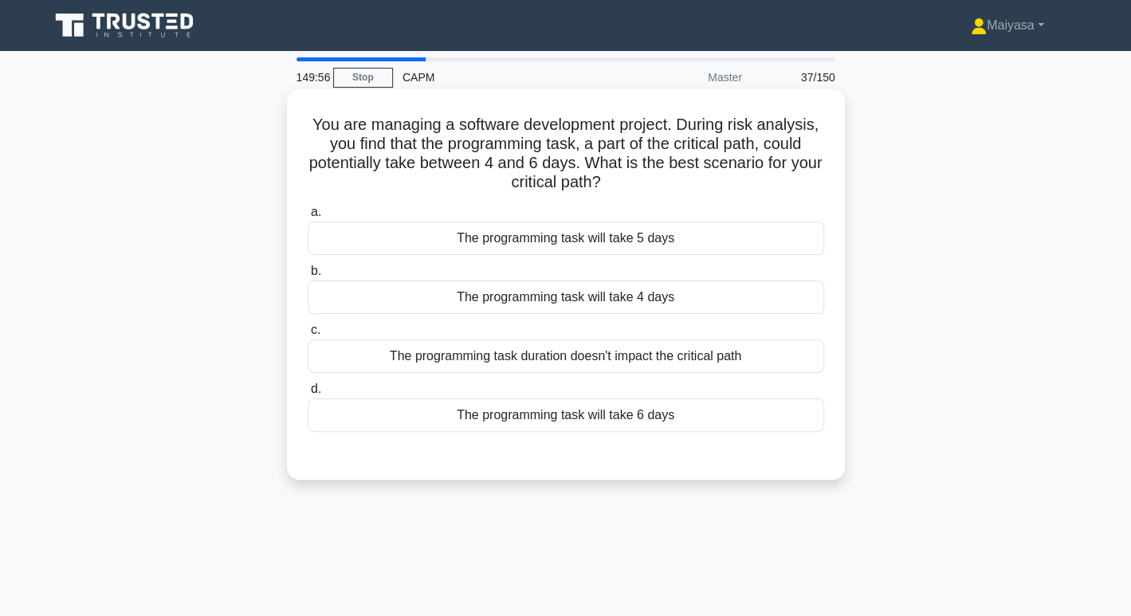
click at [563, 310] on div "The programming task will take 4 days" at bounding box center [566, 297] width 517 height 33
click at [308, 277] on input "b. The programming task will take 4 days" at bounding box center [308, 271] width 0 height 10
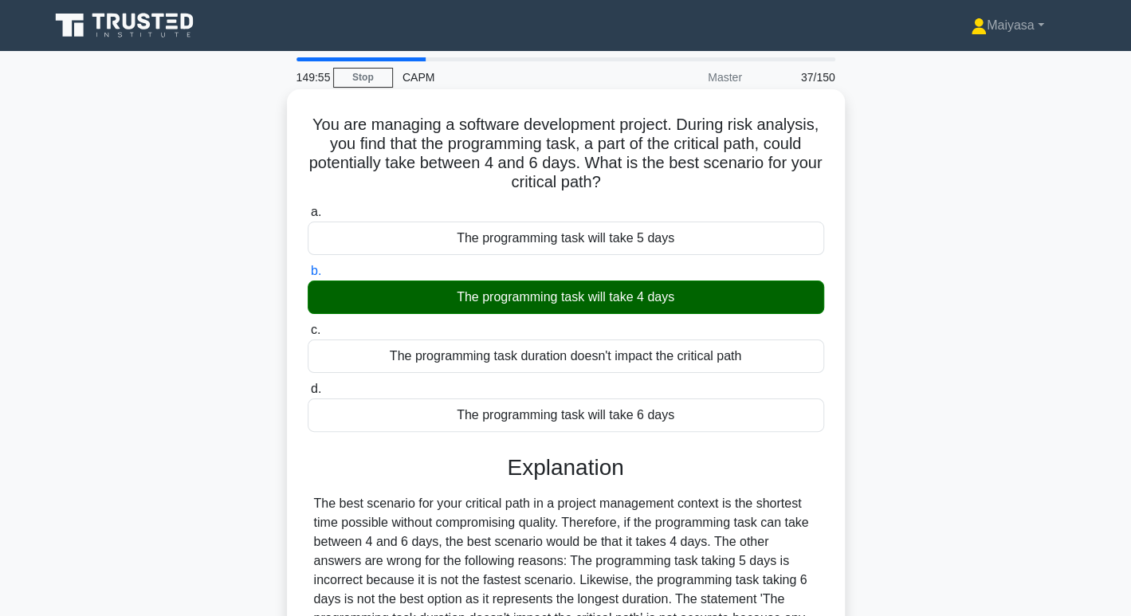
scroll to position [245, 0]
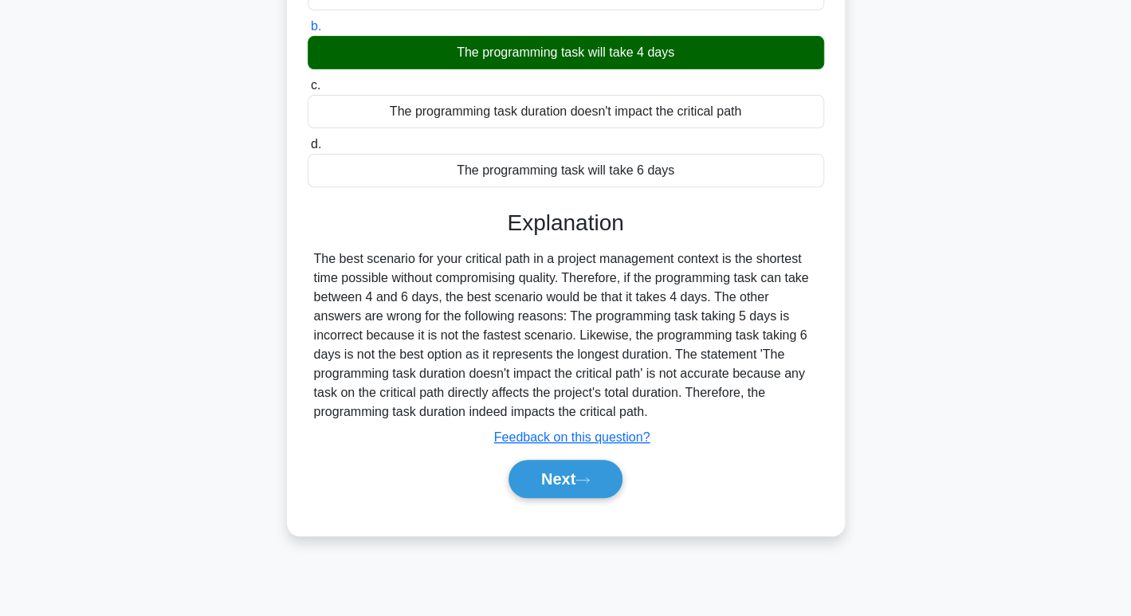
click at [584, 501] on div "Next" at bounding box center [566, 479] width 517 height 51
click at [573, 485] on button "Next" at bounding box center [566, 479] width 114 height 38
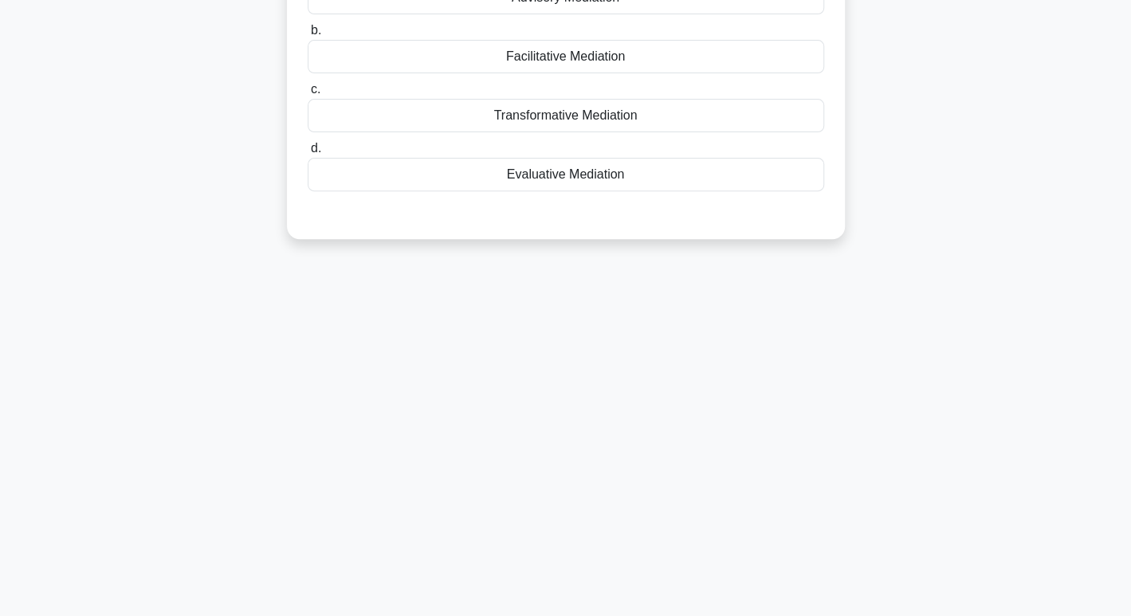
scroll to position [0, 0]
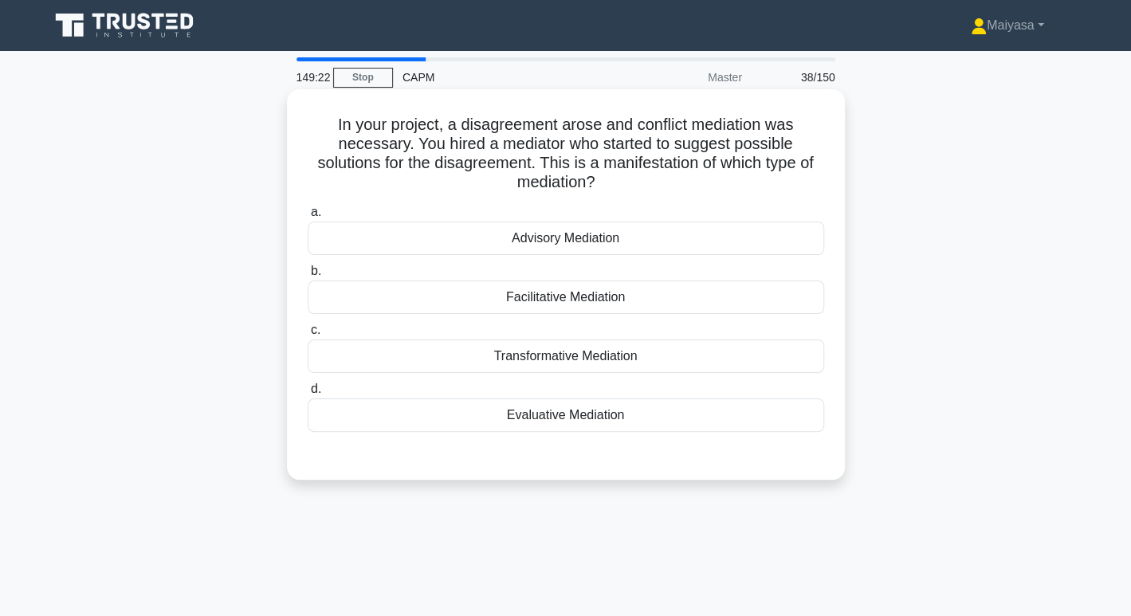
click at [604, 238] on div "Advisory Mediation" at bounding box center [566, 238] width 517 height 33
click at [308, 218] on input "a. Advisory Mediation" at bounding box center [308, 212] width 0 height 10
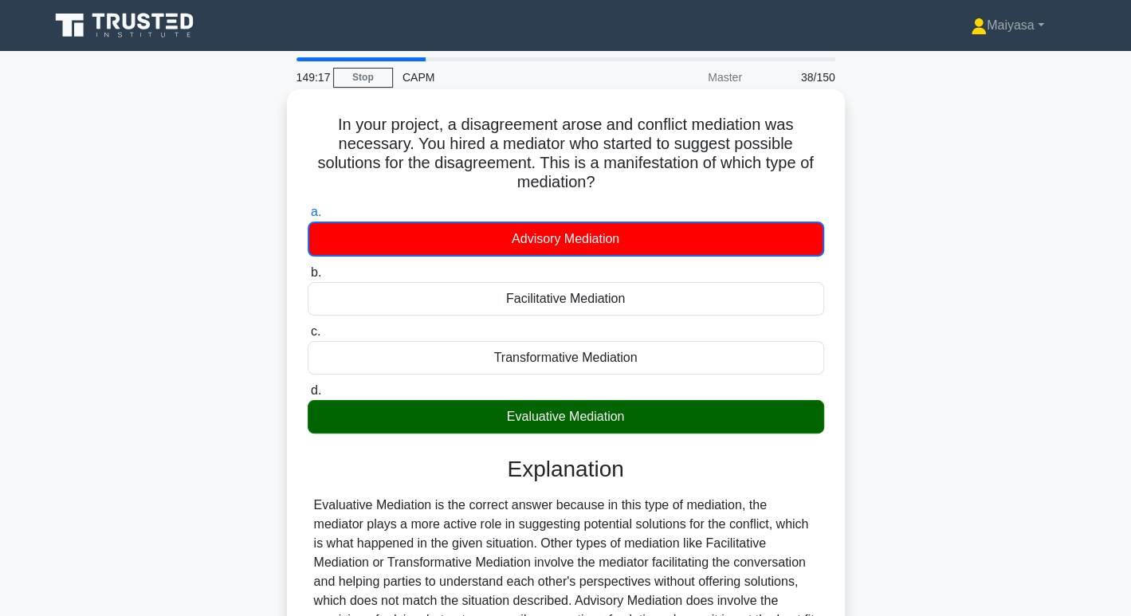
scroll to position [245, 0]
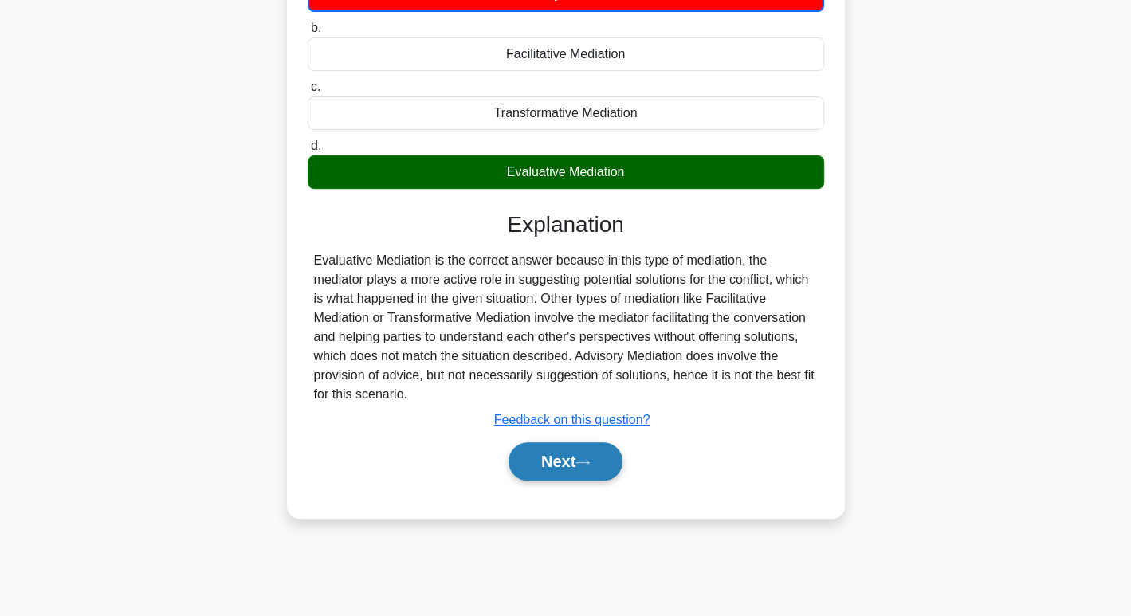
click at [567, 449] on button "Next" at bounding box center [566, 462] width 114 height 38
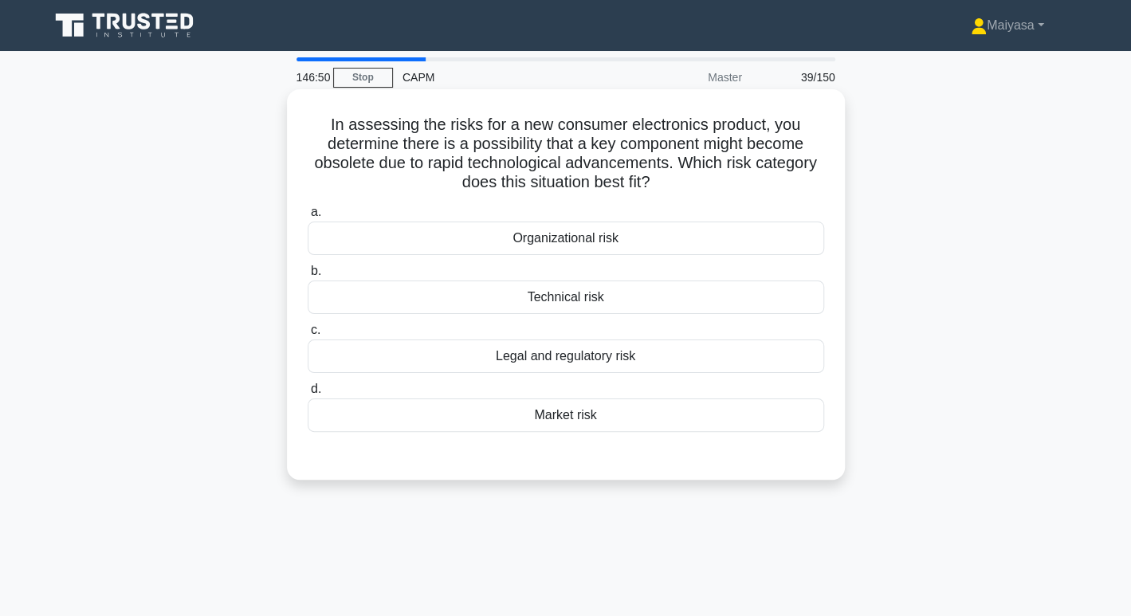
click at [526, 308] on div "Technical risk" at bounding box center [566, 297] width 517 height 33
click at [308, 277] on input "b. Technical risk" at bounding box center [308, 271] width 0 height 10
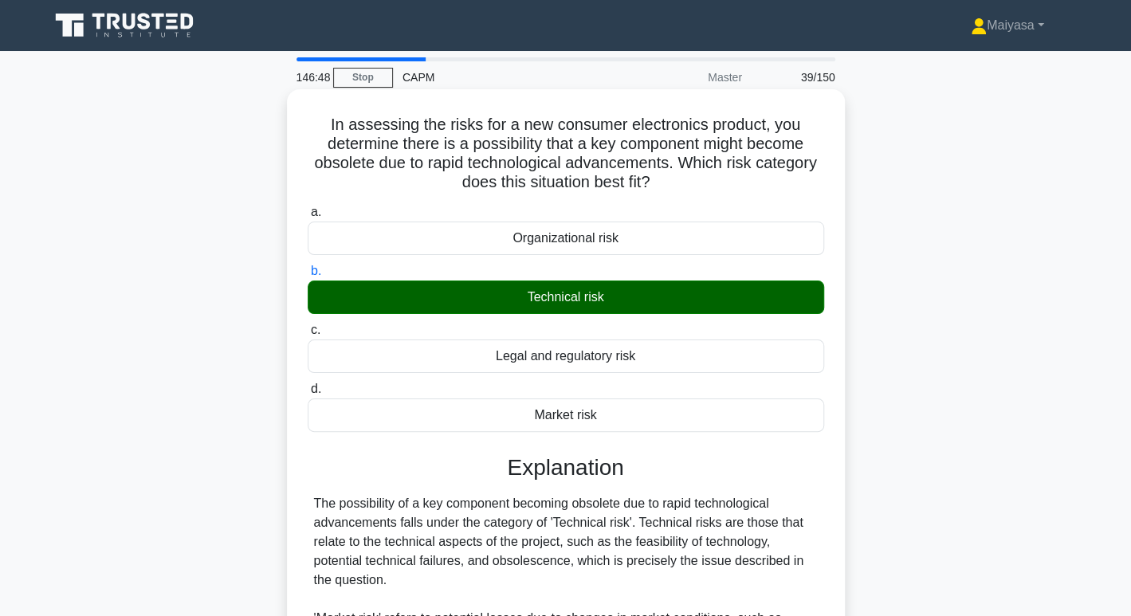
scroll to position [346, 0]
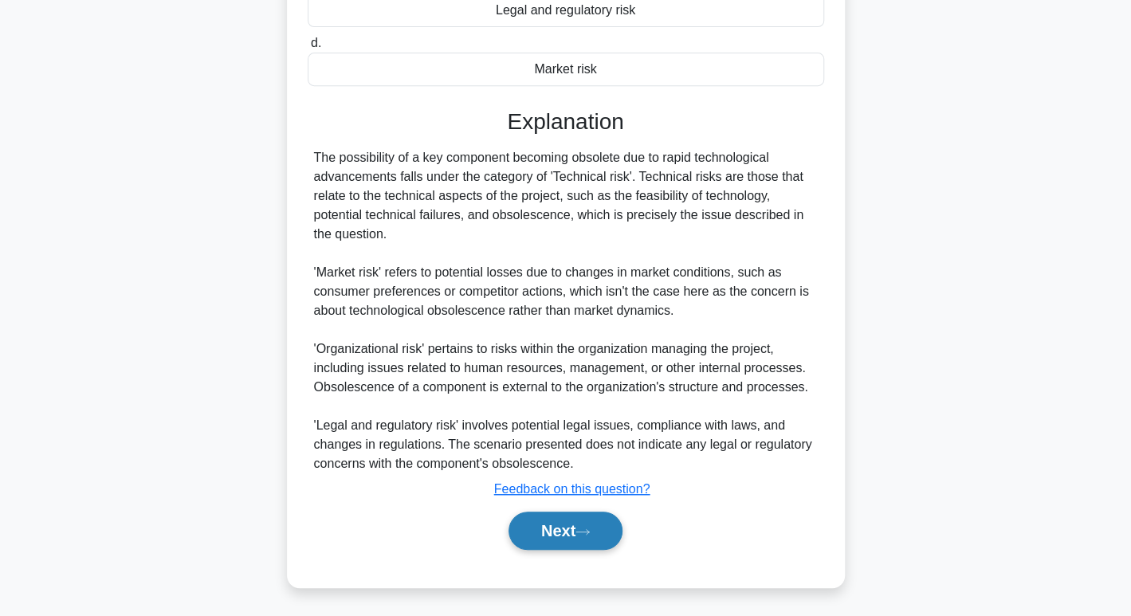
click at [546, 529] on button "Next" at bounding box center [566, 531] width 114 height 38
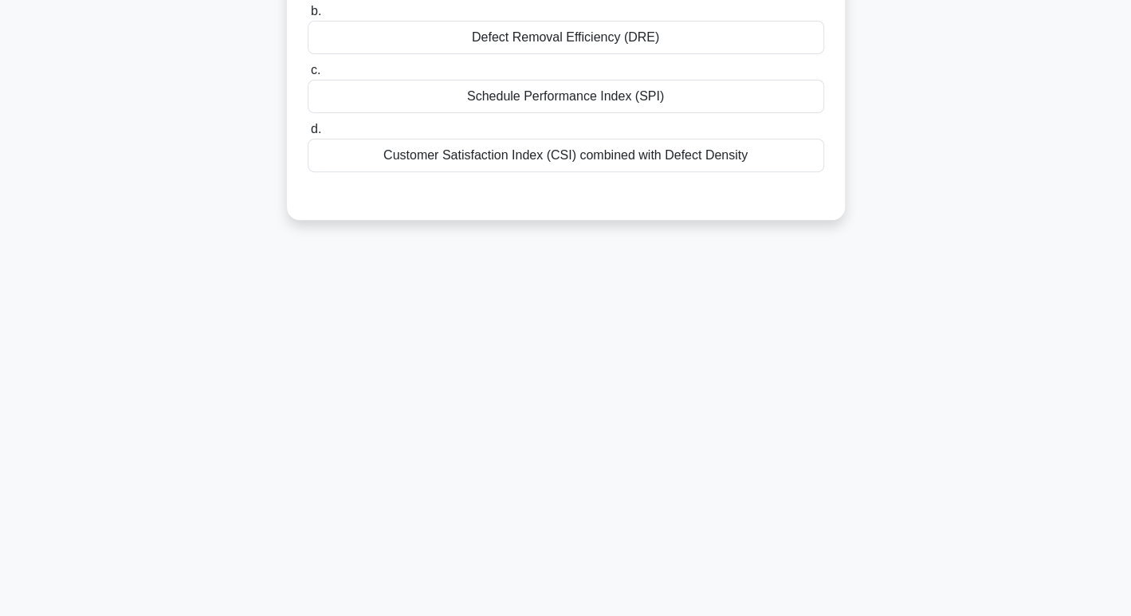
scroll to position [0, 0]
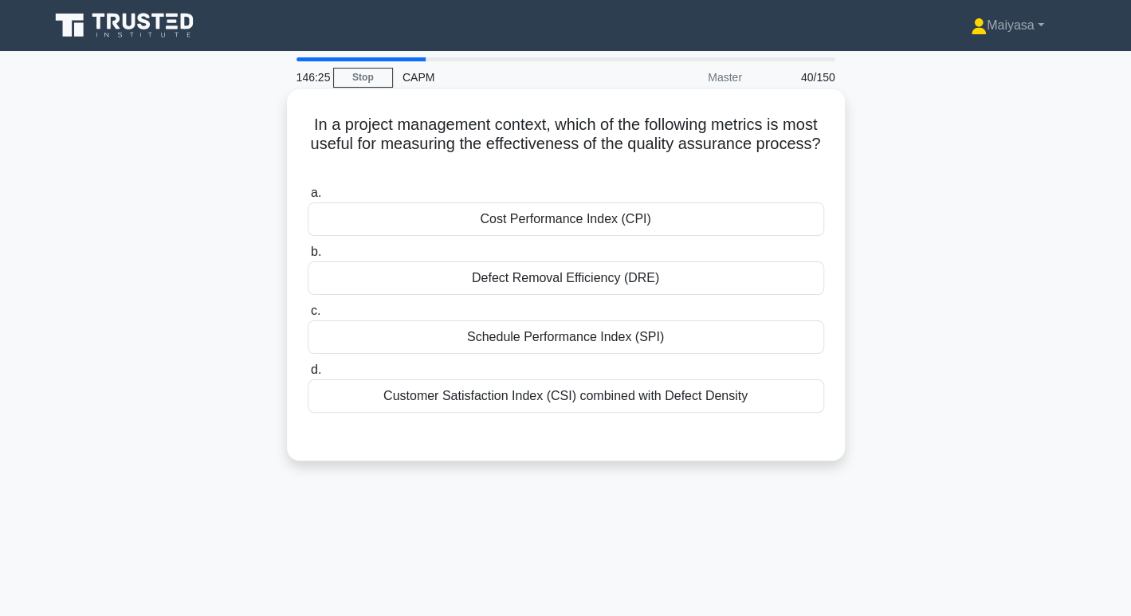
click at [598, 389] on div "Customer Satisfaction Index (CSI) combined with Defect Density" at bounding box center [566, 396] width 517 height 33
click at [308, 376] on input "d. Customer Satisfaction Index (CSI) combined with Defect Density" at bounding box center [308, 370] width 0 height 10
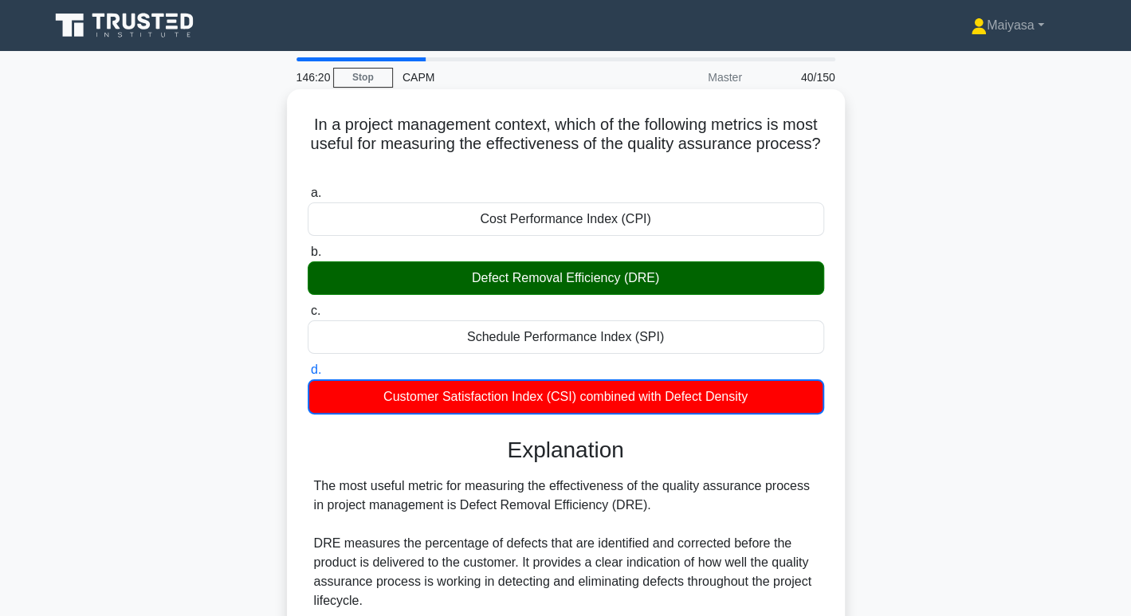
scroll to position [405, 0]
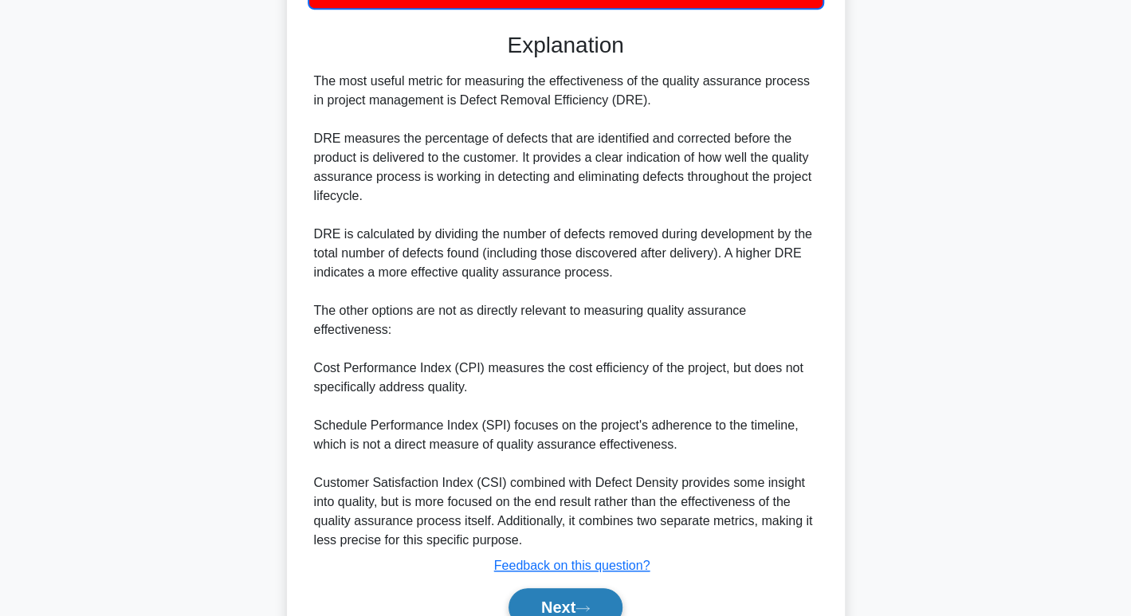
click at [592, 595] on button "Next" at bounding box center [566, 607] width 114 height 38
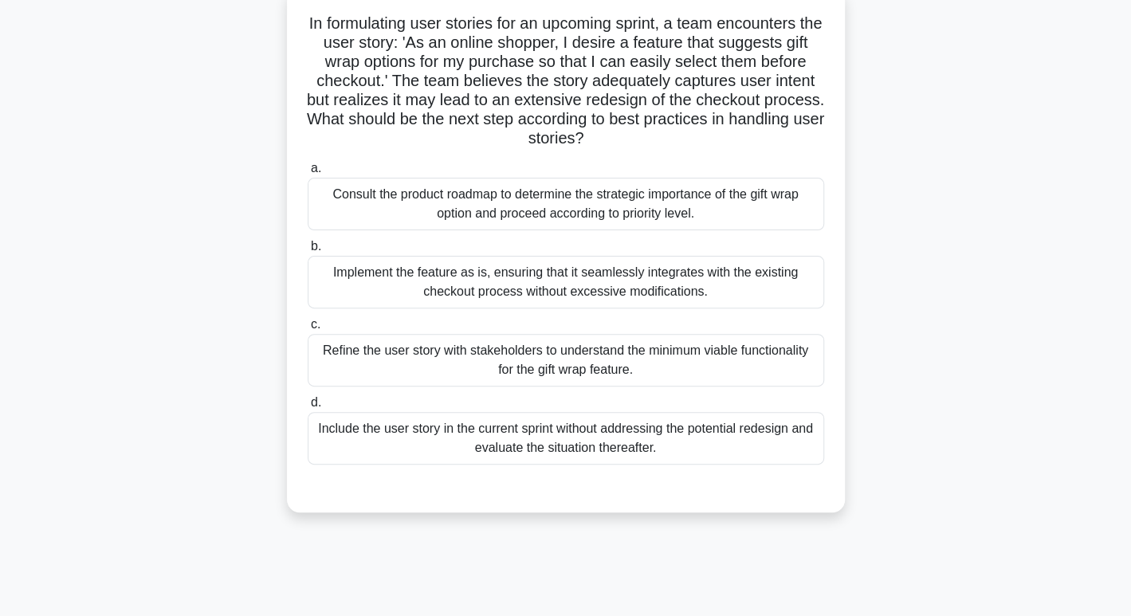
scroll to position [0, 0]
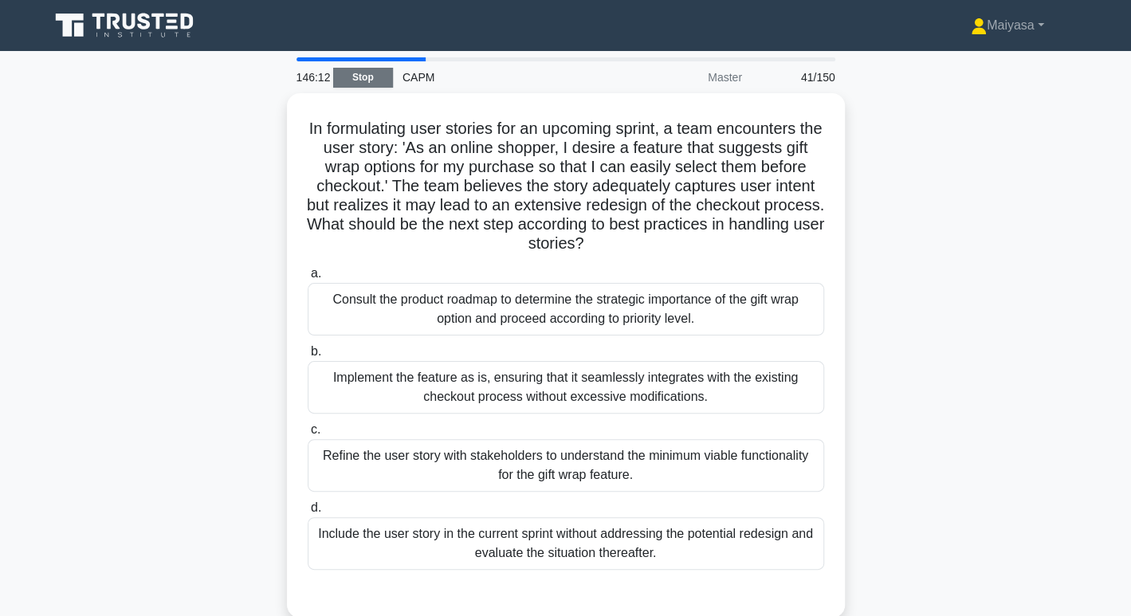
click at [360, 77] on link "Stop" at bounding box center [363, 78] width 60 height 20
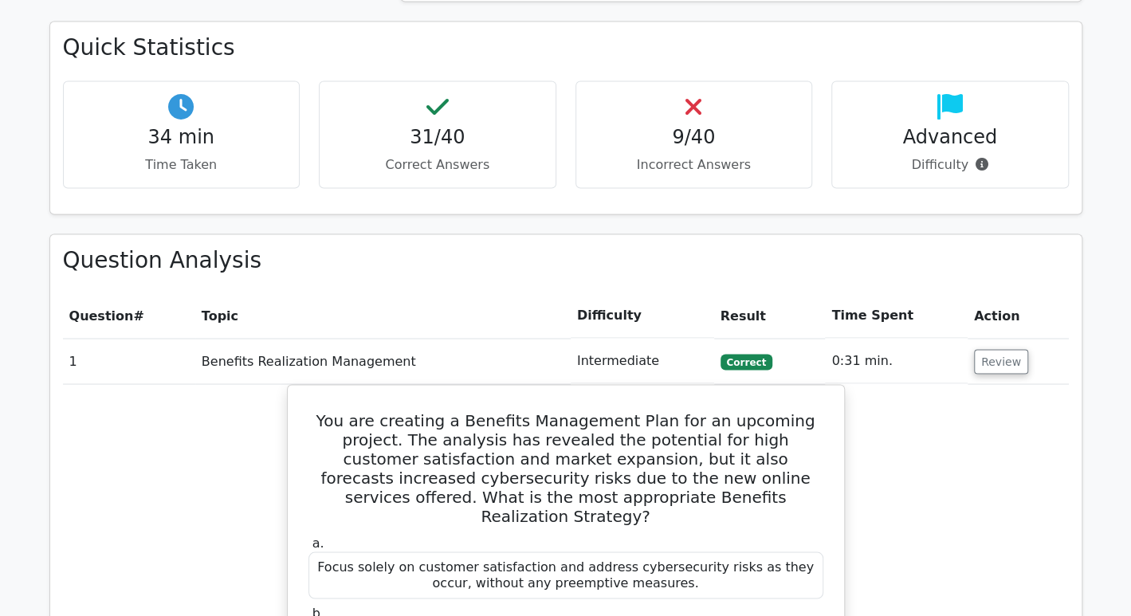
scroll to position [1380, 0]
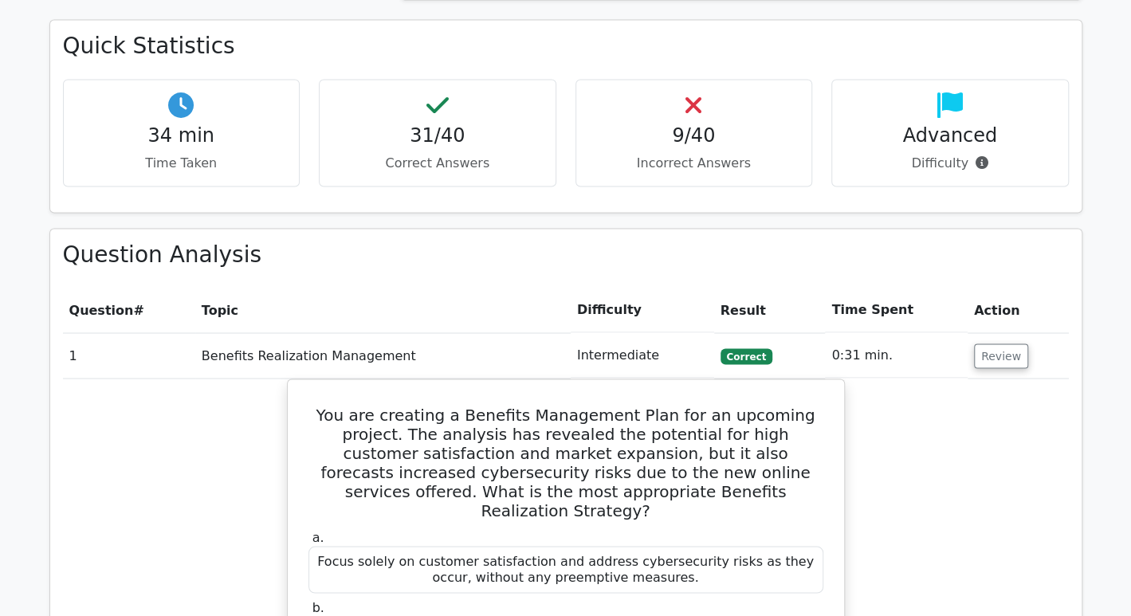
click at [609, 359] on td "Intermediate" at bounding box center [643, 354] width 144 height 45
click at [328, 347] on td "Benefits Realization Management" at bounding box center [383, 354] width 376 height 45
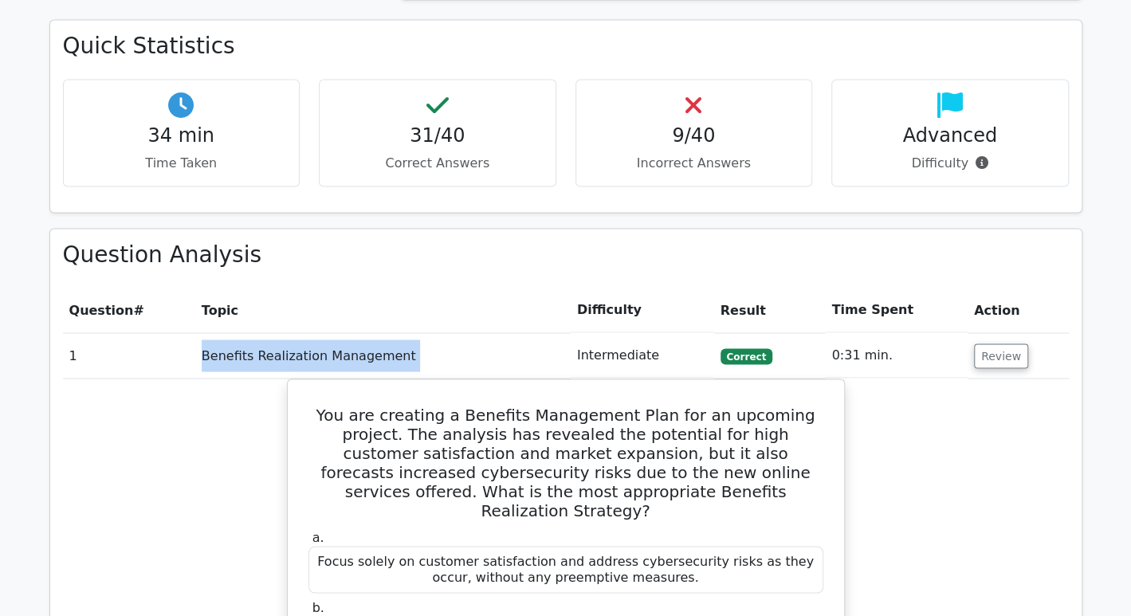
click at [328, 347] on td "Benefits Realization Management" at bounding box center [383, 354] width 376 height 45
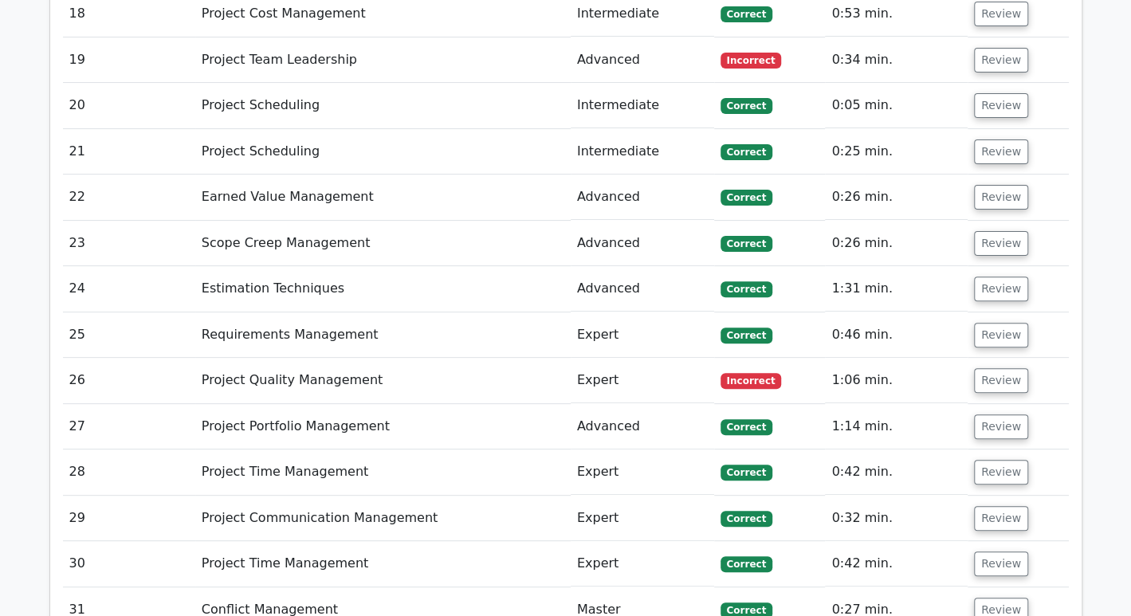
scroll to position [3440, 0]
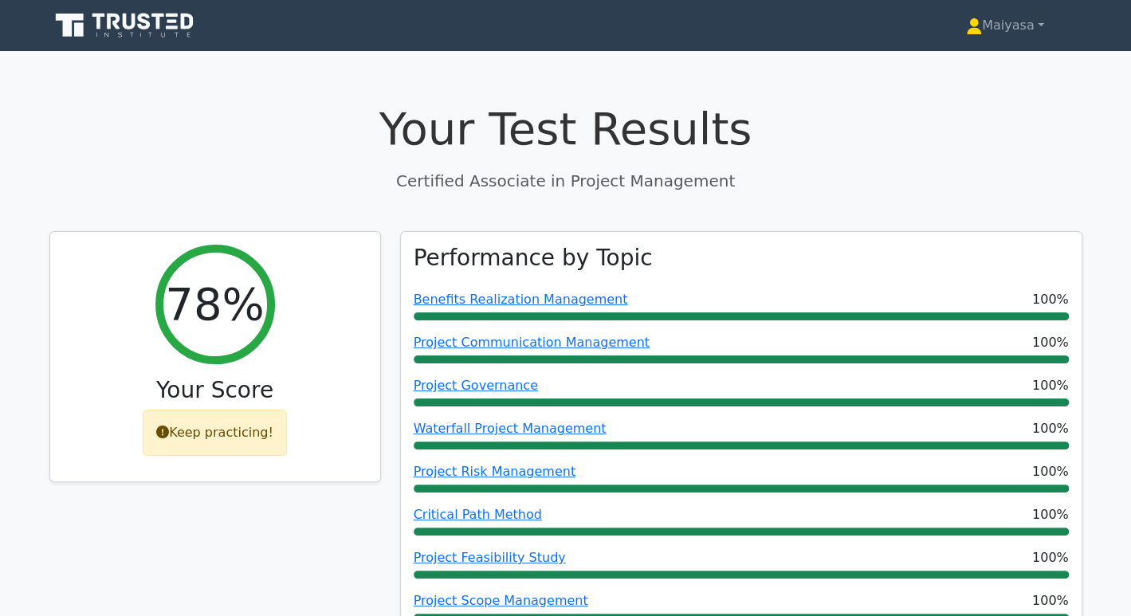
click at [143, 22] on icon at bounding box center [144, 21] width 13 height 17
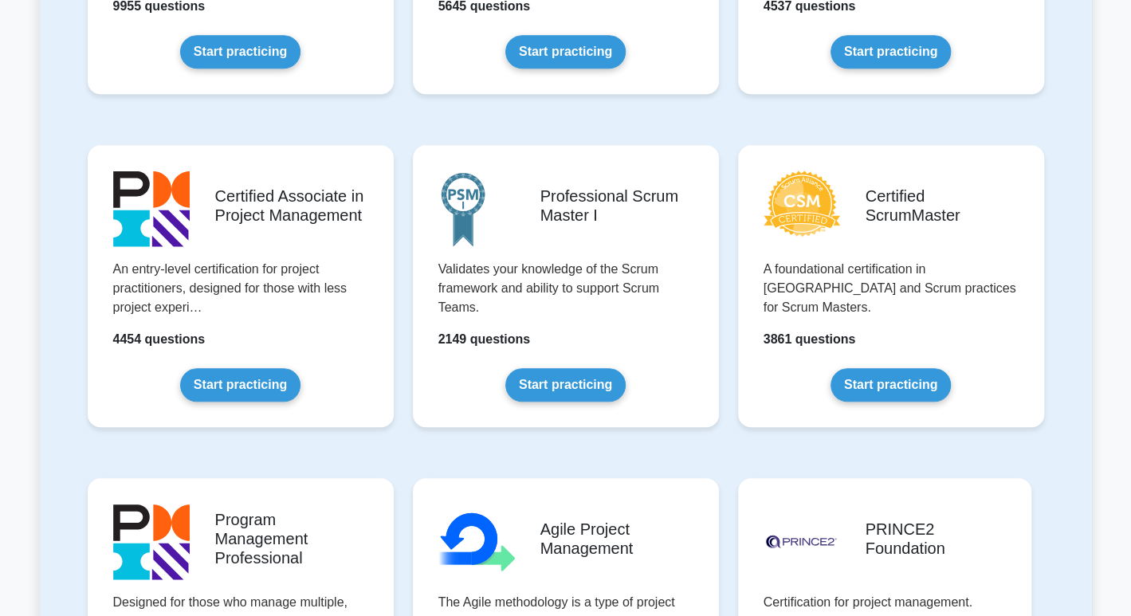
scroll to position [558, 0]
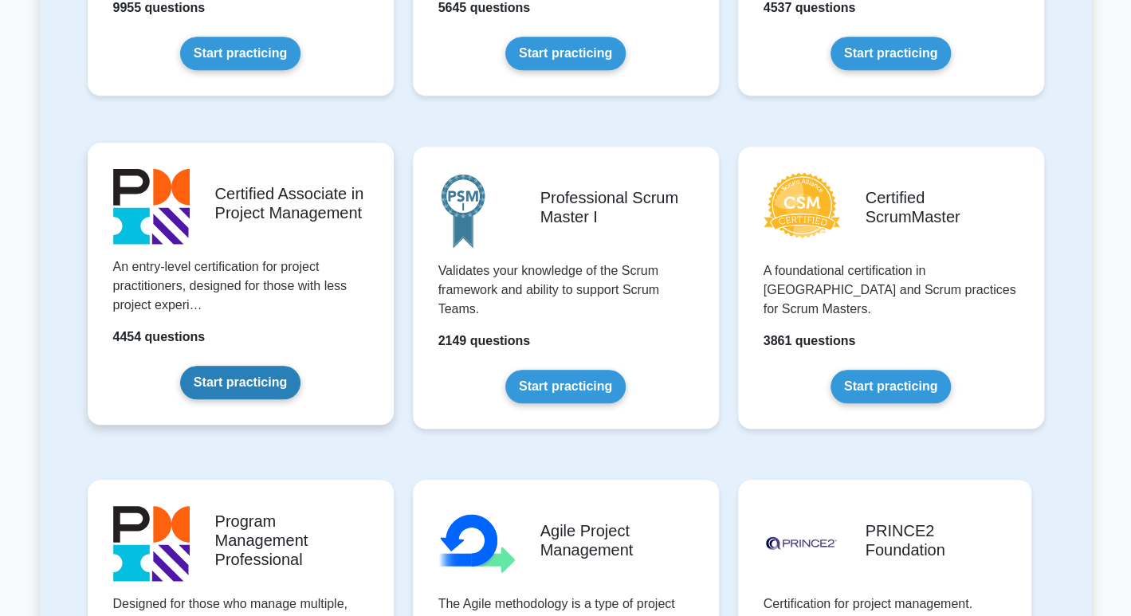
click at [279, 369] on link "Start practicing" at bounding box center [240, 382] width 120 height 33
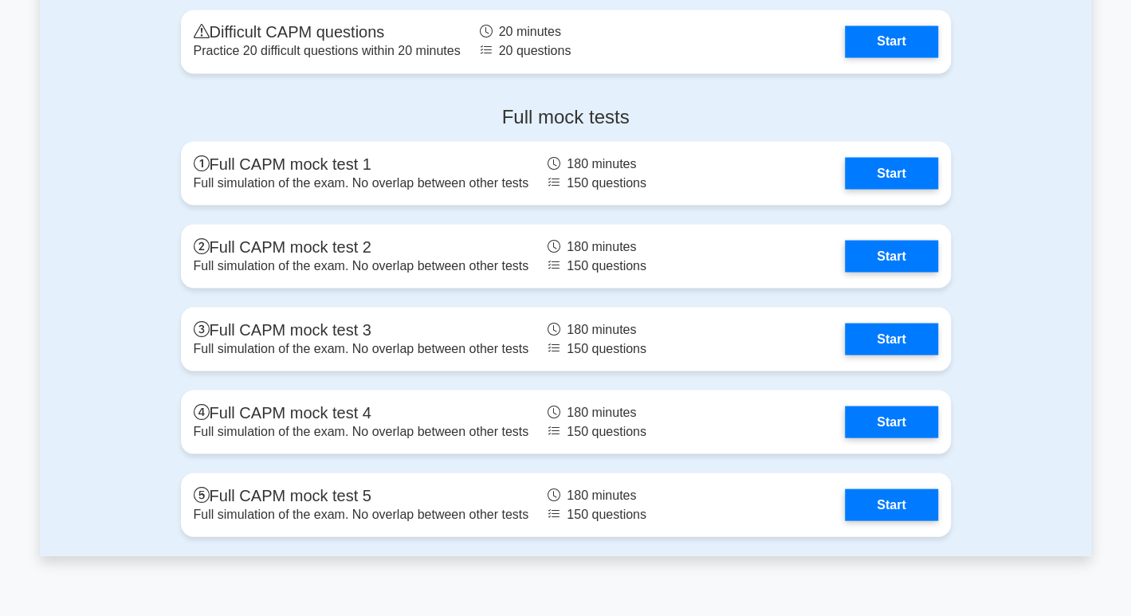
scroll to position [4819, 0]
click at [1037, 156] on div "Full mock tests Full CAPM mock test 1 Full simulation of the exam. No overlap b…" at bounding box center [566, 323] width 1052 height 463
